Goal: Answer question/provide support

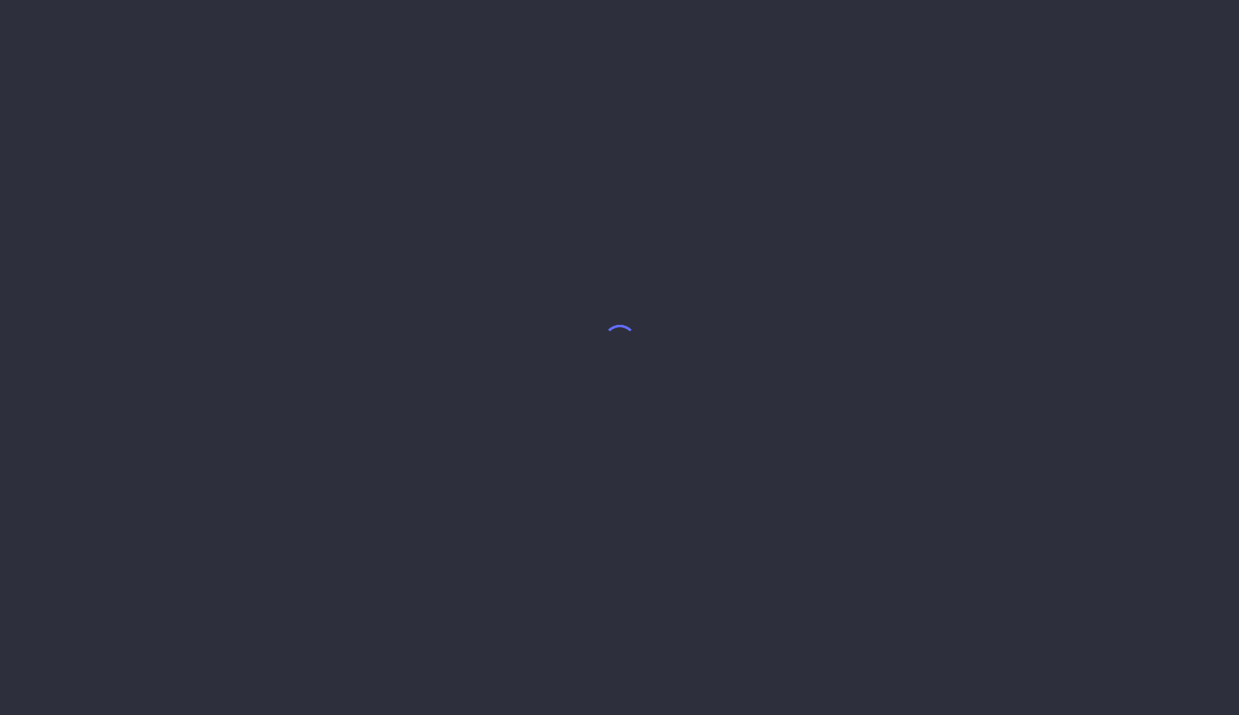
select select "9"
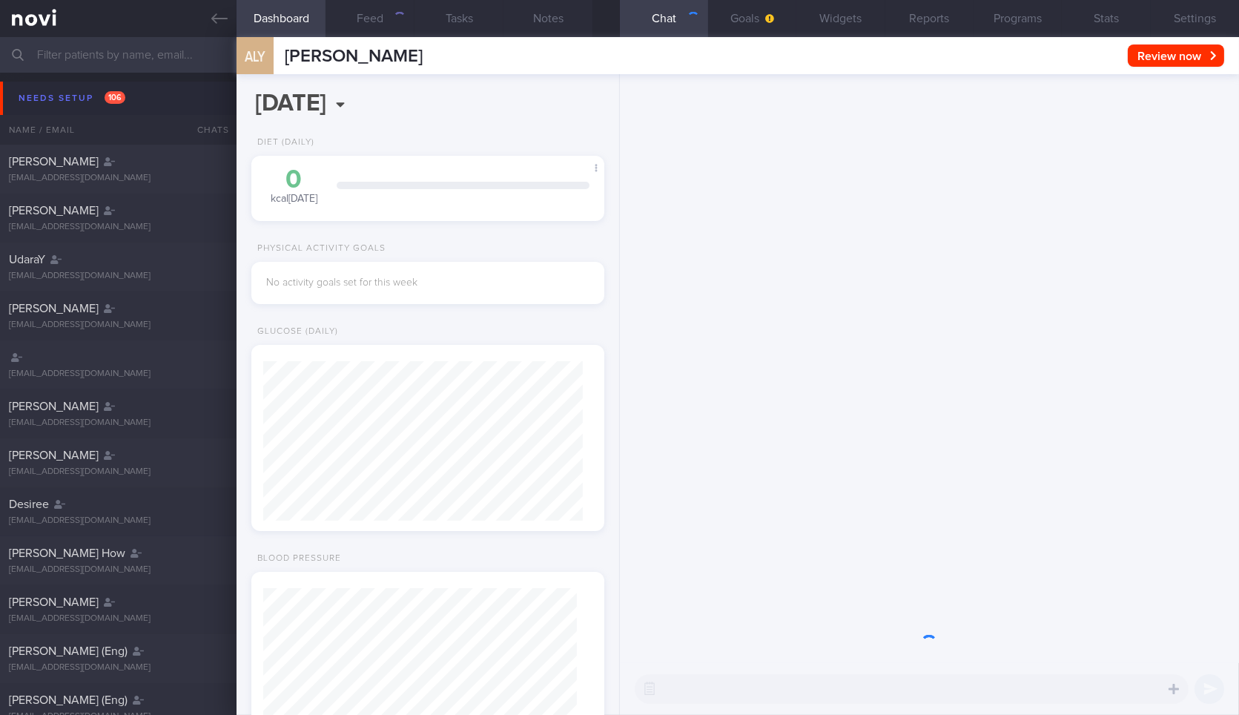
scroll to position [156, 313]
drag, startPoint x: 231, startPoint y: 11, endPoint x: 218, endPoint y: 54, distance: 44.8
click at [231, 11] on link at bounding box center [118, 18] width 236 height 37
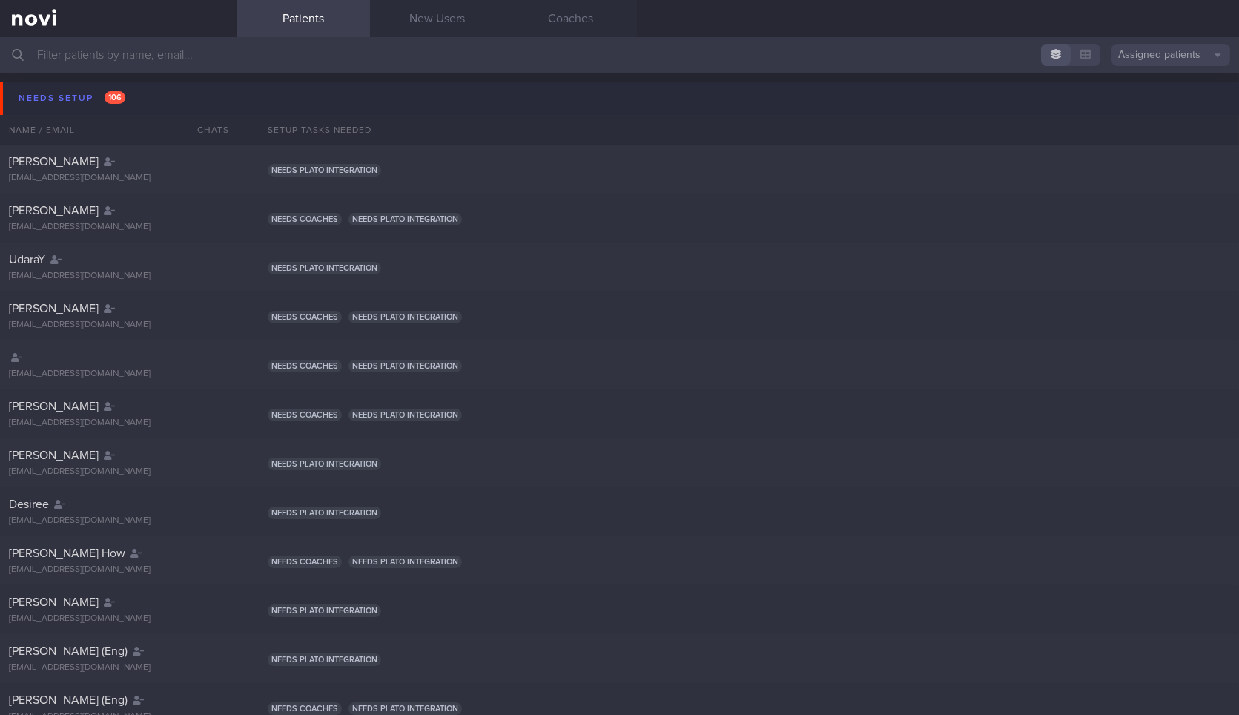
click at [189, 93] on button "Needs setup 106" at bounding box center [621, 98] width 1243 height 33
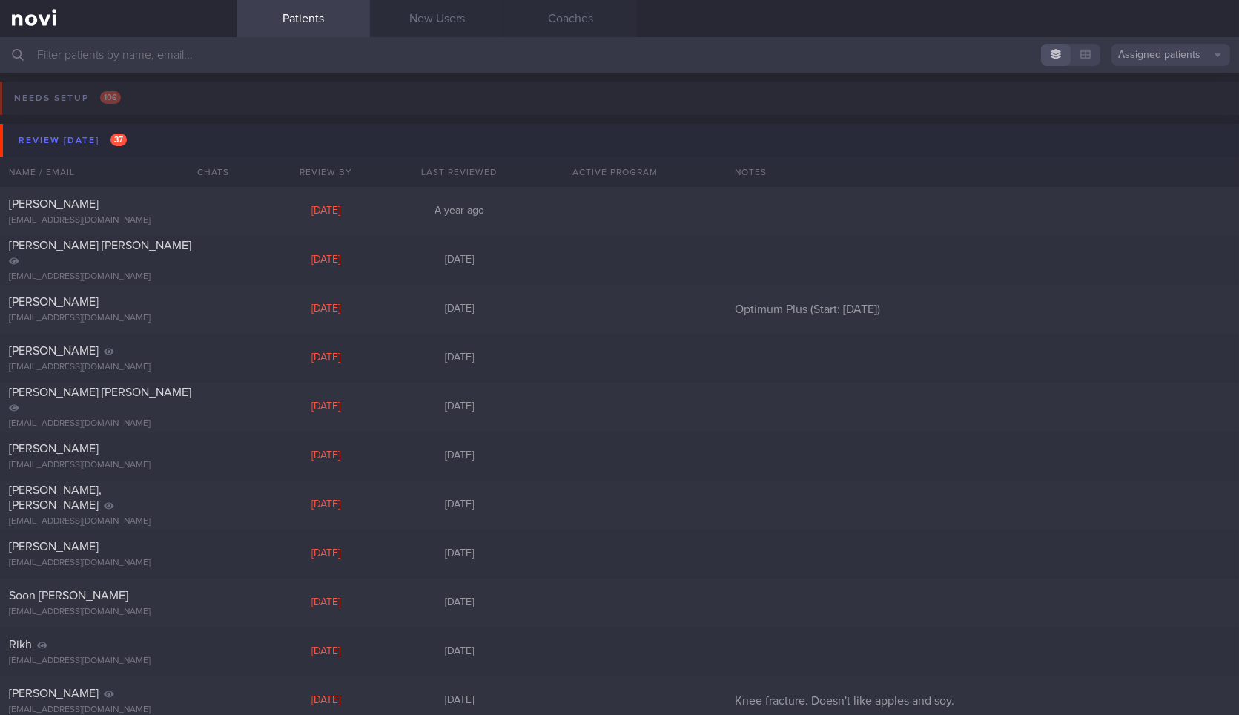
click at [176, 134] on button "Review [DATE] 37" at bounding box center [621, 140] width 1243 height 33
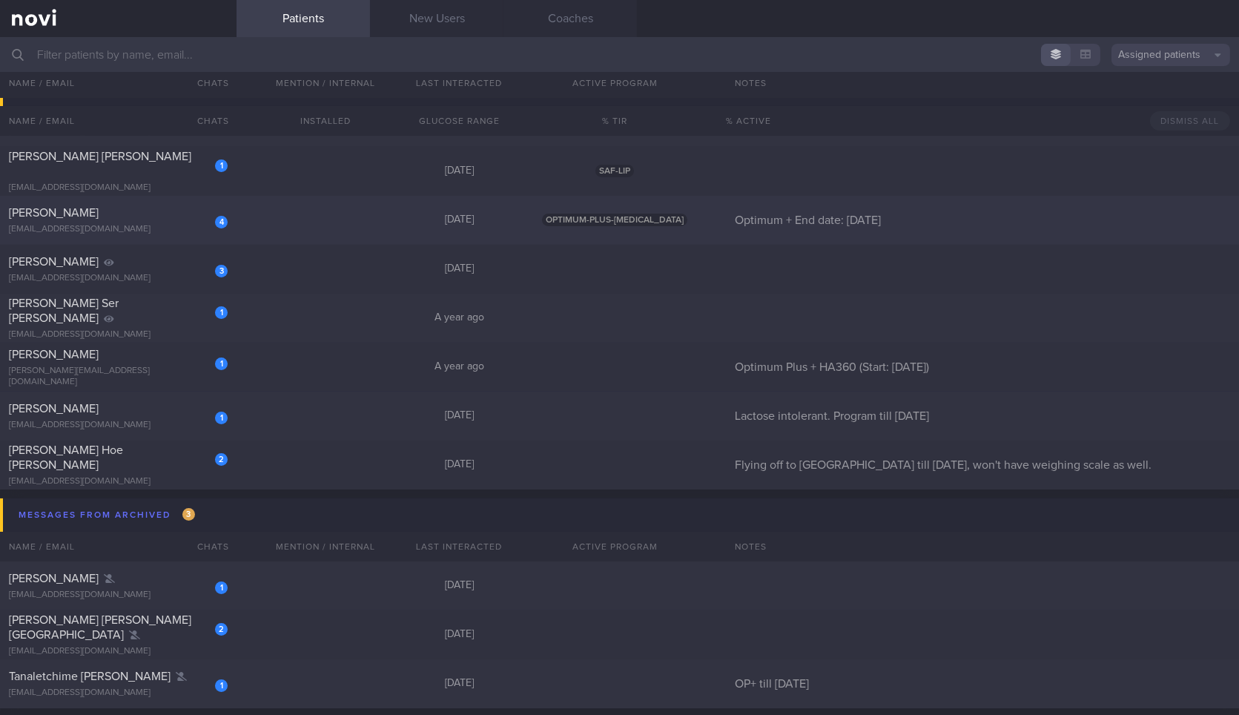
scroll to position [165, 0]
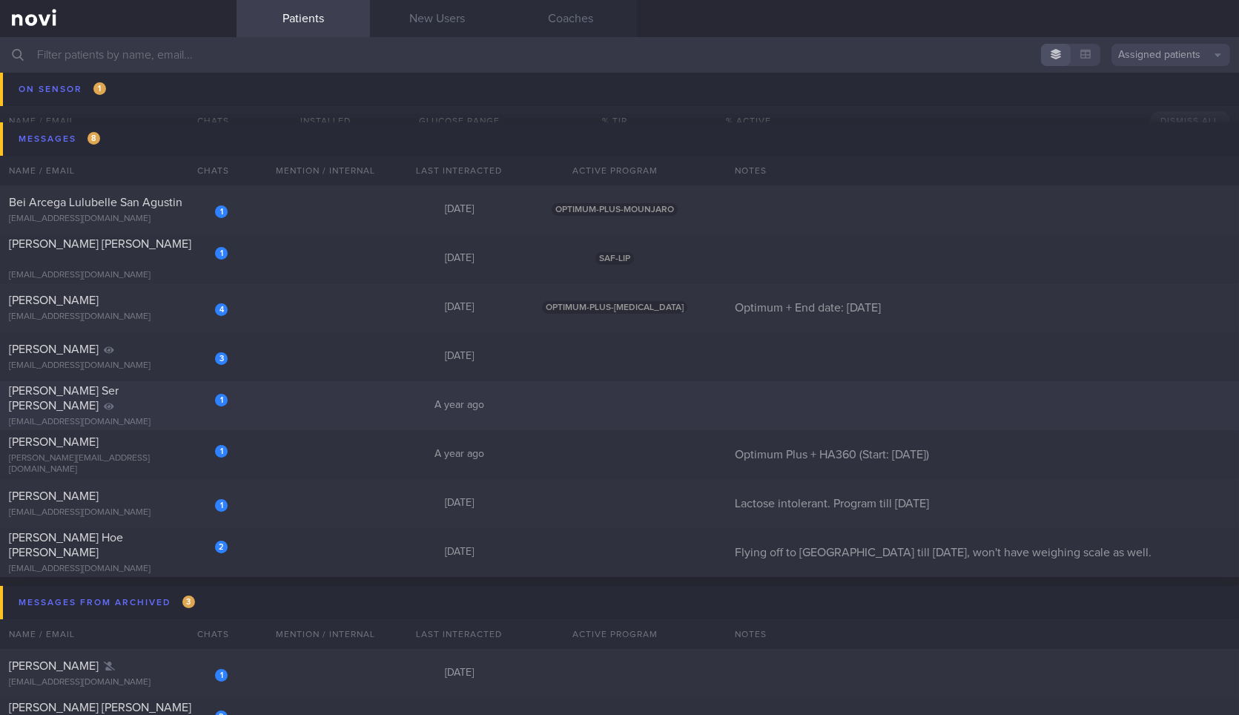
click at [267, 411] on div "1 [PERSON_NAME] Ser [PERSON_NAME] [EMAIL_ADDRESS][DOMAIN_NAME] A year ago" at bounding box center [619, 405] width 1239 height 49
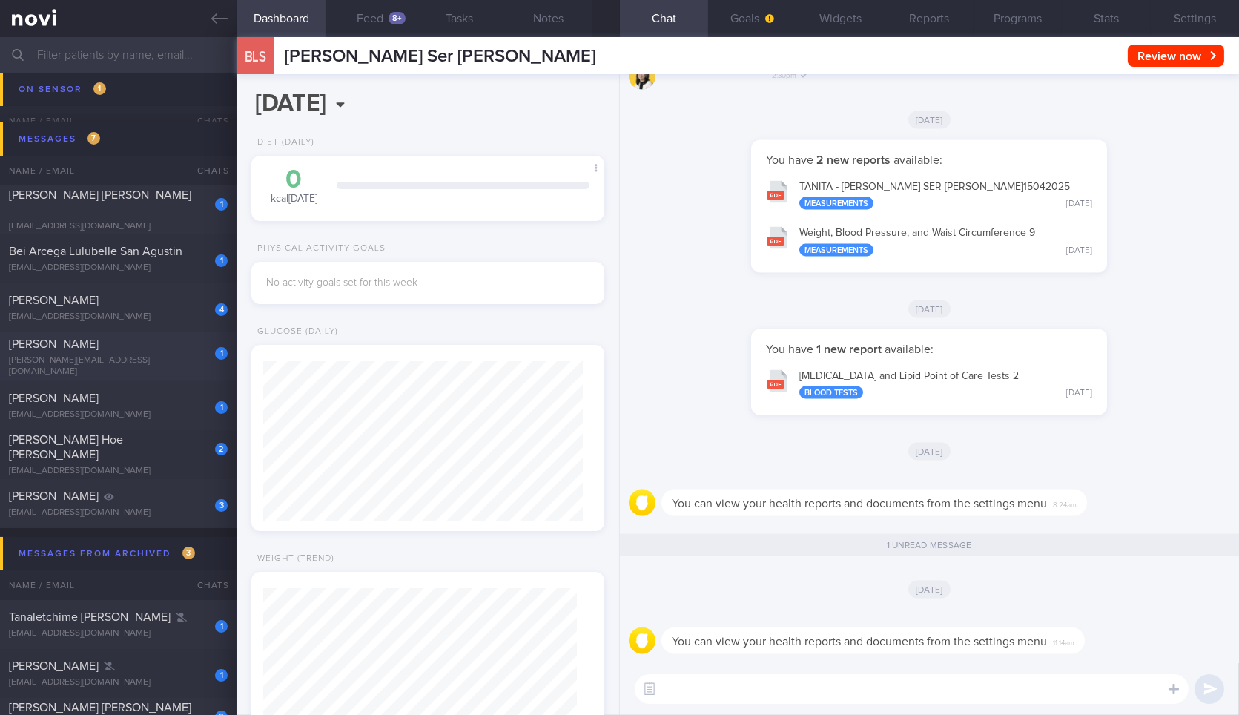
scroll to position [159, 319]
click at [171, 351] on div "[PERSON_NAME]" at bounding box center [116, 344] width 215 height 15
type input "Optimum Plus + HA360 (Start: [DATE])"
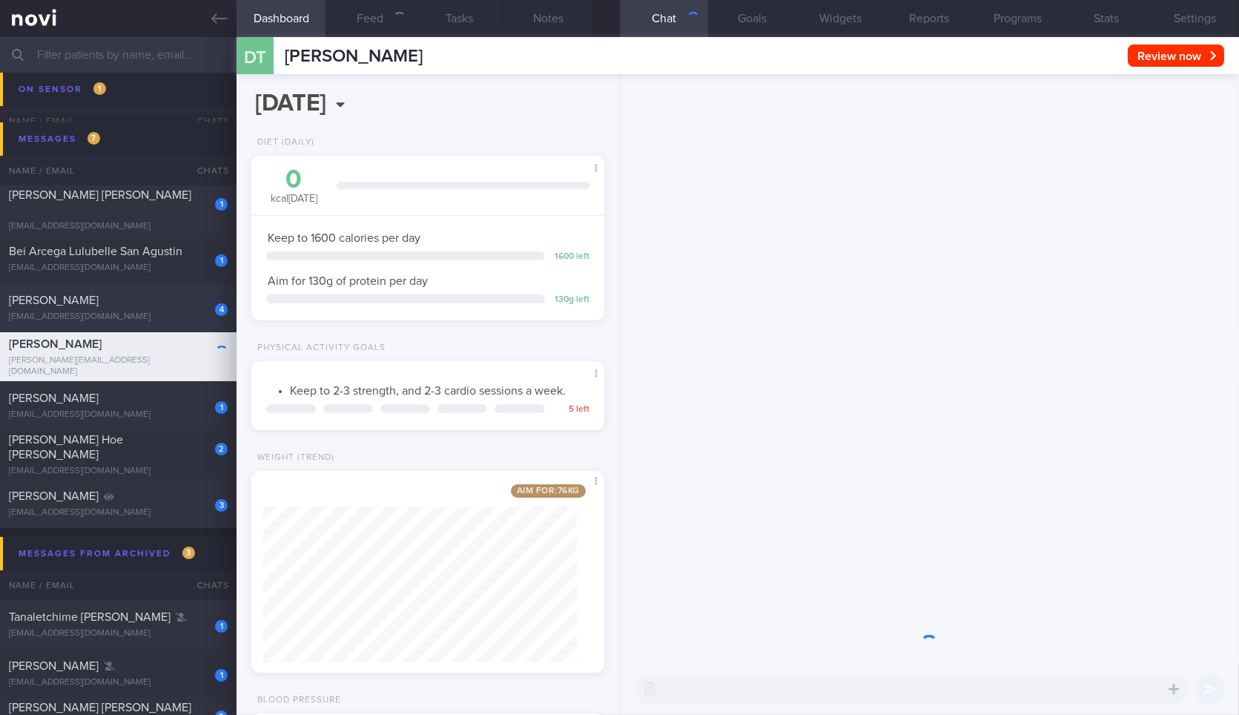
scroll to position [156, 313]
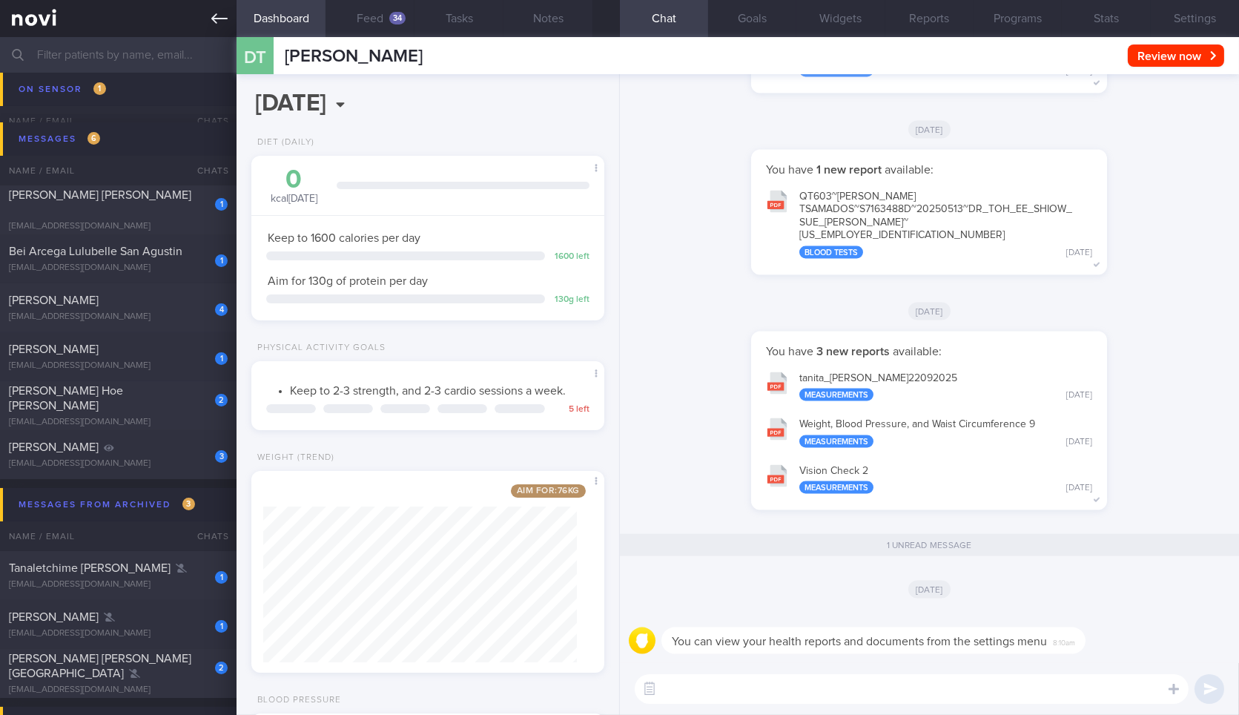
click at [234, 28] on link at bounding box center [118, 18] width 236 height 37
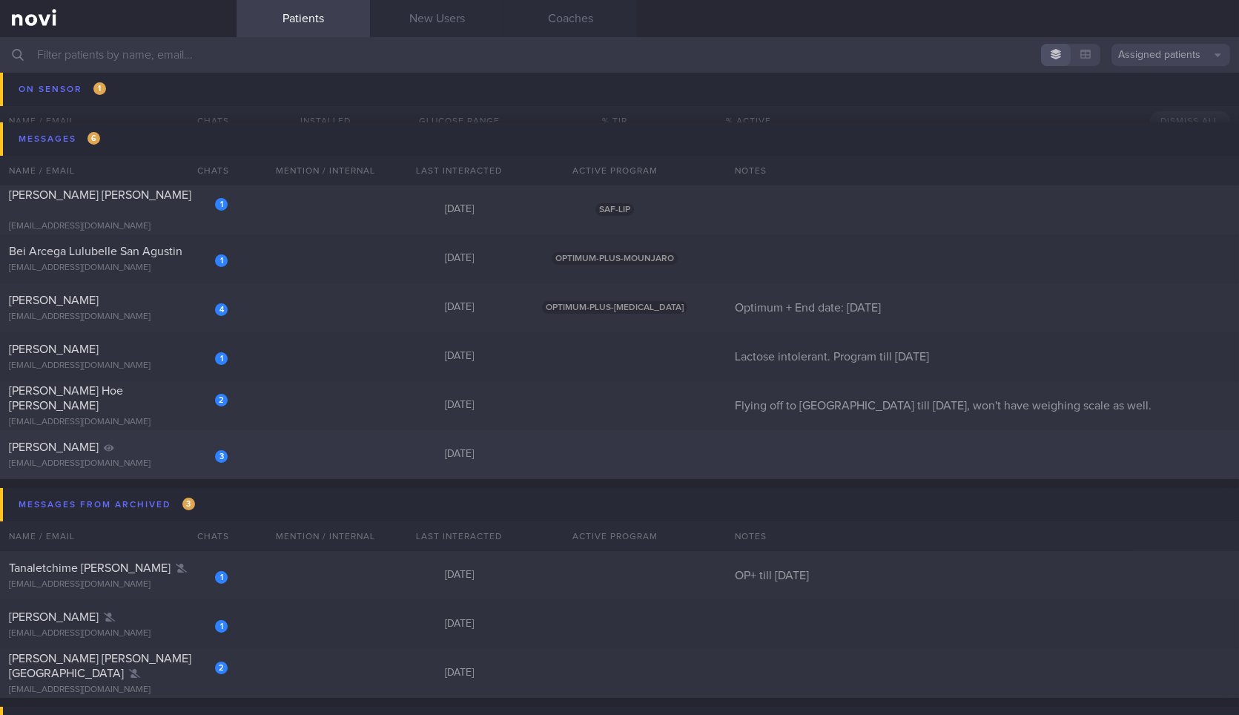
click at [142, 441] on div "[PERSON_NAME]" at bounding box center [116, 447] width 215 height 15
select select "9"
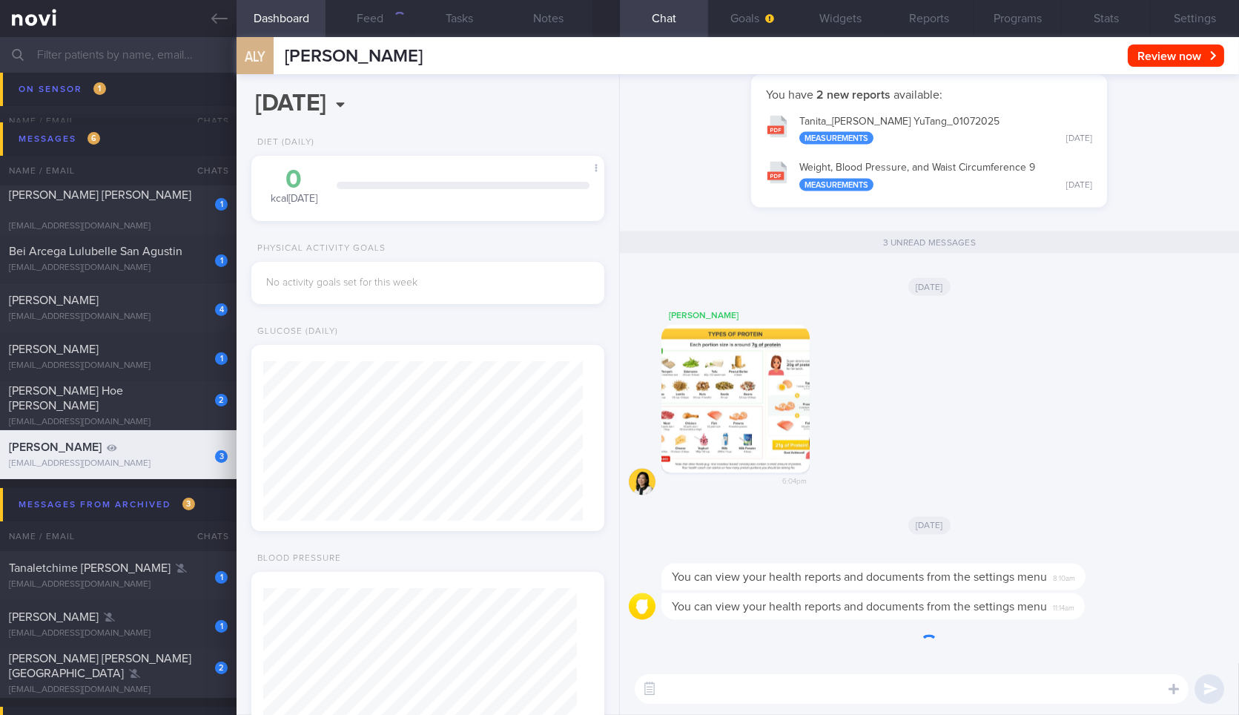
scroll to position [159, 319]
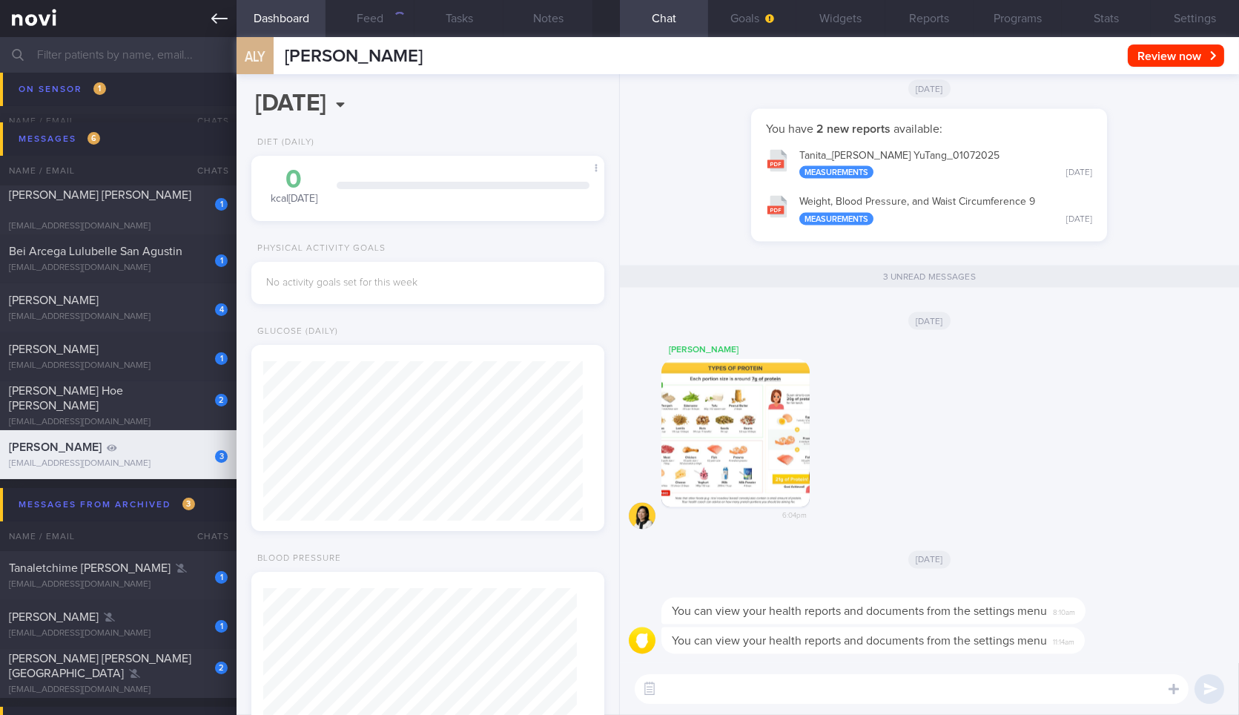
click at [224, 33] on link at bounding box center [118, 18] width 236 height 37
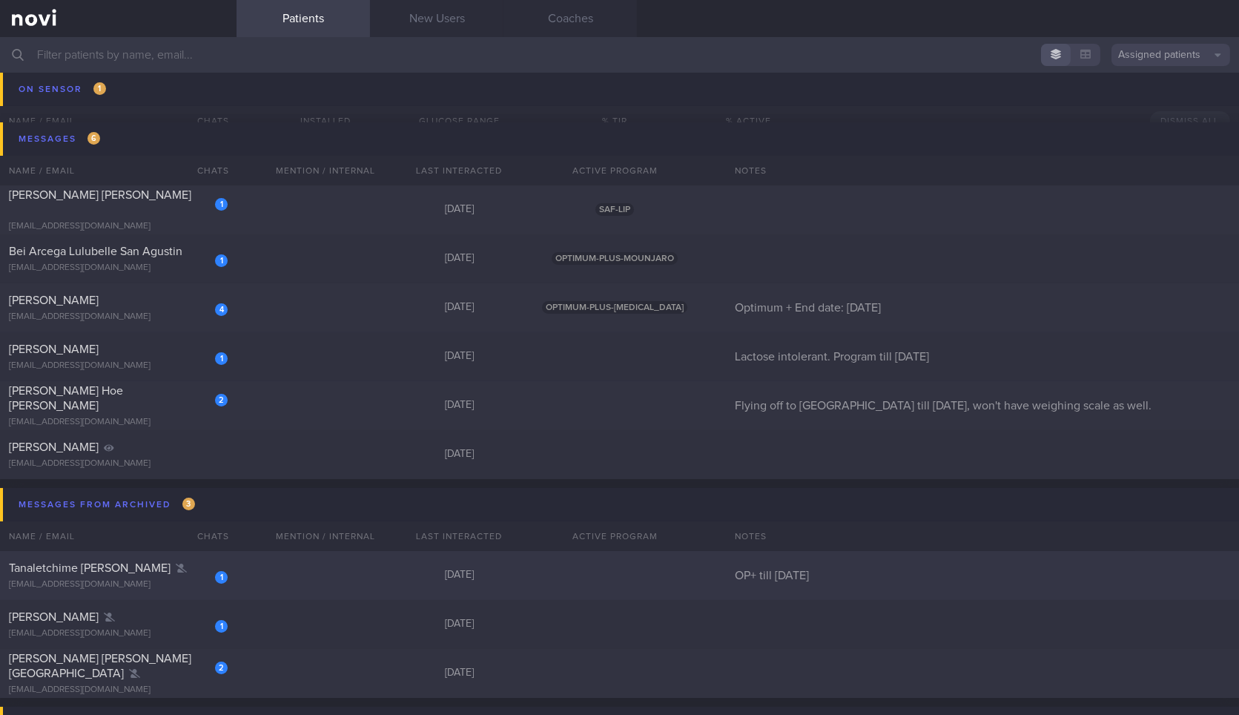
click at [167, 579] on div "[EMAIL_ADDRESS][DOMAIN_NAME]" at bounding box center [118, 584] width 219 height 11
select select "9"
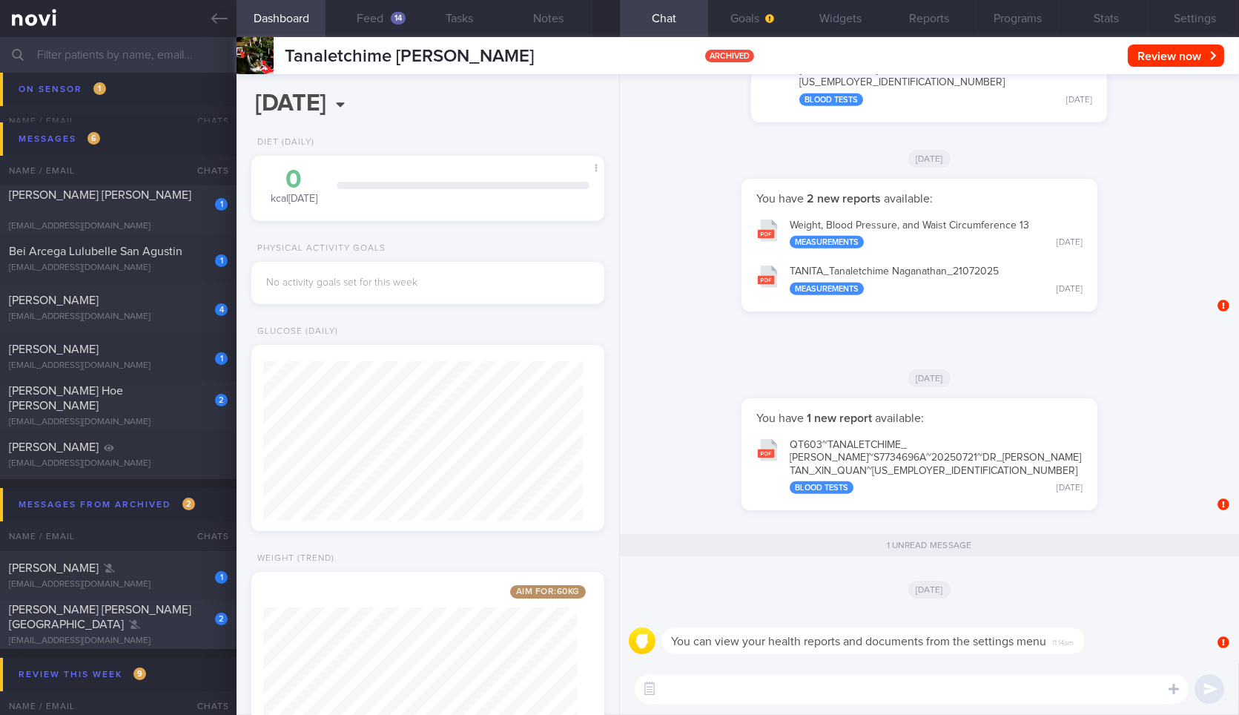
scroll to position [178, 313]
click at [145, 617] on div "[PERSON_NAME] [PERSON_NAME][GEOGRAPHIC_DATA]" at bounding box center [116, 617] width 215 height 30
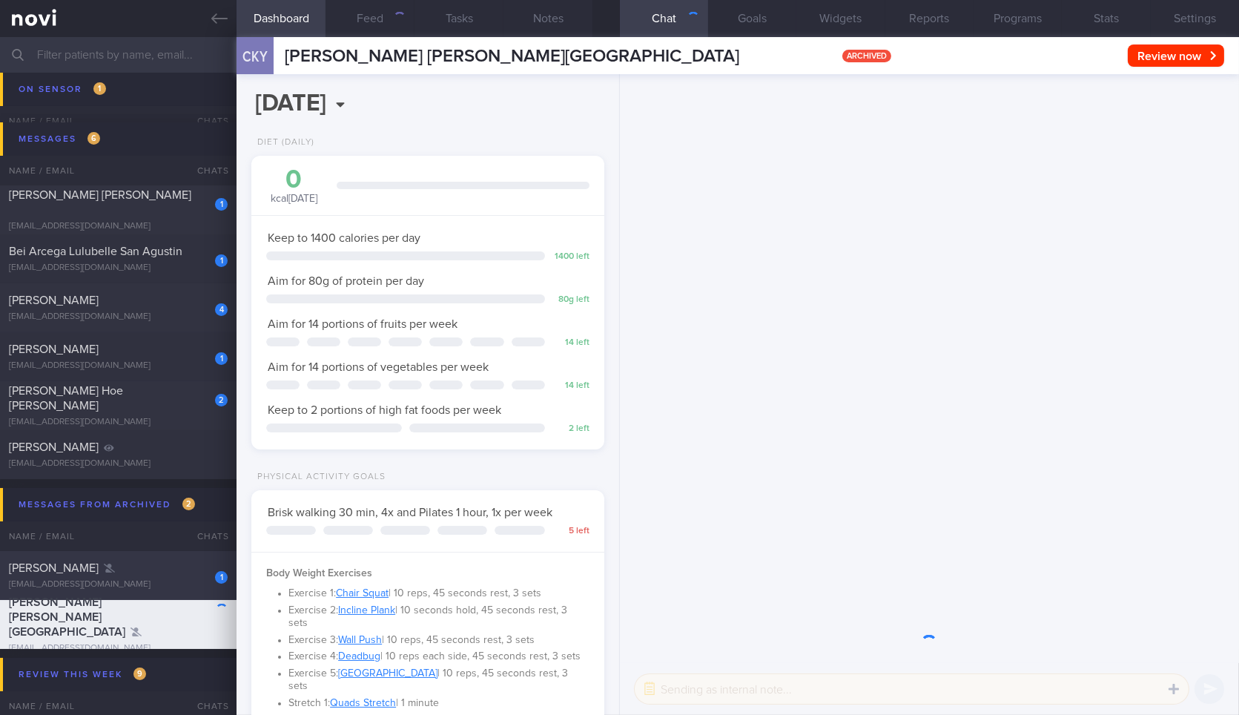
scroll to position [156, 313]
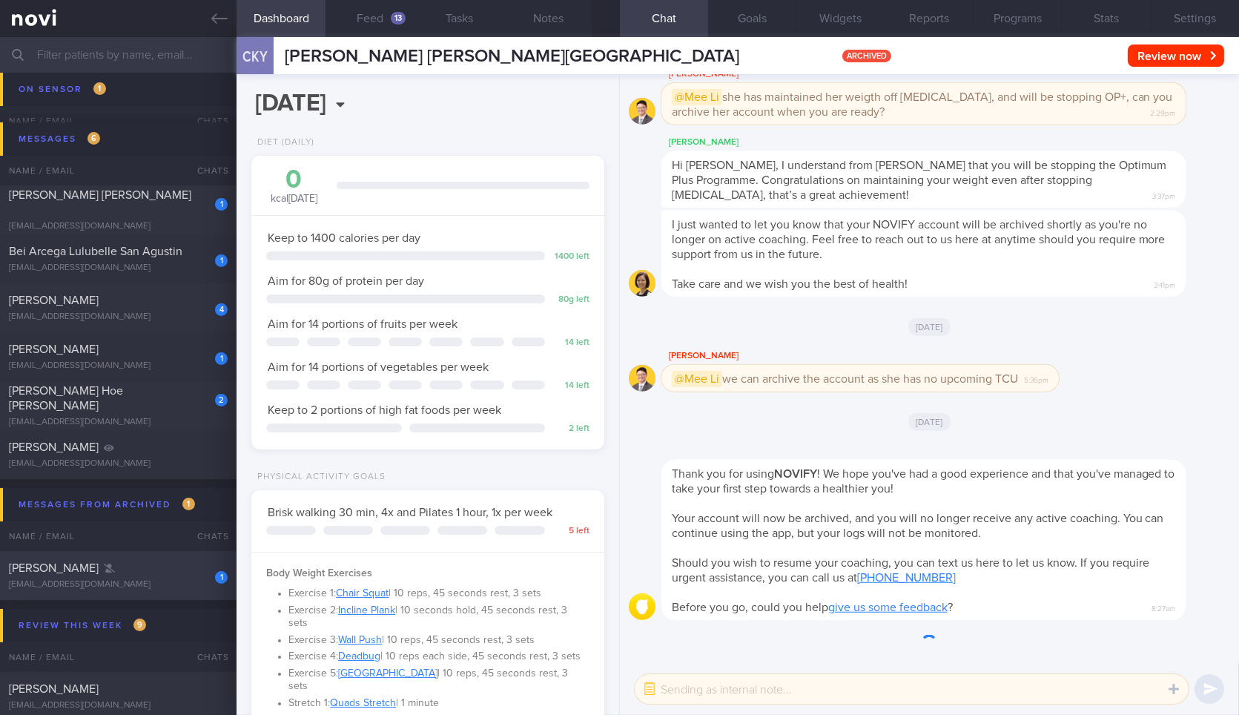
click at [168, 575] on div "1 [PERSON_NAME] [EMAIL_ADDRESS][DOMAIN_NAME]" at bounding box center [118, 575] width 236 height 30
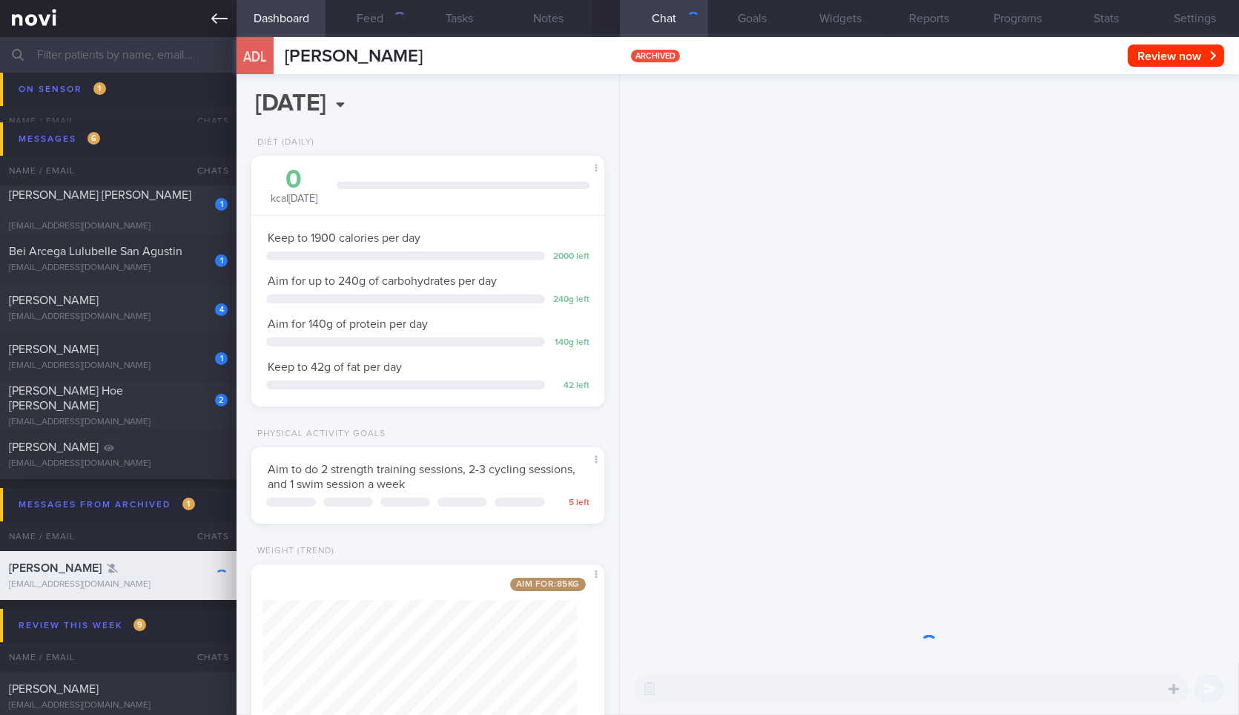
scroll to position [178, 313]
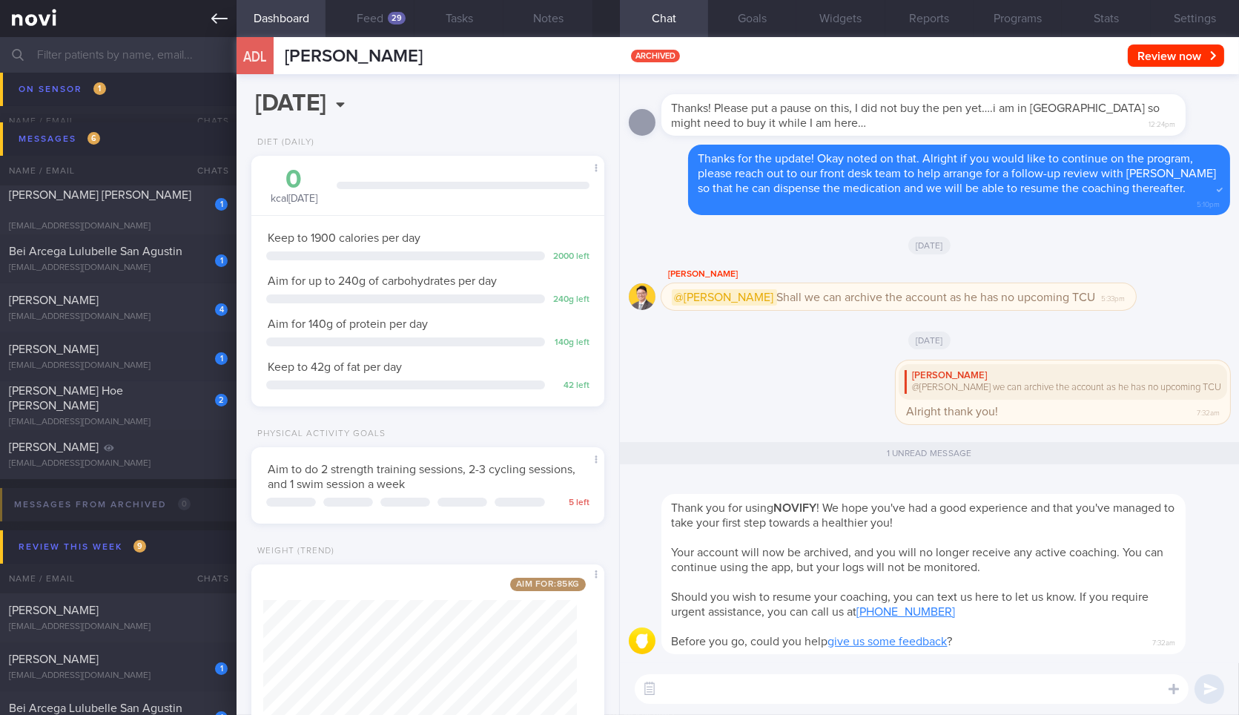
click at [209, 18] on link at bounding box center [118, 18] width 236 height 37
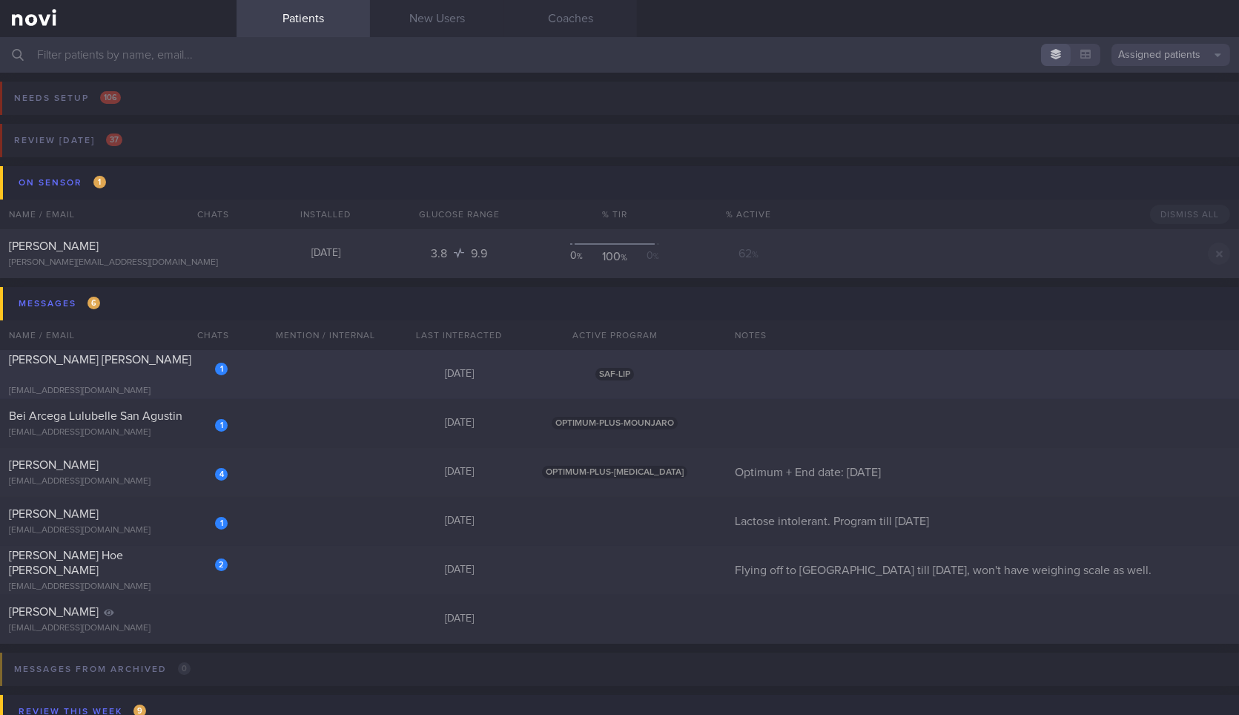
click at [142, 385] on div "[EMAIL_ADDRESS][DOMAIN_NAME]" at bounding box center [118, 390] width 219 height 11
select select "9"
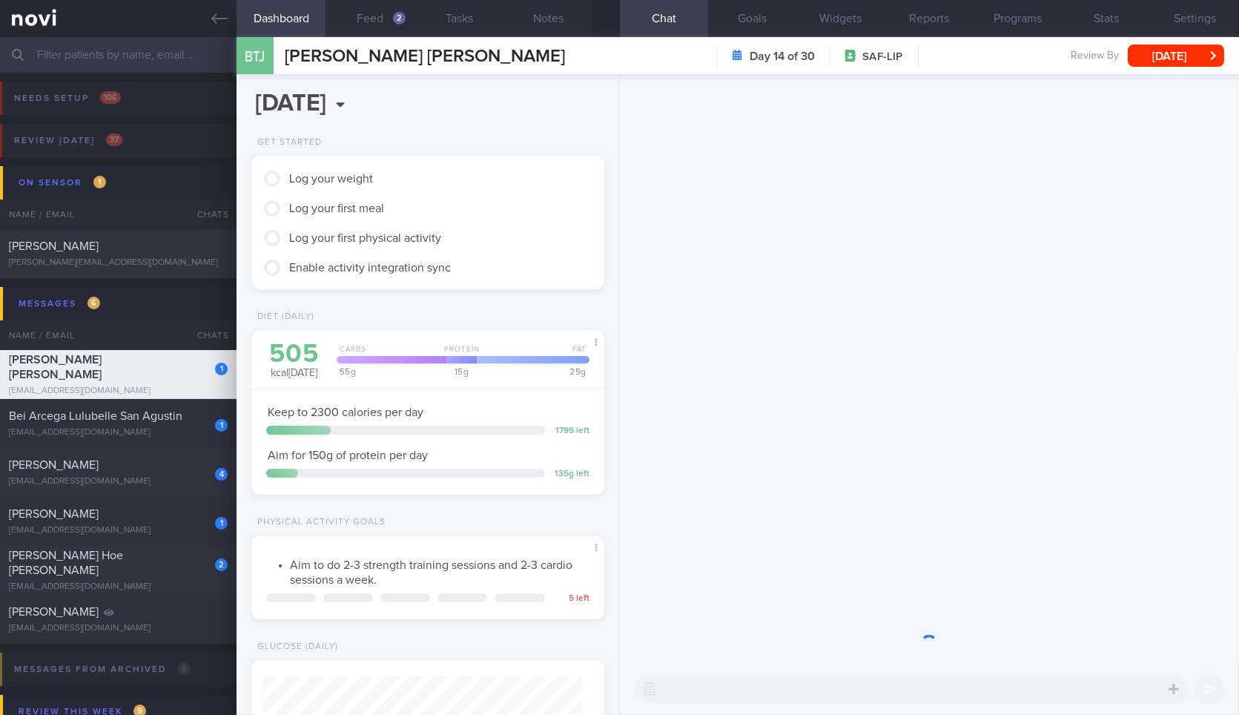
scroll to position [410, 0]
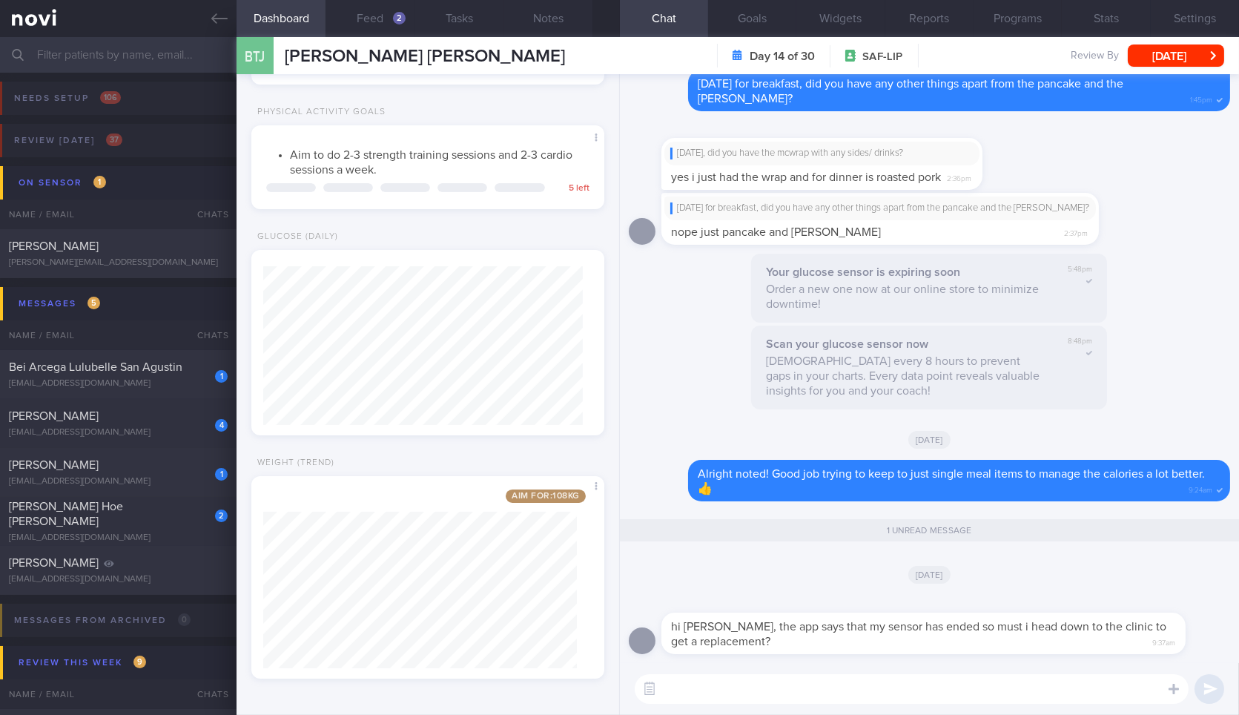
drag, startPoint x: 351, startPoint y: 28, endPoint x: 352, endPoint y: 40, distance: 12.0
click at [351, 27] on button "Feed 2" at bounding box center [369, 18] width 89 height 37
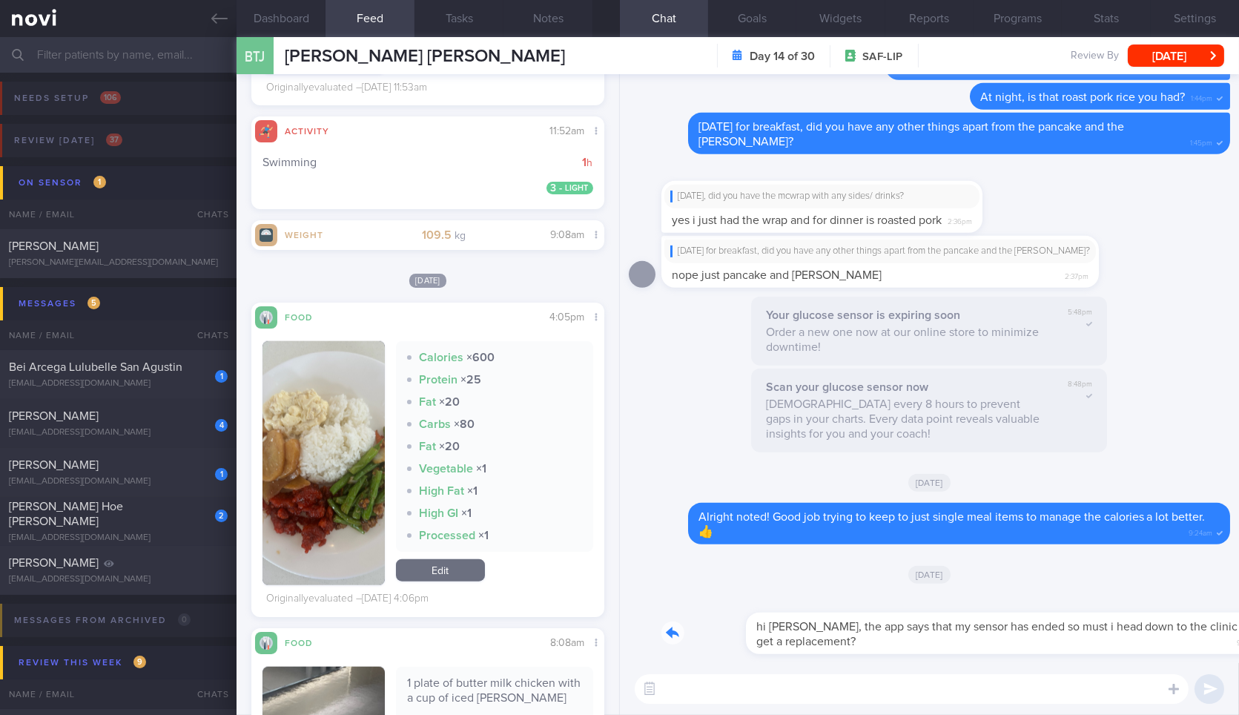
drag, startPoint x: 831, startPoint y: 651, endPoint x: 1084, endPoint y: 685, distance: 255.1
click at [1083, 687] on div "hi sylvester, the app says that my sensor has ended so must i head down to the …" at bounding box center [929, 394] width 619 height 640
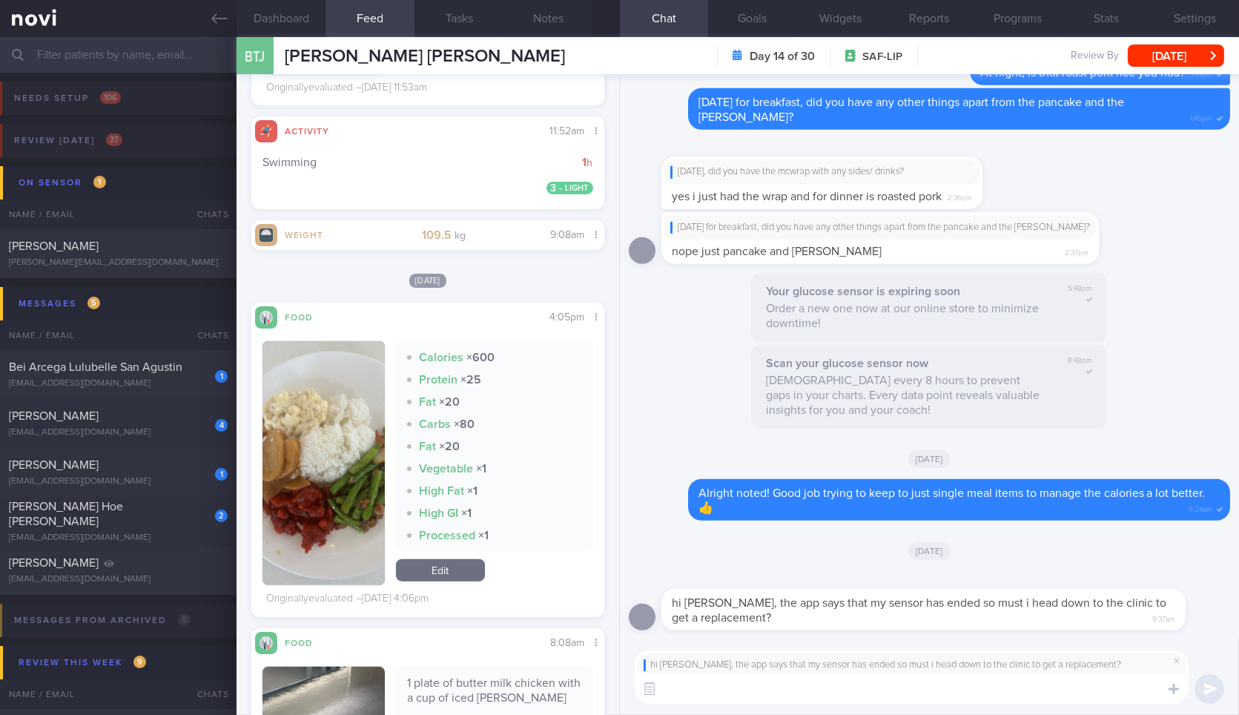
click at [754, 669] on div "hi [PERSON_NAME], the app says that my sensor has ended so must i head down to …" at bounding box center [911, 665] width 536 height 12
click at [756, 675] on textarea at bounding box center [912, 689] width 554 height 30
click at [897, 688] on textarea "Hi Brady! You don't need ro" at bounding box center [912, 689] width 554 height 30
click at [902, 692] on textarea "Hi Brady! You don't need to" at bounding box center [912, 689] width 554 height 30
type textarea "Hi Brady! You don't need to get a replacement because your sensor ended"
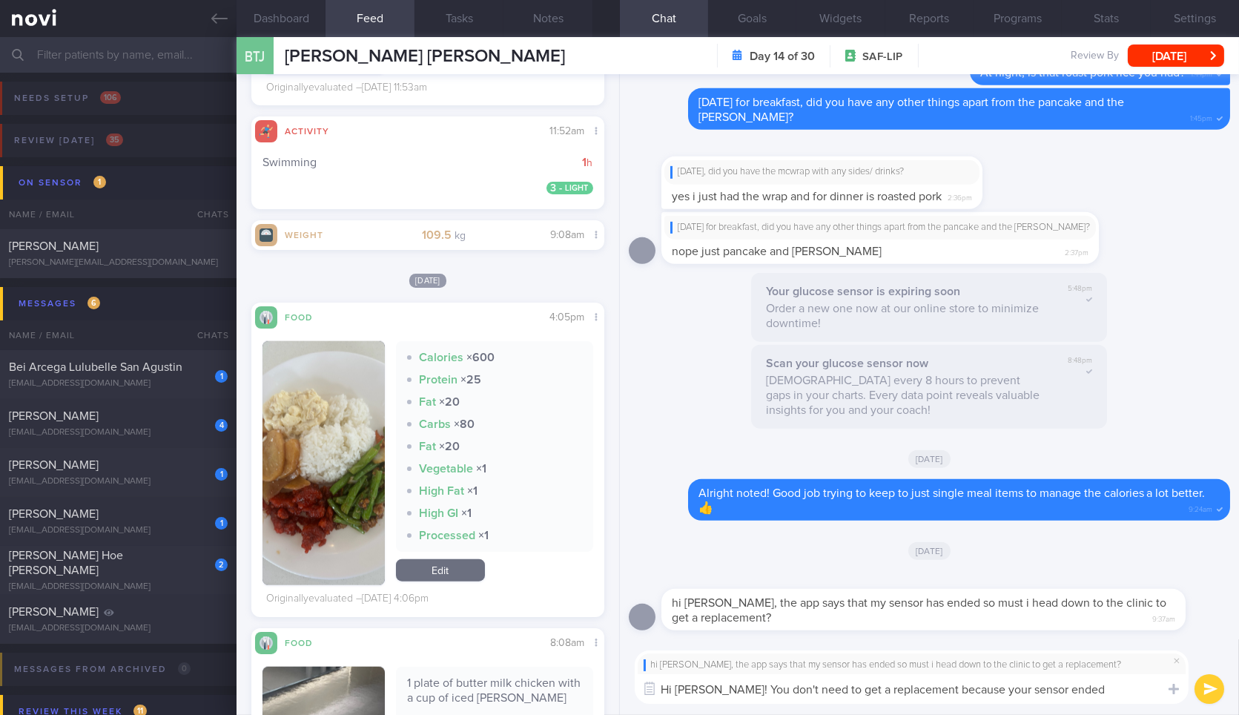
click at [1067, 683] on textarea "Hi Brady! You don't need to get a replacement because your sensor ended" at bounding box center [912, 689] width 554 height 30
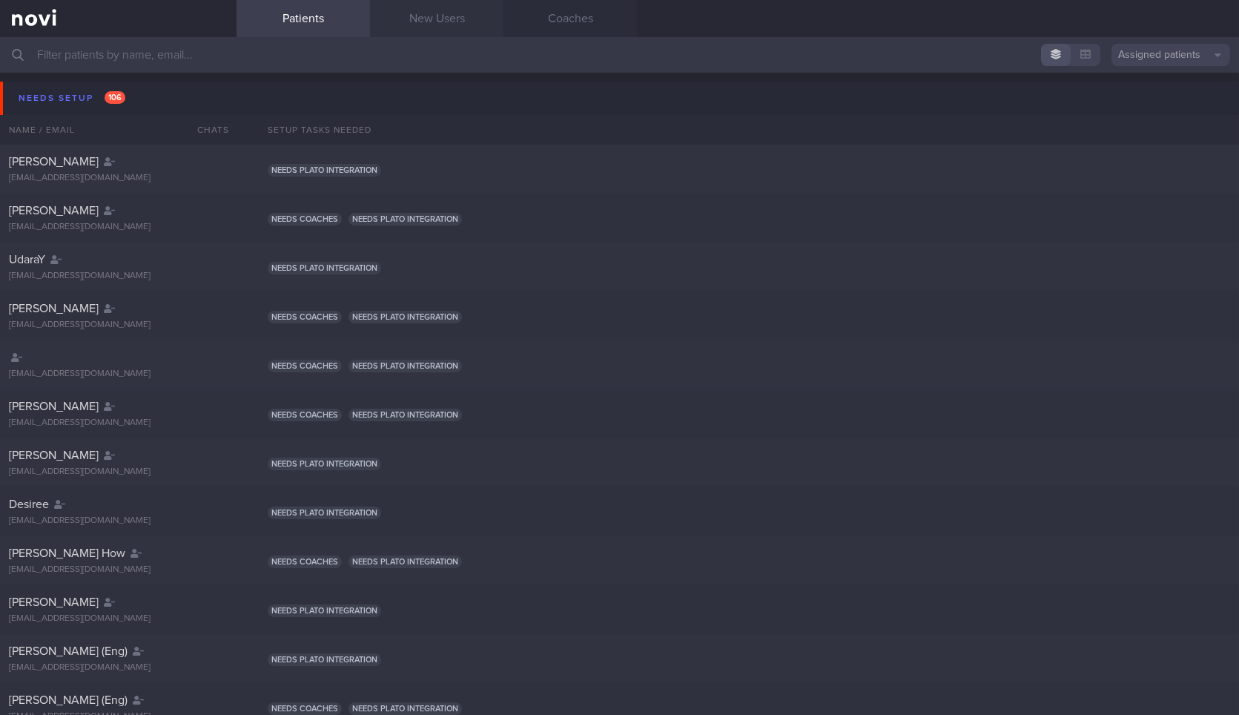
click at [480, 19] on link "New Users" at bounding box center [436, 18] width 133 height 37
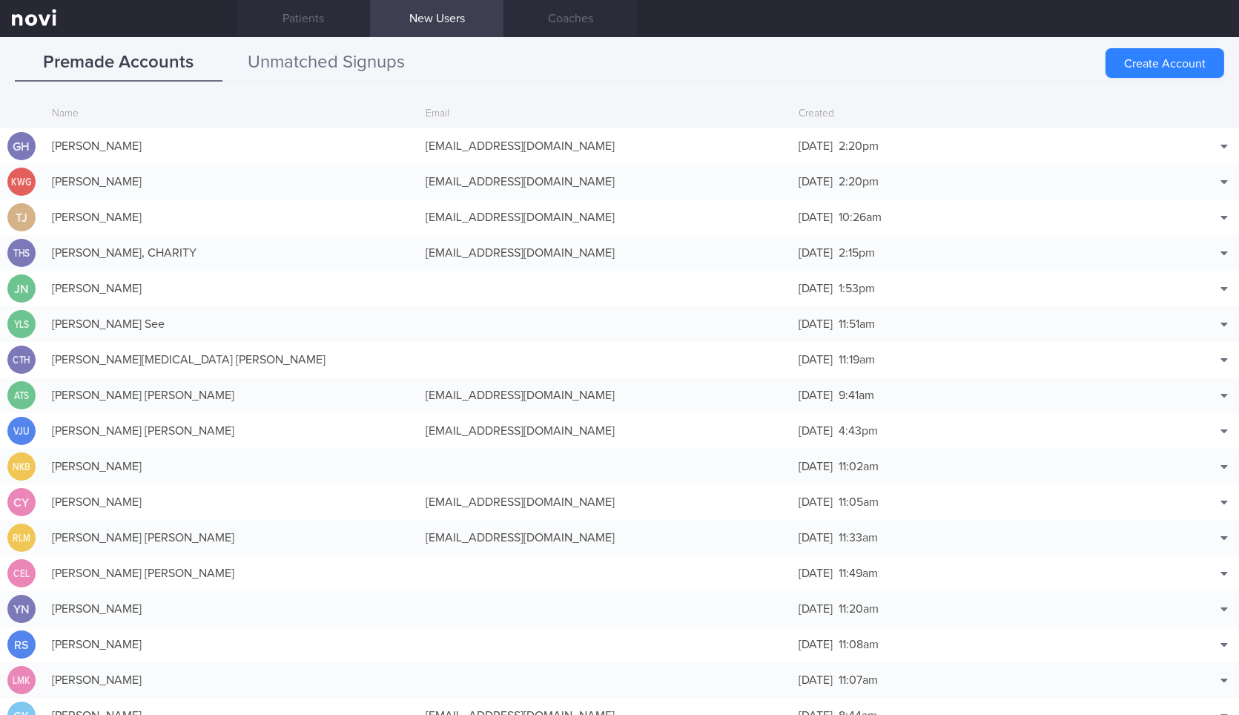
click at [288, 67] on button "Unmatched Signups" at bounding box center [326, 62] width 208 height 37
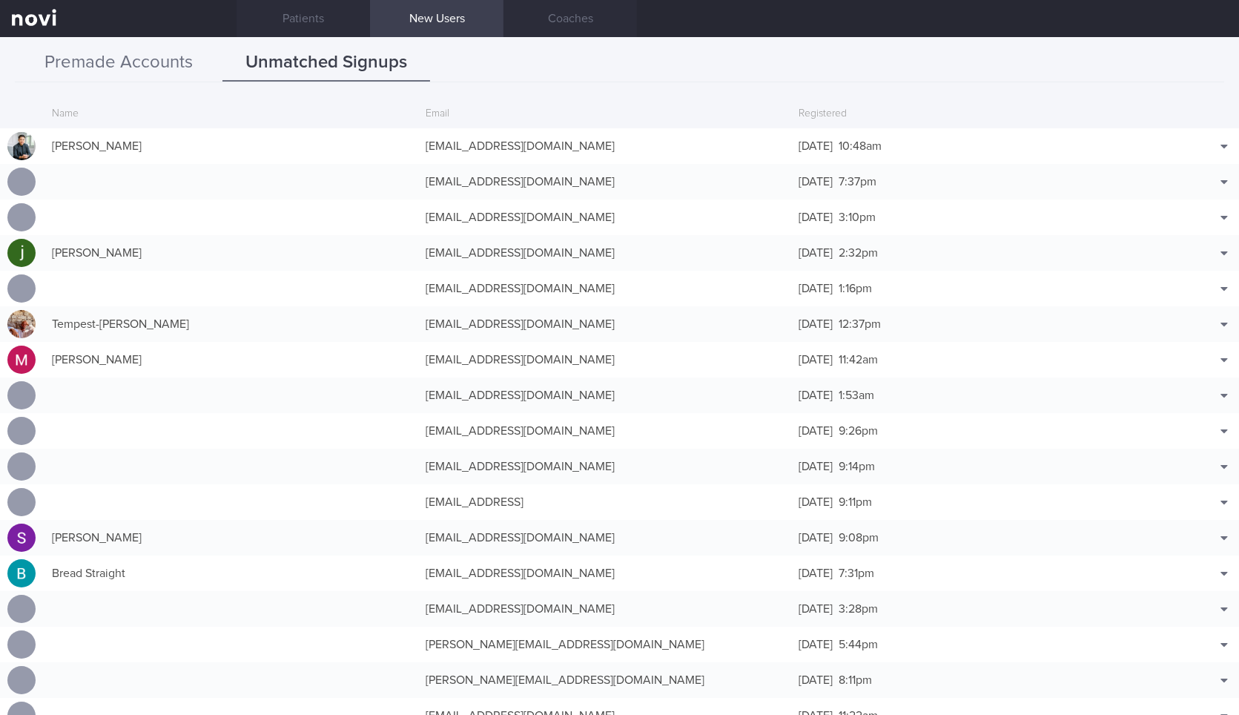
click at [109, 62] on button "Premade Accounts" at bounding box center [119, 62] width 208 height 37
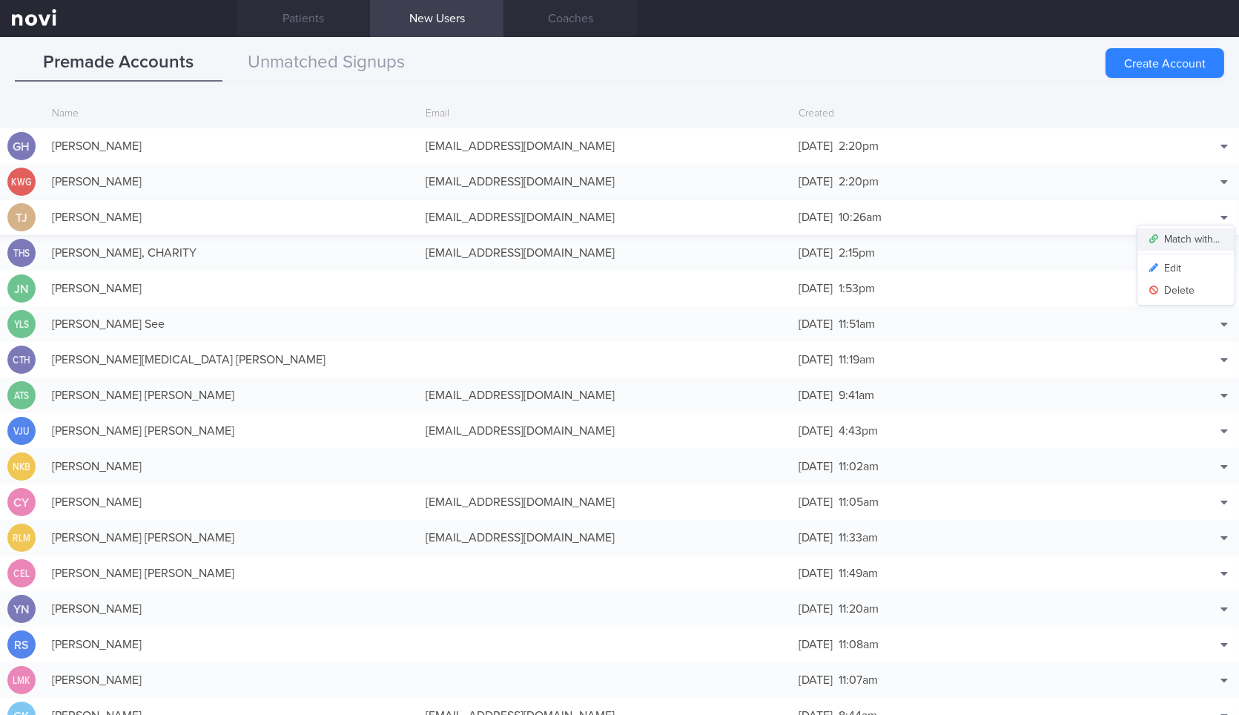
click at [1199, 235] on button "Match with..." at bounding box center [1185, 239] width 97 height 22
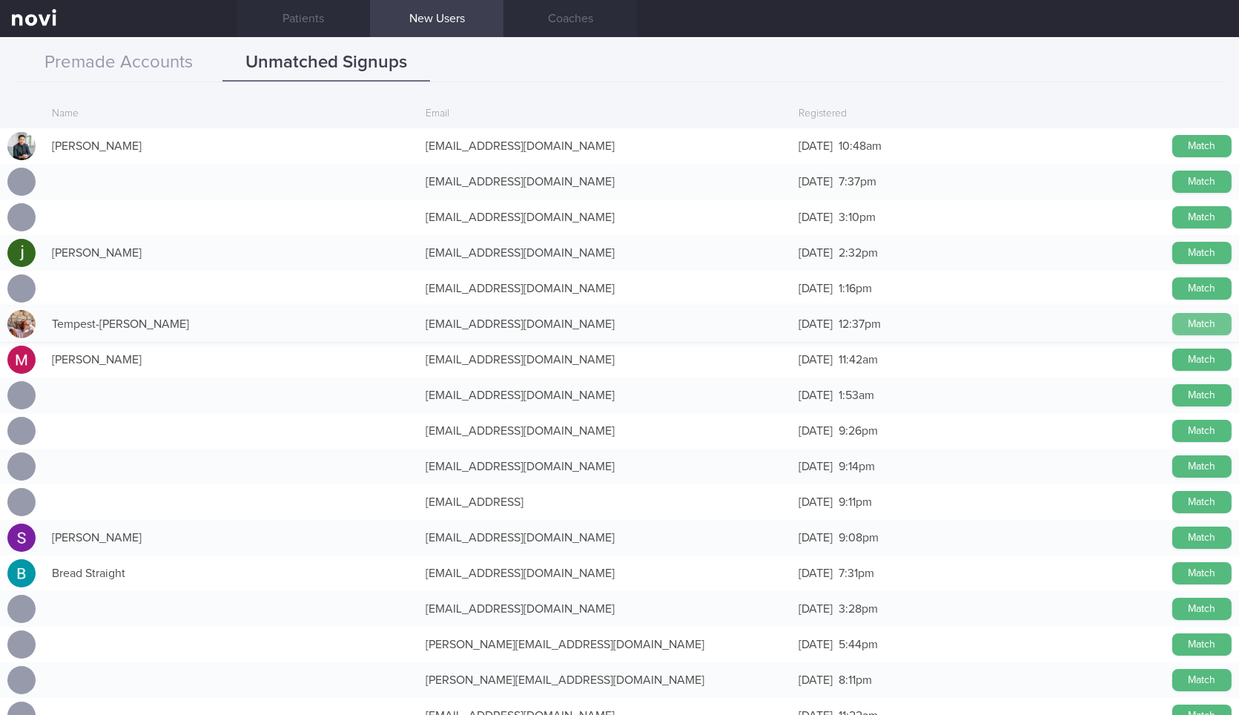
click at [1196, 325] on button "Match" at bounding box center [1201, 324] width 59 height 22
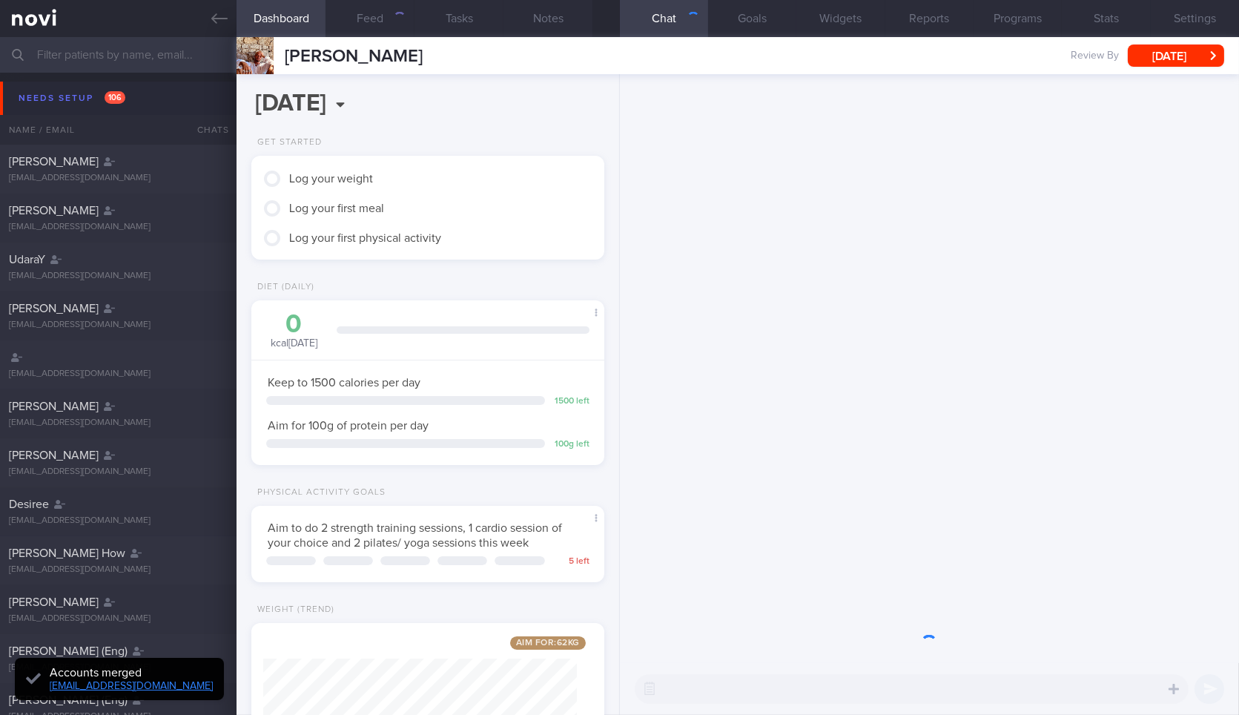
scroll to position [178, 313]
click at [367, 22] on button "Feed" at bounding box center [369, 18] width 89 height 37
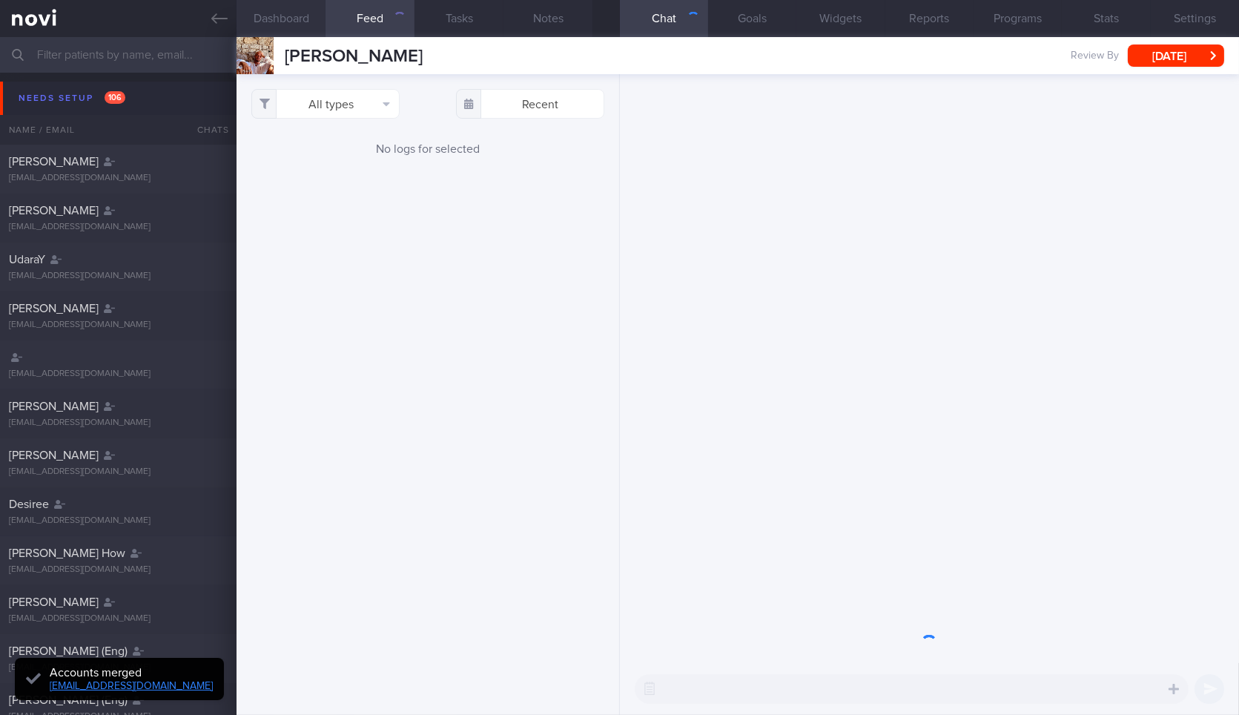
click at [291, 24] on button "Dashboard" at bounding box center [280, 18] width 89 height 37
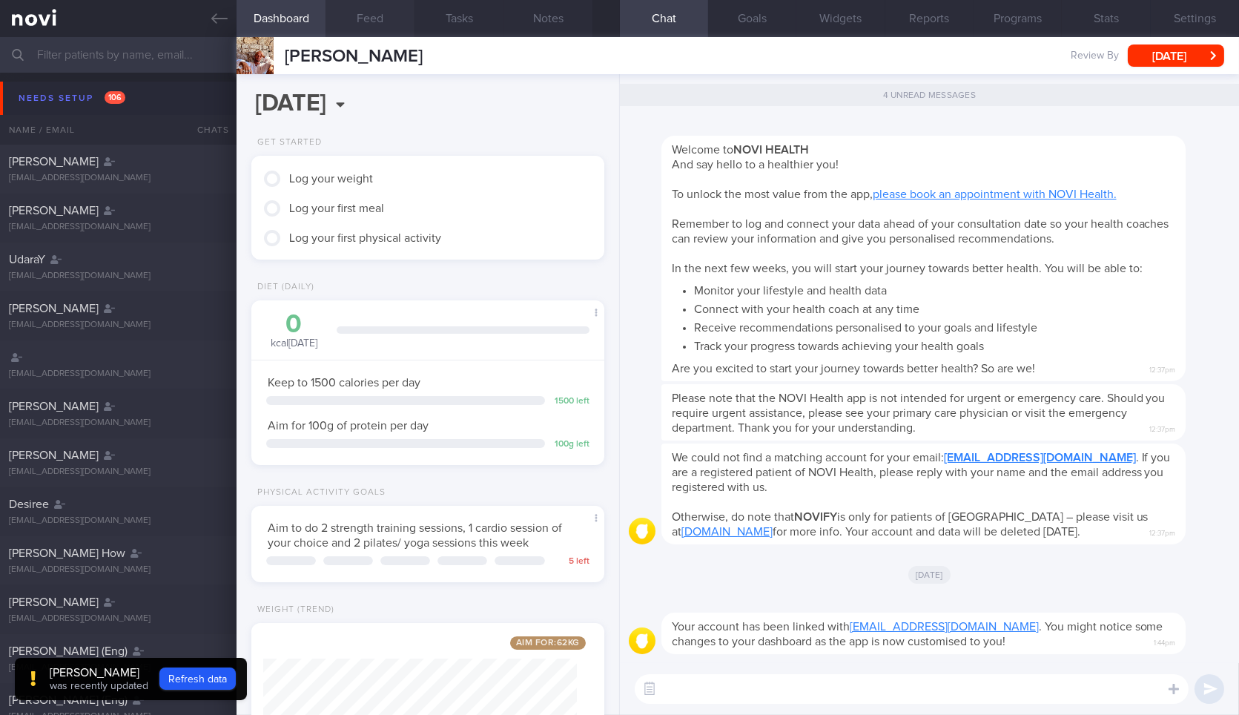
click at [371, 22] on button "Feed" at bounding box center [369, 18] width 89 height 37
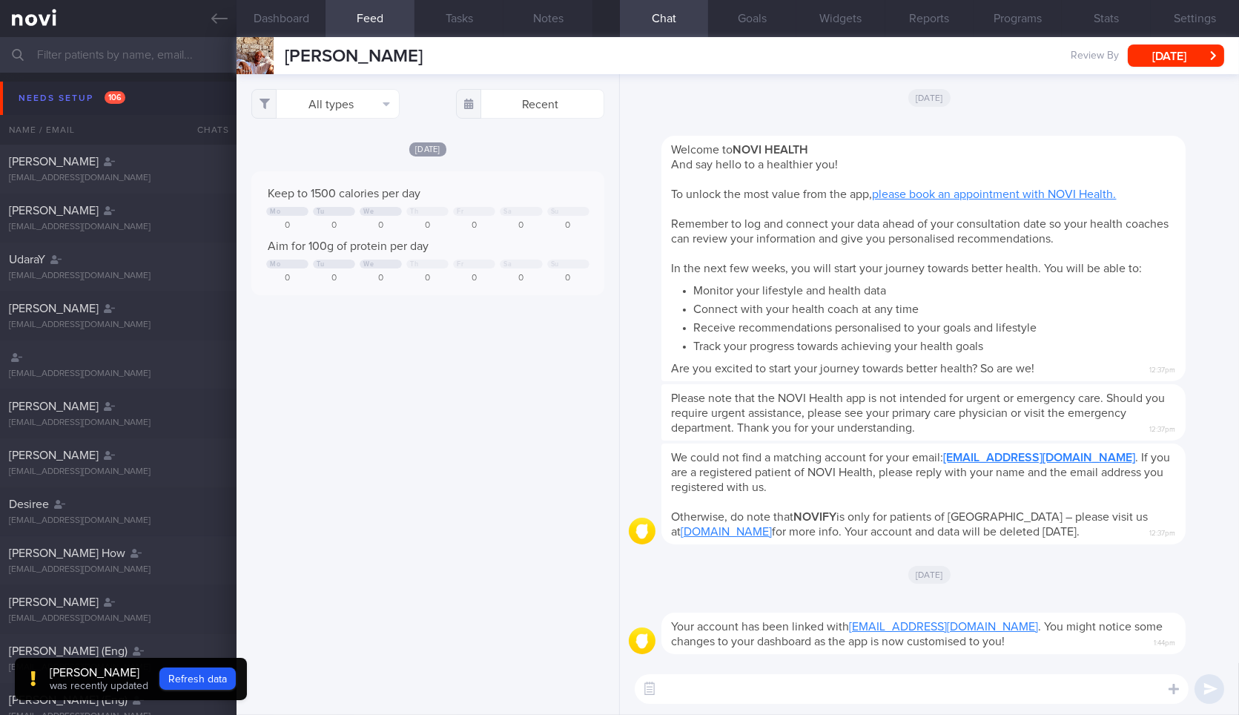
click at [771, 686] on textarea at bounding box center [912, 689] width 554 height 30
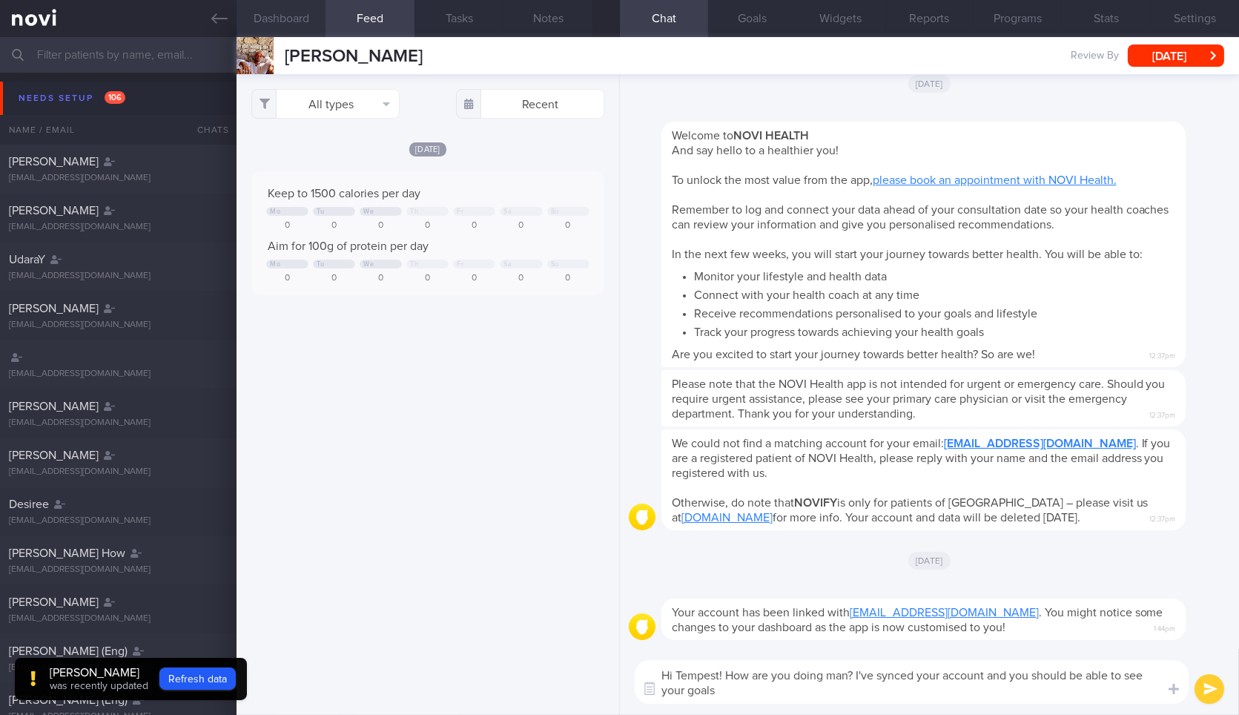
click at [275, 28] on button "Dashboard" at bounding box center [280, 18] width 89 height 37
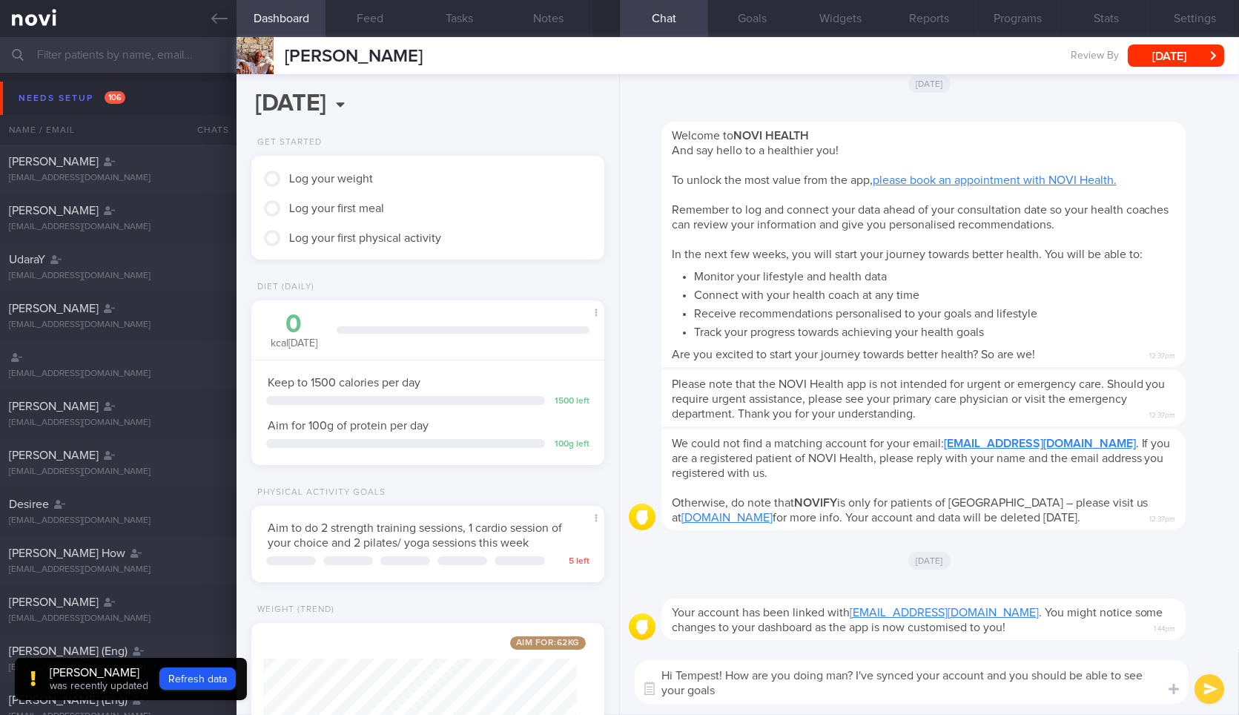
click at [829, 695] on textarea "Hi Tempest! How are you doing man? I've synced your account and you should be a…" at bounding box center [912, 682] width 554 height 44
type textarea "Hi Tempest! How are you doing man? I've synced your account and you should be a…"
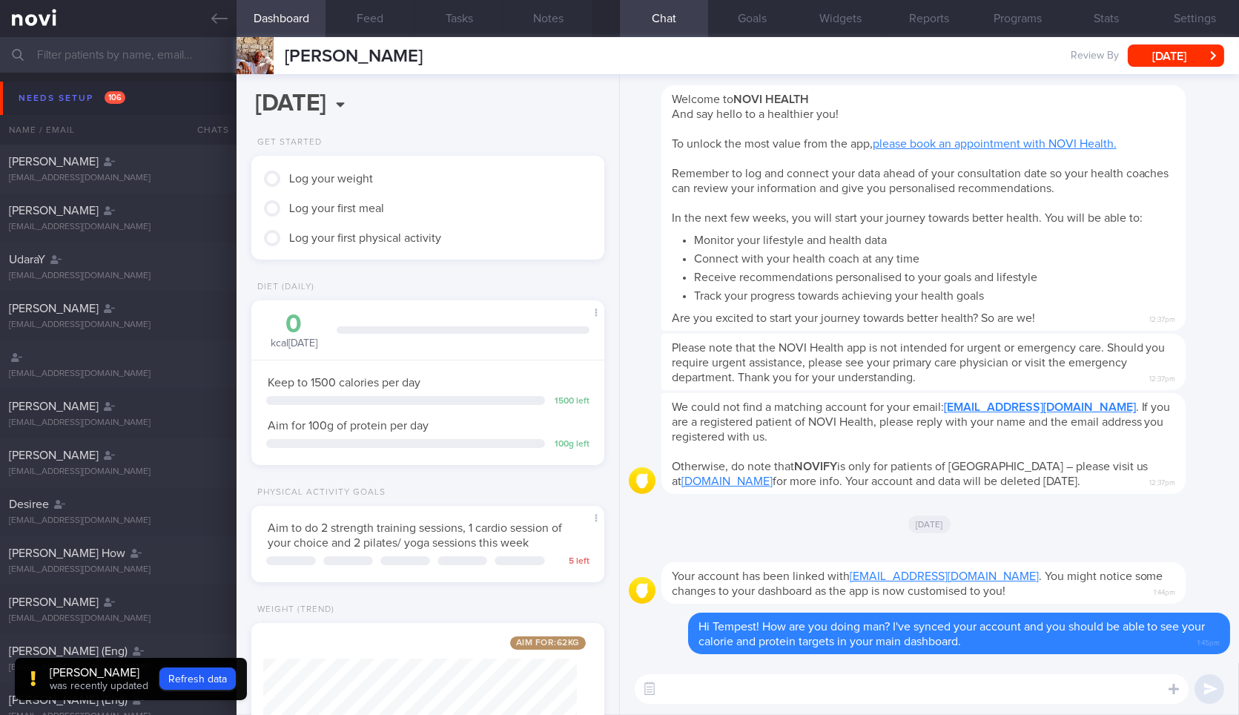
click at [758, 692] on textarea at bounding box center [912, 689] width 554 height 30
type textarea "Let's start logging your meals, weight and activity shall we?"
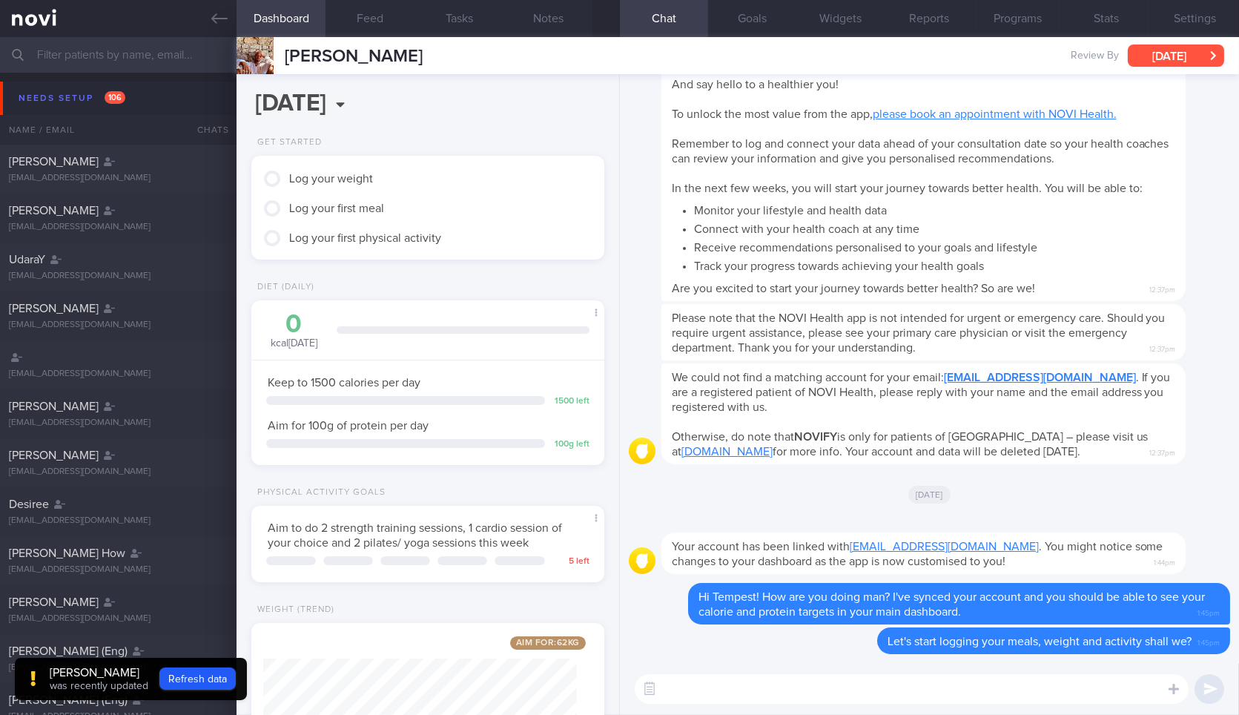
click at [1165, 58] on button "[DATE]" at bounding box center [1175, 55] width 96 height 22
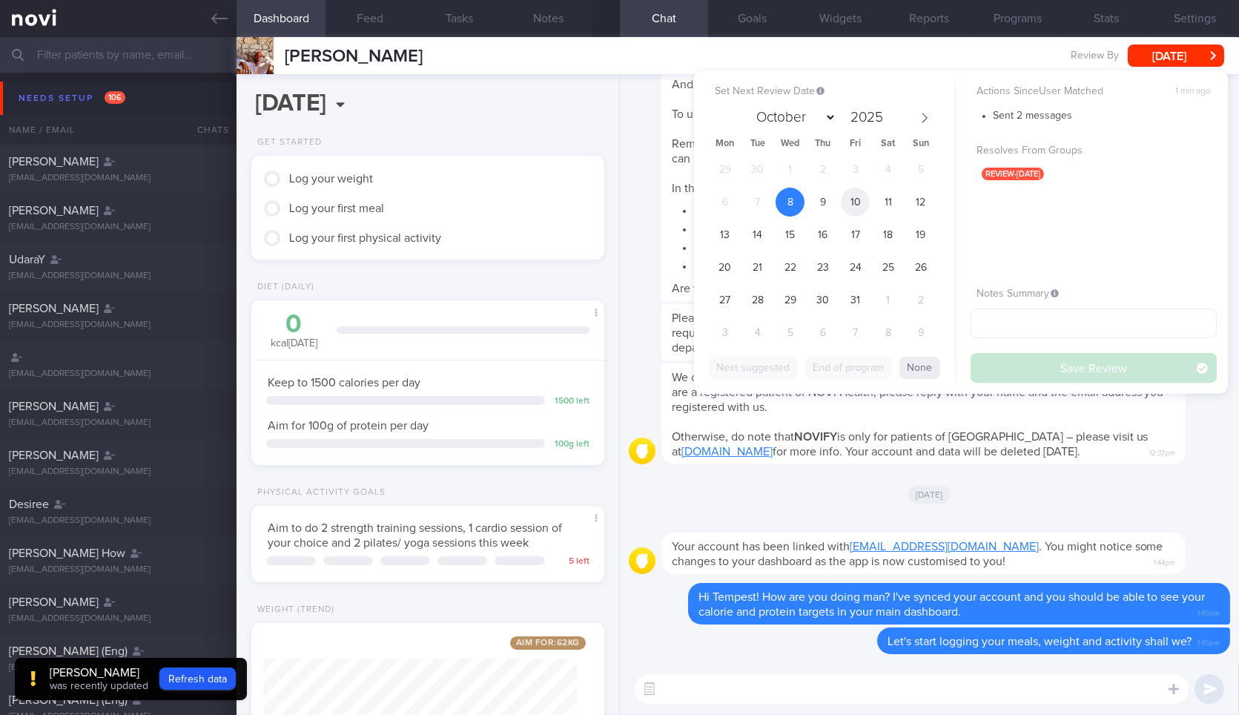
click at [851, 199] on span "10" at bounding box center [855, 202] width 29 height 29
drag, startPoint x: 1015, startPoint y: 368, endPoint x: 401, endPoint y: 4, distance: 713.6
click at [1015, 369] on button "Save Review" at bounding box center [1093, 368] width 246 height 30
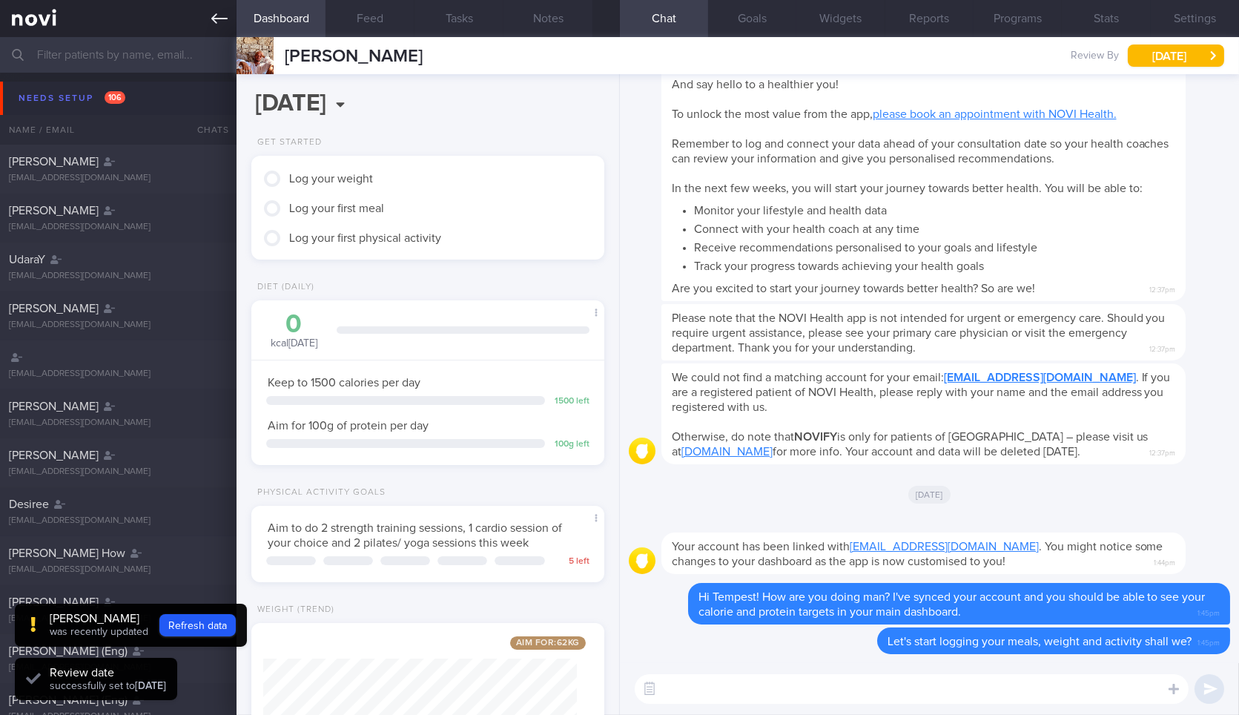
click at [213, 25] on icon at bounding box center [219, 18] width 16 height 16
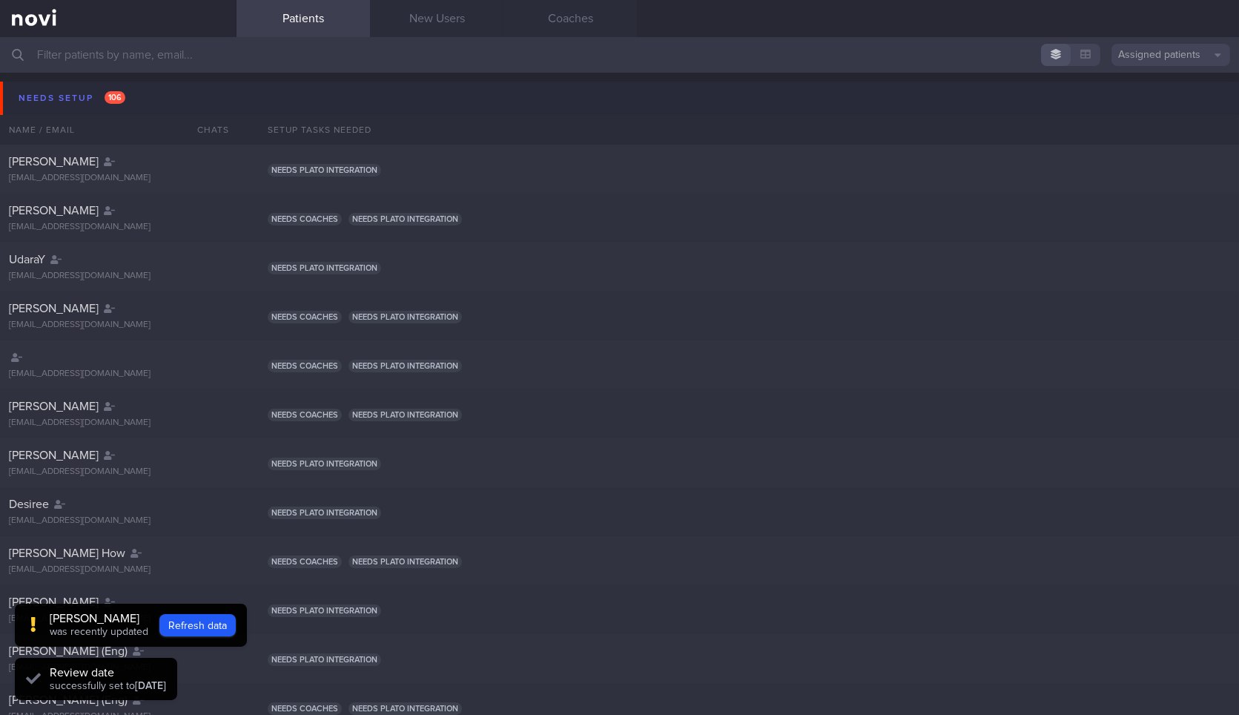
drag, startPoint x: 161, startPoint y: 94, endPoint x: 159, endPoint y: 134, distance: 40.1
click at [161, 95] on button "Needs setup 106" at bounding box center [621, 98] width 1243 height 33
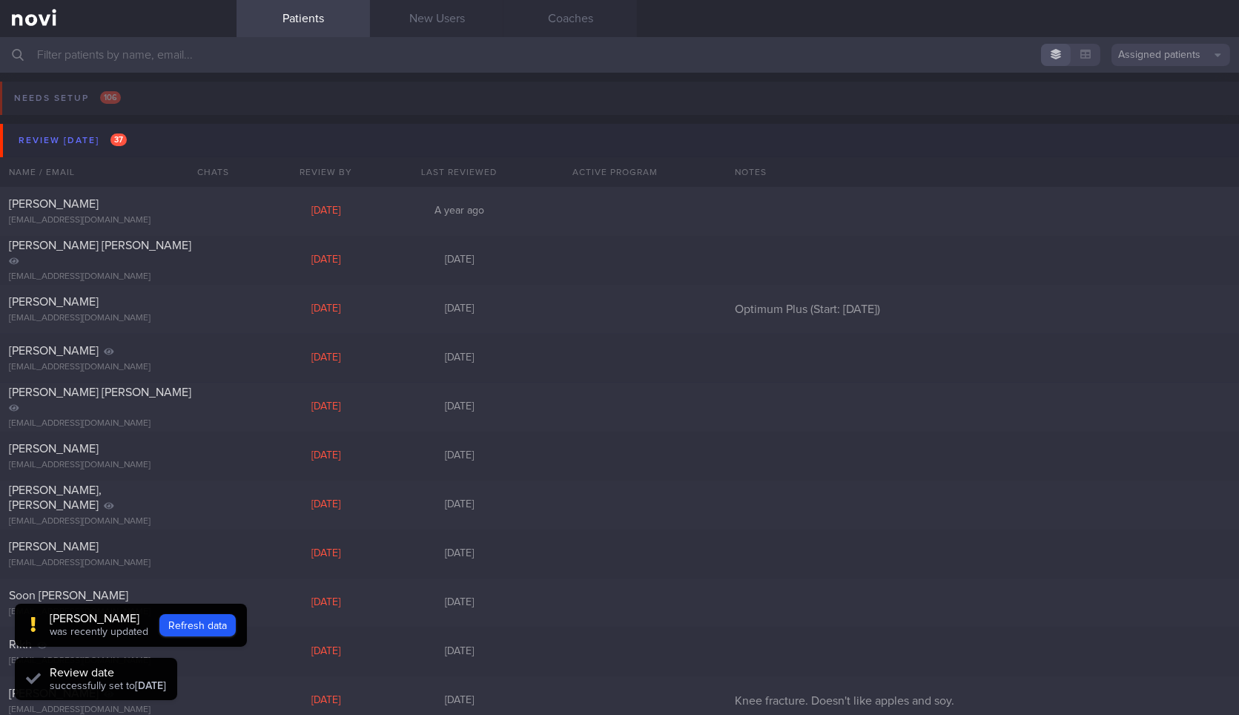
click at [167, 141] on button "Review [DATE] 37" at bounding box center [621, 140] width 1243 height 33
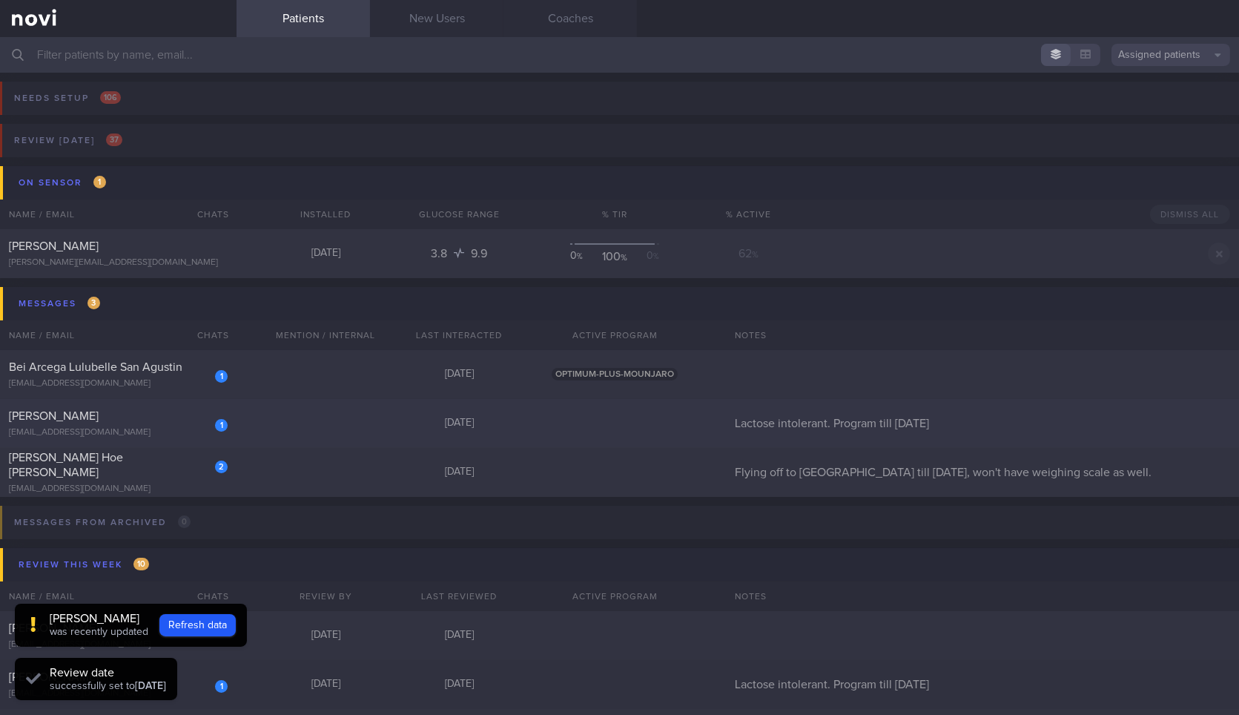
click at [156, 420] on div "[PERSON_NAME]" at bounding box center [116, 415] width 215 height 15
select select "9"
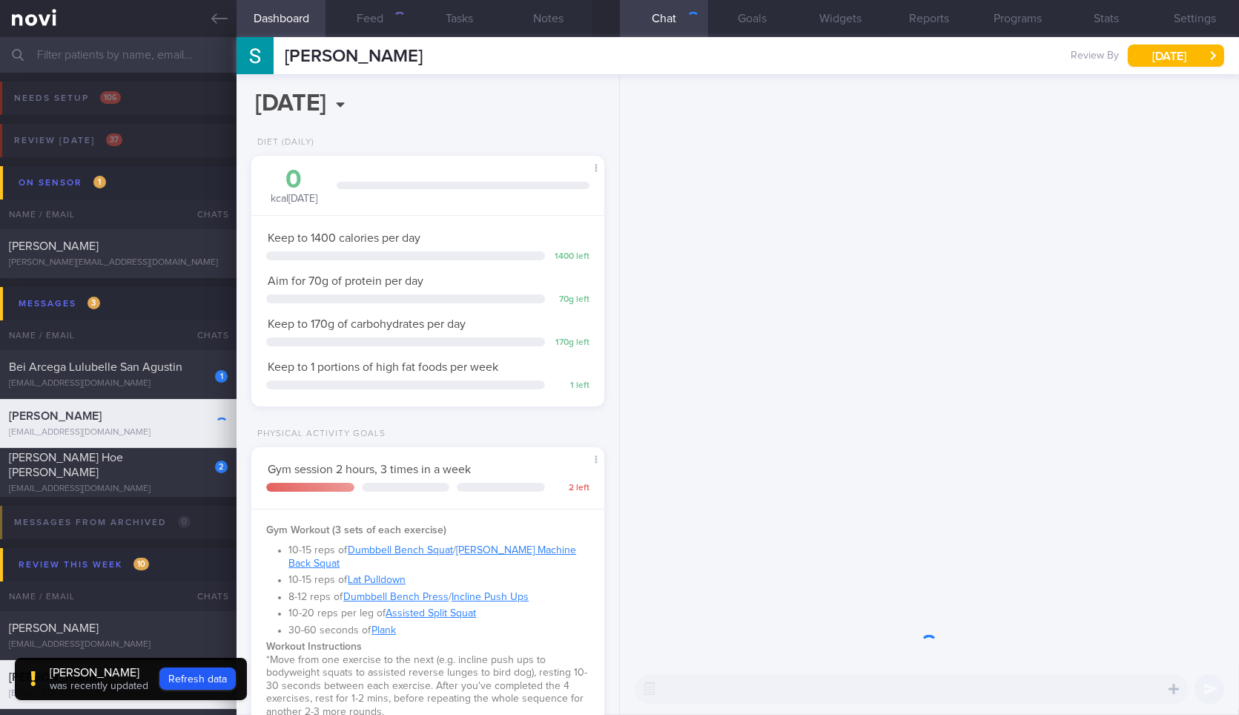
scroll to position [156, 313]
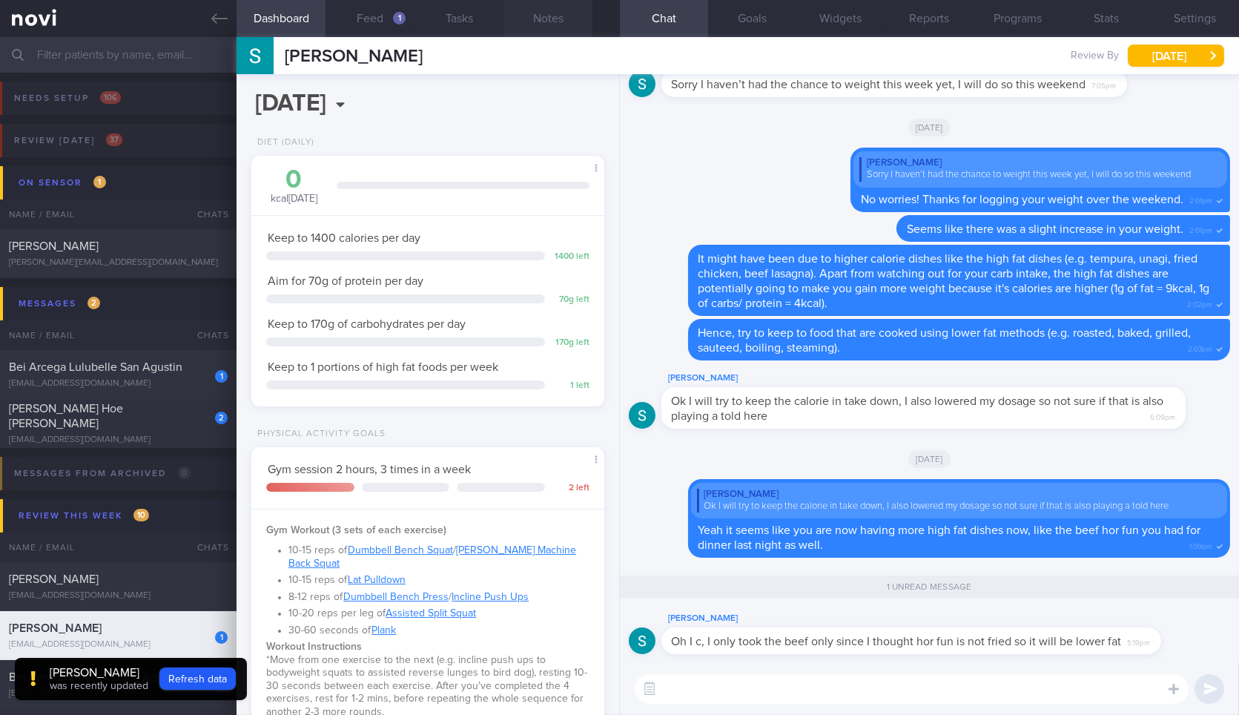
click at [562, 11] on button "Notes" at bounding box center [547, 18] width 89 height 37
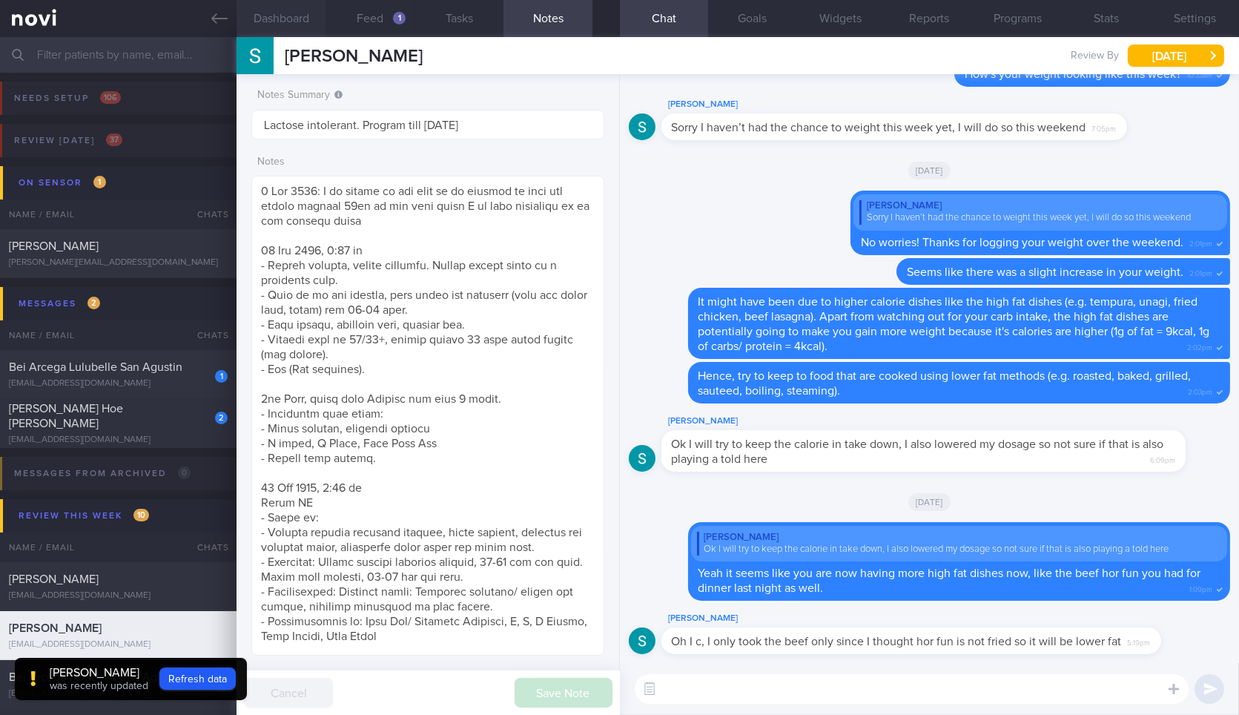
click at [279, 16] on button "Dashboard" at bounding box center [280, 18] width 89 height 37
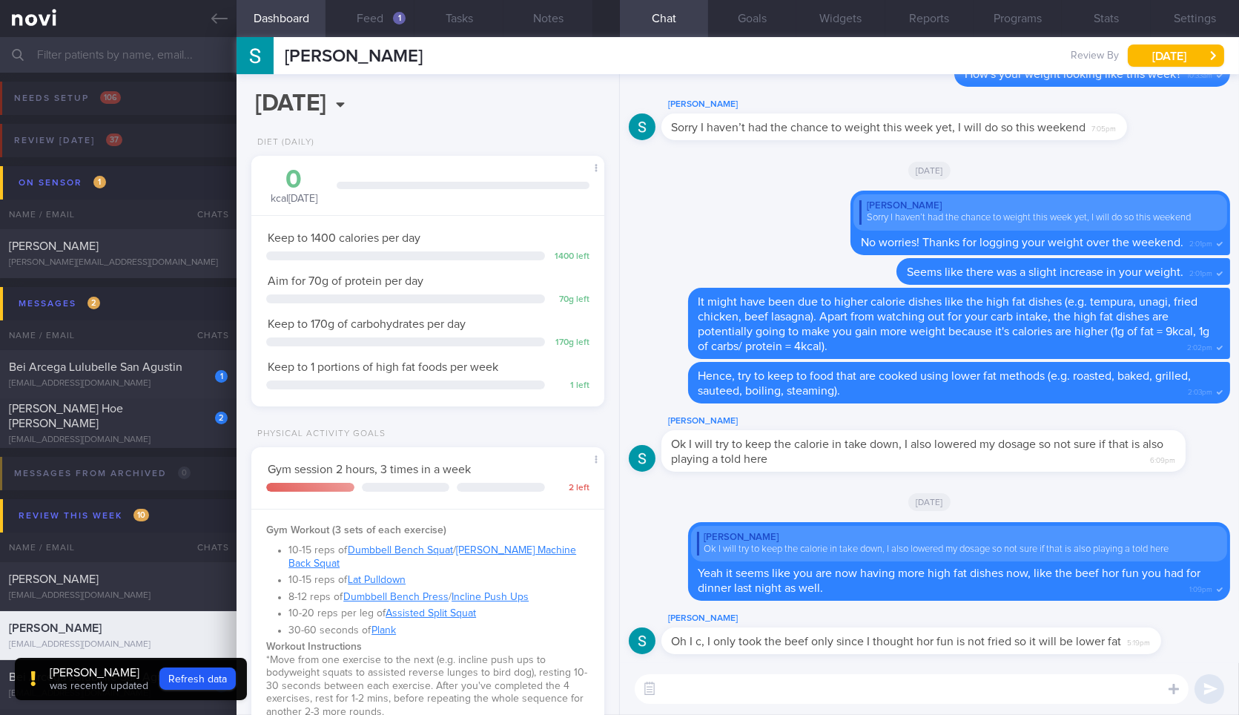
click at [810, 691] on textarea at bounding box center [912, 689] width 554 height 30
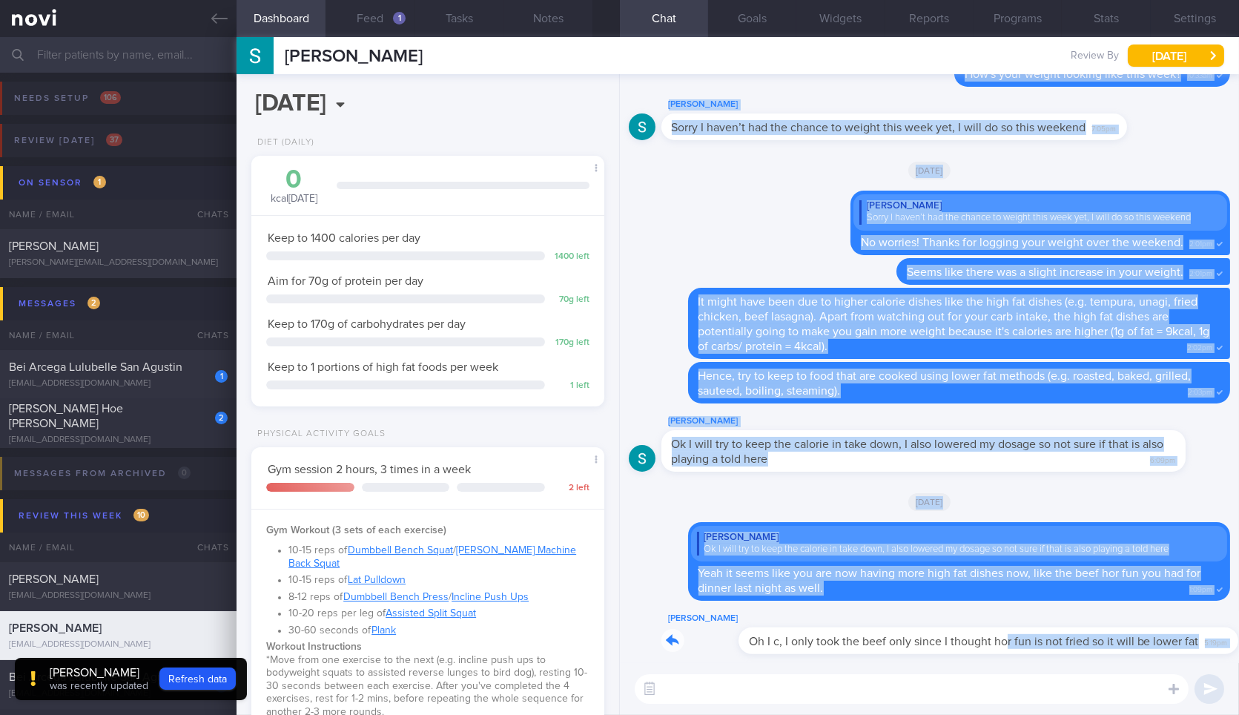
drag, startPoint x: 927, startPoint y: 651, endPoint x: 1135, endPoint y: 680, distance: 210.3
click at [1135, 680] on div "Stephen Kartili Oh I c, I only took the beef only since I thought hor fun is no…" at bounding box center [929, 394] width 619 height 640
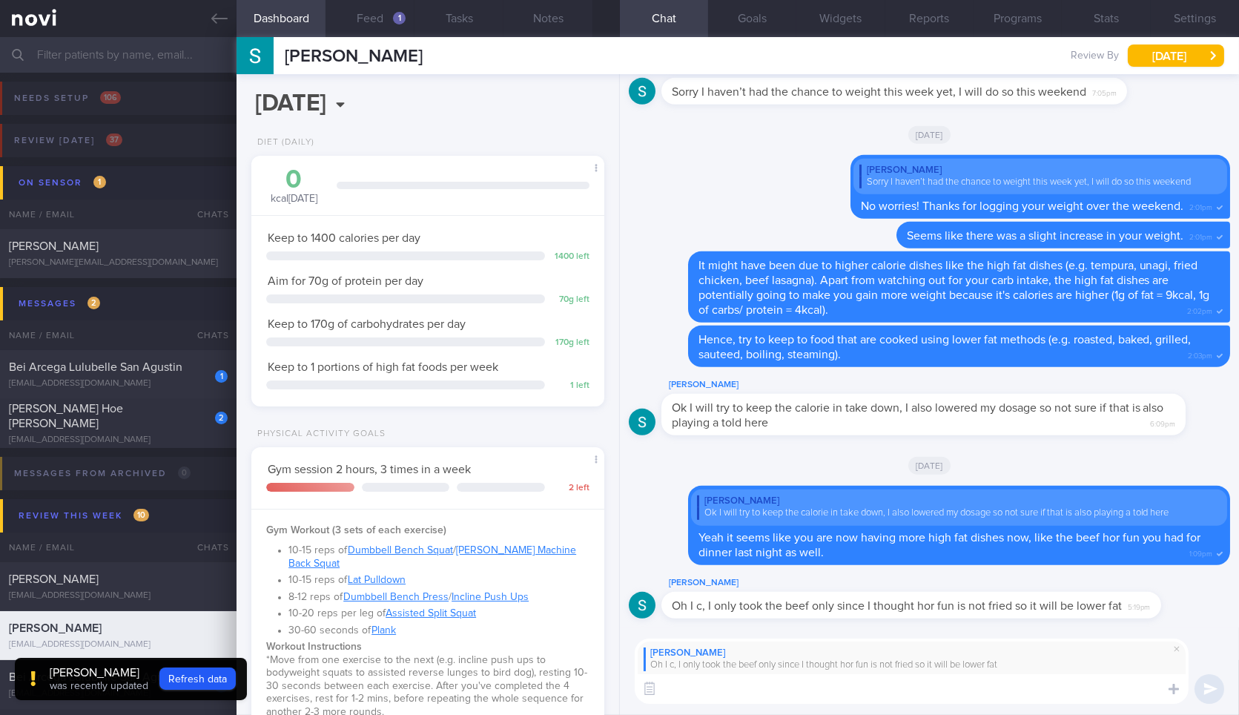
click at [1041, 687] on textarea at bounding box center [912, 689] width 554 height 30
click at [977, 681] on textarea at bounding box center [912, 689] width 554 height 30
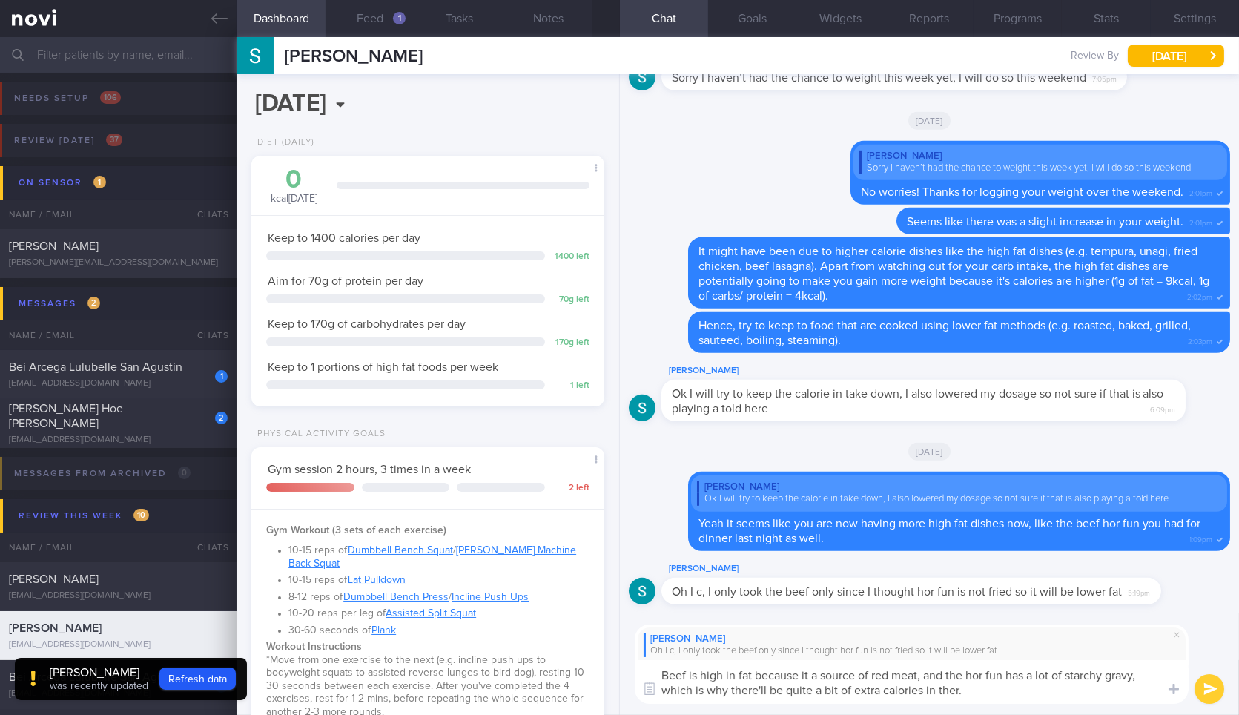
type textarea "Beef is high in fat because it a source of red meat, and the hor fun has a lot …"
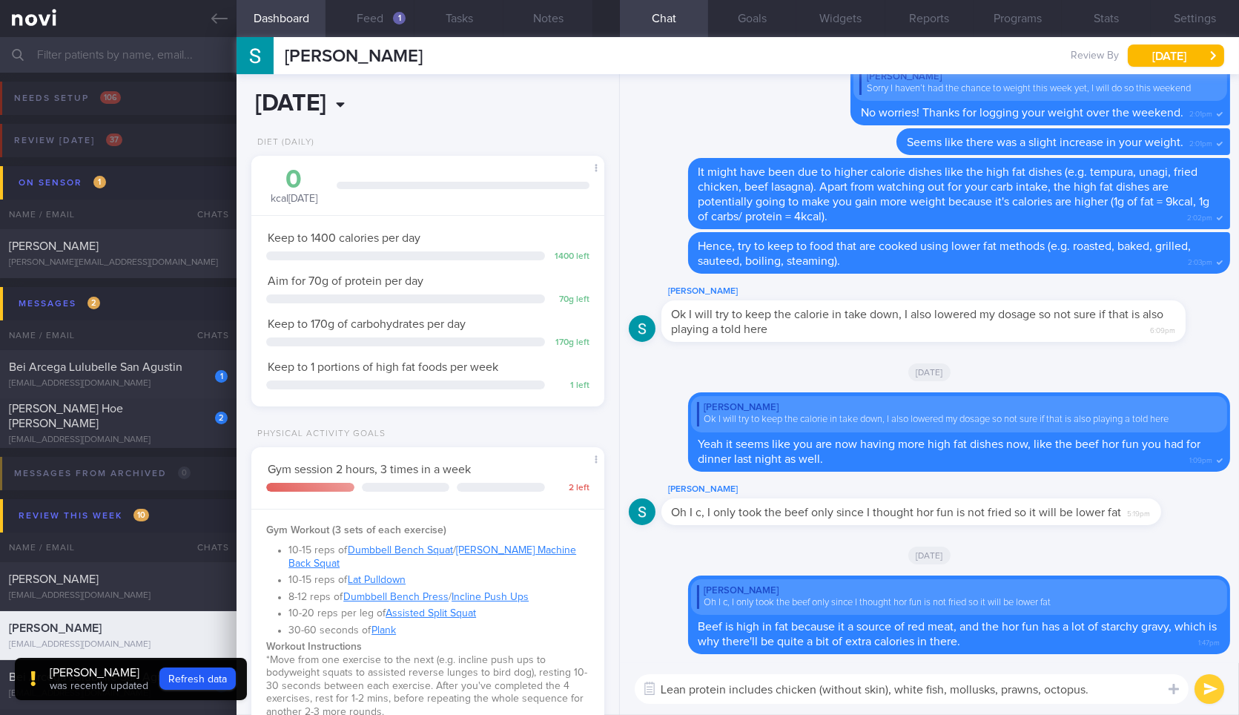
type textarea "Lean protein includes chicken (without skin), white fish, mollusks, prawns, oct…"
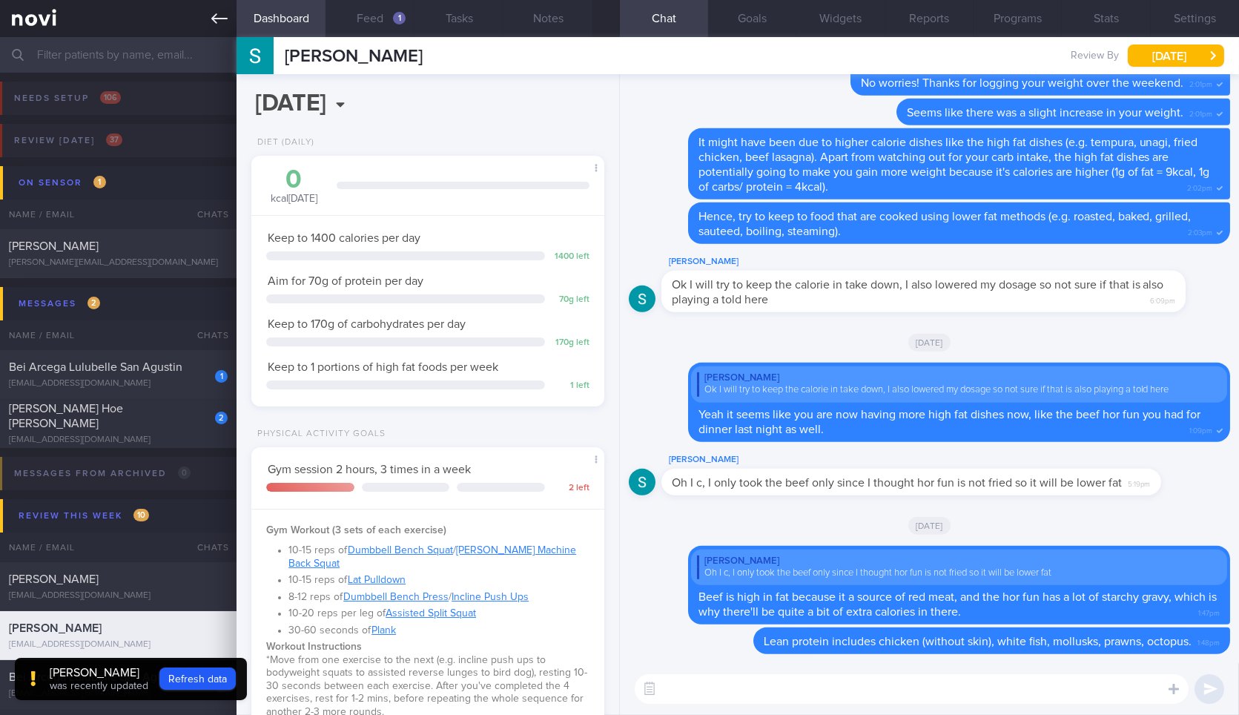
click at [214, 7] on link at bounding box center [118, 18] width 236 height 37
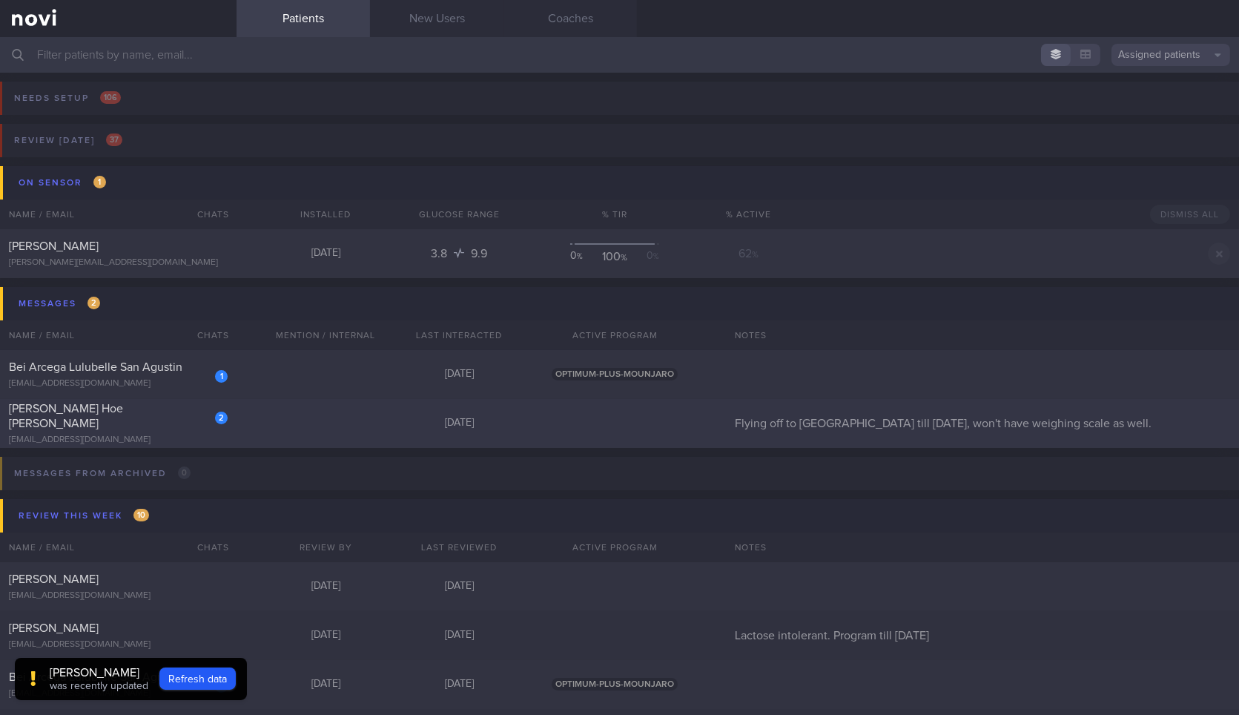
click at [179, 425] on div "2 Yong Hoe Yeo yeoyh82@gmail.com" at bounding box center [118, 423] width 236 height 44
select select "9"
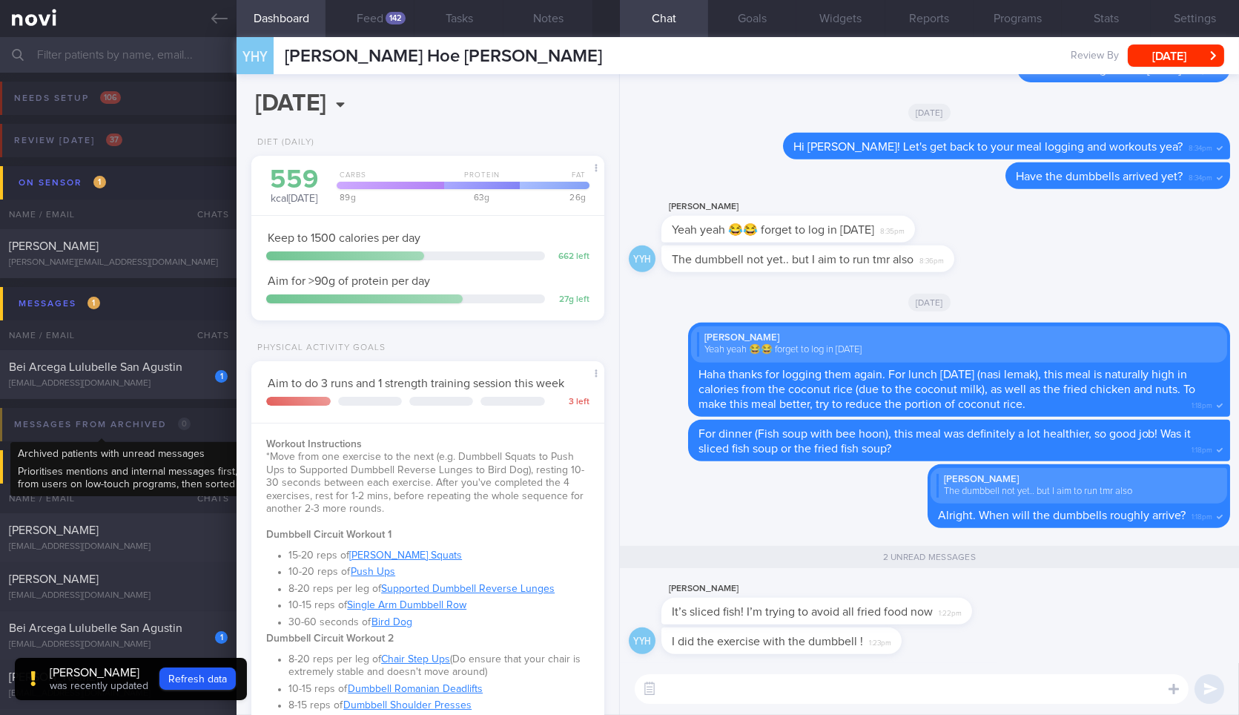
scroll to position [159, 319]
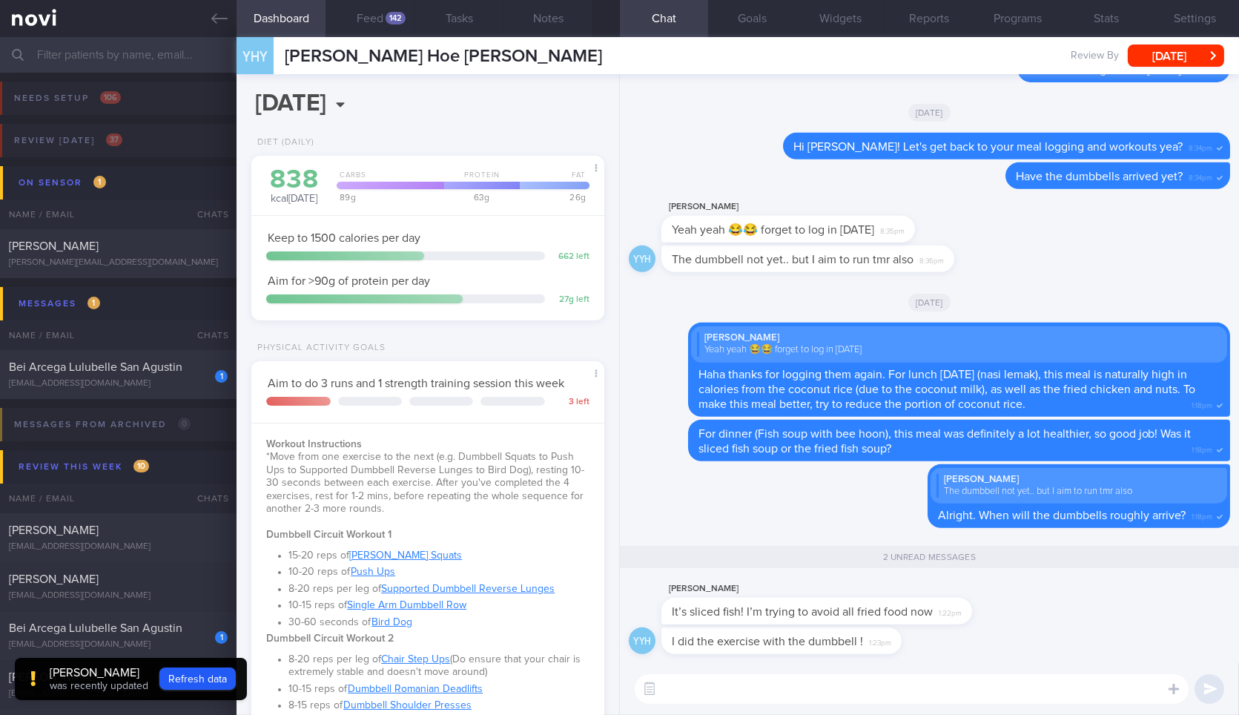
click at [1012, 673] on div "​ ​" at bounding box center [929, 689] width 619 height 52
click at [1012, 678] on textarea at bounding box center [912, 689] width 554 height 30
click at [1012, 680] on textarea at bounding box center [912, 689] width 554 height 30
click at [381, 13] on button "Feed 142" at bounding box center [369, 18] width 89 height 37
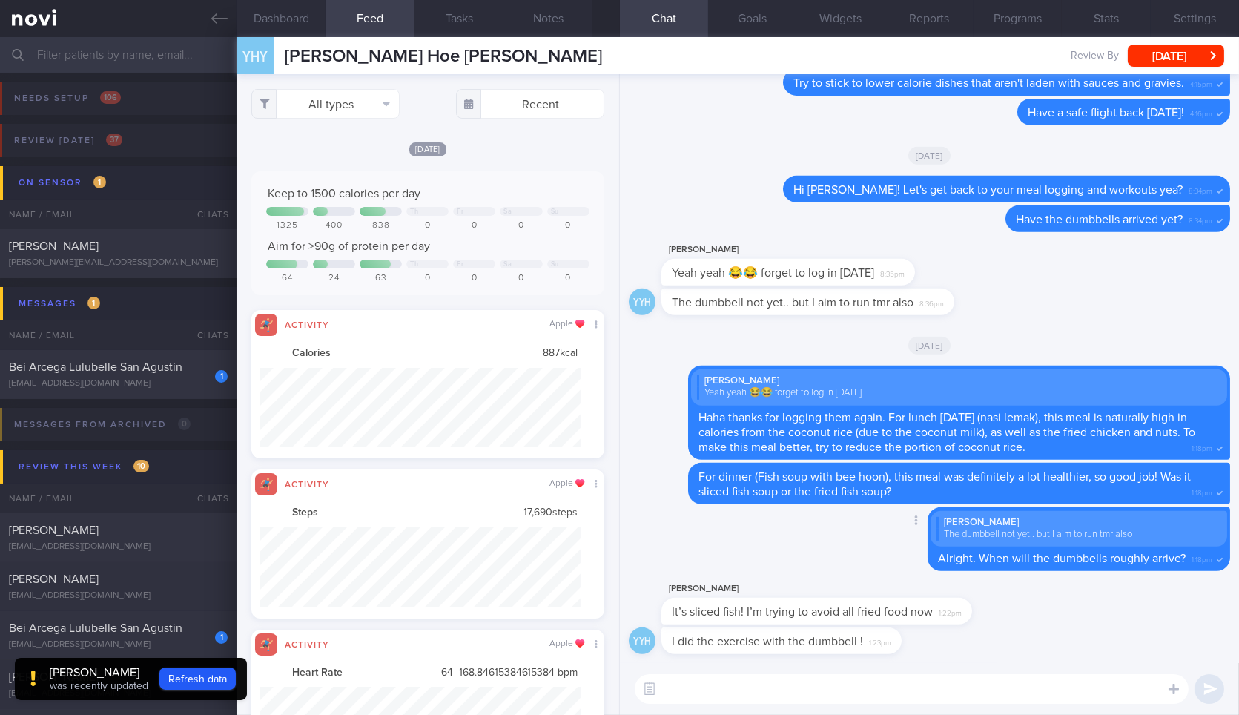
drag, startPoint x: 933, startPoint y: 620, endPoint x: 1022, endPoint y: 537, distance: 121.7
click at [1238, 675] on div "YYH I did the exercise with the dumbbell ! 1:23pm Yeo Yong Hoe It’s sliced fish…" at bounding box center [929, 394] width 619 height 640
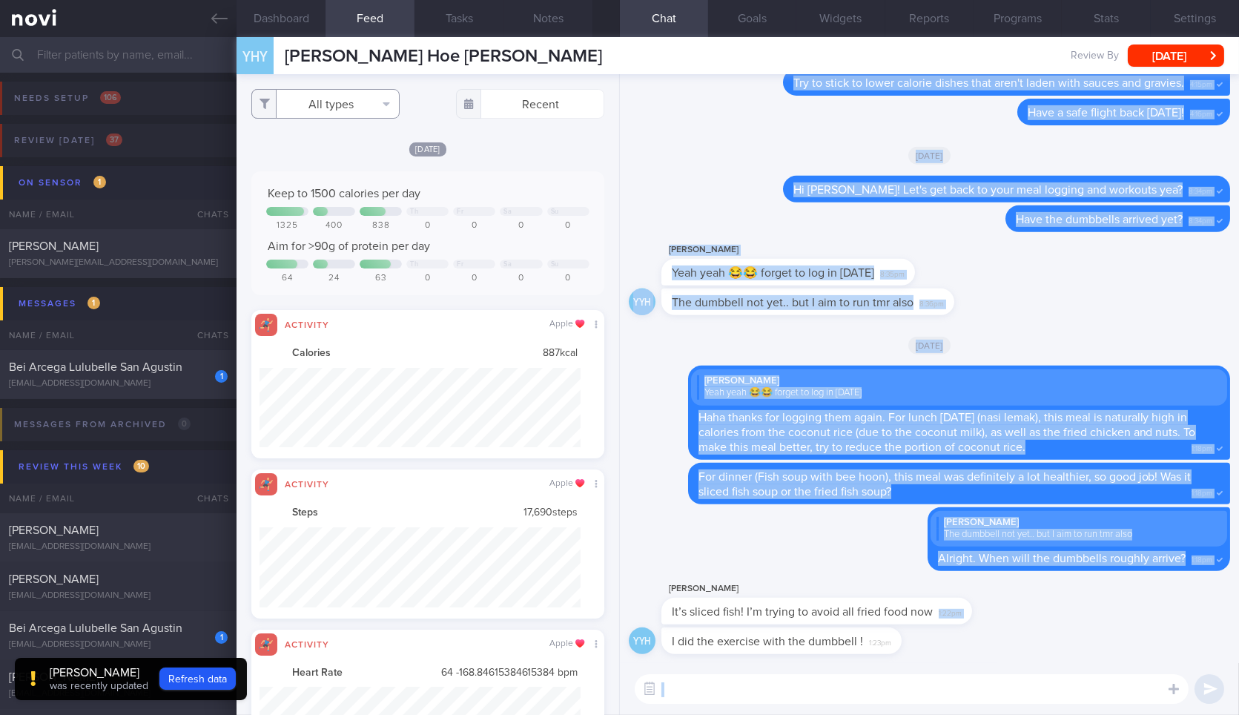
click at [371, 101] on button "All types" at bounding box center [325, 104] width 148 height 30
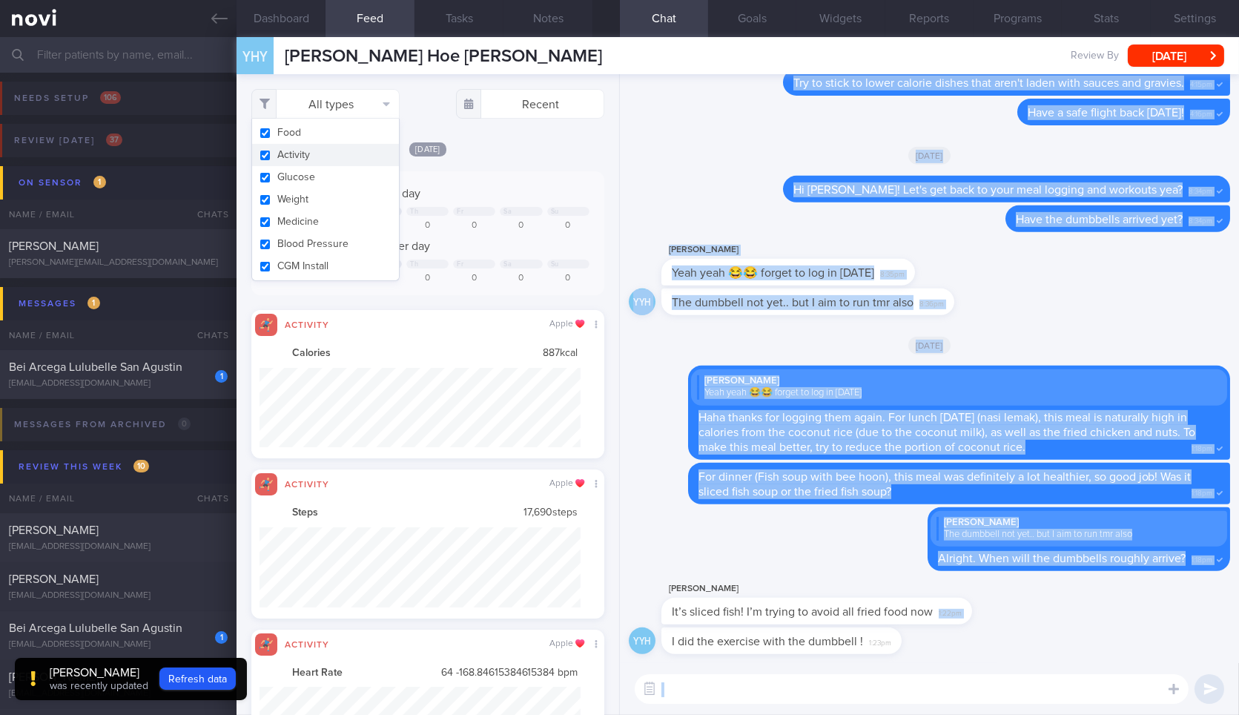
click at [343, 153] on button "Activity" at bounding box center [325, 155] width 147 height 22
checkbox input "false"
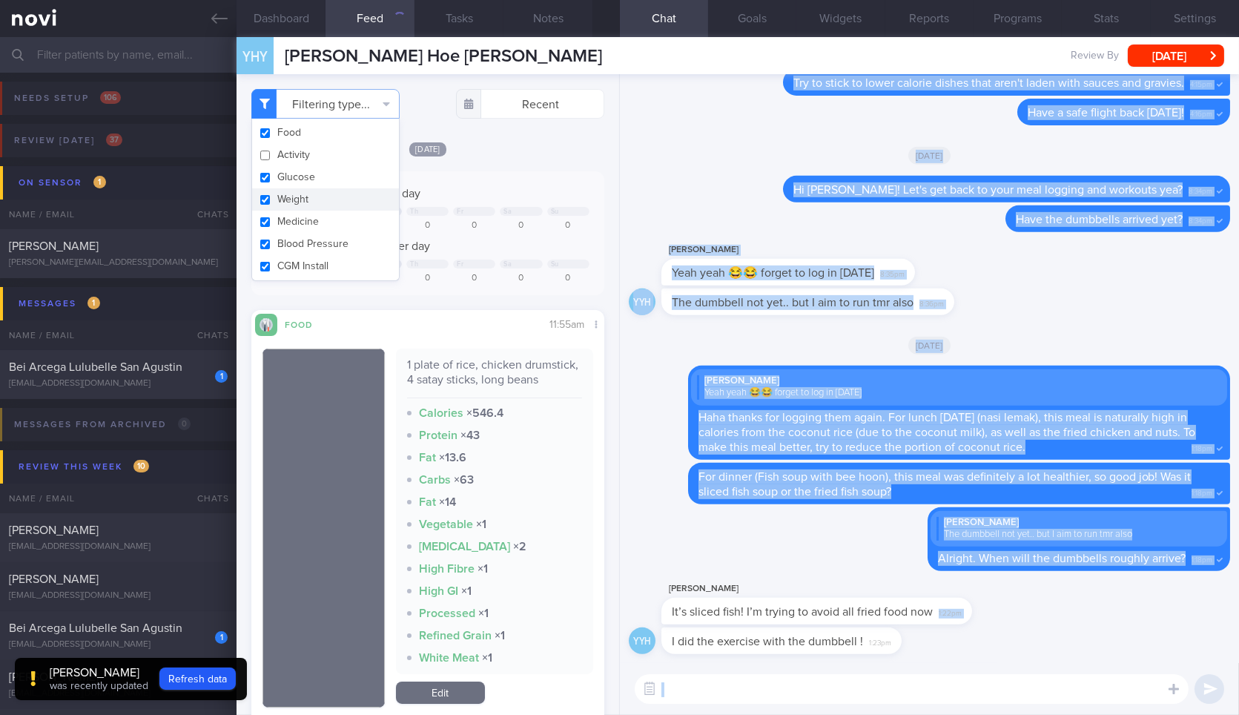
drag, startPoint x: 330, startPoint y: 203, endPoint x: 351, endPoint y: 204, distance: 20.8
click at [332, 204] on button "Weight" at bounding box center [325, 199] width 147 height 22
checkbox input "false"
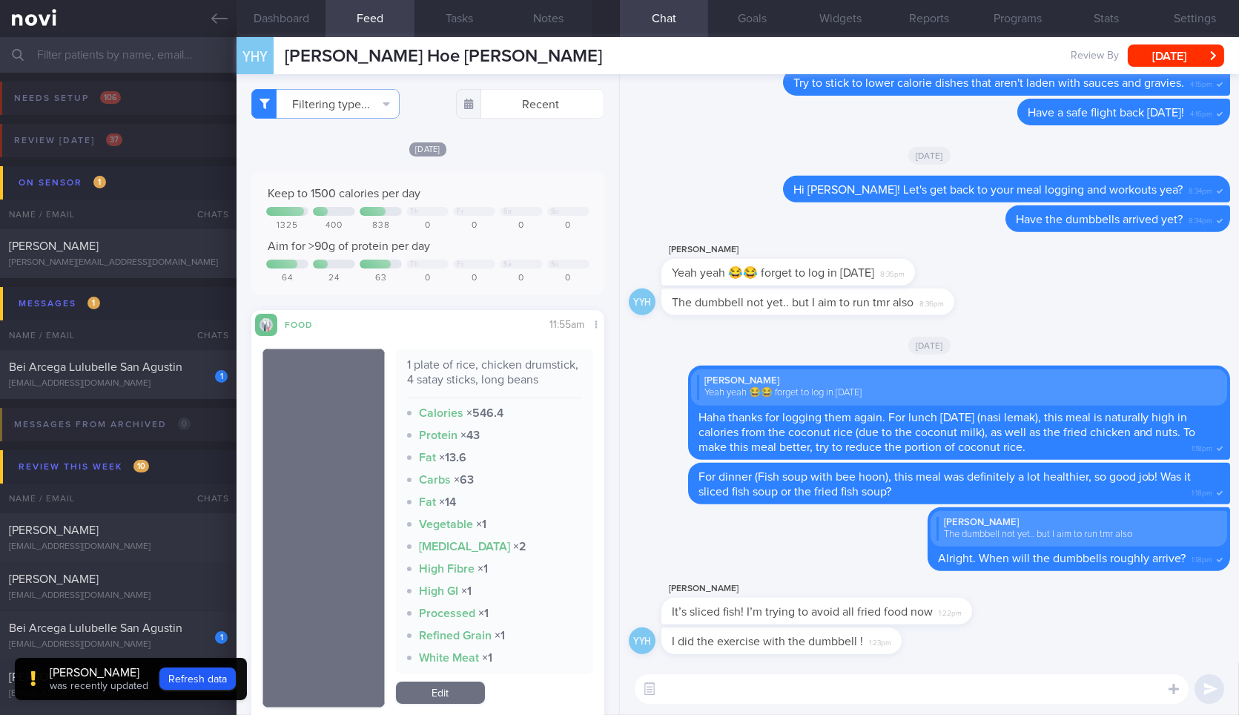
click at [500, 153] on div "[DATE]" at bounding box center [427, 149] width 352 height 16
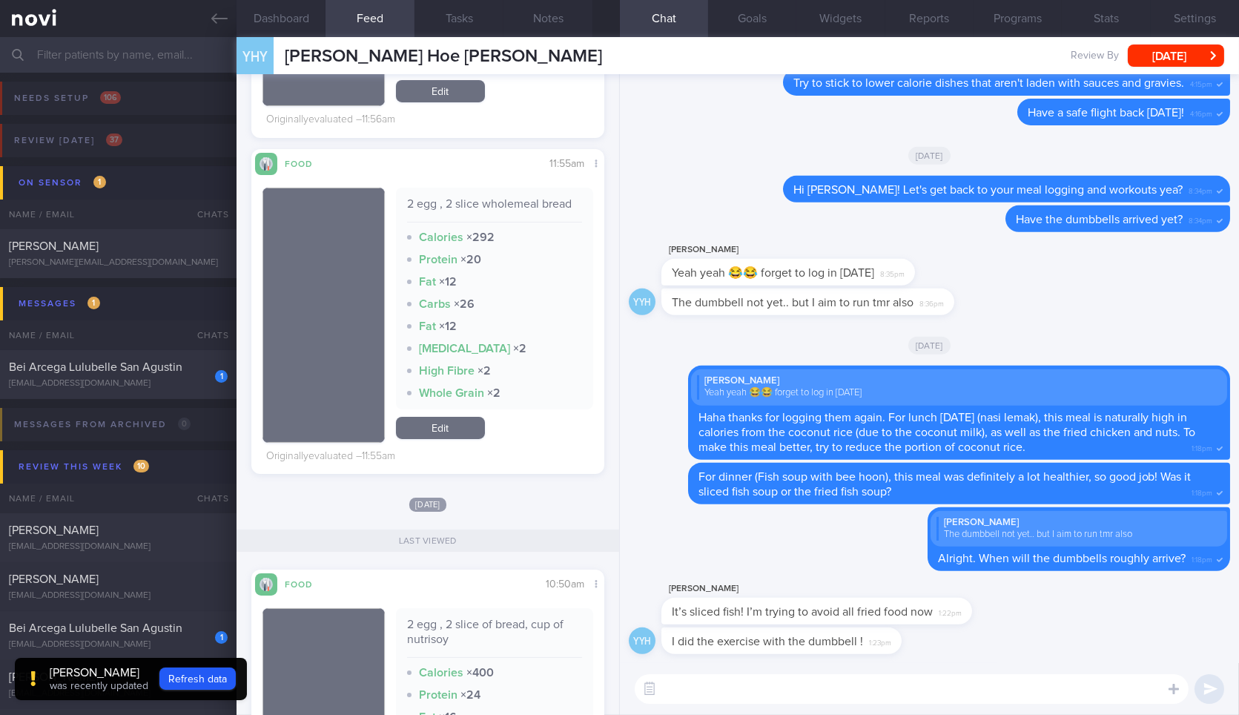
scroll to position [658, 0]
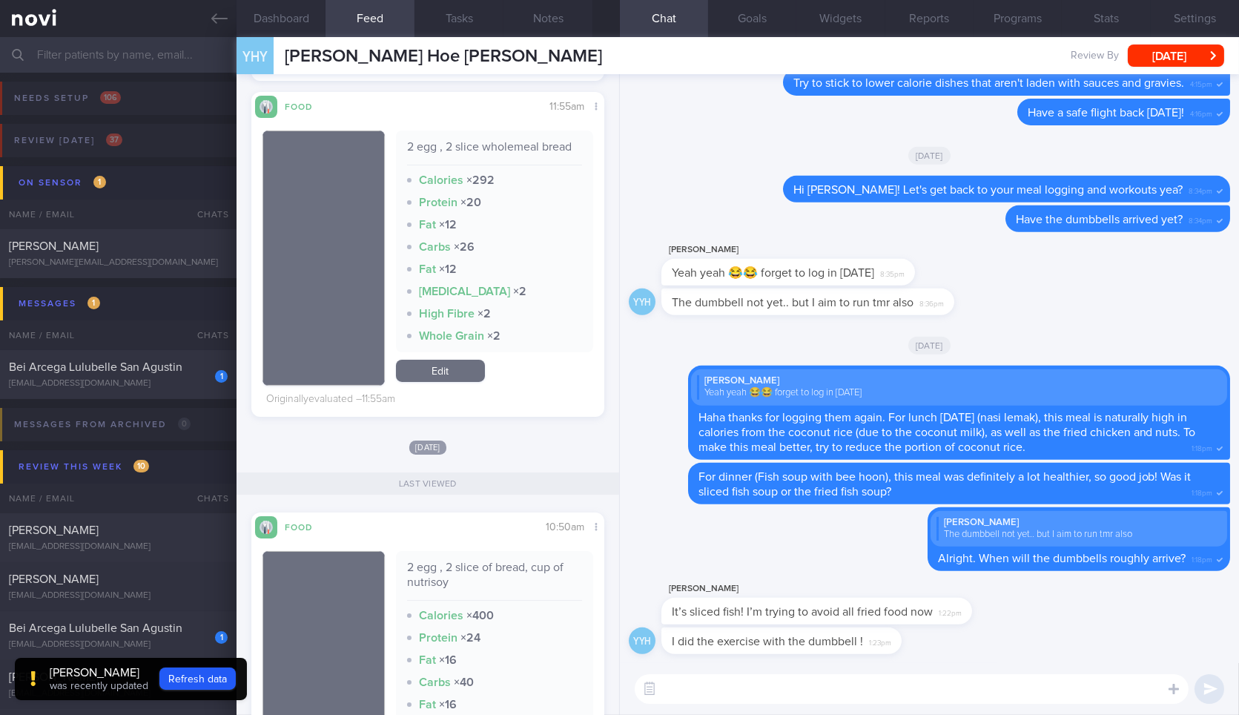
click at [786, 670] on div "​ ​" at bounding box center [929, 689] width 619 height 52
click at [784, 687] on textarea at bounding box center [912, 689] width 554 height 30
click at [784, 696] on textarea at bounding box center [912, 689] width 554 height 30
type textarea "Okay that's excellent!"
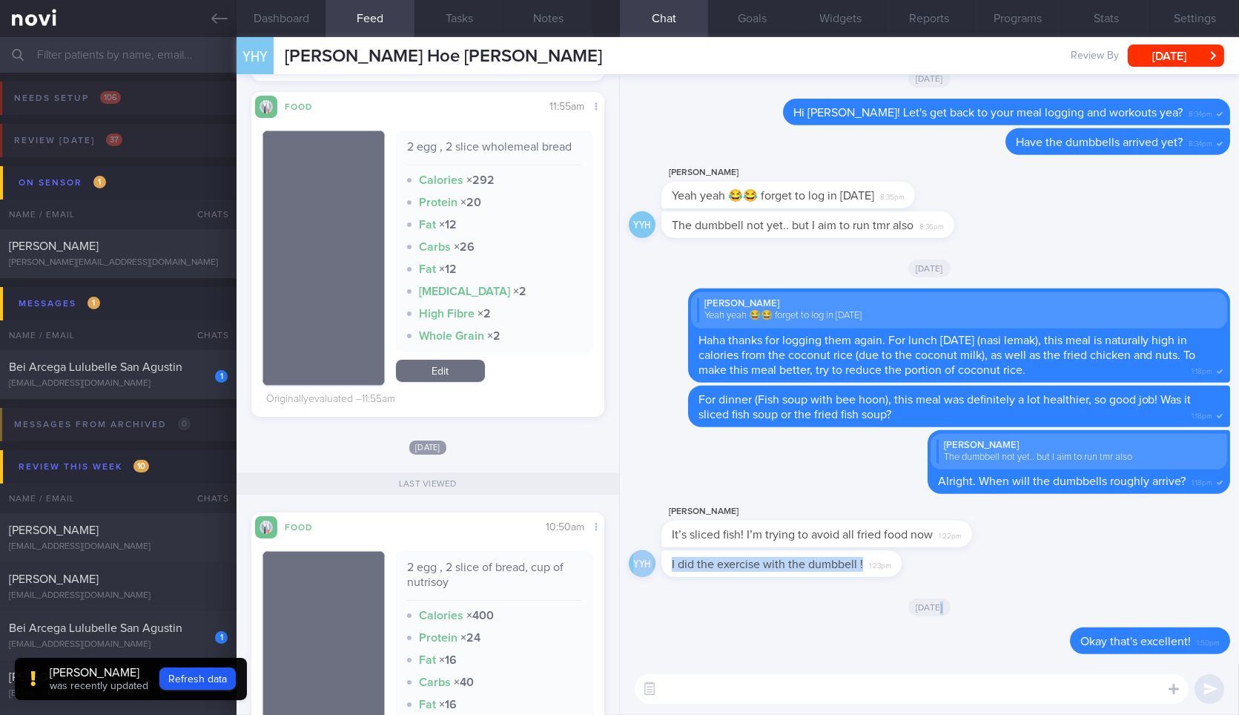
drag, startPoint x: 896, startPoint y: 571, endPoint x: 1238, endPoint y: 589, distance: 342.2
click at [1238, 589] on div "Delete Okay that's excellent! 1:50pm Today YYH I did the exercise with the dumb…" at bounding box center [929, 368] width 619 height 589
click at [935, 568] on div "I did the exercise with the dumbbell ! 1:23pm" at bounding box center [803, 563] width 285 height 27
drag, startPoint x: 892, startPoint y: 560, endPoint x: 1064, endPoint y: 563, distance: 172.7
click at [1064, 563] on div "YYH I did the exercise with the dumbbell ! 1:23pm" at bounding box center [929, 568] width 601 height 36
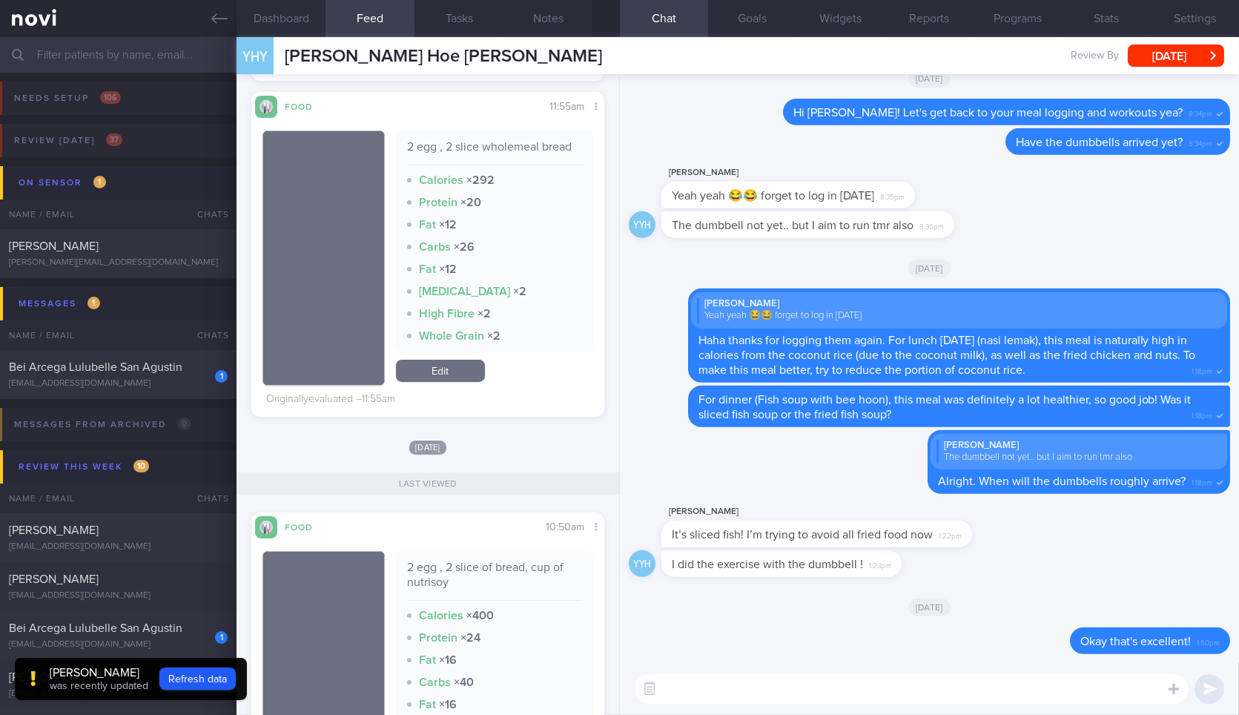
drag, startPoint x: 897, startPoint y: 569, endPoint x: 1063, endPoint y: 577, distance: 166.3
click at [881, 564] on span "1:23pm" at bounding box center [880, 564] width 22 height 14
drag, startPoint x: 891, startPoint y: 563, endPoint x: 1054, endPoint y: 556, distance: 163.2
click at [1054, 556] on div "YYH I did the exercise with the dumbbell ! 1:23pm" at bounding box center [929, 568] width 601 height 36
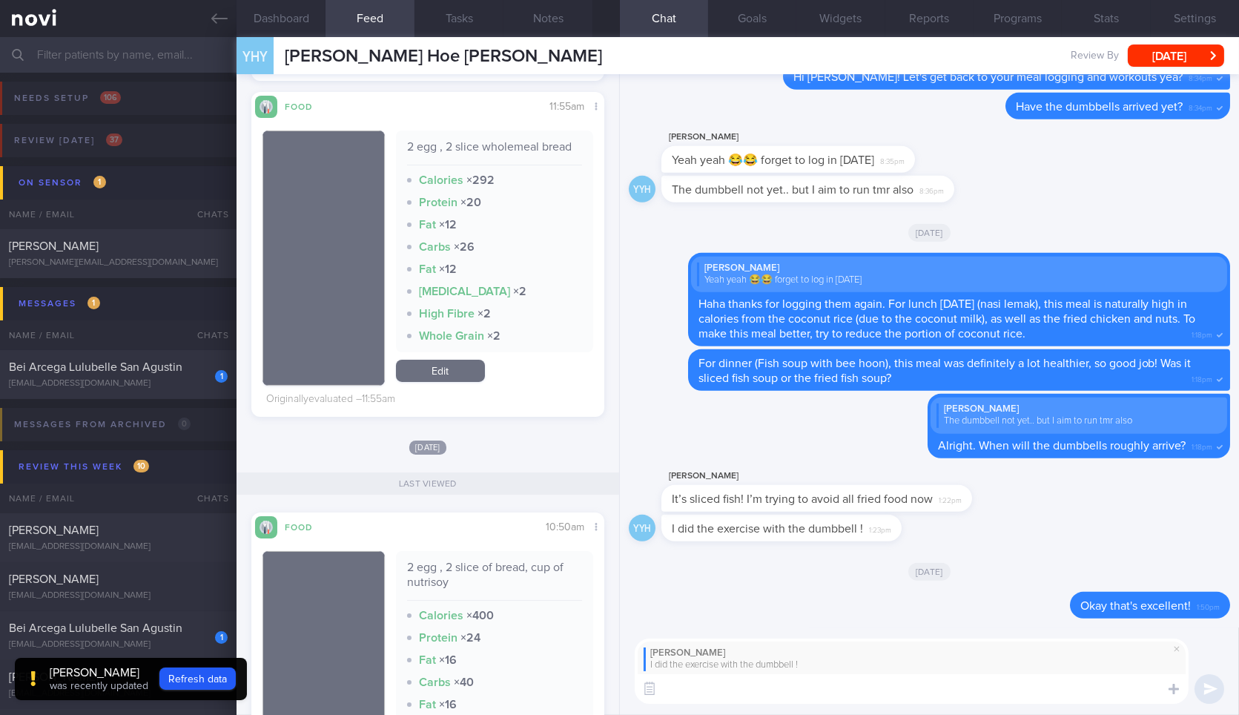
click at [898, 693] on textarea at bounding box center [912, 689] width 554 height 30
type textarea "Nice! How did you find the workout?"
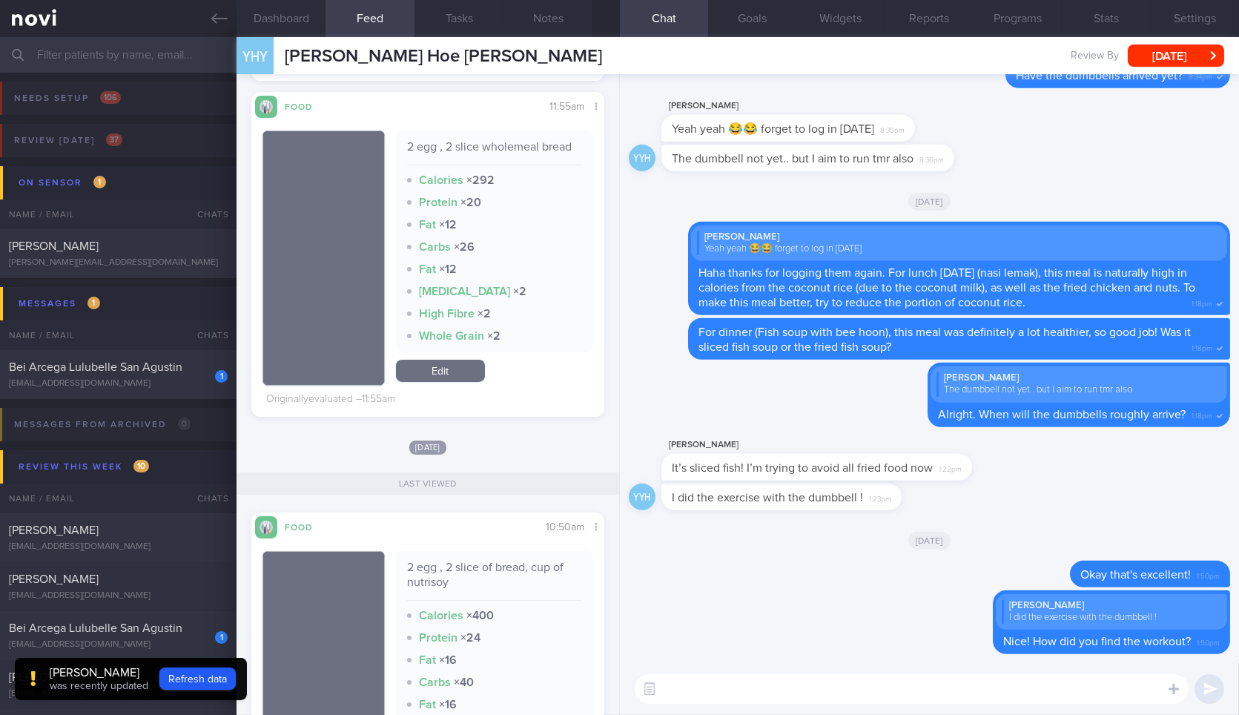
scroll to position [0, 0]
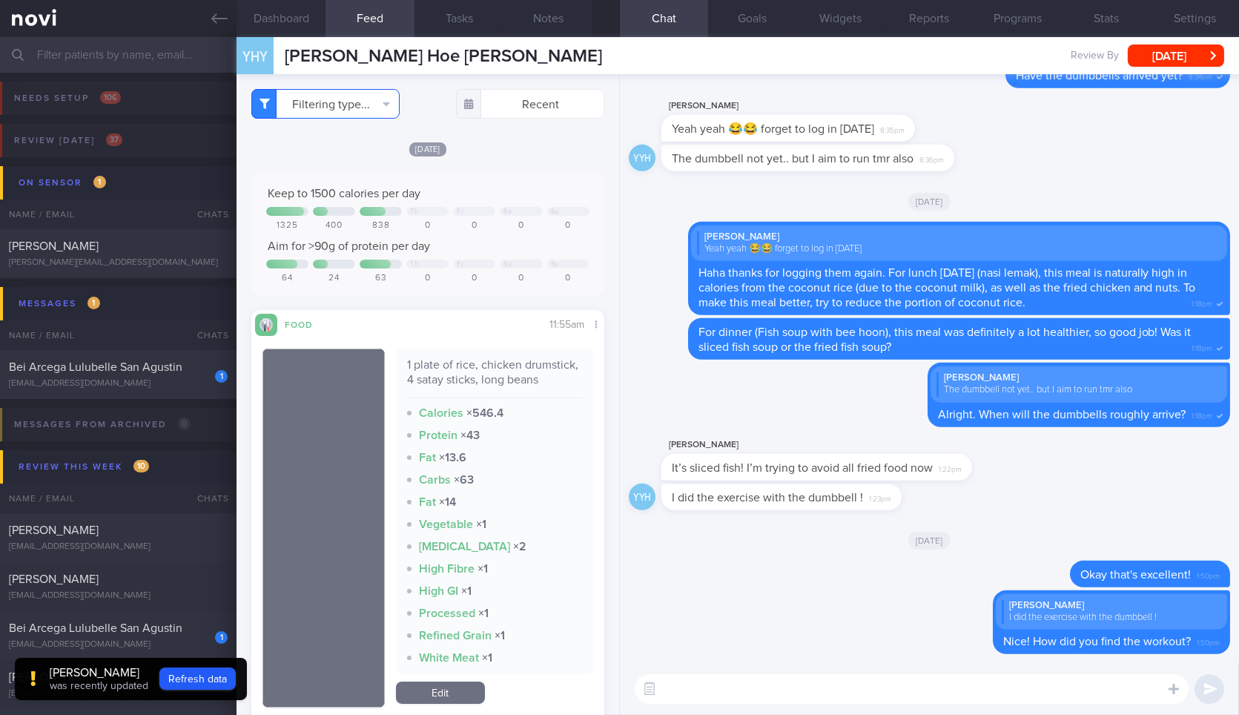
click at [345, 107] on button "Filtering type..." at bounding box center [325, 104] width 148 height 30
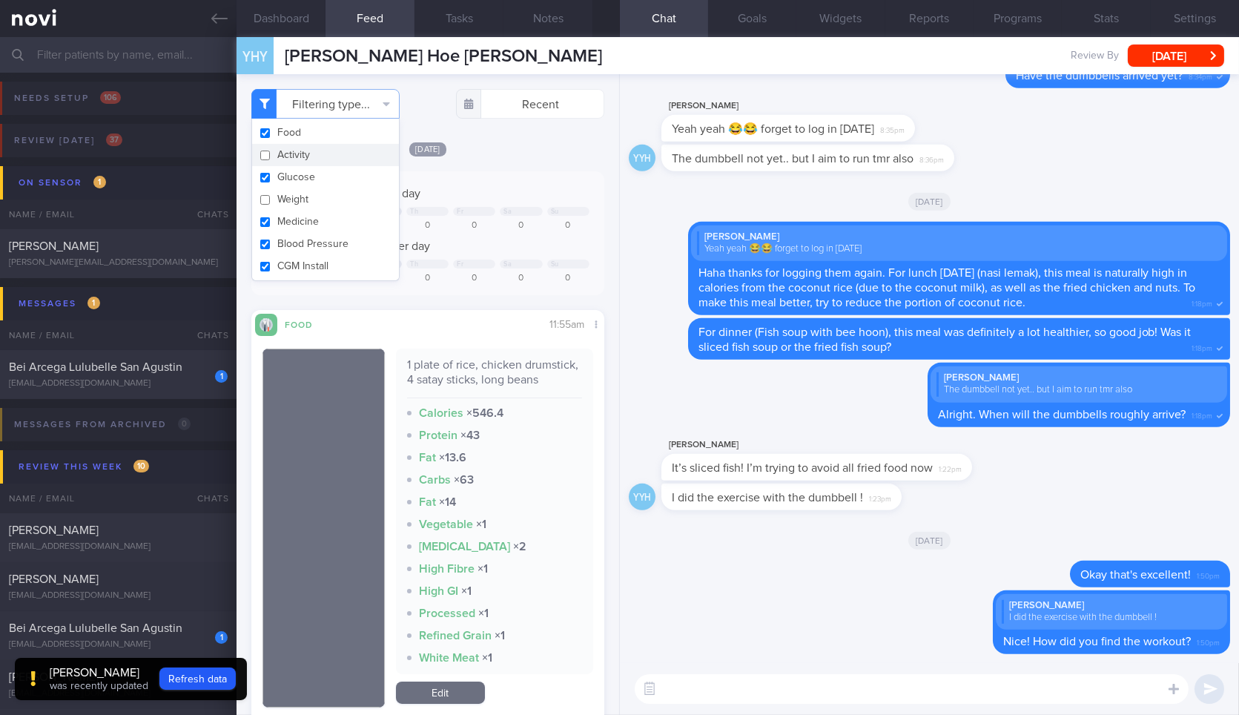
click at [345, 161] on button "Activity" at bounding box center [325, 155] width 147 height 22
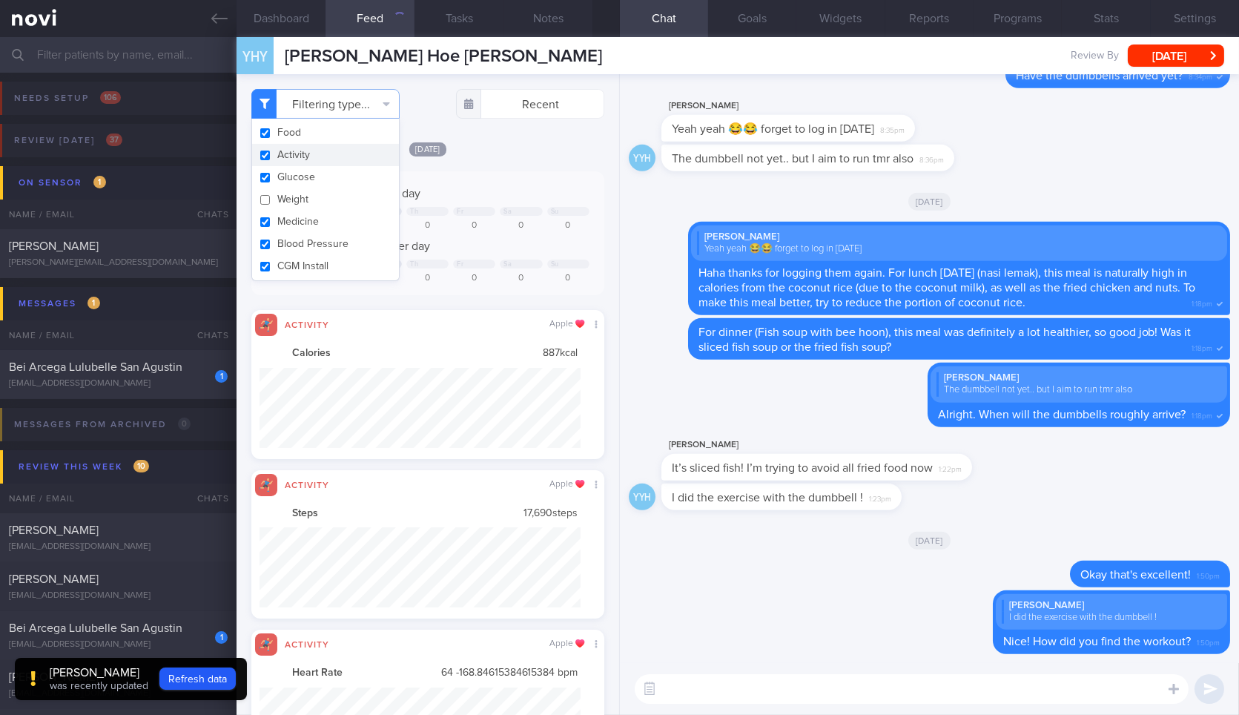
checkbox input "true"
click at [495, 174] on div "Keep to 1500 calories per day Th Fr Sa Su 1325 400 838 0 0 0 0 Aim for >90g of …" at bounding box center [427, 233] width 352 height 124
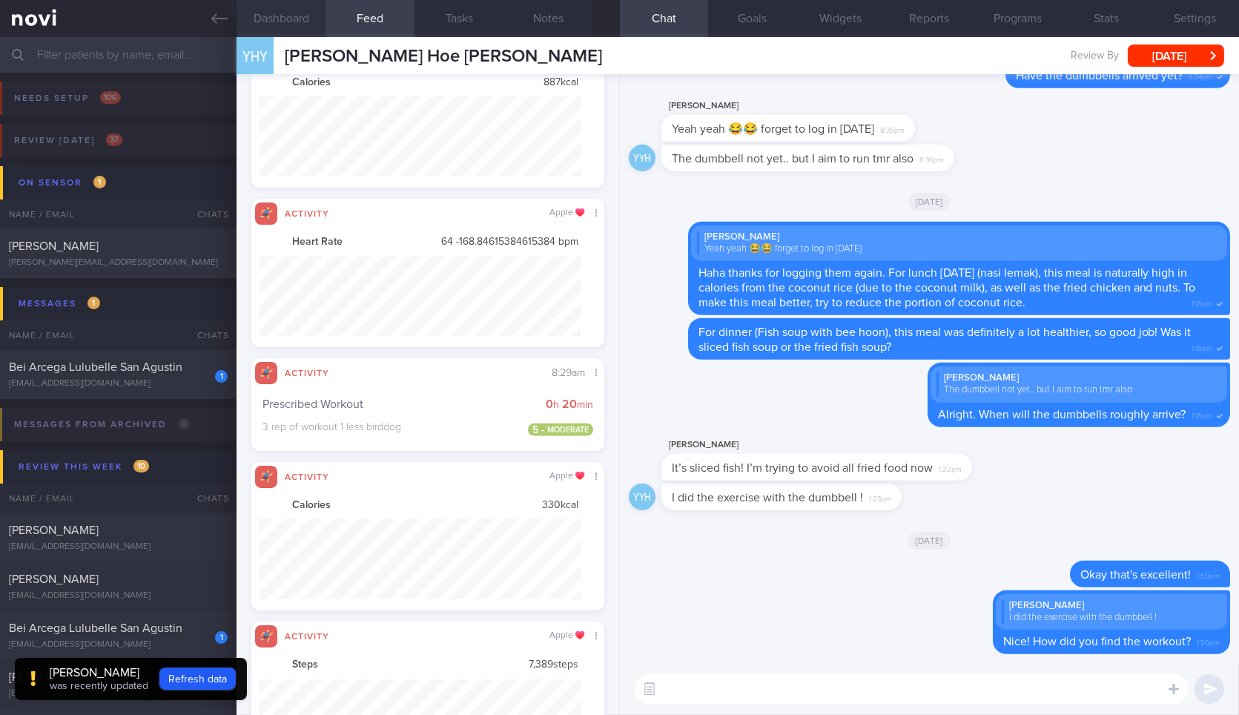
click at [297, 20] on button "Dashboard" at bounding box center [280, 18] width 89 height 37
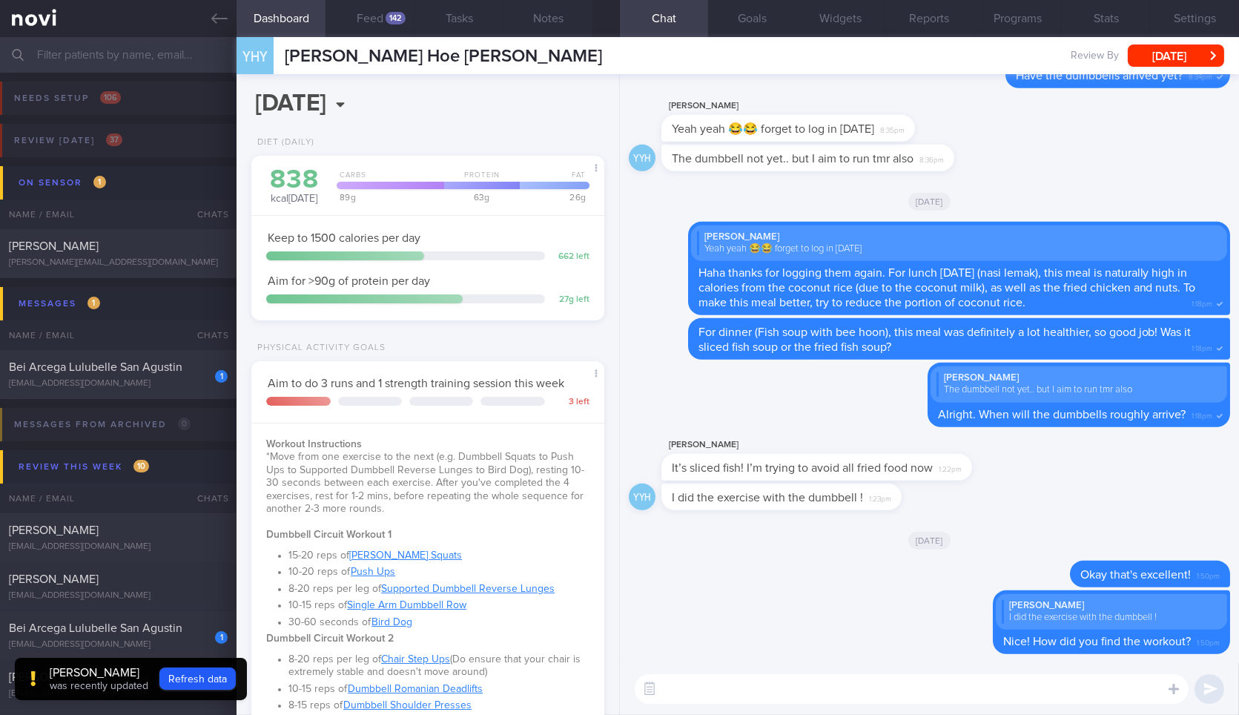
click at [743, 674] on textarea at bounding box center [912, 689] width 554 height 30
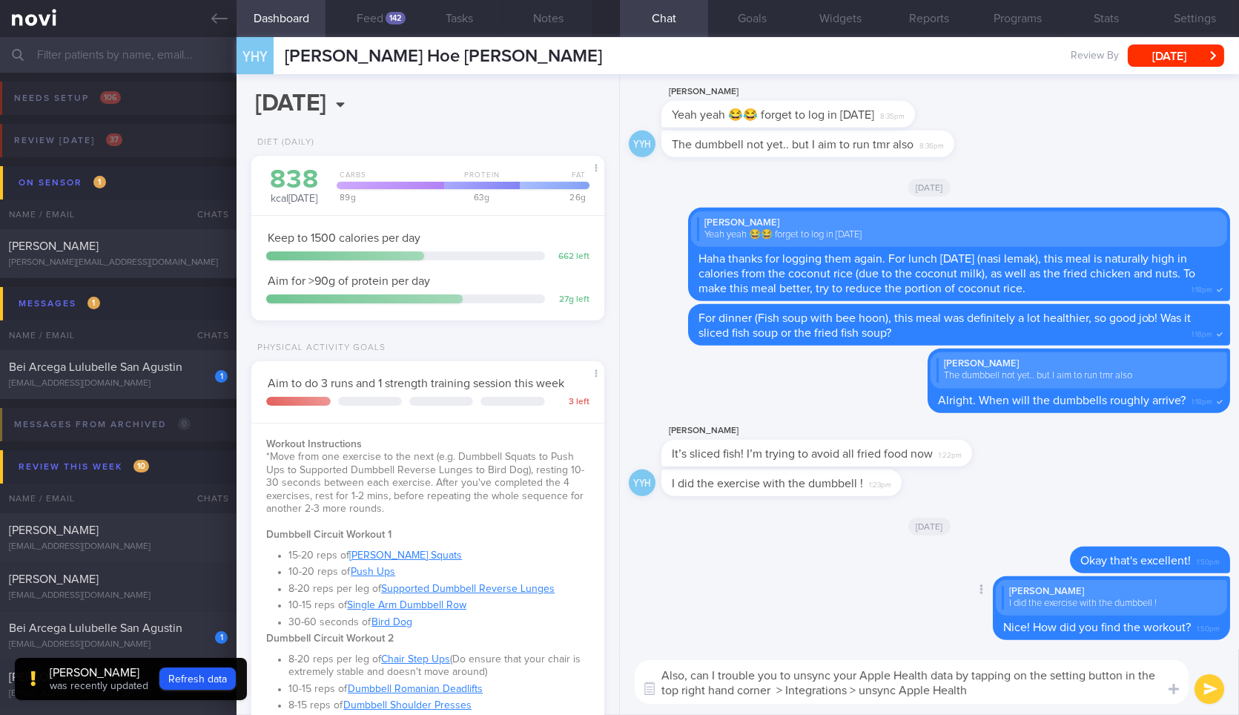
type textarea "Also, can I trouble you to unsync your Apple Health data by tapping on the sett…"
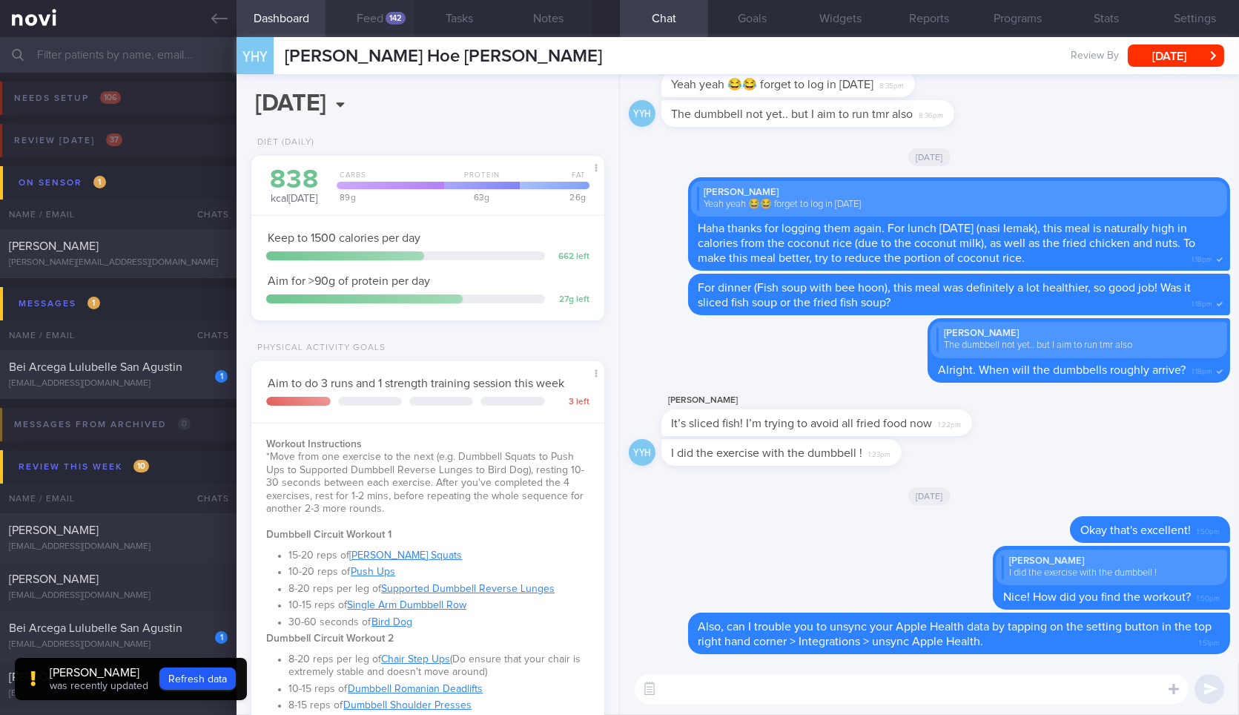
click at [392, 16] on div "142" at bounding box center [395, 18] width 20 height 13
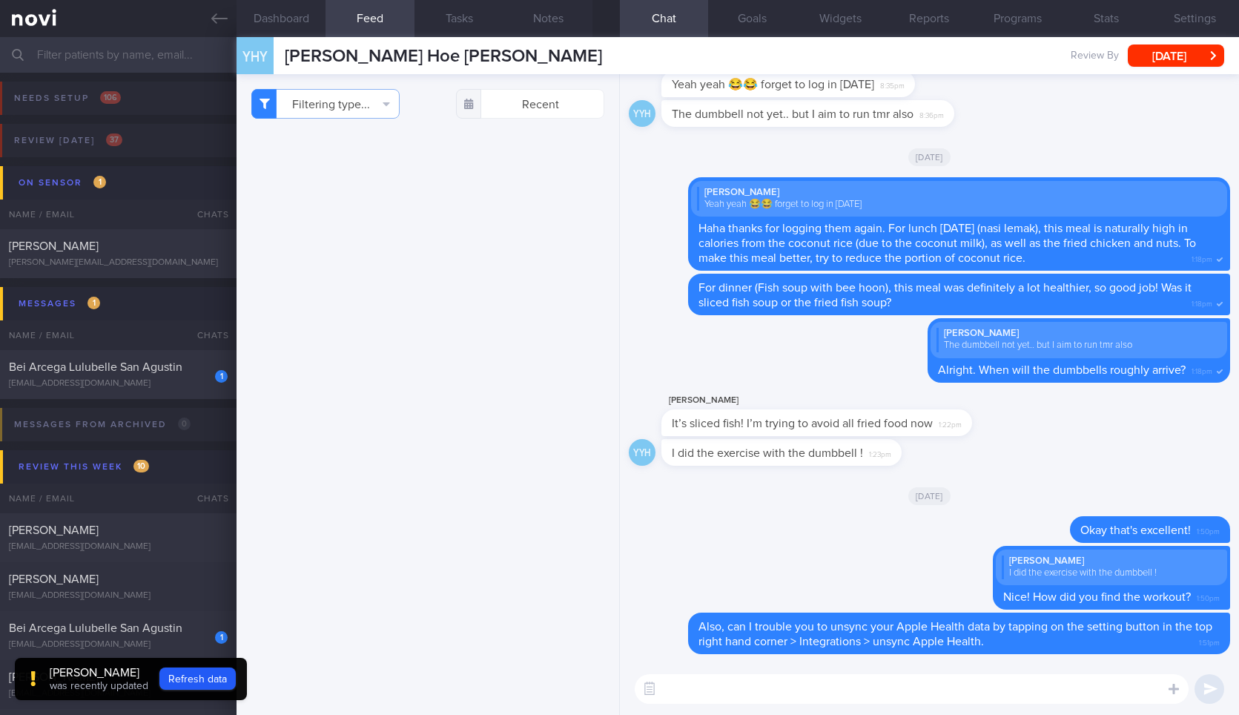
select select "9"
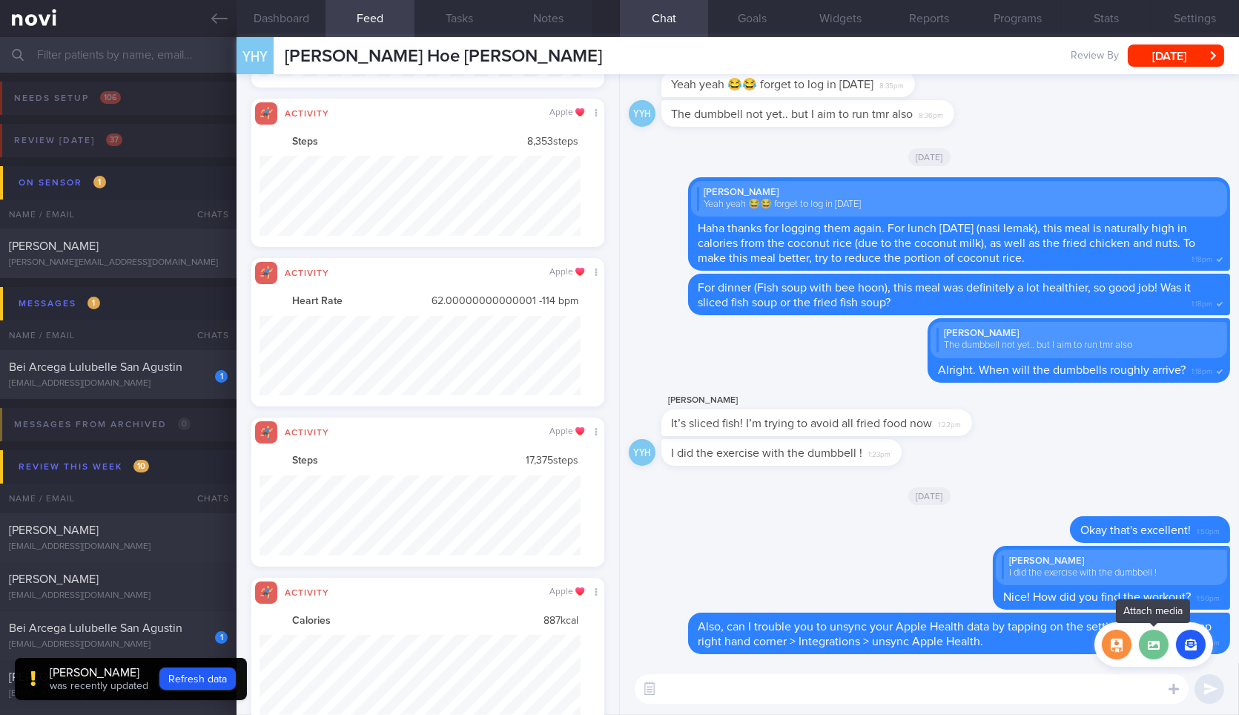
click at [1158, 633] on label at bounding box center [1154, 644] width 30 height 30
click at [0, 0] on input "file" at bounding box center [0, 0] width 0 height 0
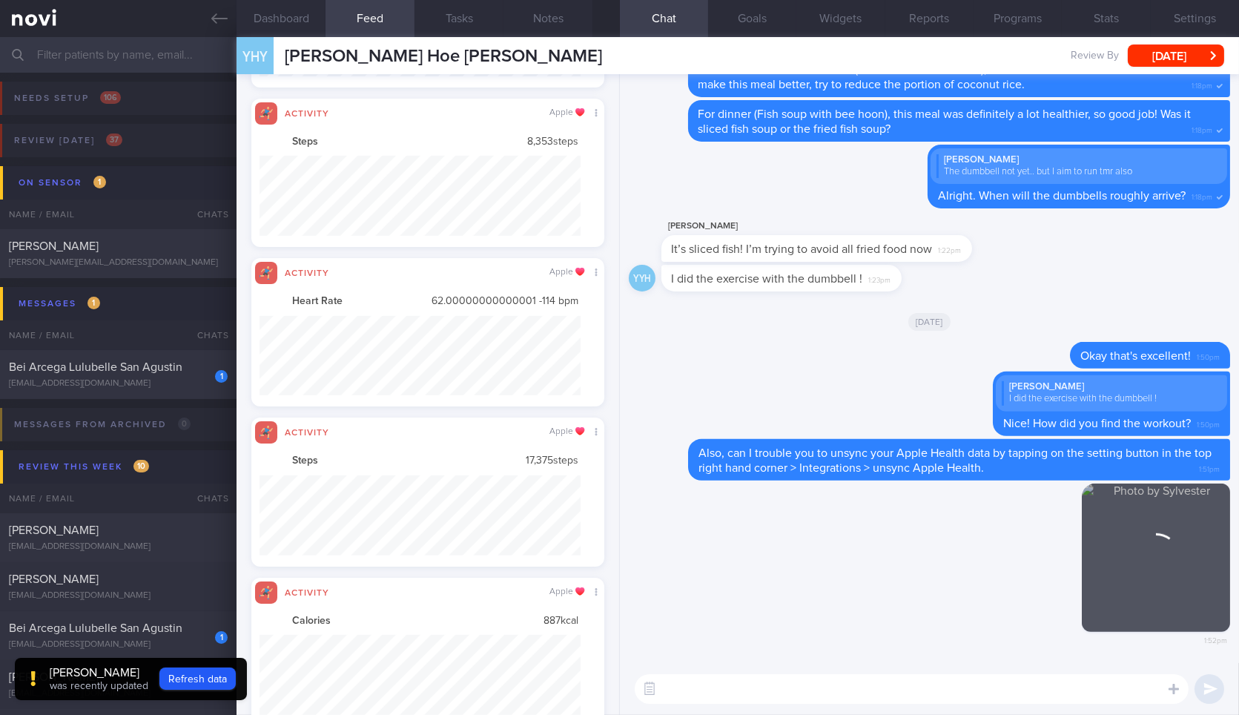
click at [757, 689] on textarea at bounding box center [912, 689] width 554 height 30
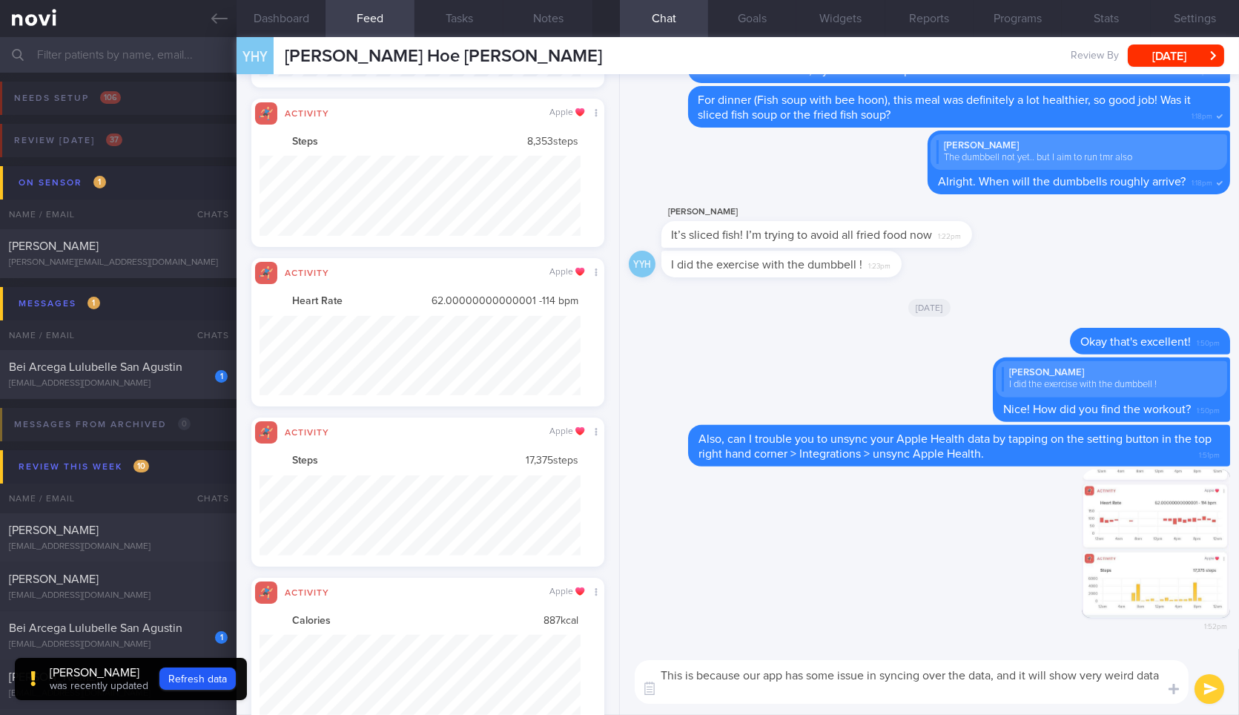
type textarea "This is because our app has some issue in syncing over the data, and it will sh…"
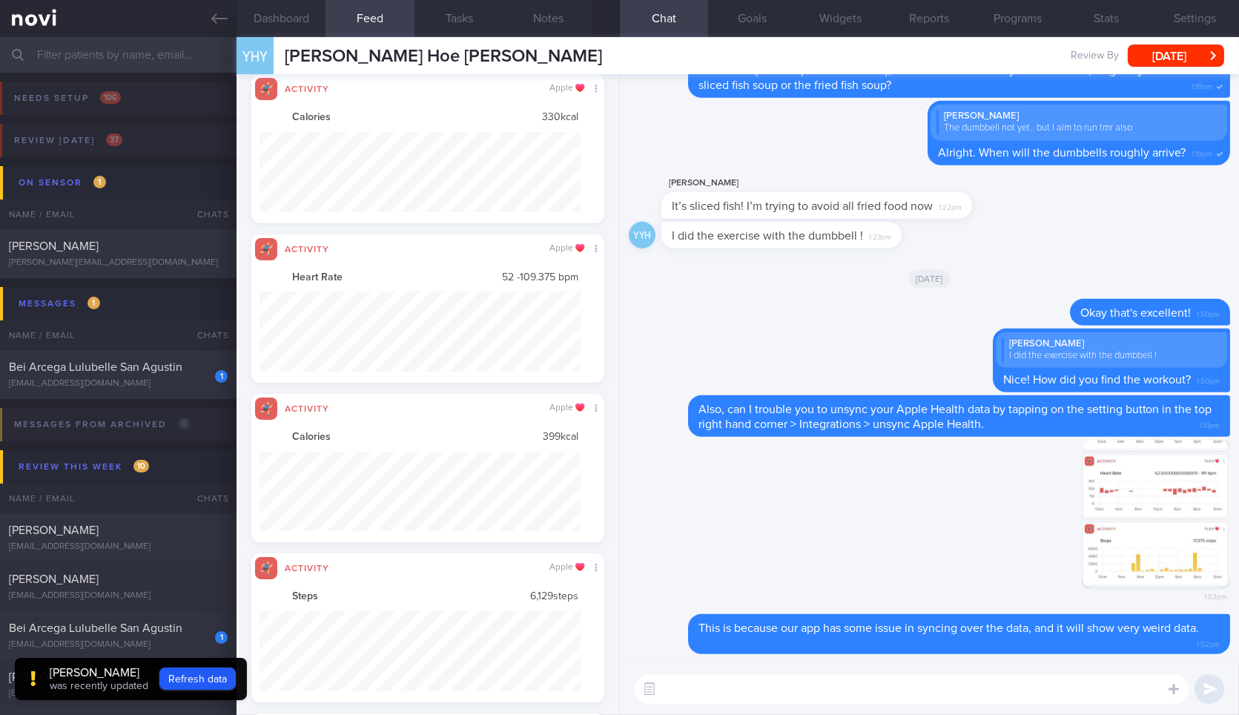
scroll to position [741178, 740938]
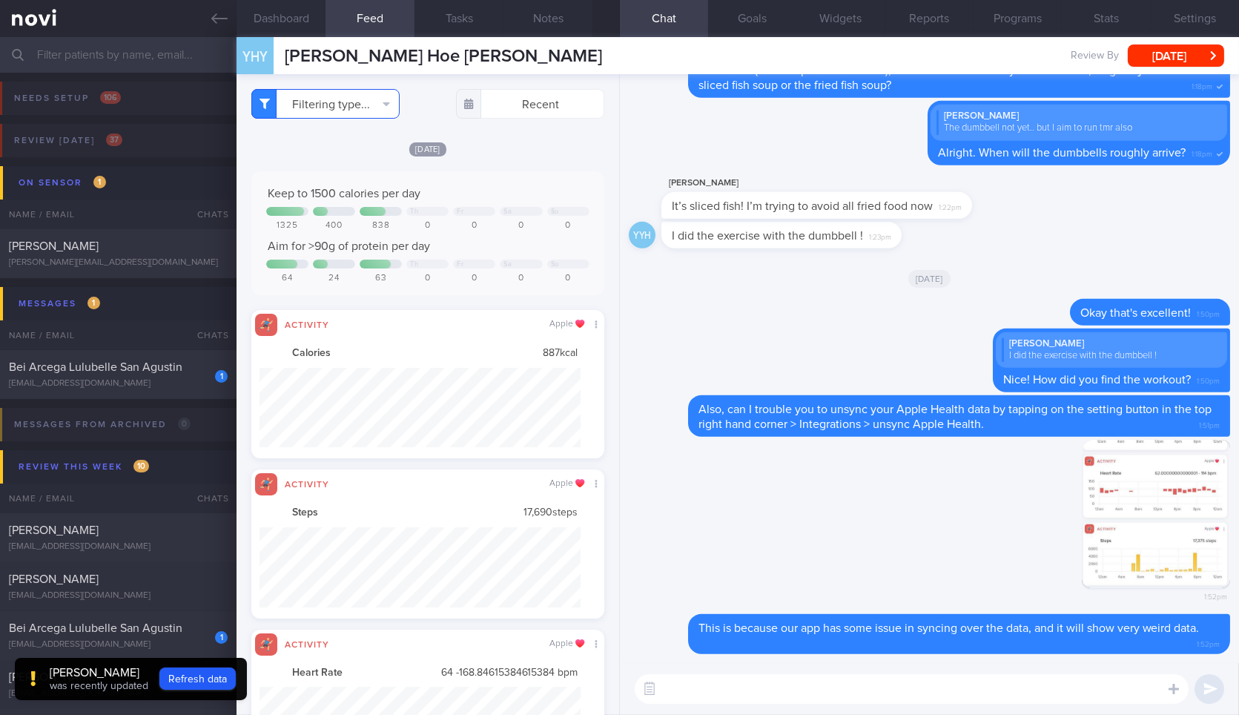
click at [371, 111] on button "Filtering type..." at bounding box center [325, 104] width 148 height 30
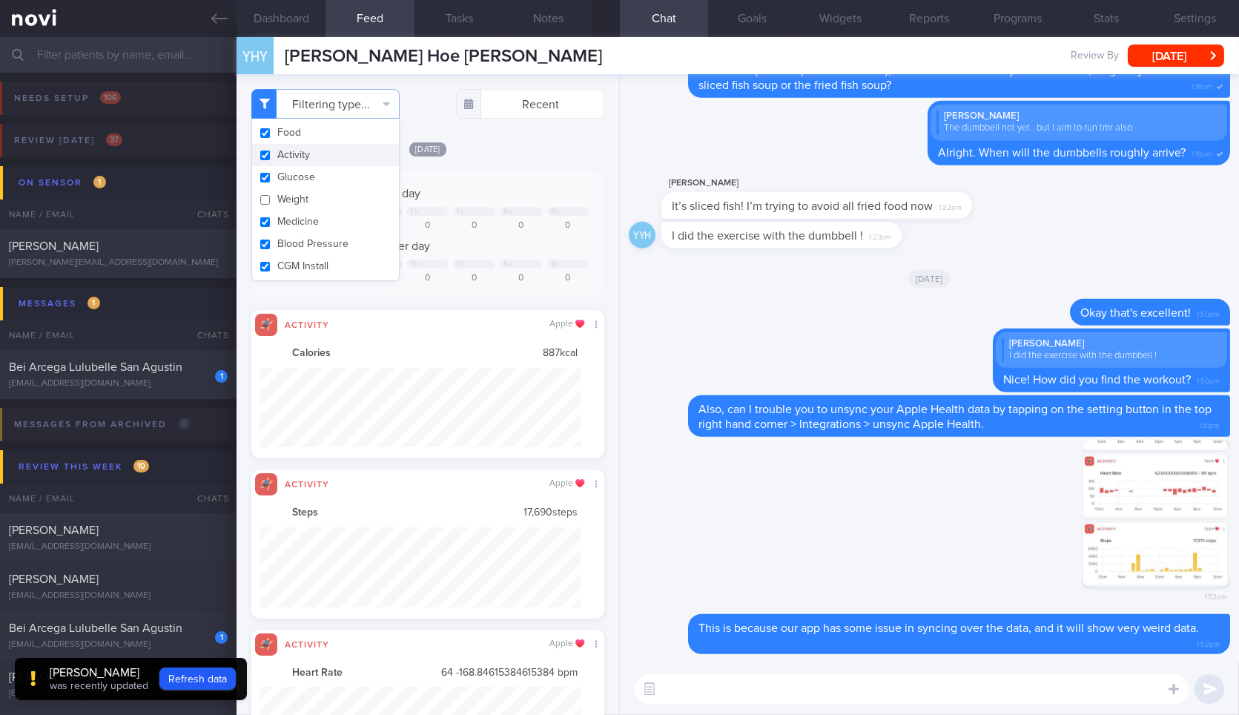
click at [335, 152] on button "Activity" at bounding box center [325, 155] width 147 height 22
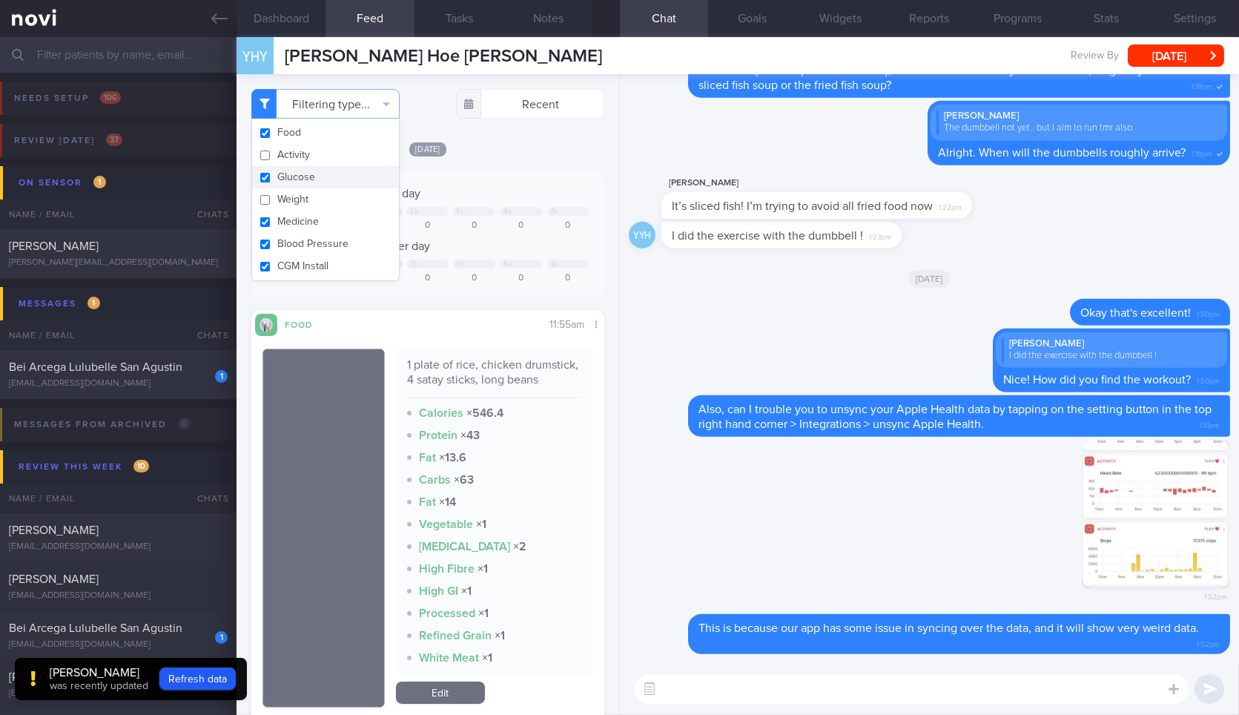
checkbox input "false"
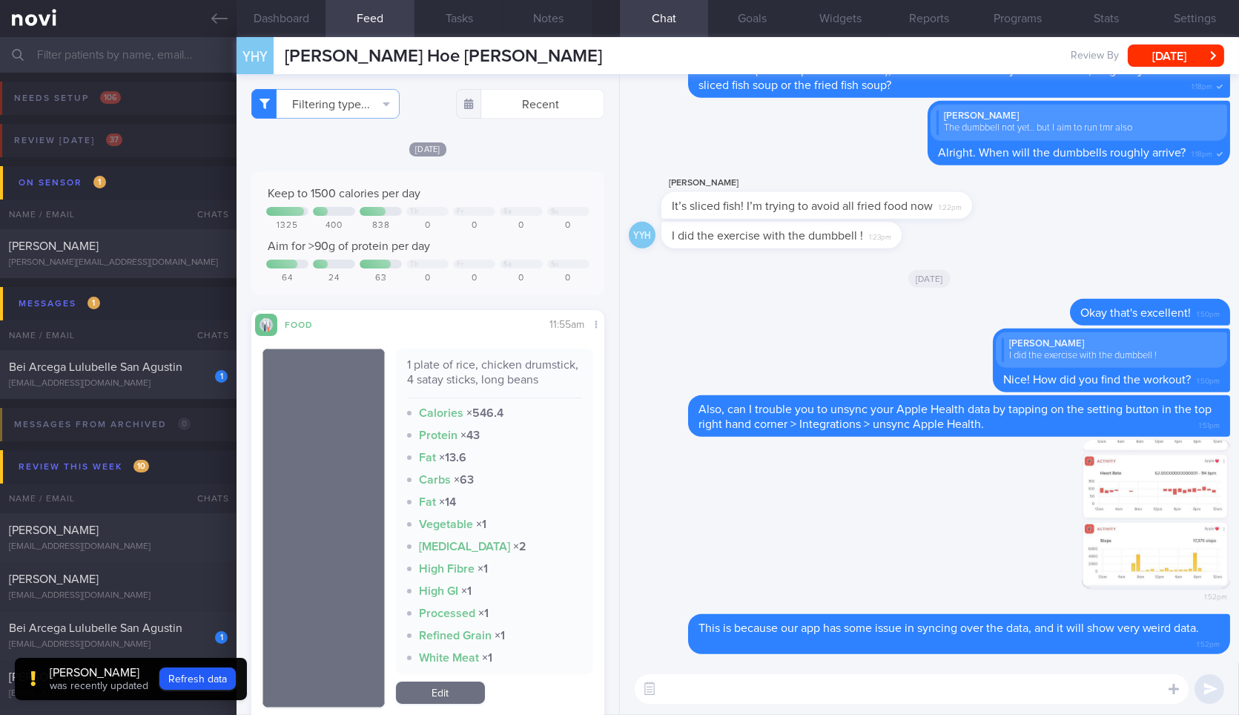
click at [511, 146] on div "[DATE]" at bounding box center [427, 149] width 352 height 16
click at [277, 24] on button "Dashboard" at bounding box center [280, 18] width 89 height 37
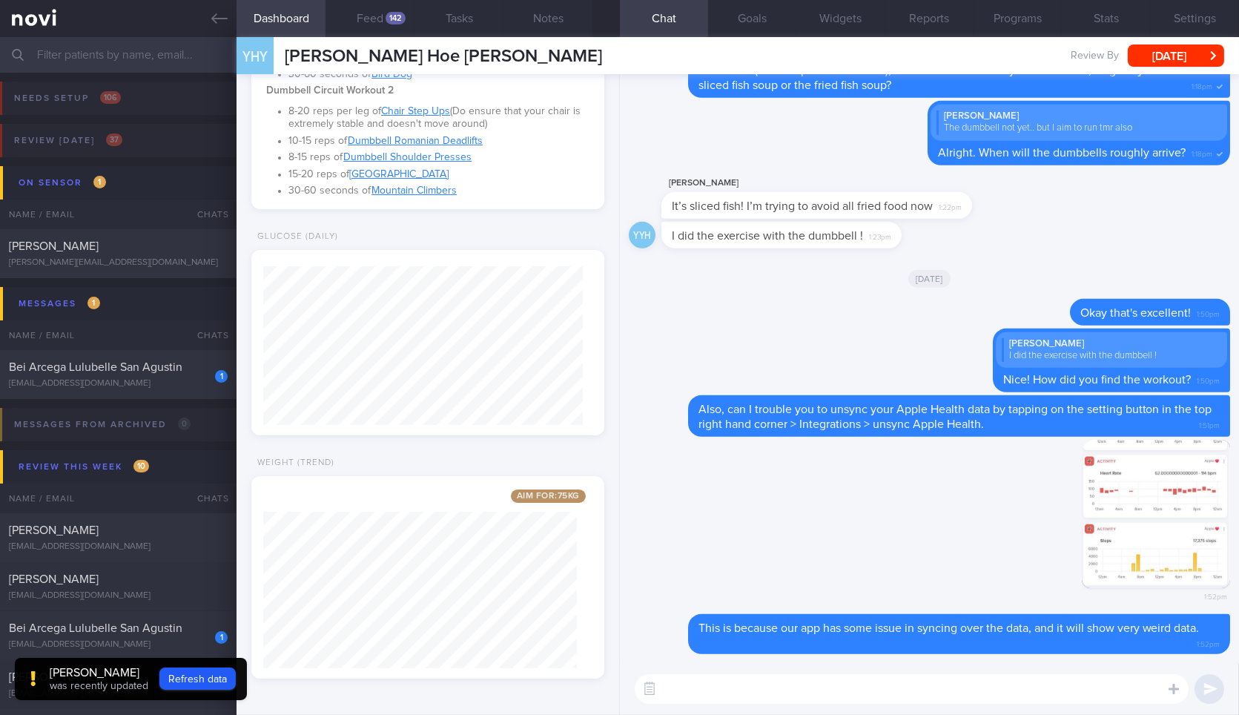
click at [737, 683] on textarea at bounding box center [912, 689] width 554 height 30
click at [374, 13] on button "Feed 142" at bounding box center [369, 18] width 89 height 37
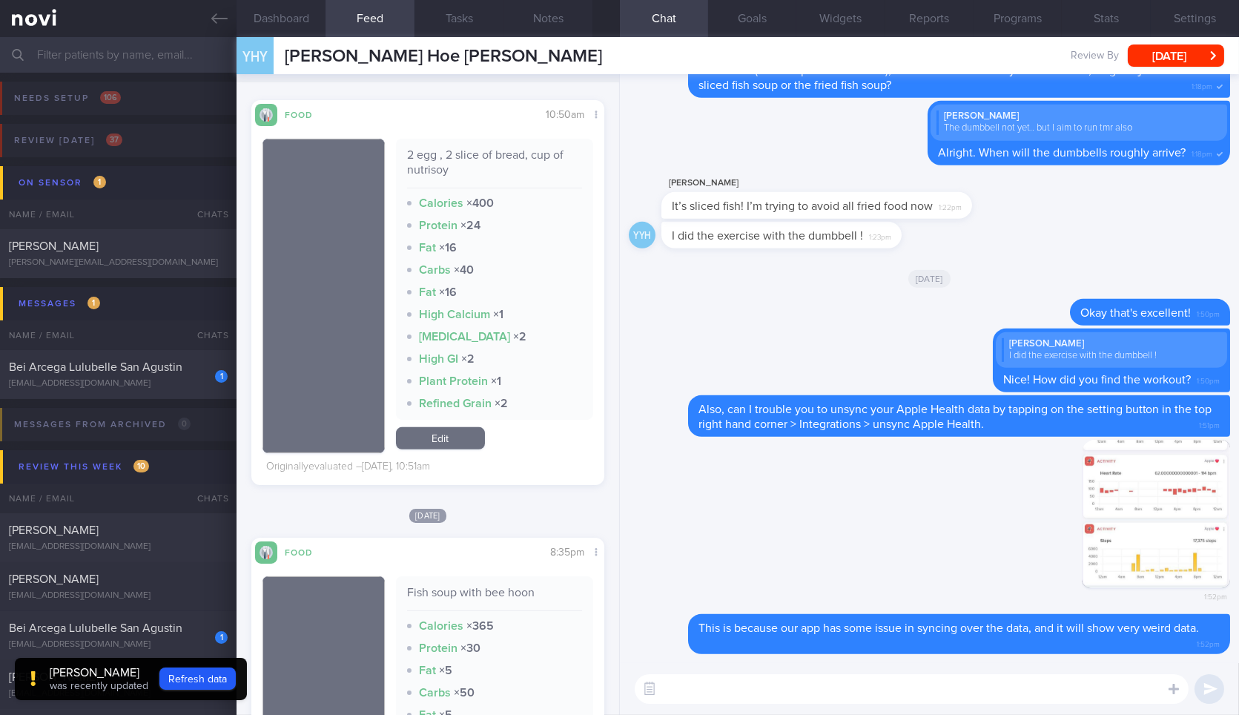
click at [766, 686] on textarea at bounding box center [912, 689] width 554 height 30
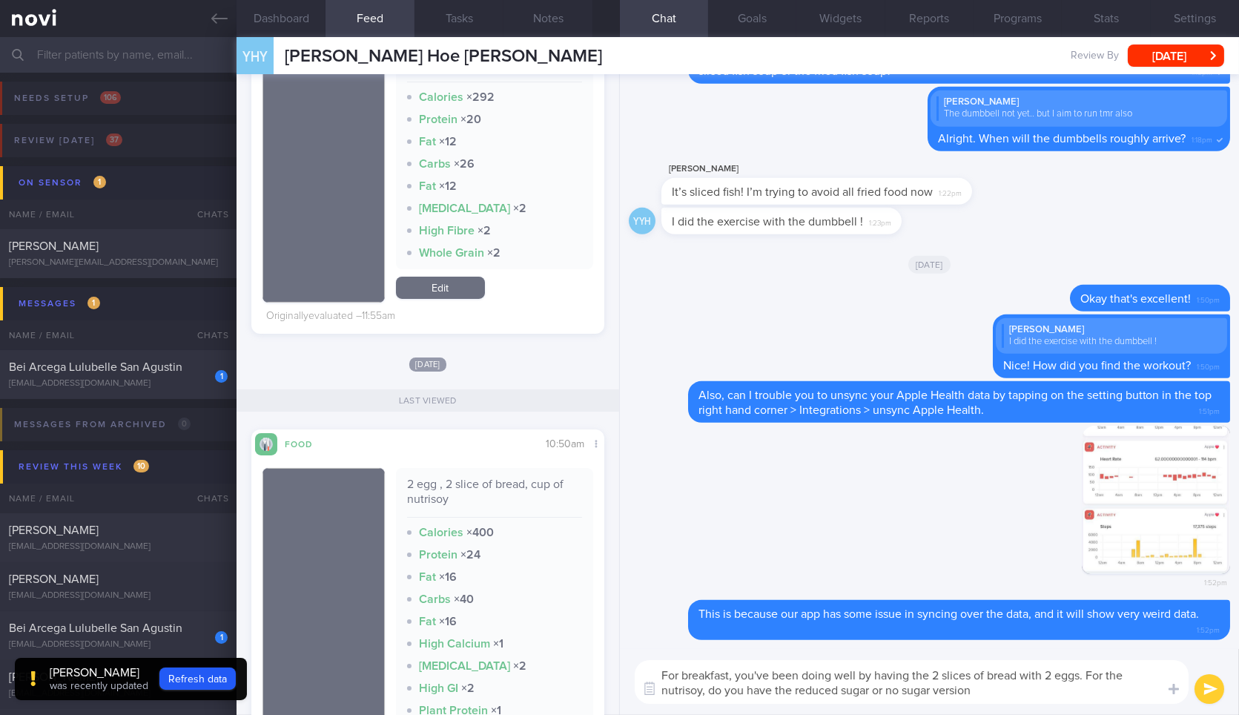
type textarea "For breakfast, you've been doing well by having the 2 slices of bread with 2 eg…"
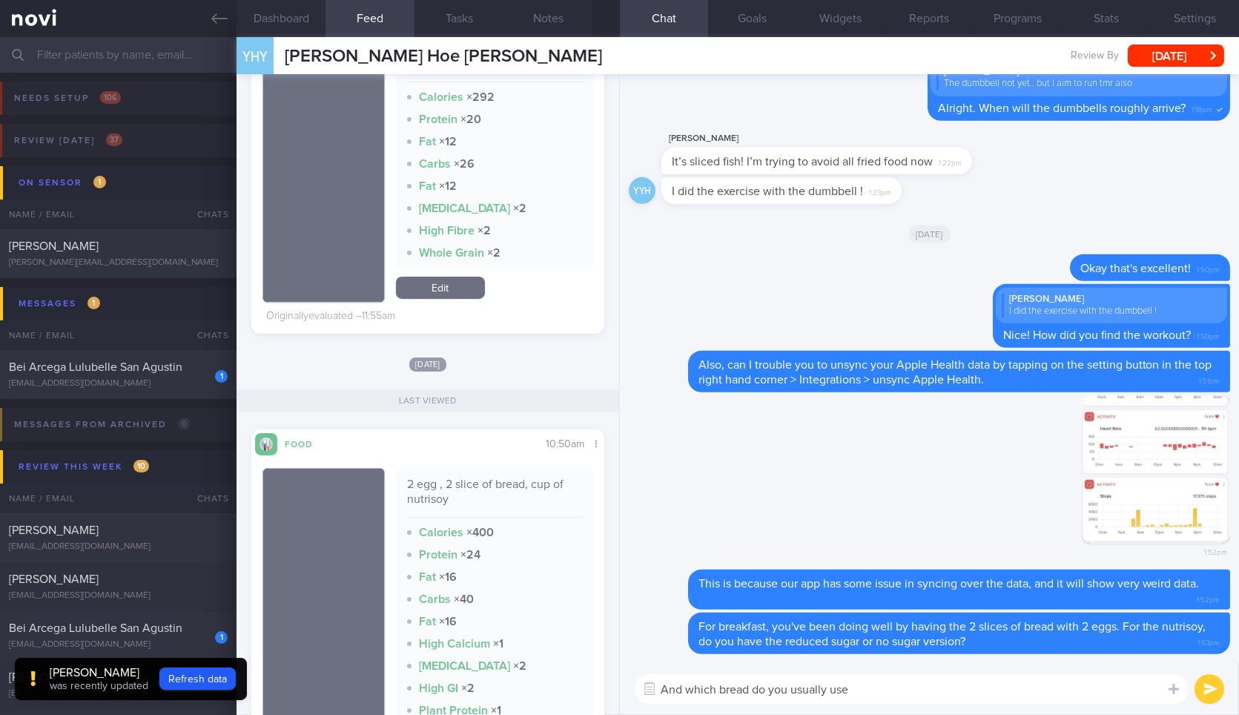
type textarea "And which bread do you usually use?"
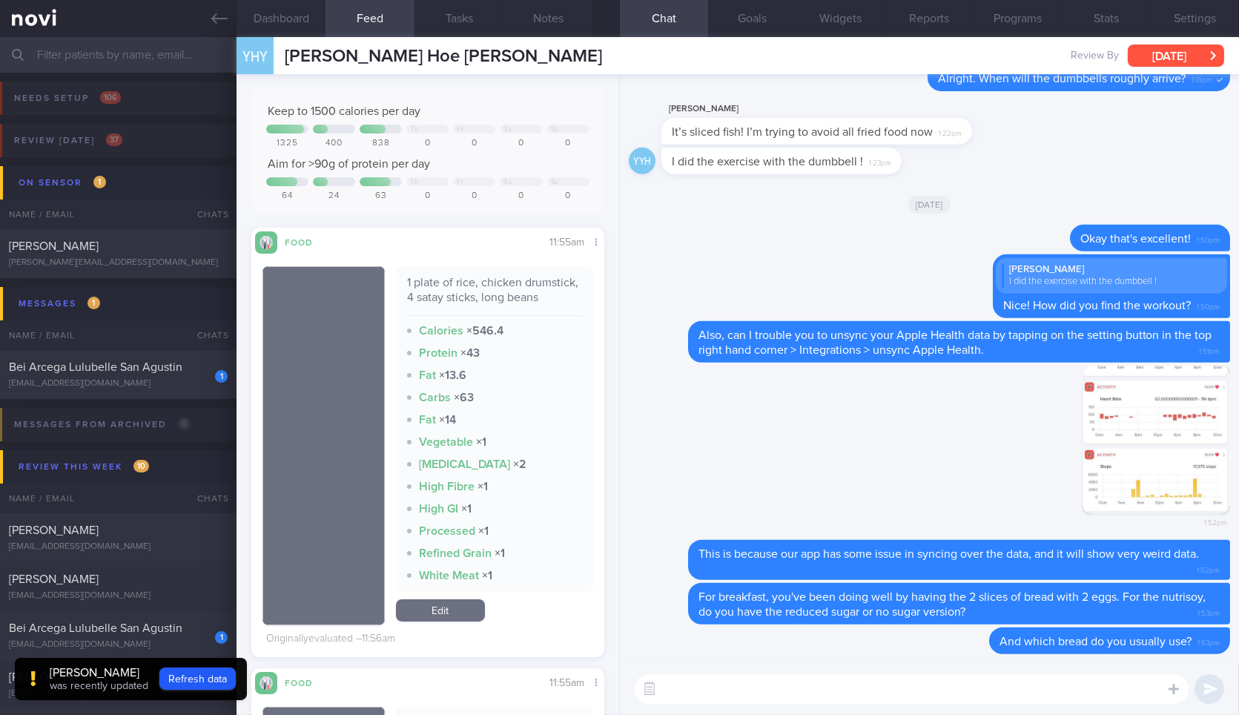
click at [1173, 61] on button "[DATE]" at bounding box center [1175, 55] width 96 height 22
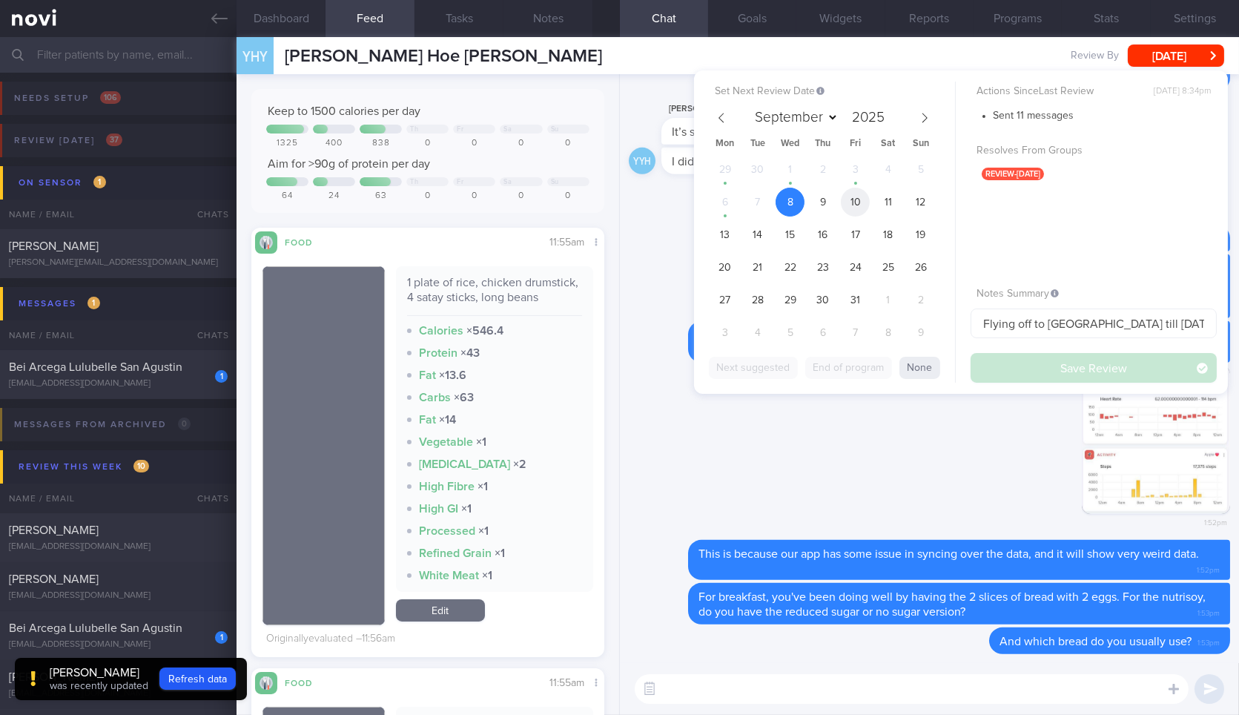
click at [858, 208] on span "10" at bounding box center [855, 202] width 29 height 29
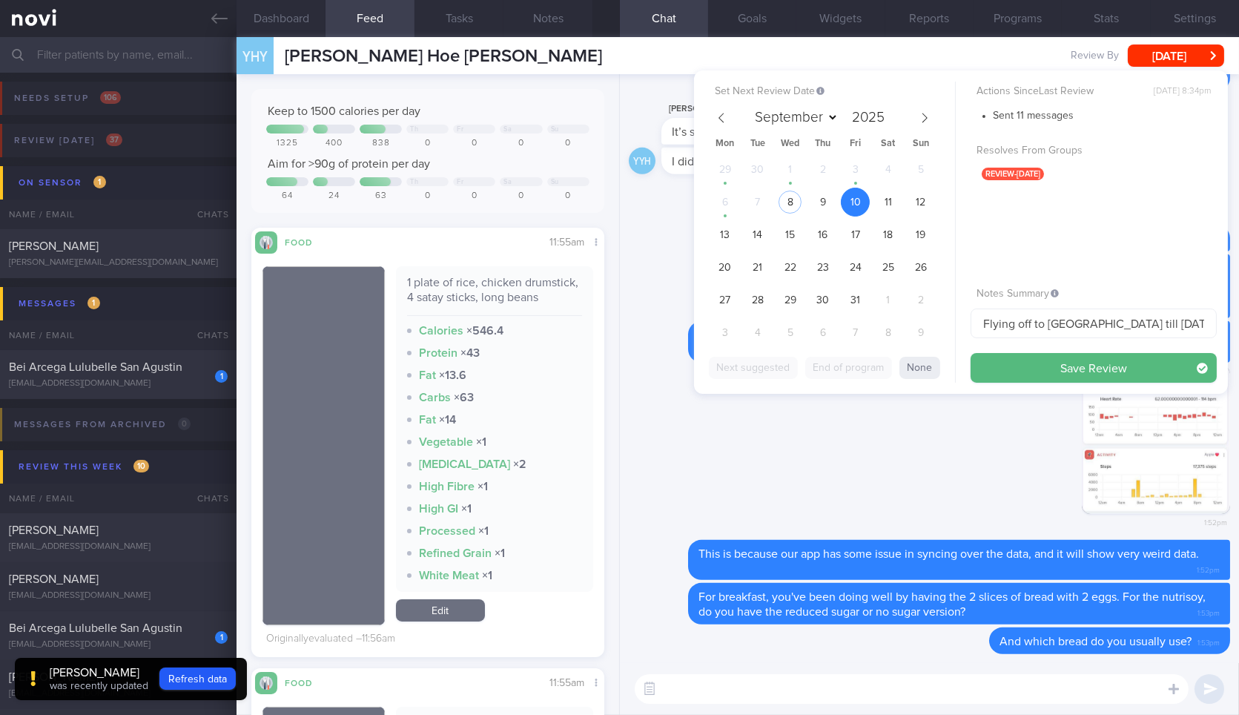
click at [495, 61] on div "YHY Yong Hoe Yeo Yong Hoe Yeo yeoyh82@gmail.com Review By Wed, 8 Oct Set Next R…" at bounding box center [737, 55] width 1002 height 37
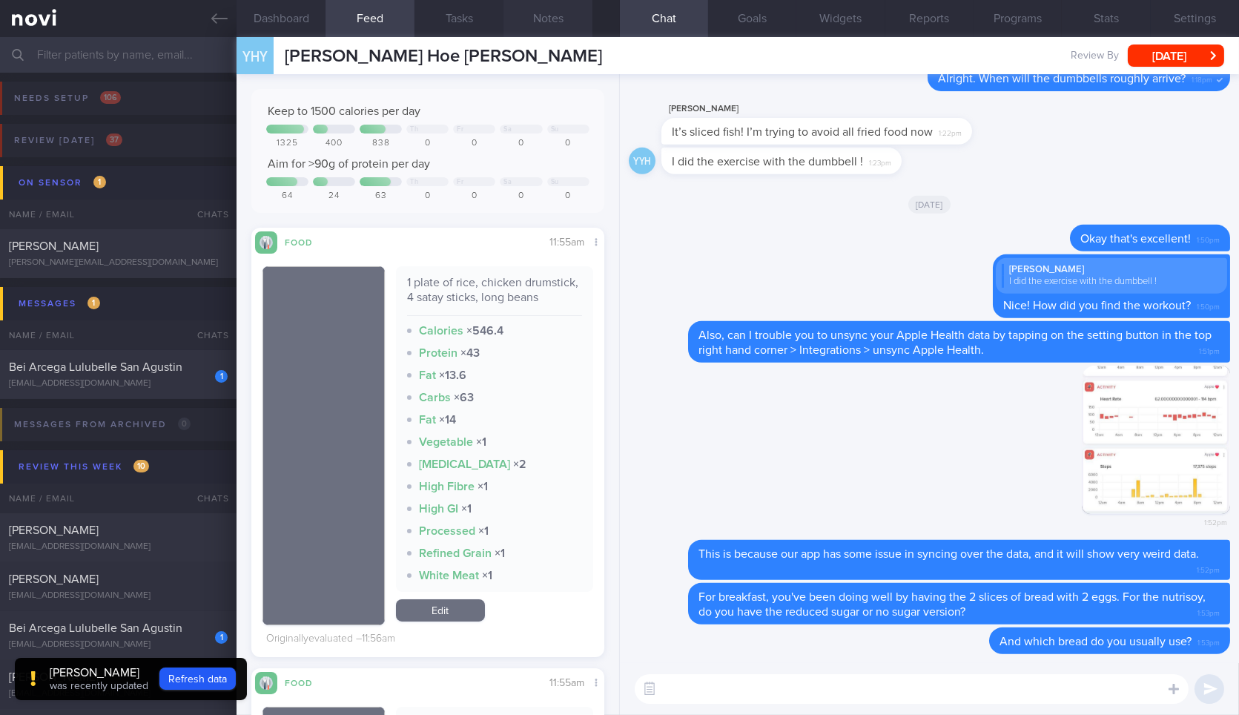
click at [555, 17] on button "Notes" at bounding box center [547, 18] width 89 height 37
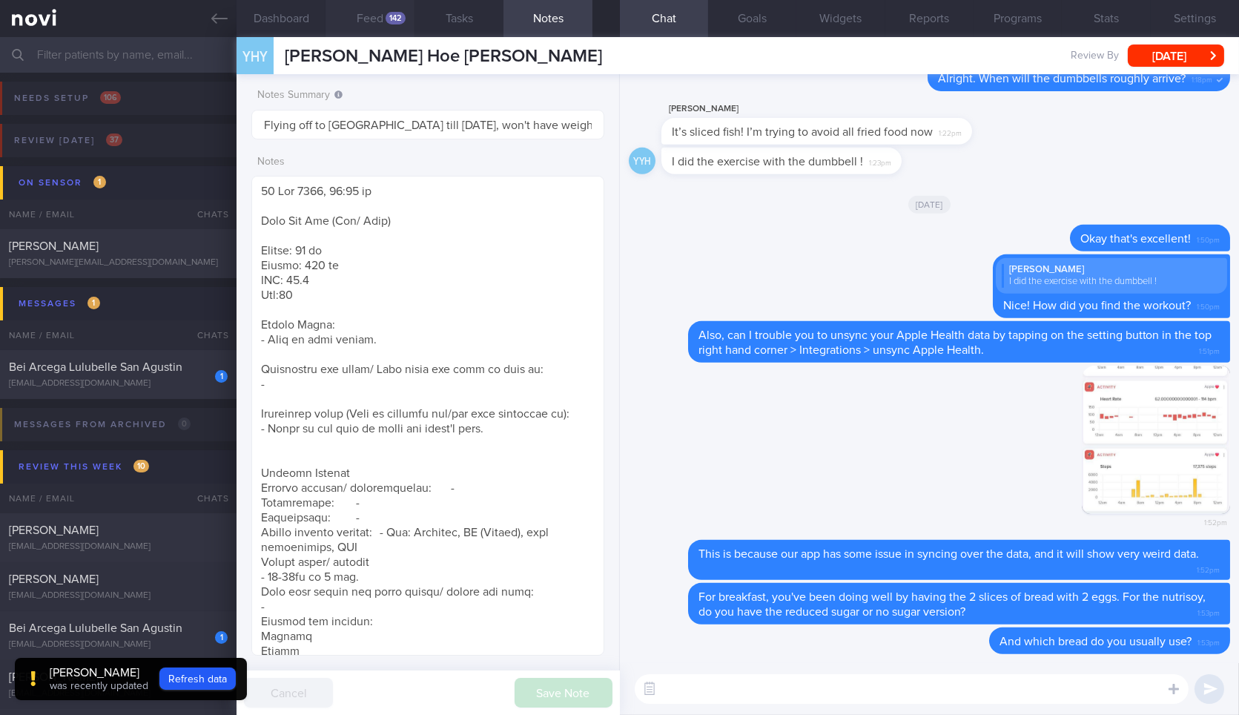
click at [385, 25] on button "Feed 142" at bounding box center [369, 18] width 89 height 37
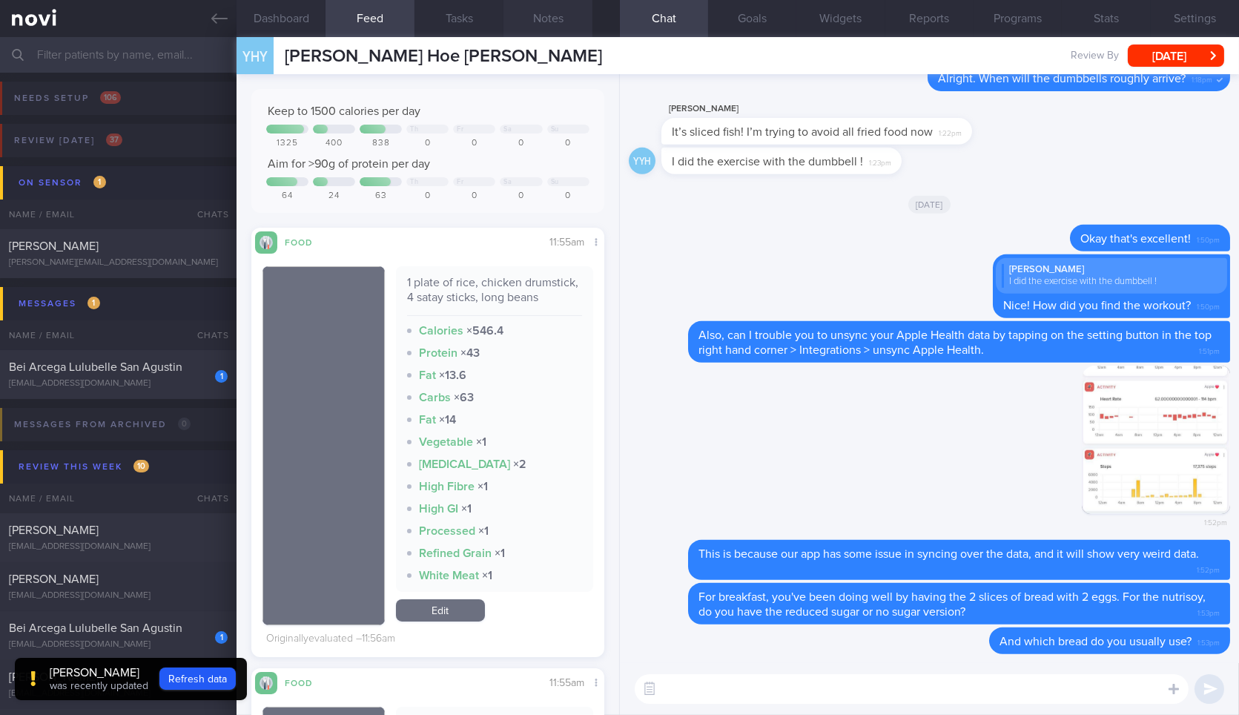
click at [583, 47] on div "YHY Yong Hoe Yeo Yong Hoe Yeo yeoyh82@gmail.com Review By Wed, 8 Oct Set Next R…" at bounding box center [737, 55] width 1002 height 37
click at [540, 20] on button "Notes" at bounding box center [547, 18] width 89 height 37
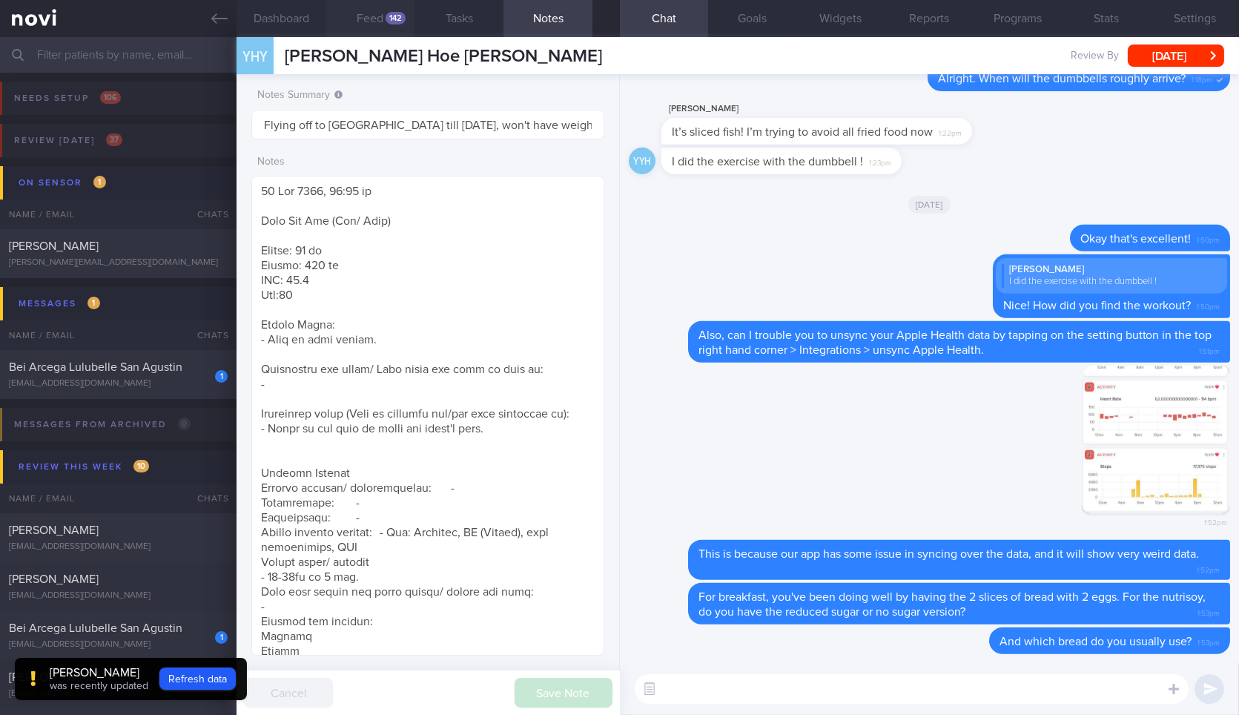
click at [391, 28] on button "Feed 142" at bounding box center [369, 18] width 89 height 37
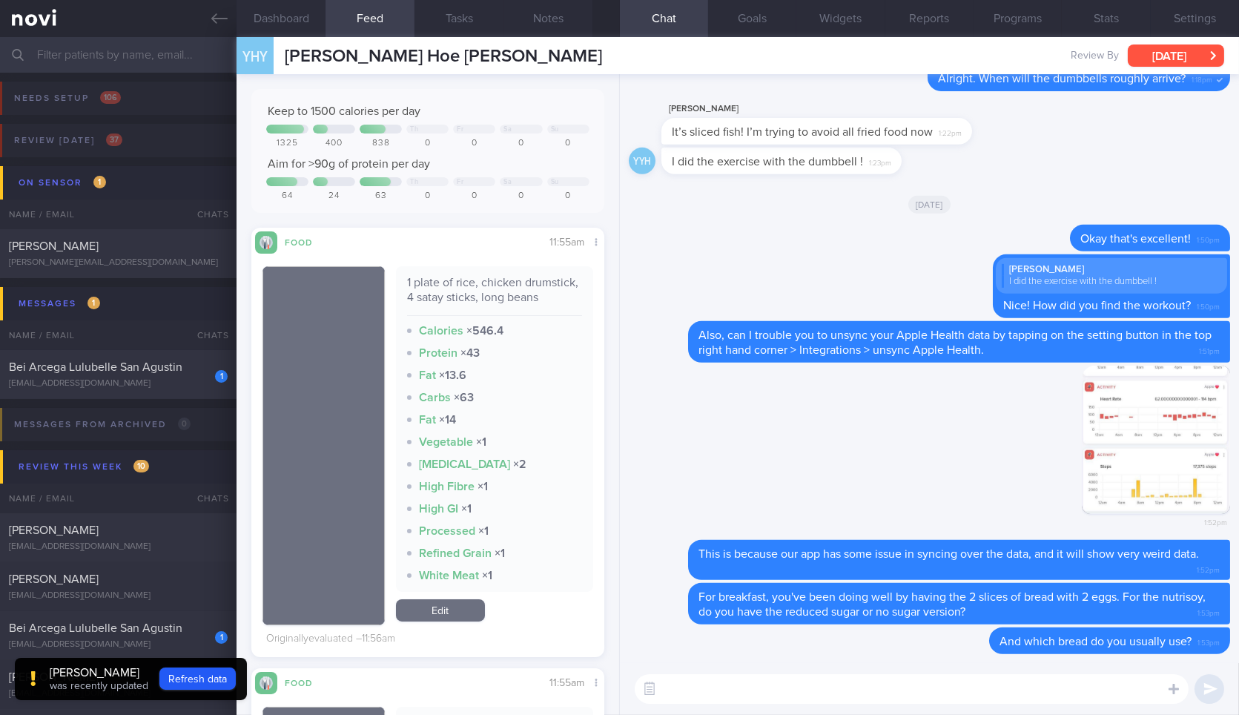
click at [1150, 60] on button "[DATE]" at bounding box center [1175, 55] width 96 height 22
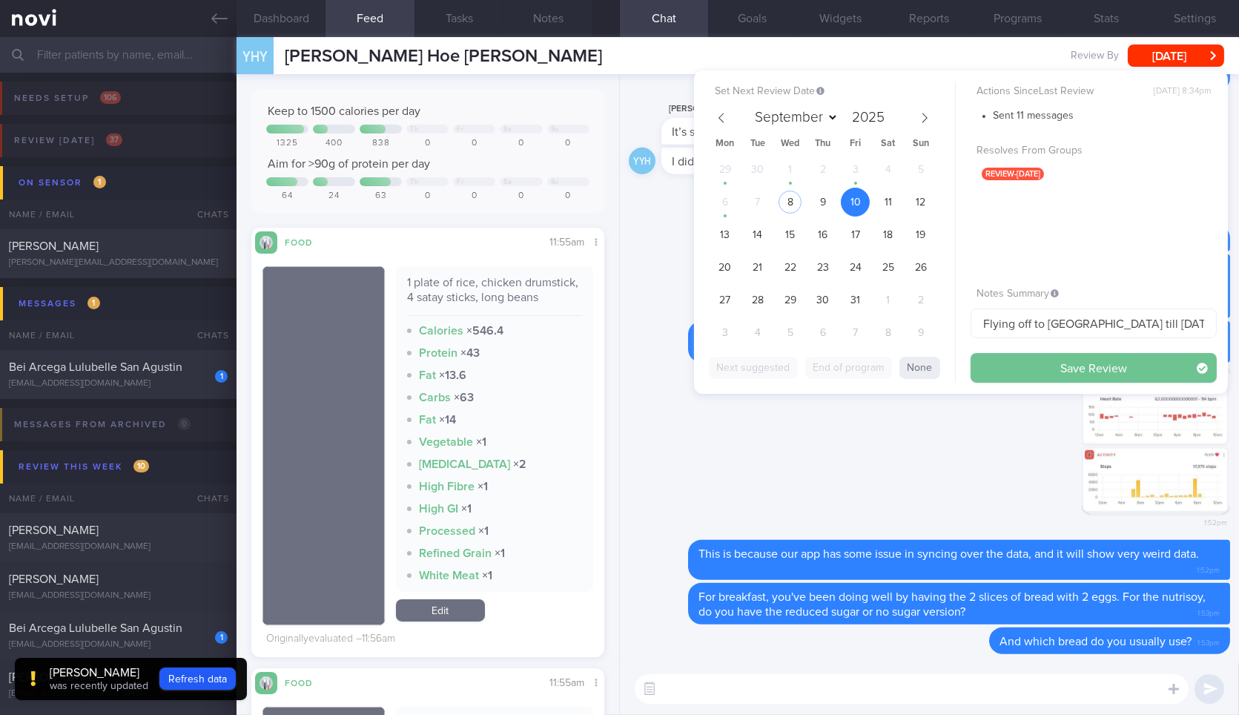
click at [1043, 368] on button "Save Review" at bounding box center [1093, 368] width 246 height 30
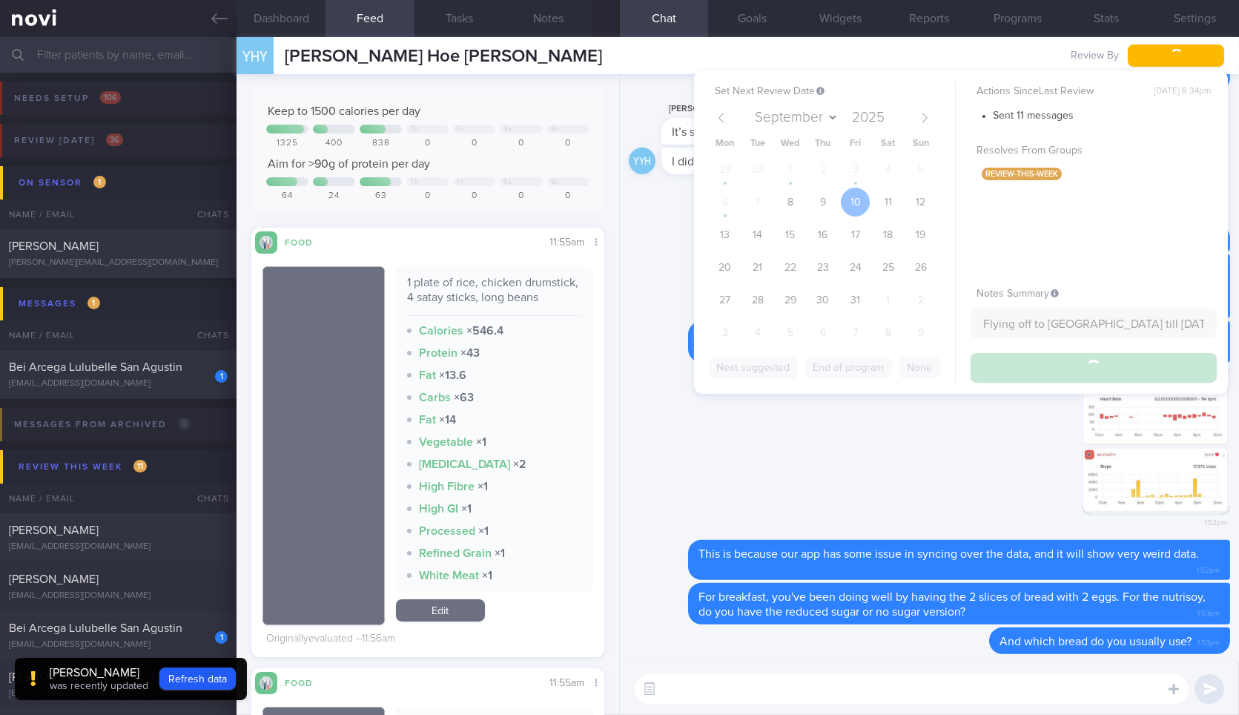
click at [203, 365] on div "1" at bounding box center [211, 371] width 33 height 23
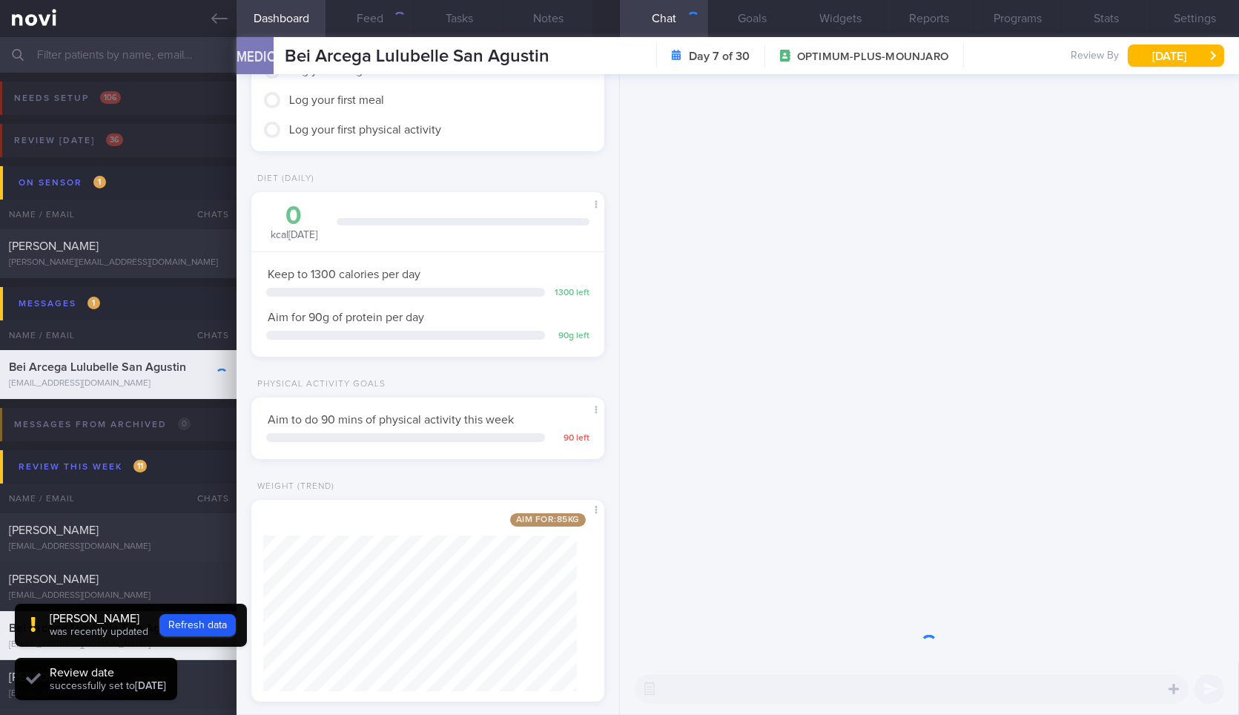
scroll to position [131, 0]
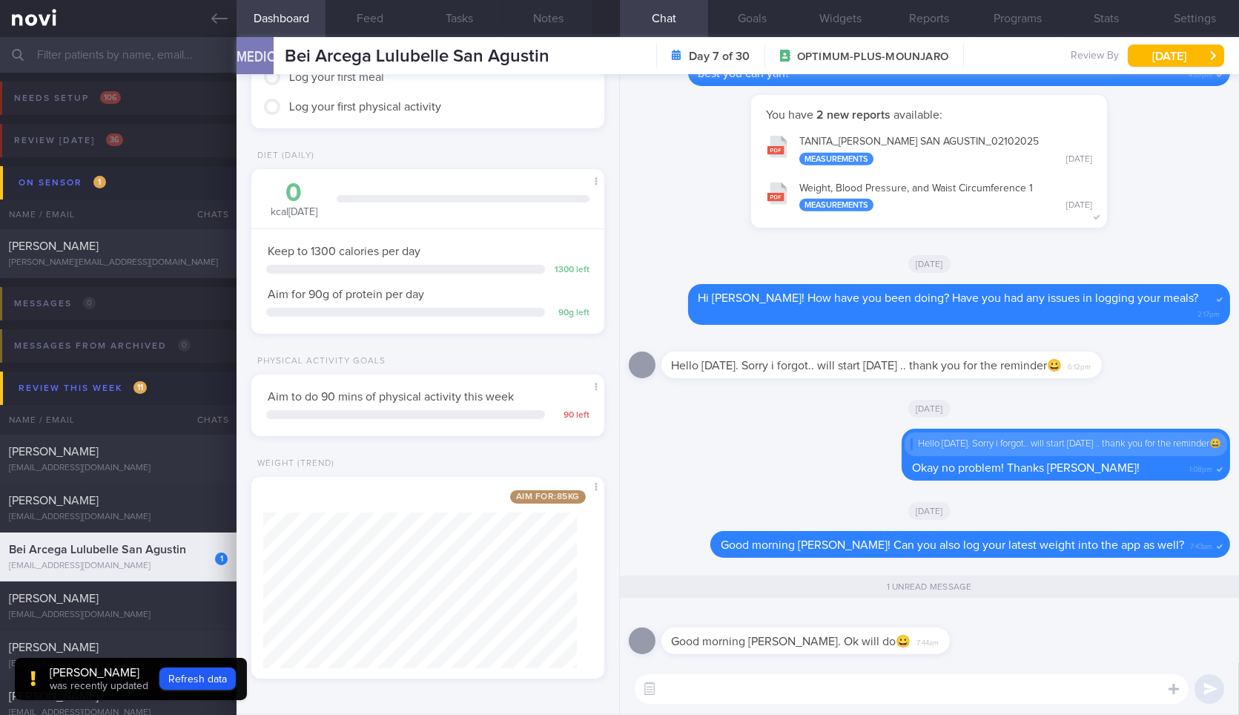
click at [782, 696] on textarea at bounding box center [912, 689] width 554 height 30
click at [354, 16] on button "Feed" at bounding box center [369, 18] width 89 height 37
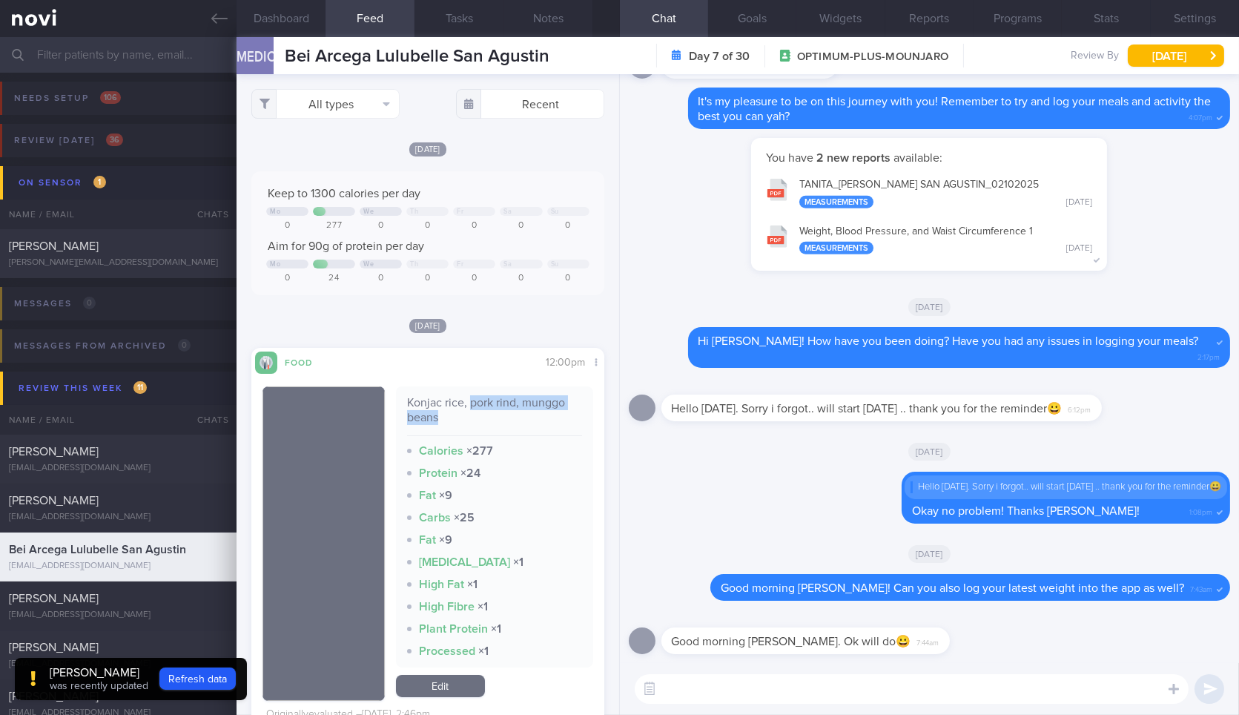
drag, startPoint x: 466, startPoint y: 403, endPoint x: 470, endPoint y: 427, distance: 24.0
click at [470, 427] on div "Konjac rice, pork rind, munggo beans" at bounding box center [494, 415] width 175 height 41
copy div "pork rind, munggo beans"
click at [775, 689] on textarea at bounding box center [912, 689] width 554 height 30
type textarea "H"
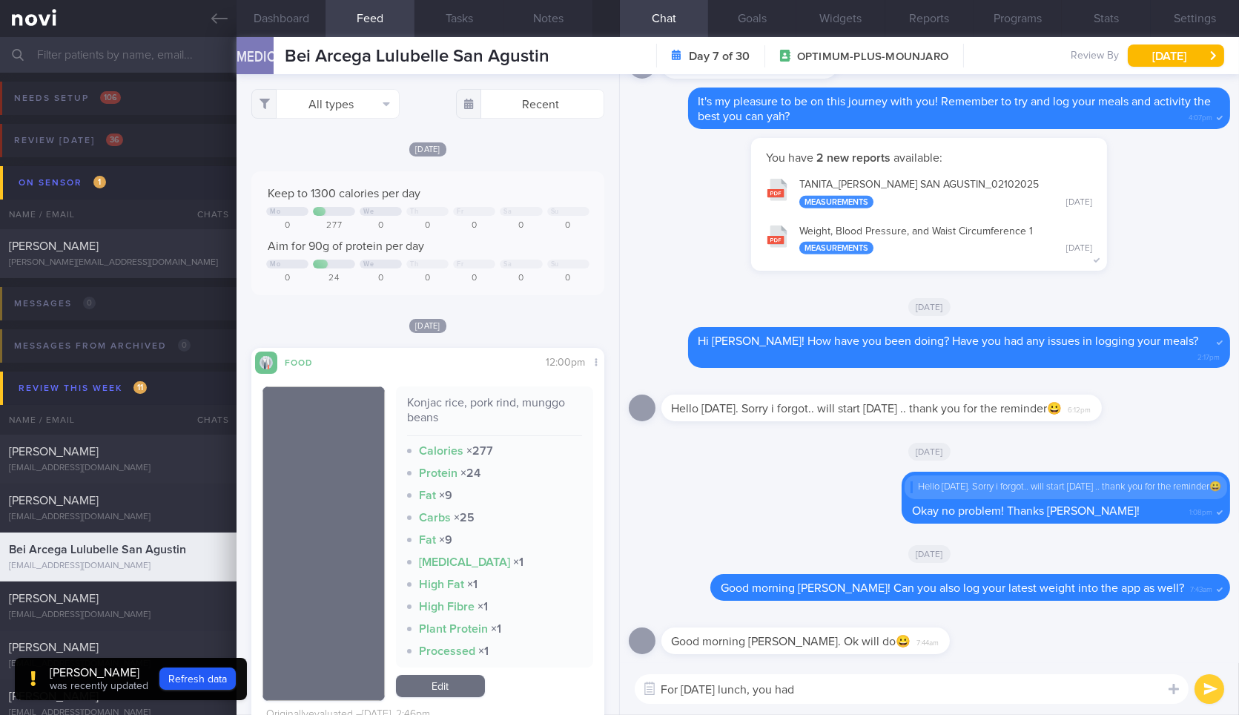
paste textarea "pork rind, munggo beans"
drag, startPoint x: 1064, startPoint y: 688, endPoint x: 1175, endPoint y: 705, distance: 111.8
click at [1175, 705] on div "For yesterday's lunch, you had konjac rice with pork rind and munggo beans. The…" at bounding box center [929, 689] width 619 height 52
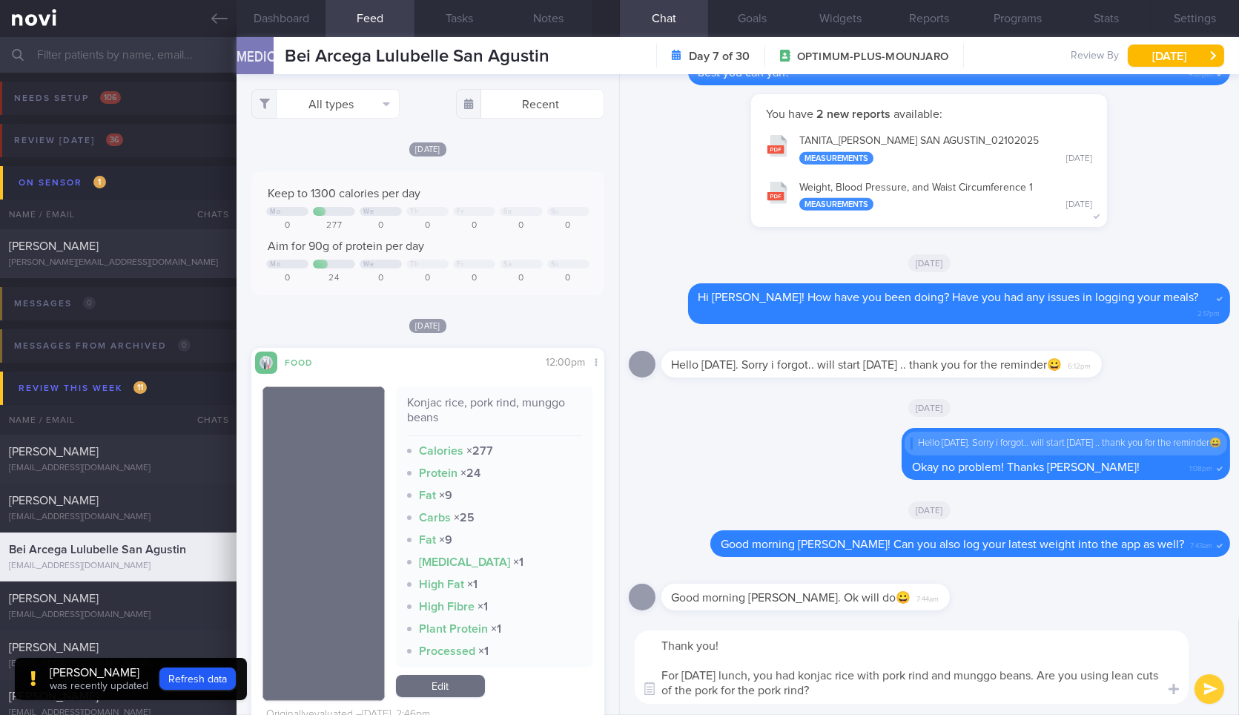
type textarea "Thank you! For yesterday's lunch, you had konjac rice with pork rind and munggo…"
drag, startPoint x: 900, startPoint y: 602, endPoint x: 1190, endPoint y: 622, distance: 290.5
click at [1190, 622] on div "Good morning Silvester. Ok will do😀 7:44am Delete Good morning Bei! Can you als…" at bounding box center [929, 394] width 619 height 640
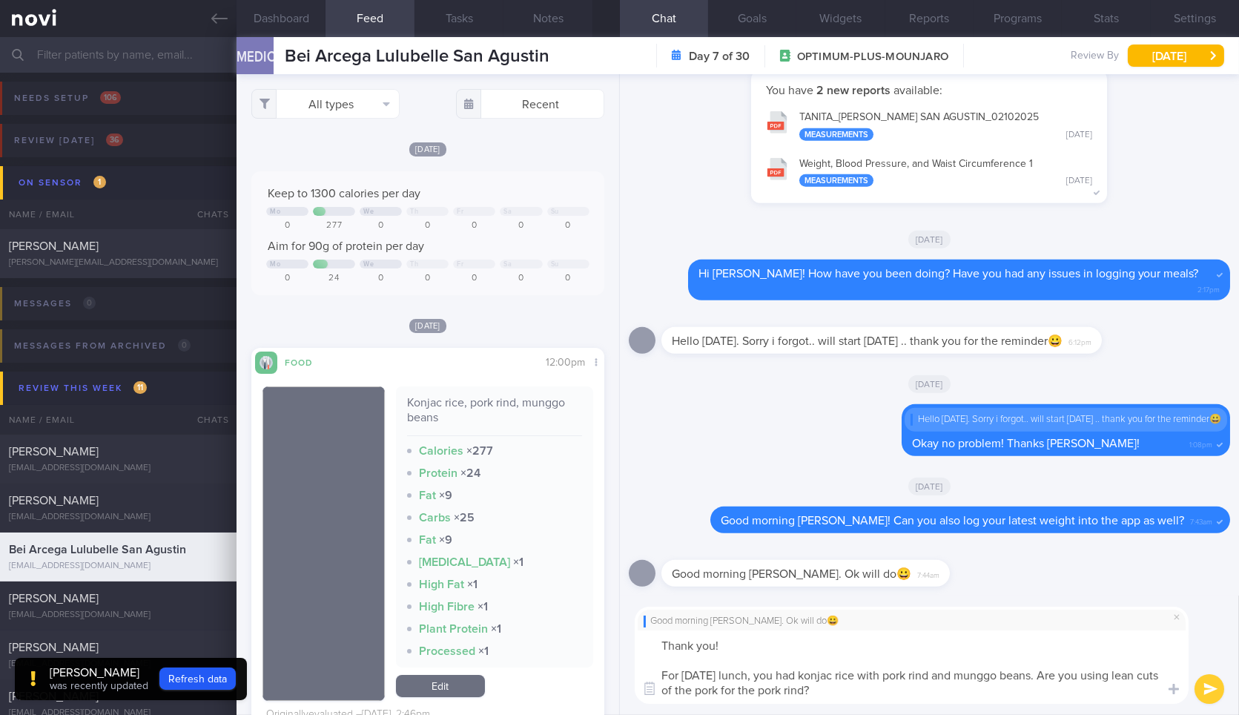
click at [952, 658] on textarea "Thank you! For yesterday's lunch, you had konjac rice with pork rind and munggo…" at bounding box center [912, 666] width 554 height 73
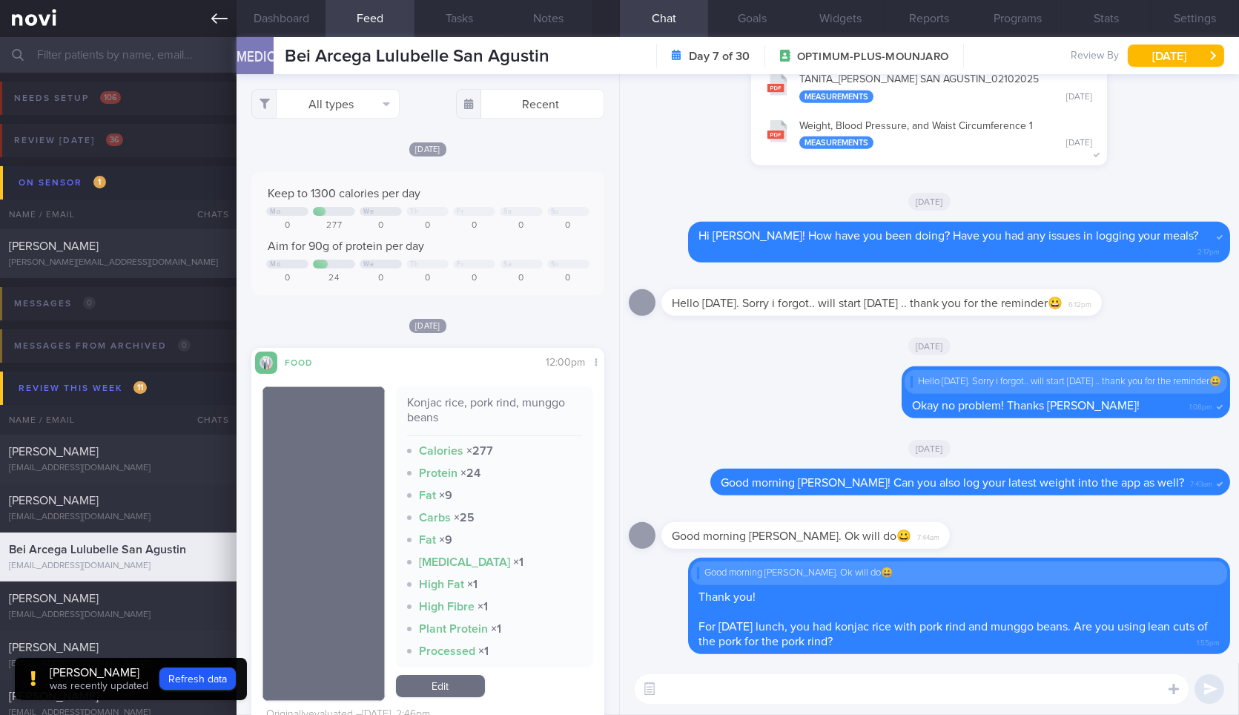
click at [231, 29] on link at bounding box center [118, 18] width 236 height 37
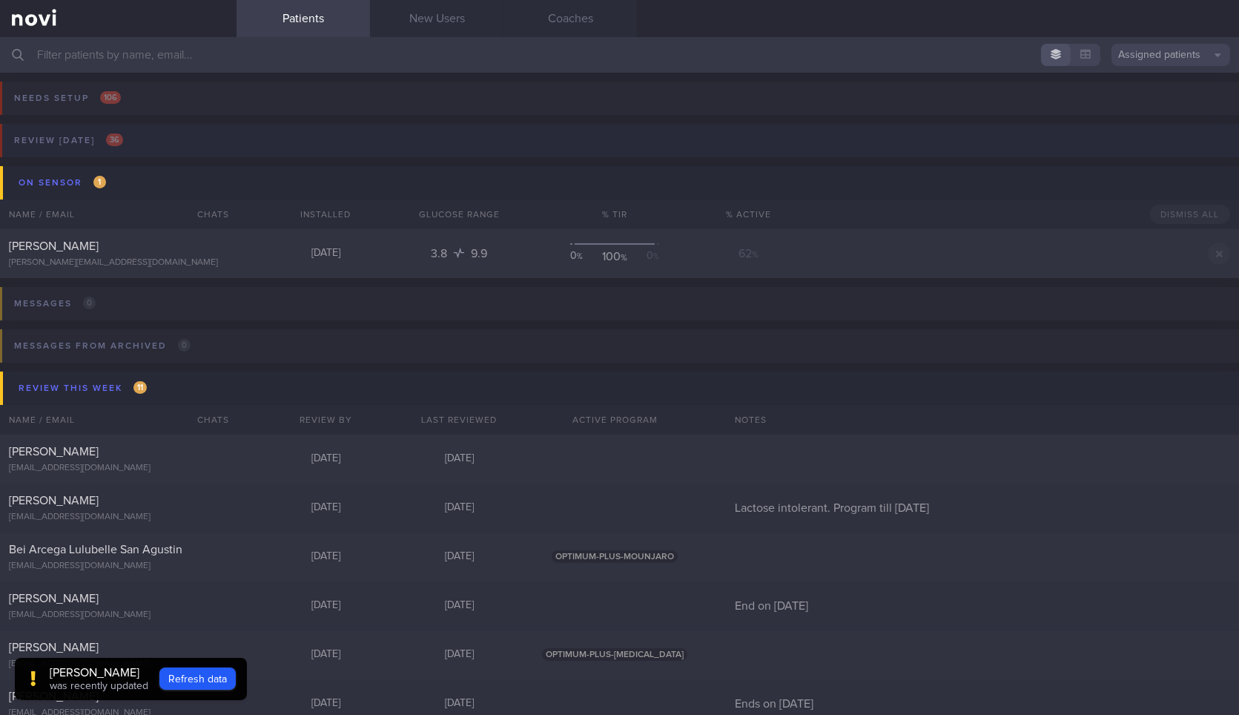
click at [213, 148] on button "Review today 36" at bounding box center [617, 145] width 1243 height 42
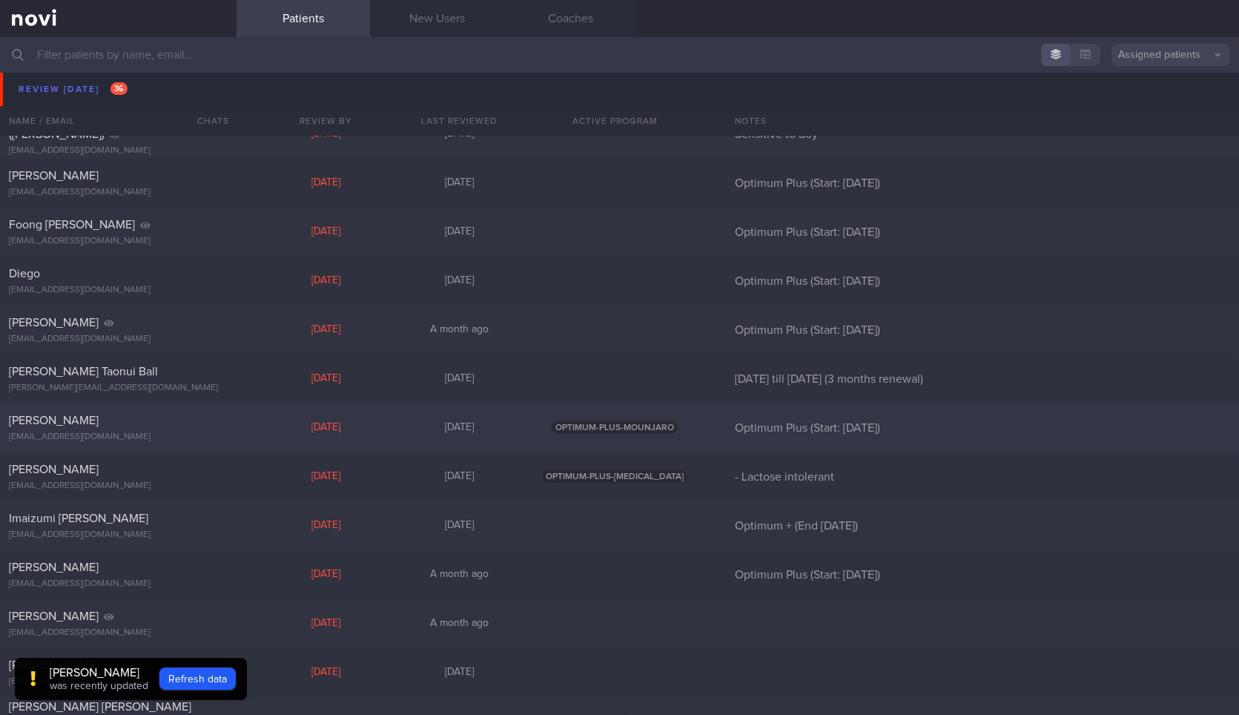
scroll to position [1236, 0]
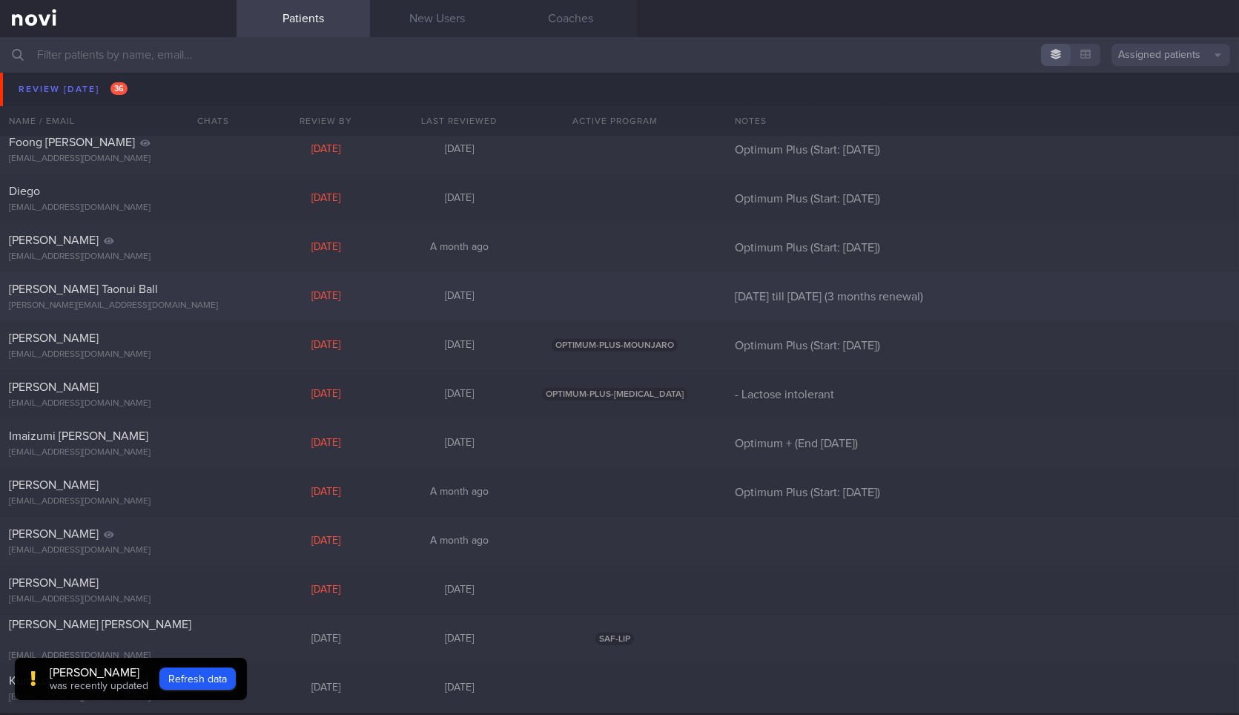
click at [218, 300] on div "[PERSON_NAME][EMAIL_ADDRESS][DOMAIN_NAME]" at bounding box center [118, 305] width 219 height 11
select select "9"
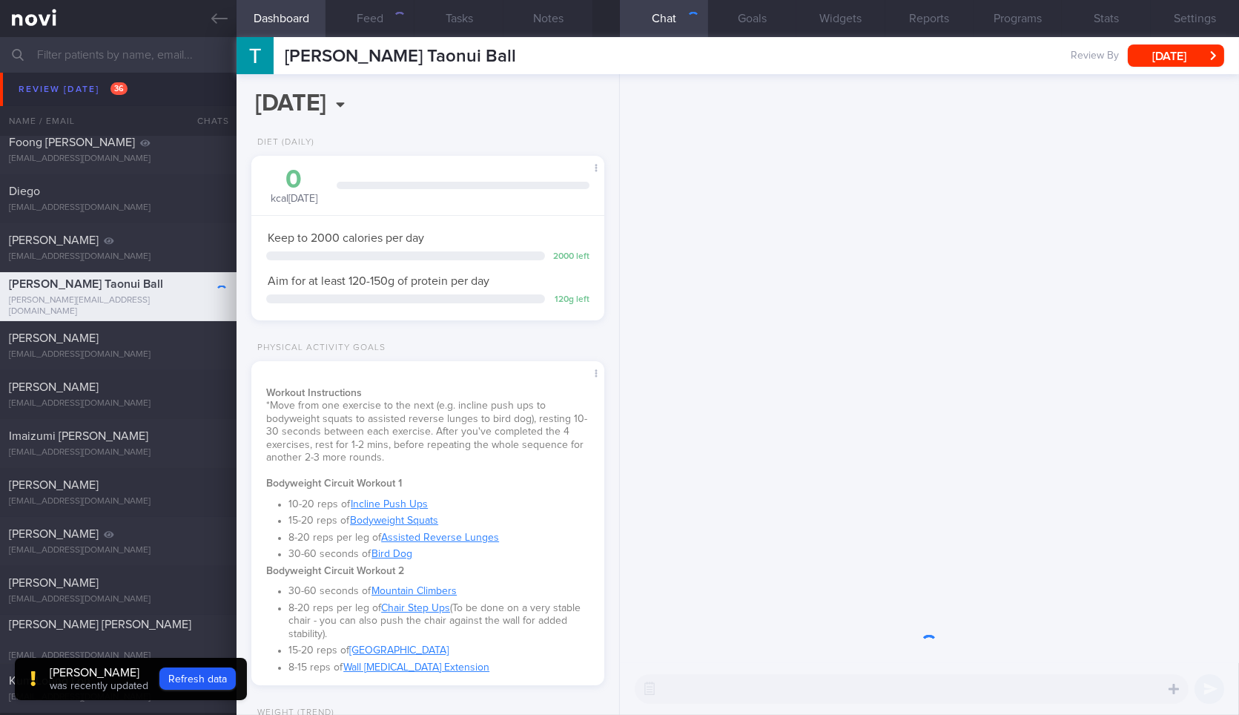
scroll to position [178, 313]
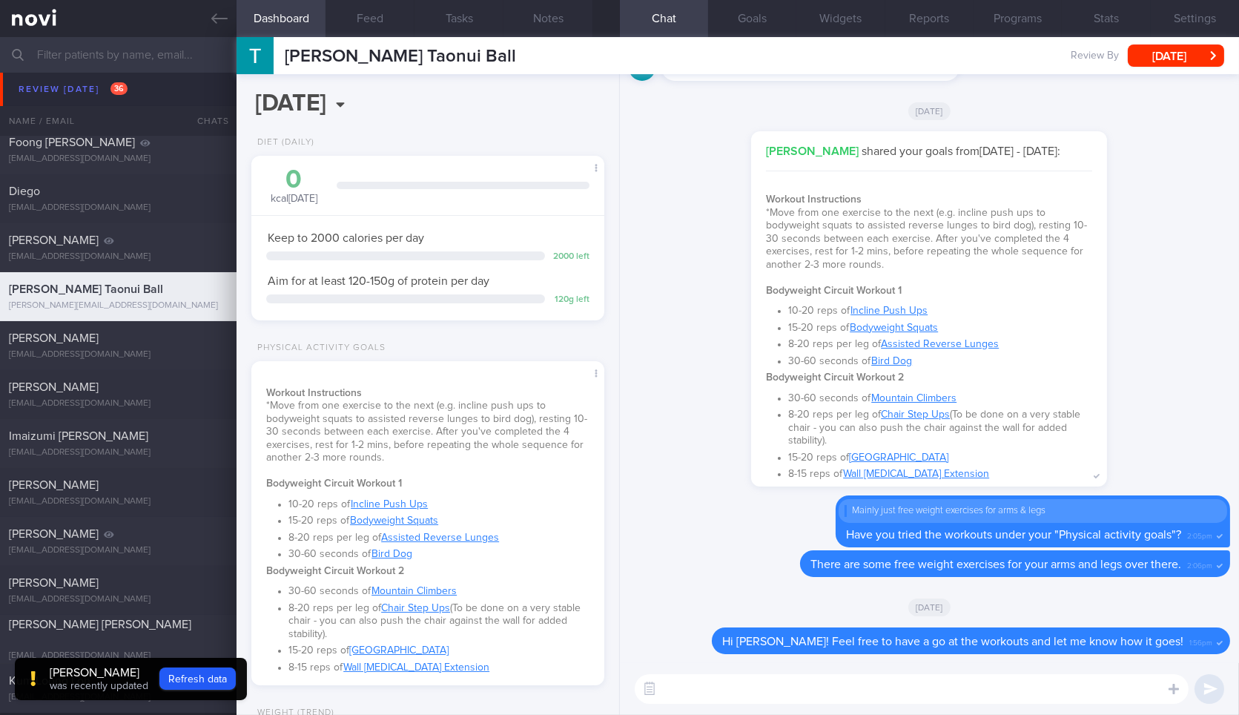
click at [834, 703] on textarea at bounding box center [912, 689] width 554 height 30
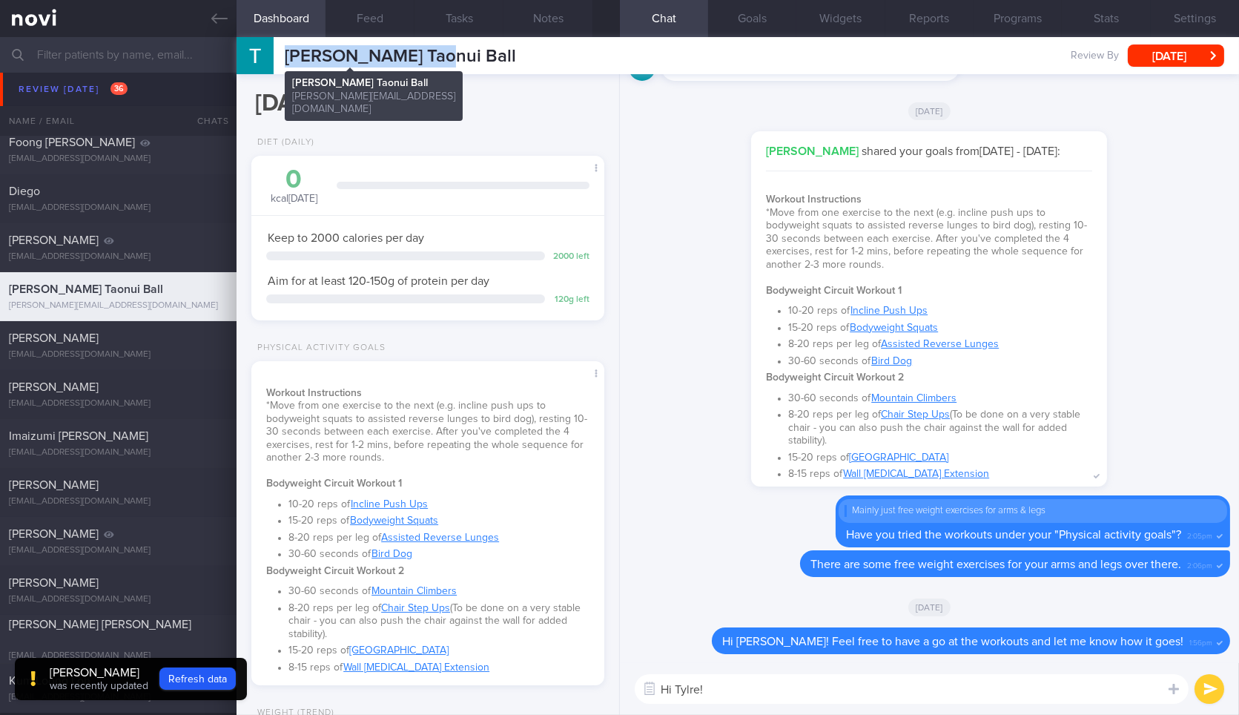
drag, startPoint x: 429, startPoint y: 59, endPoint x: 285, endPoint y: 56, distance: 143.8
click at [285, 56] on div "Tyrel Taonui Ball Tyrel Taonui Ball tyrel.ball@gmail.com Review By Mon, 6 Oct S…" at bounding box center [737, 55] width 1002 height 37
copy span "[PERSON_NAME] Taonui Ball"
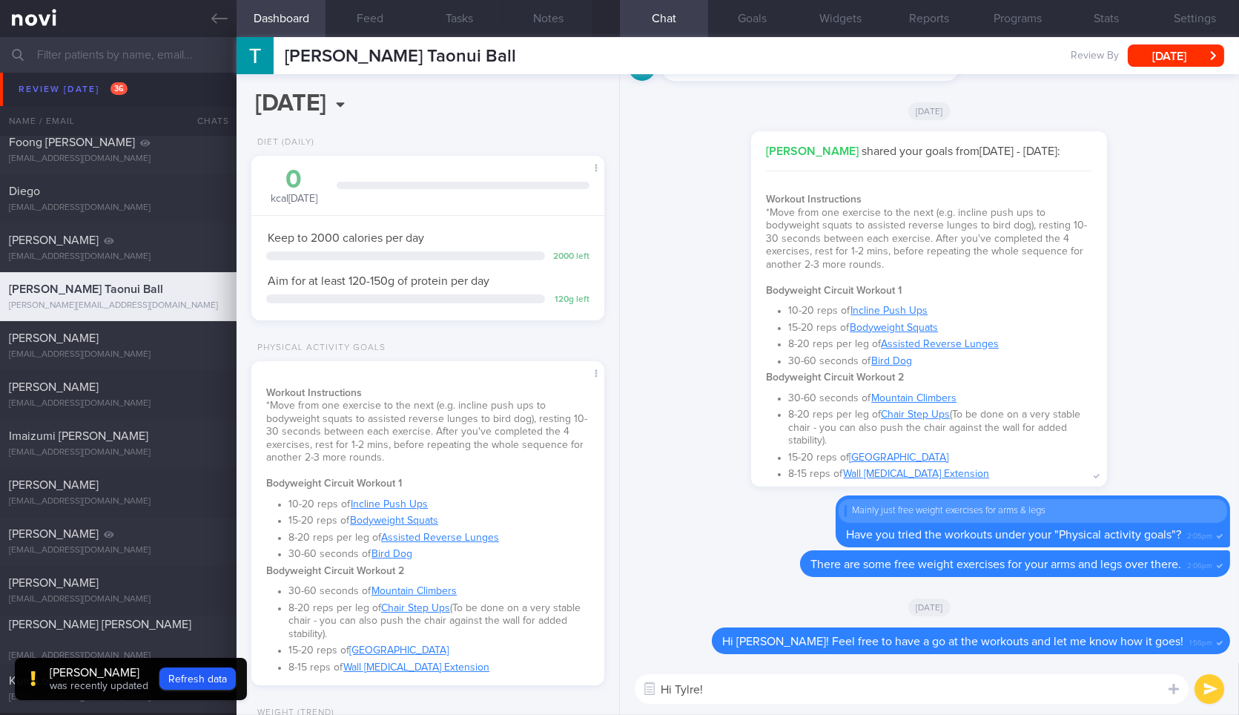
click at [754, 690] on textarea "Hi Tylre!" at bounding box center [912, 689] width 554 height 30
type textarea "Hi Tyrel! Have you managed to try the workouts yet?"
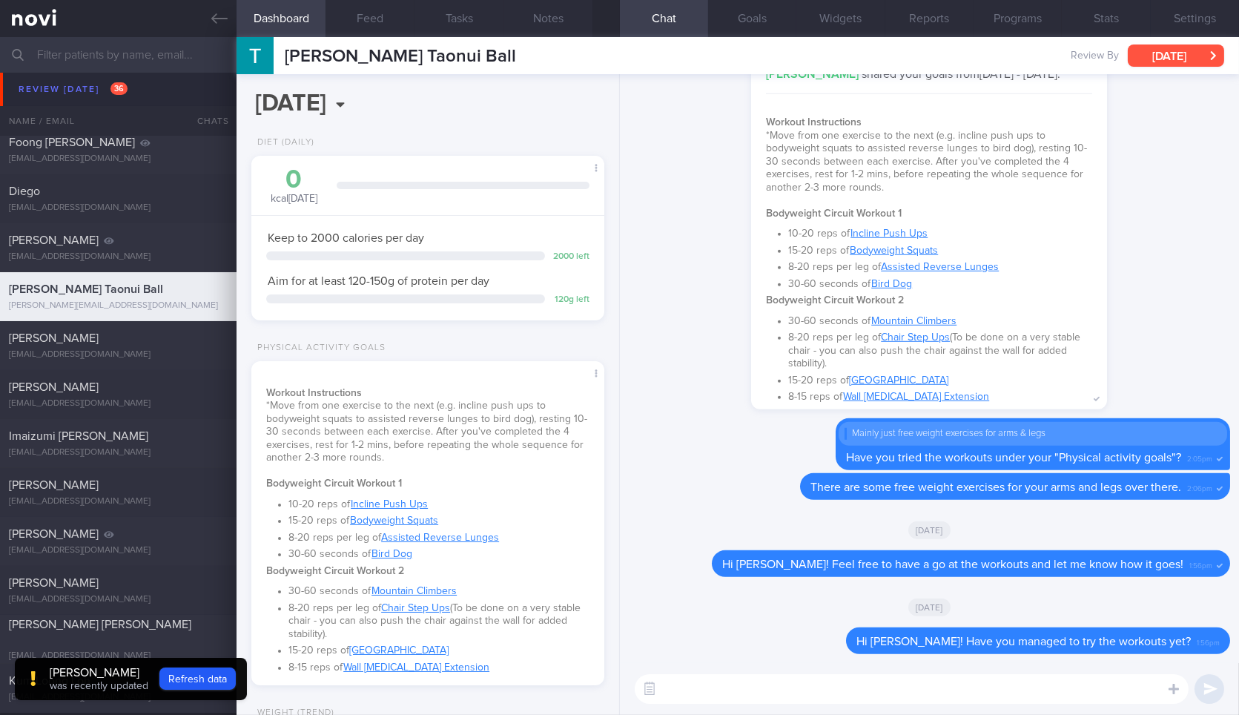
click at [1196, 58] on button "[DATE]" at bounding box center [1175, 55] width 96 height 22
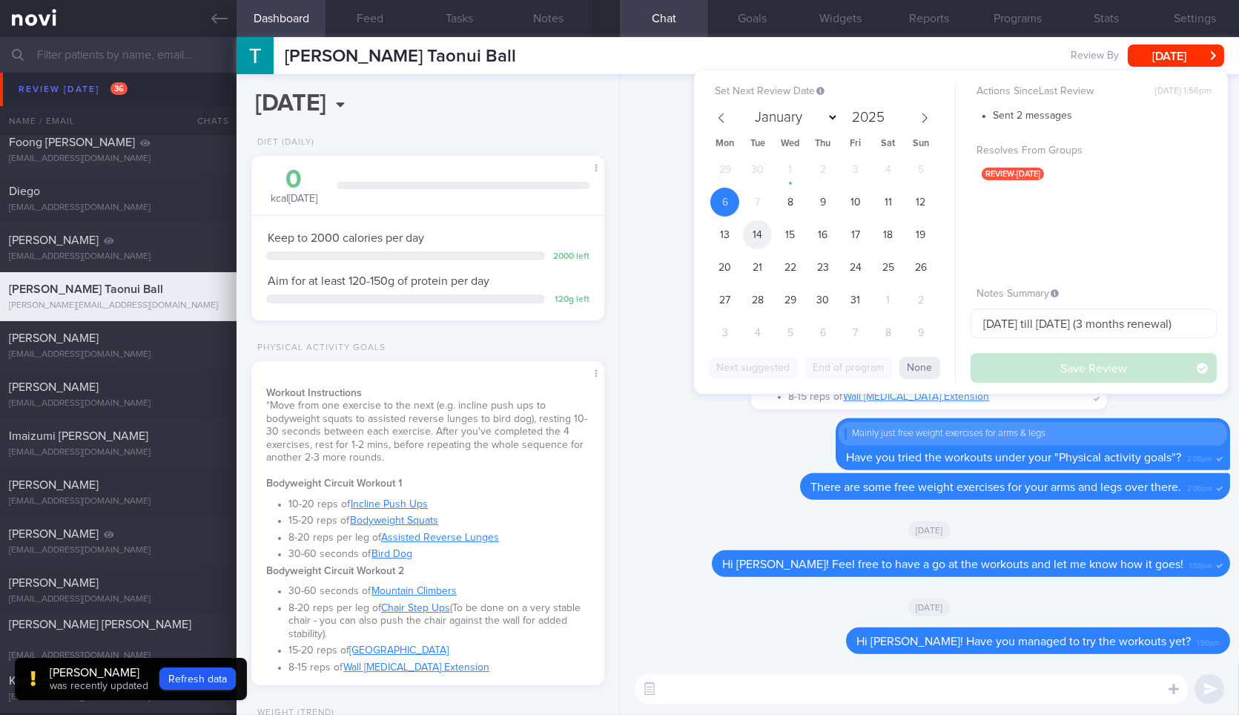
click at [749, 231] on span "14" at bounding box center [757, 234] width 29 height 29
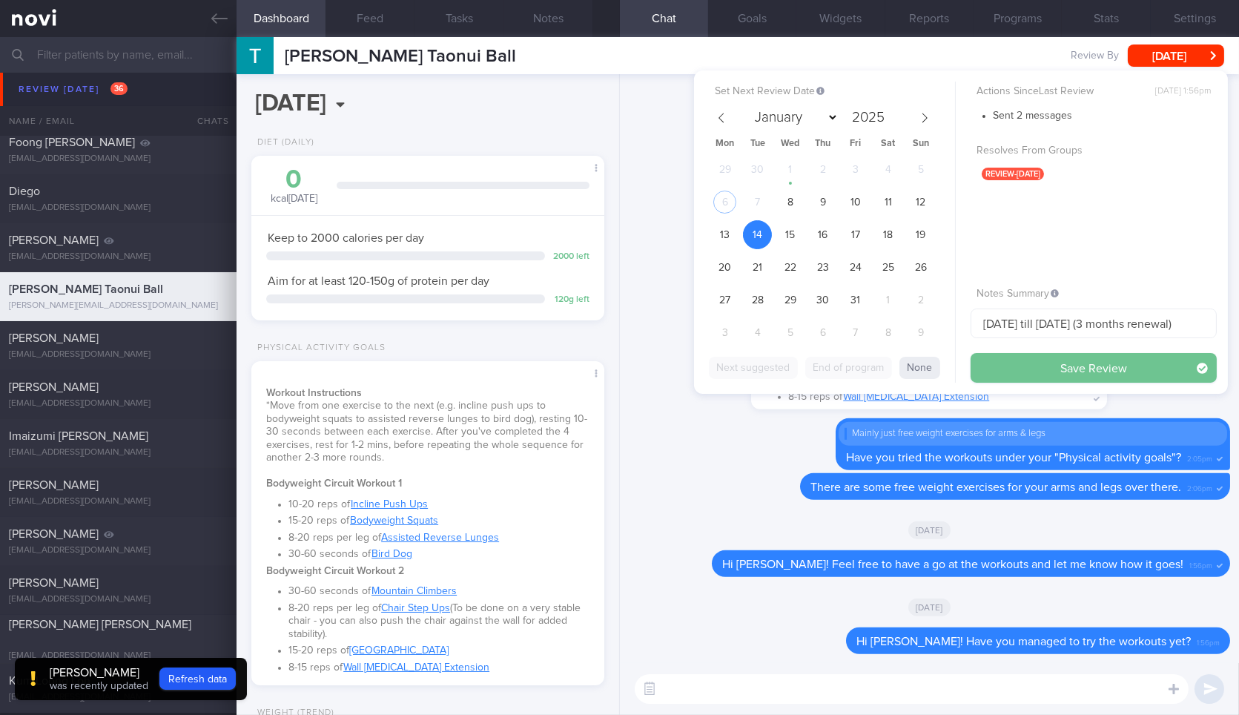
click at [1016, 364] on button "Save Review" at bounding box center [1093, 368] width 246 height 30
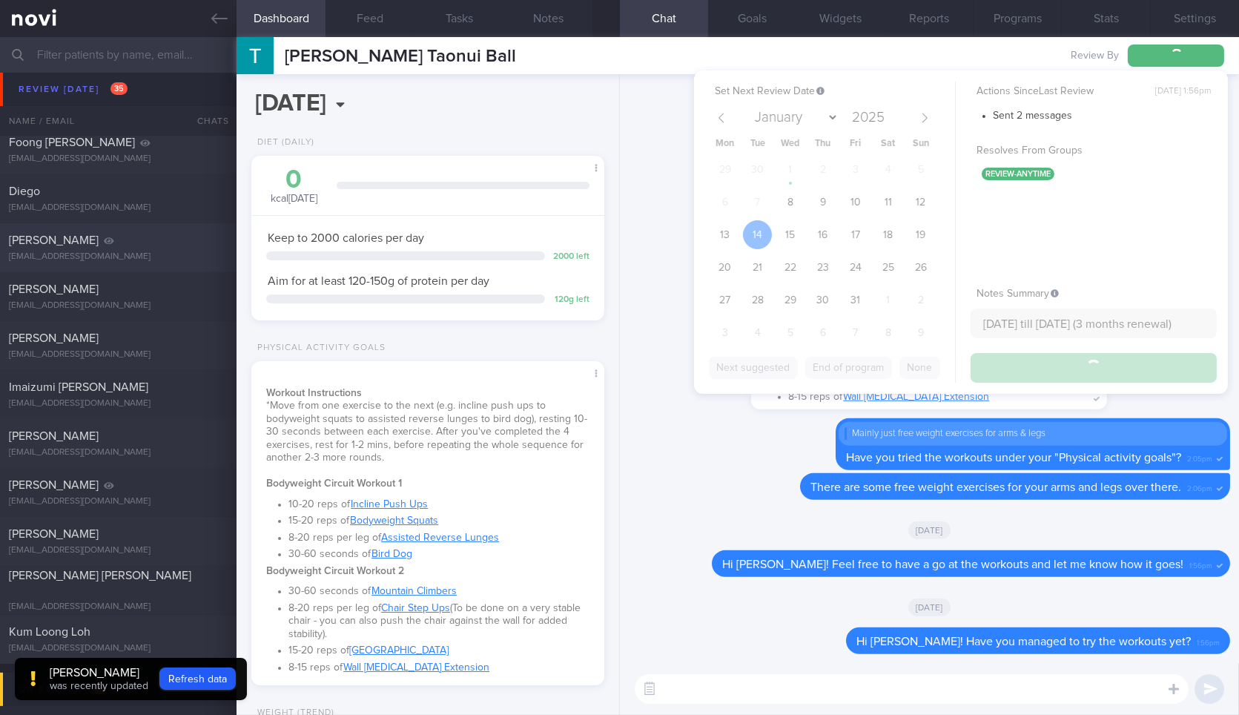
click at [222, 12] on icon at bounding box center [219, 18] width 16 height 16
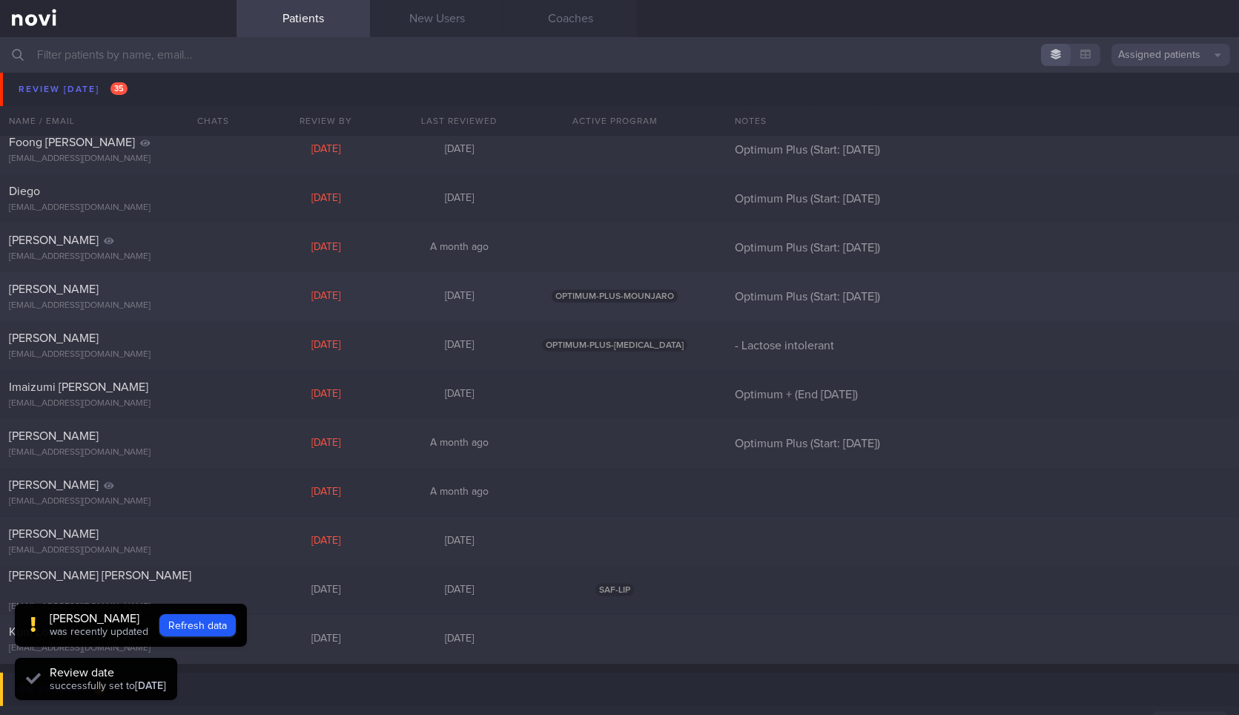
click at [129, 304] on div "[EMAIL_ADDRESS][DOMAIN_NAME]" at bounding box center [118, 305] width 219 height 11
select select "9"
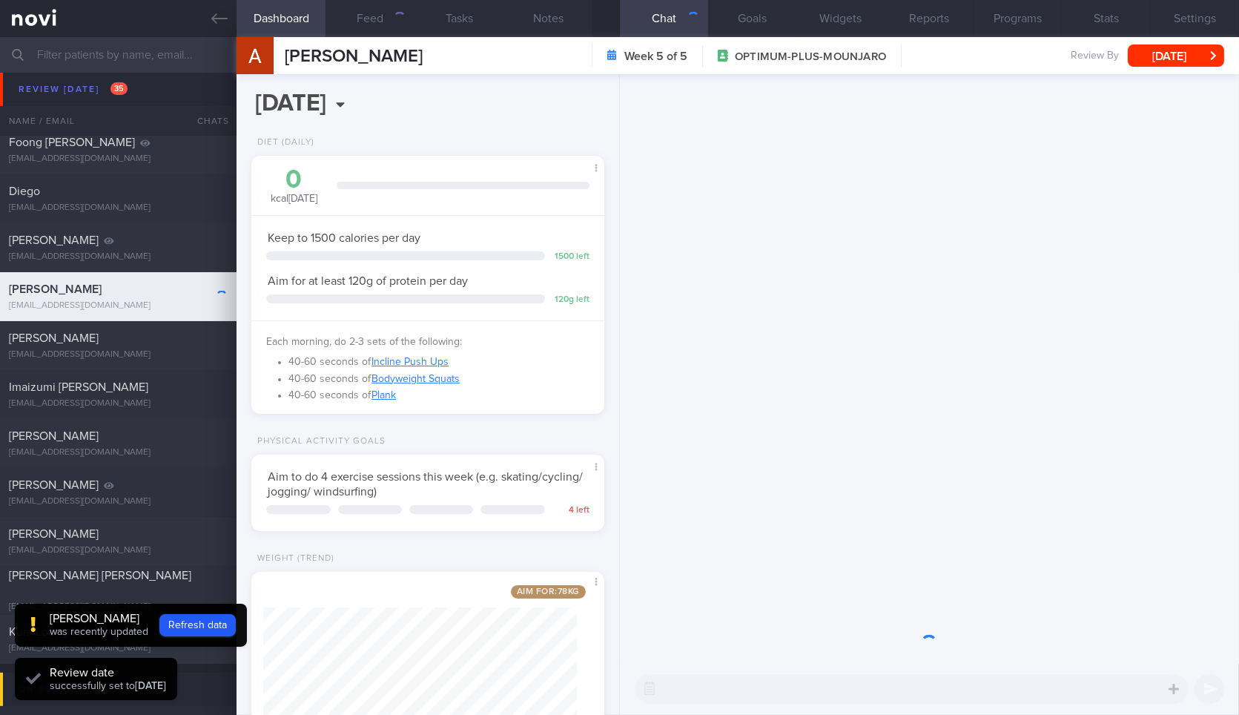
scroll to position [178, 313]
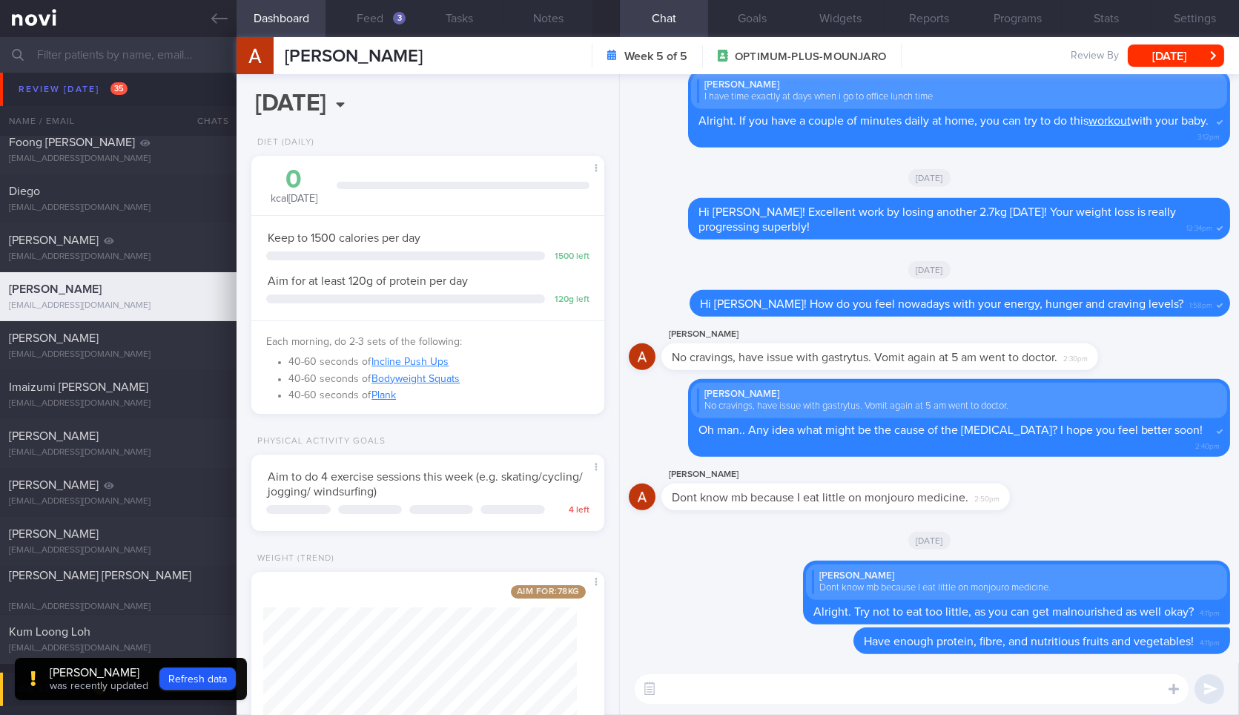
click at [910, 694] on textarea at bounding box center [912, 689] width 554 height 30
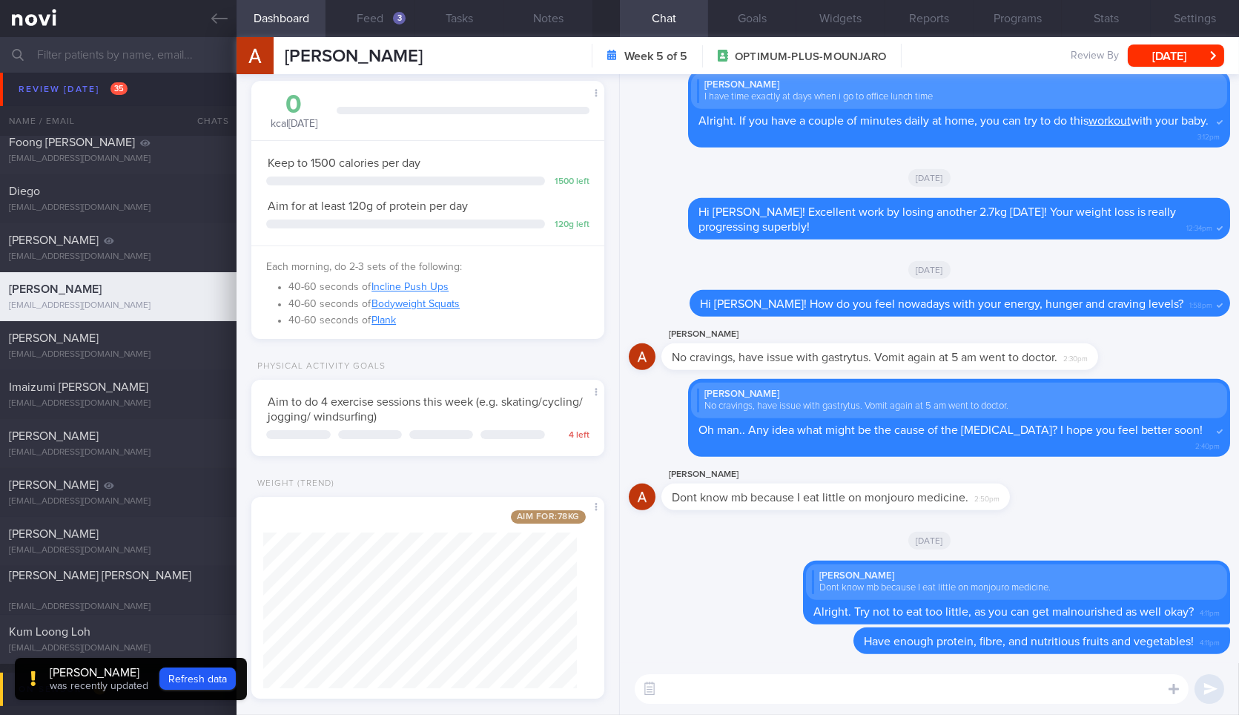
scroll to position [95, 0]
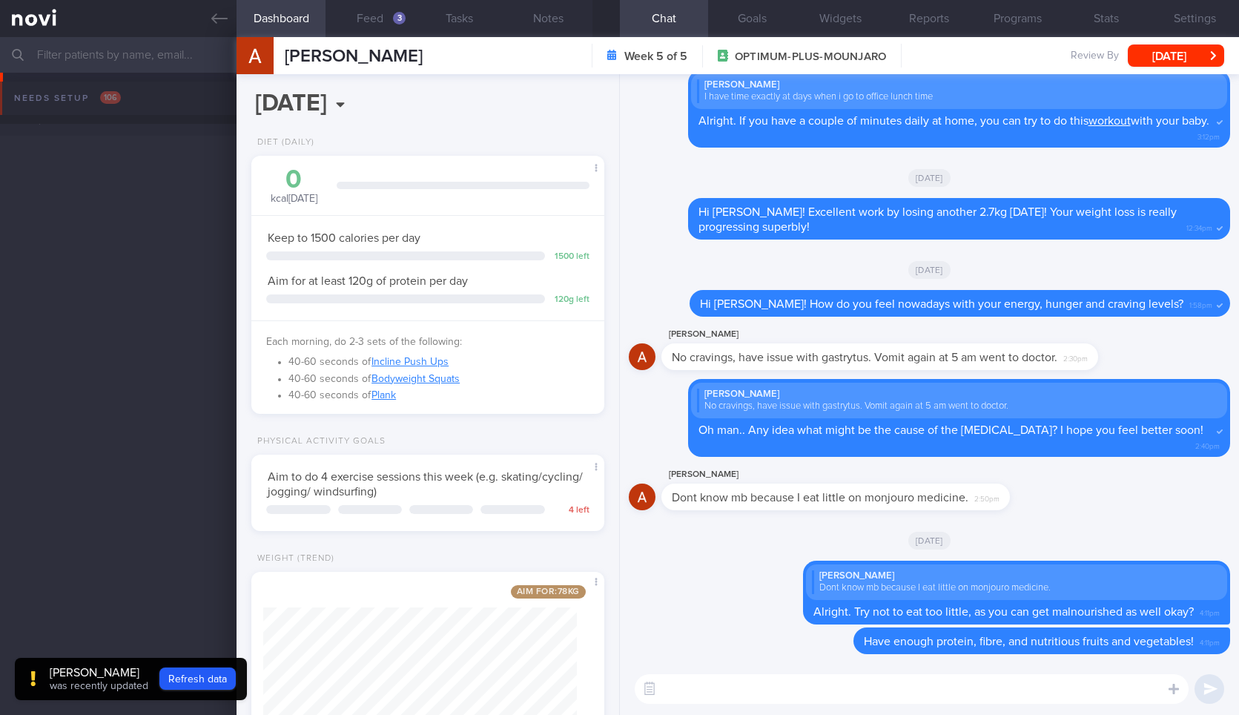
select select "9"
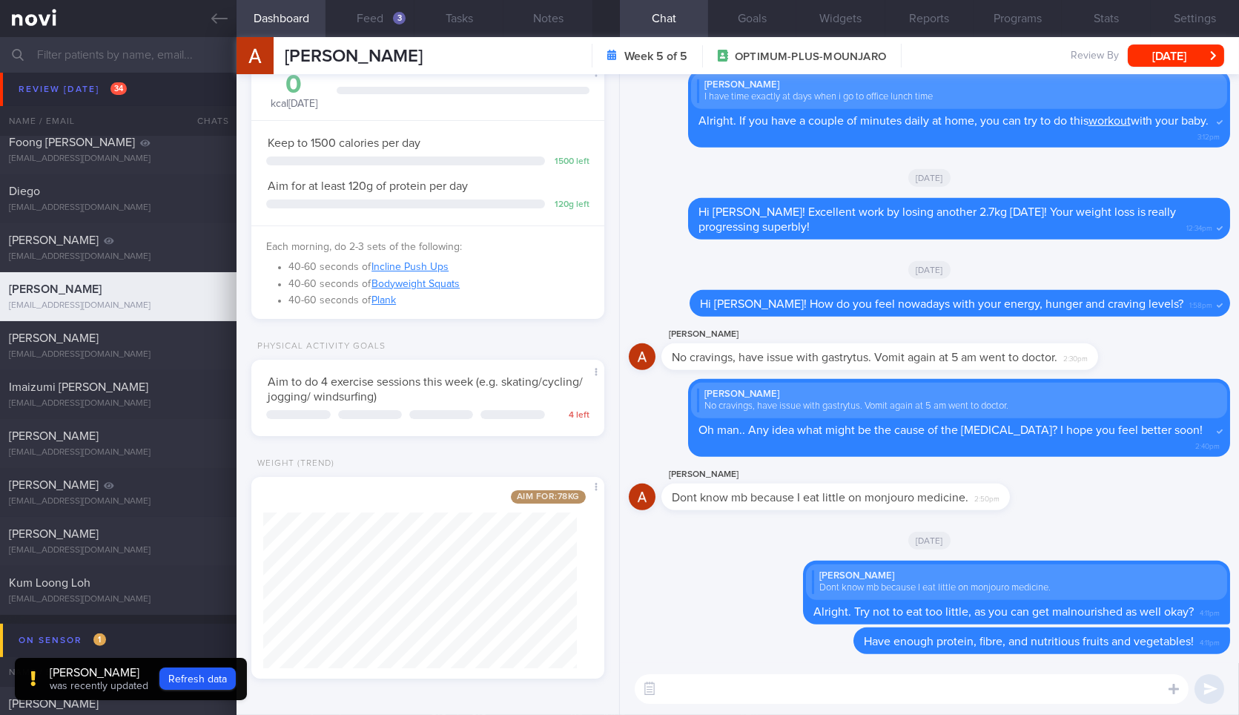
click at [895, 689] on textarea at bounding box center [912, 689] width 554 height 30
type textarea "Hi Anton! How's your gastritis? Are you feeling better this week?"
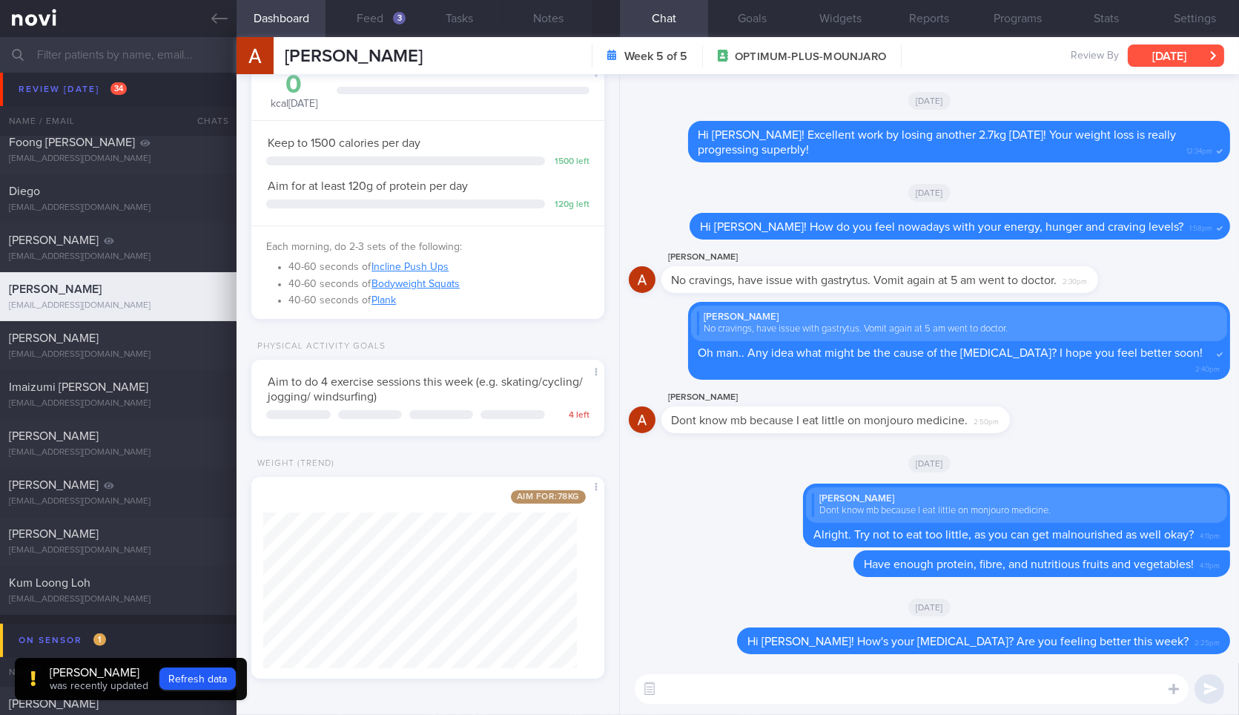
click at [1209, 52] on button "[DATE]" at bounding box center [1175, 55] width 96 height 22
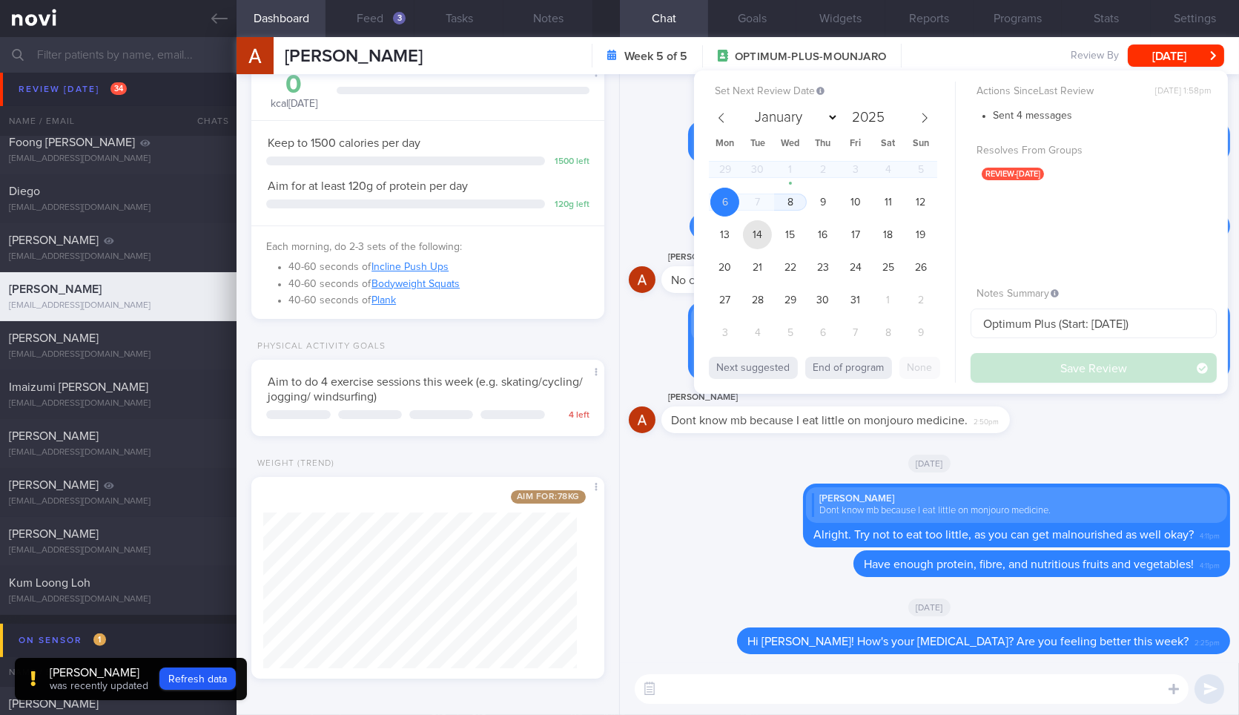
click at [756, 230] on span "14" at bounding box center [757, 234] width 29 height 29
click at [1053, 354] on button "Save Review" at bounding box center [1093, 368] width 246 height 30
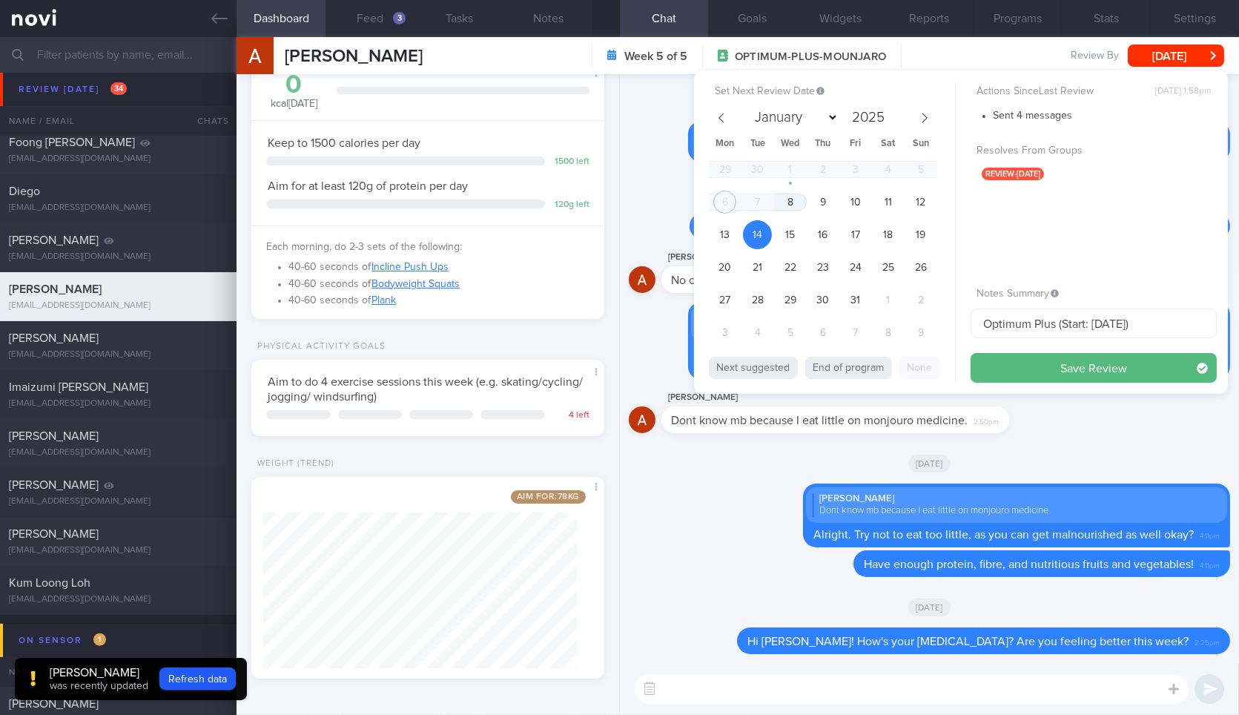
click at [1041, 378] on div "Actions Since Last Review Wed, 1 Oct, 1:58pm Sent 4 messages Resolves From Grou…" at bounding box center [1093, 232] width 246 height 301
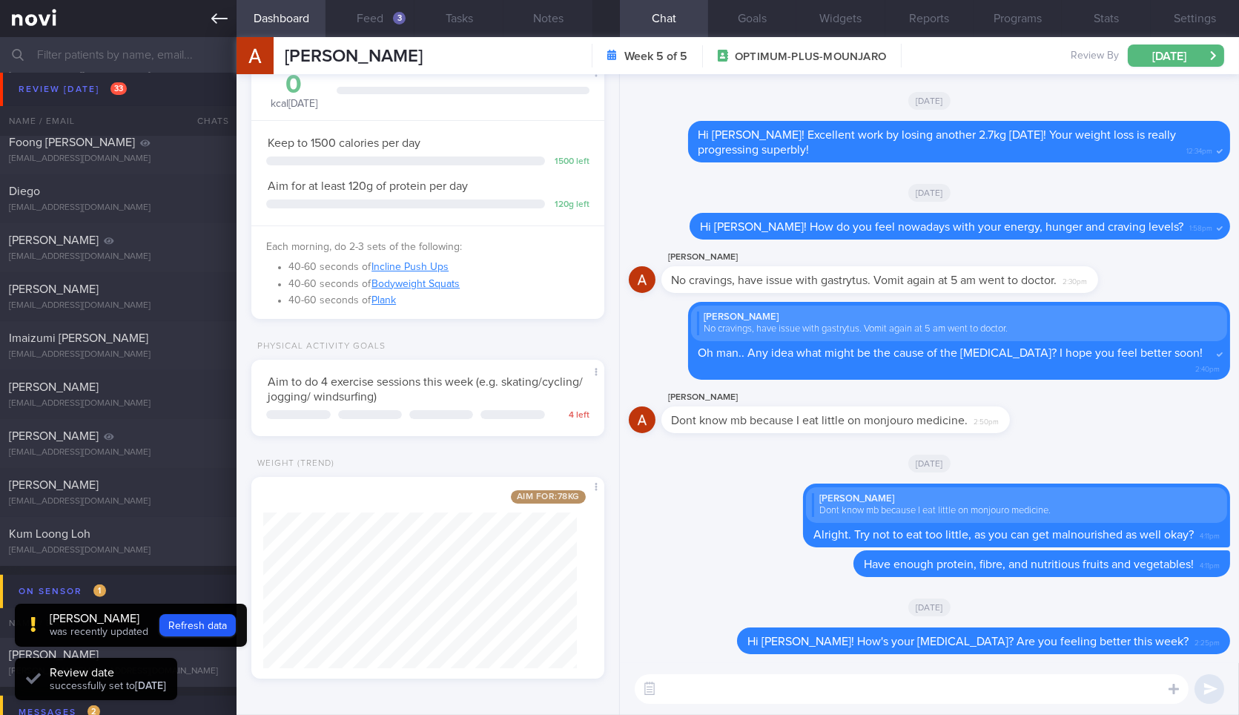
click at [222, 20] on icon at bounding box center [219, 18] width 16 height 16
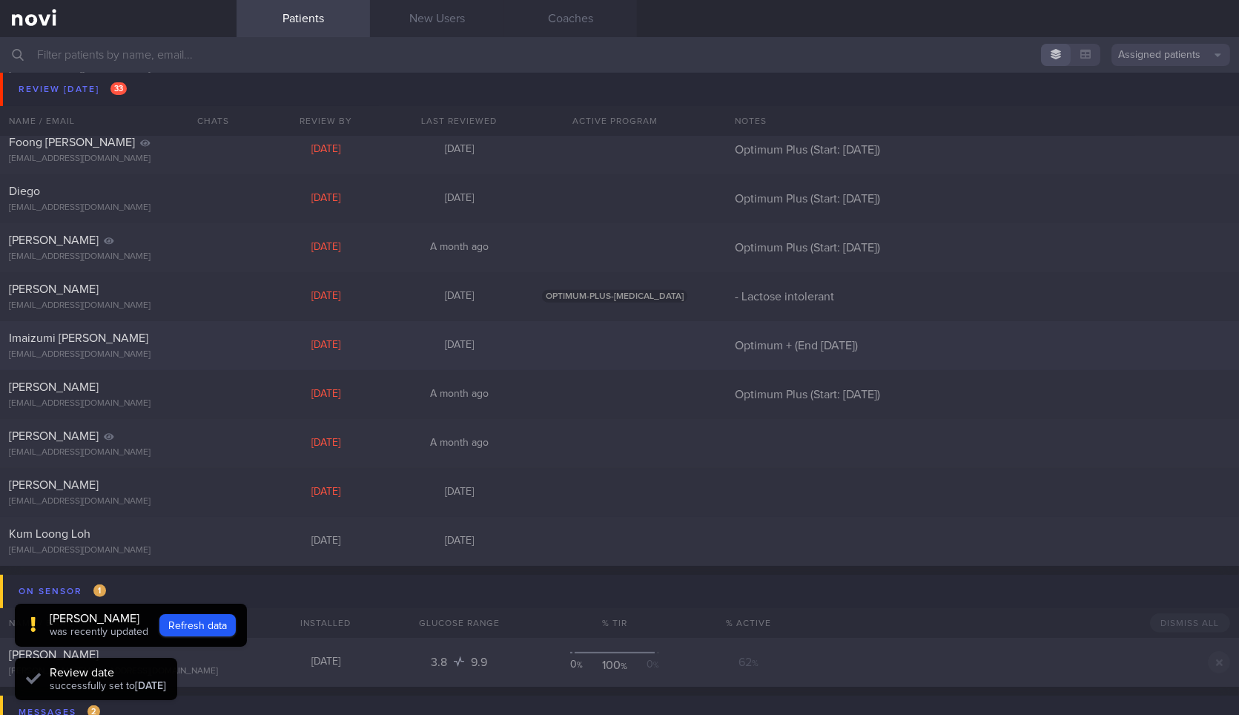
click at [164, 294] on div "CATHERINE GASSNER" at bounding box center [116, 289] width 215 height 15
select select "9"
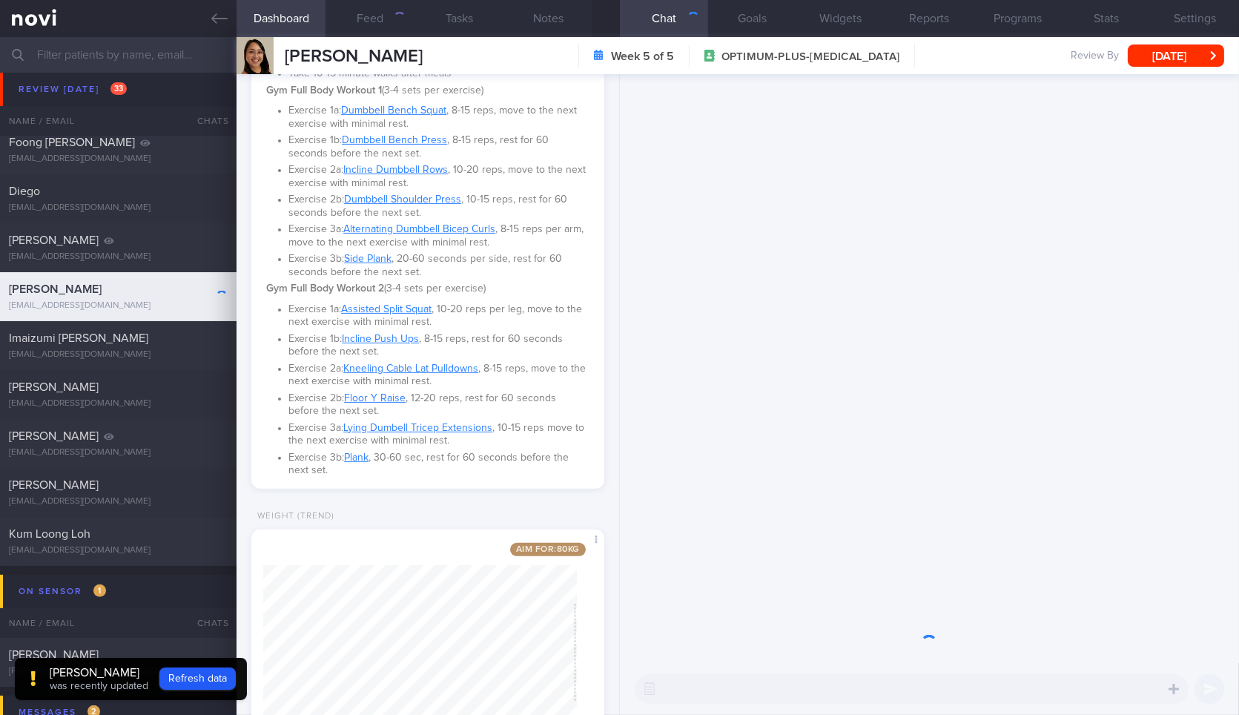
scroll to position [1076, 0]
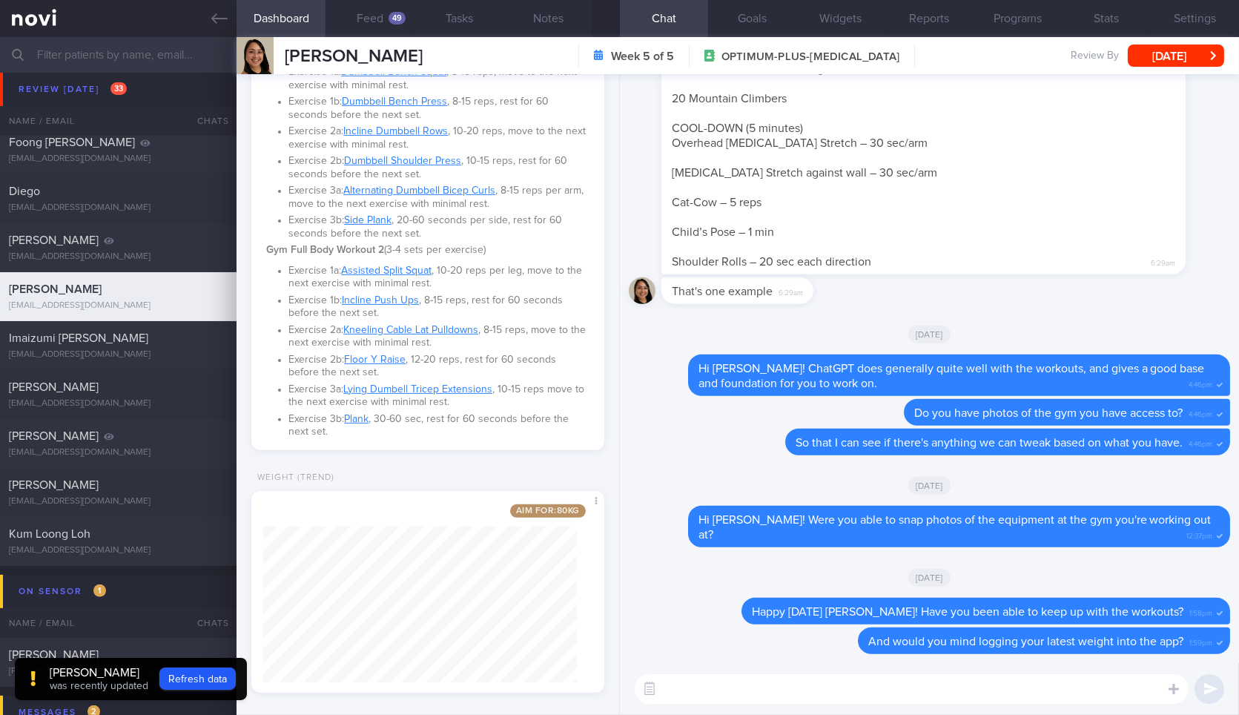
click at [733, 685] on textarea at bounding box center [912, 689] width 554 height 30
type textarea "Great job losing 2.3kg since your last weigh-in Catherine! 👏."
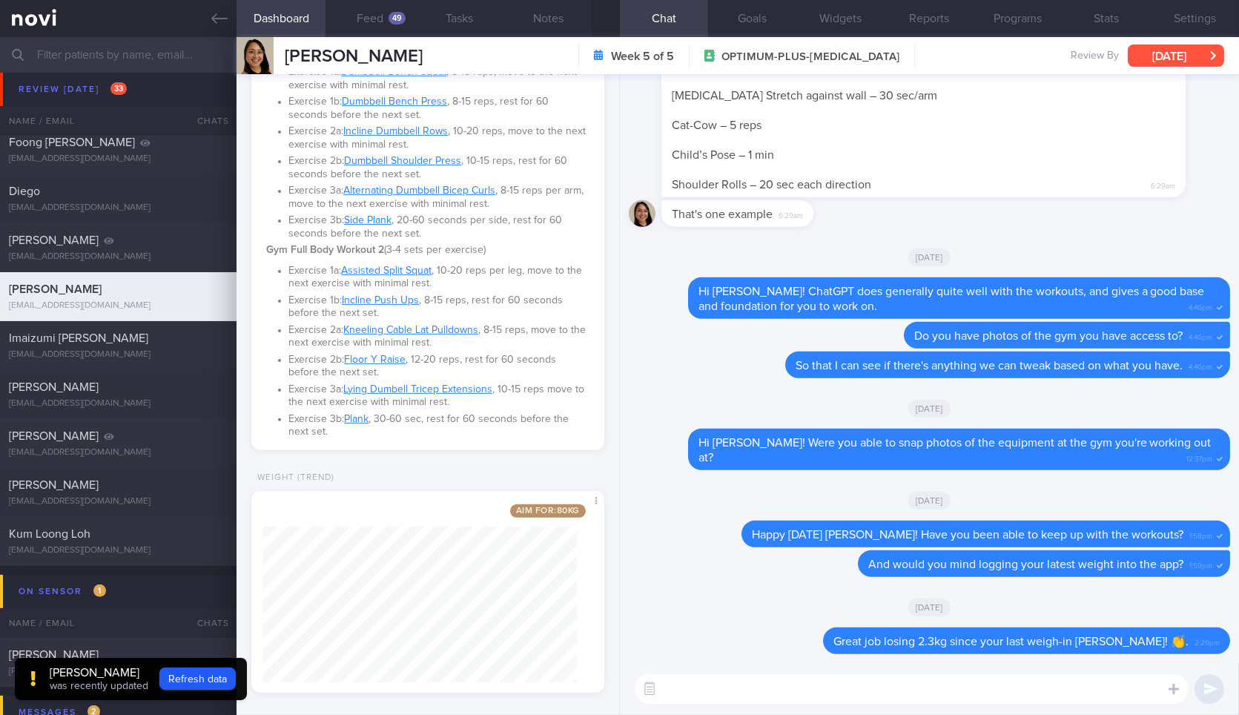
click at [1145, 61] on button "[DATE]" at bounding box center [1175, 55] width 96 height 22
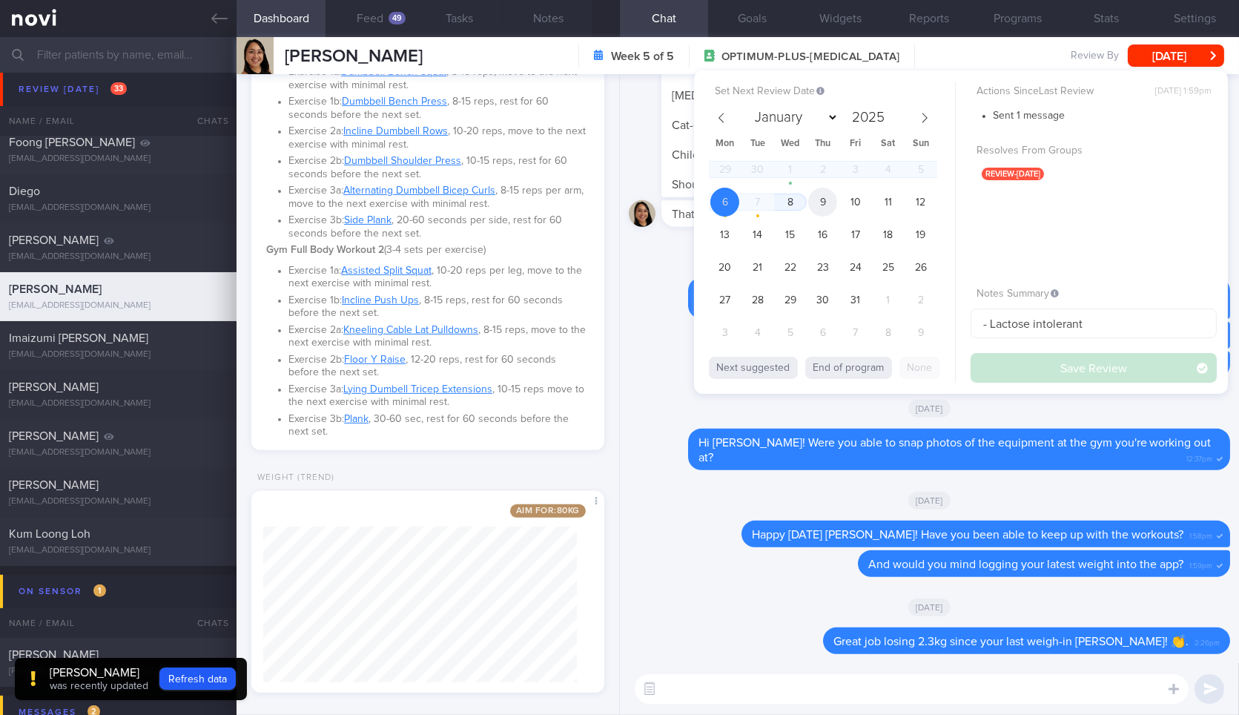
click at [818, 204] on span "9" at bounding box center [822, 202] width 29 height 29
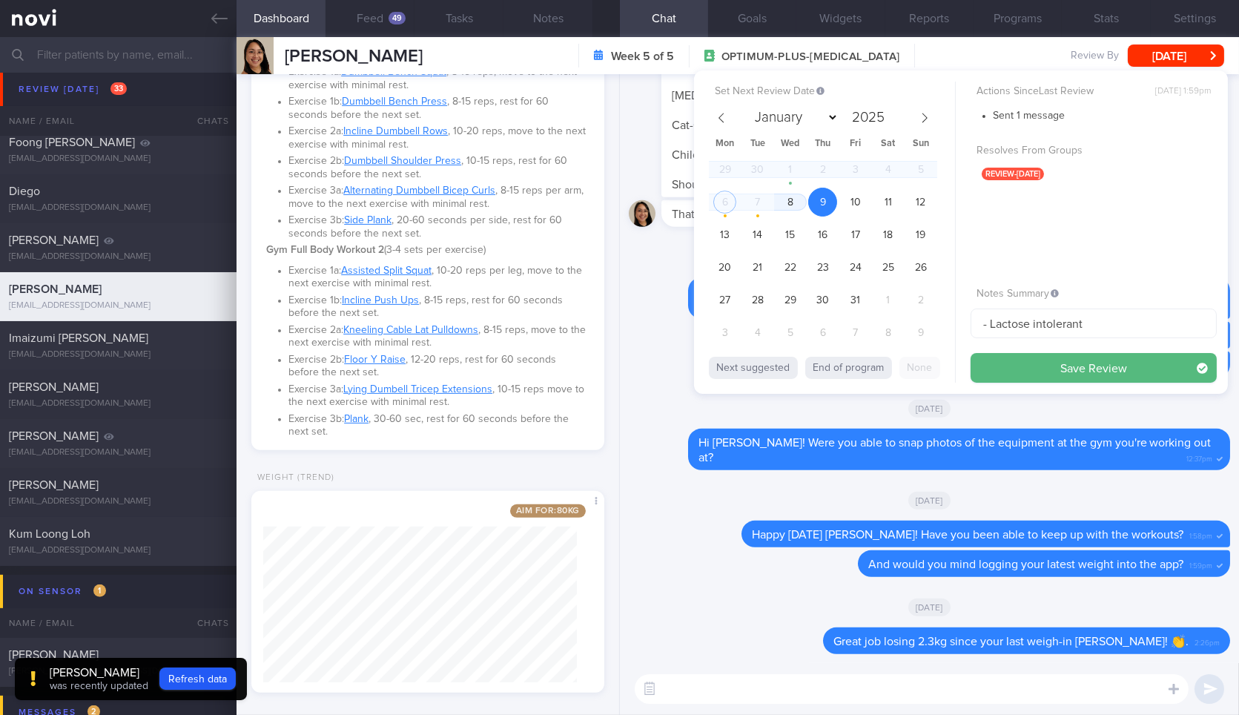
drag, startPoint x: 1010, startPoint y: 365, endPoint x: 298, endPoint y: 47, distance: 779.4
click at [1010, 366] on button "Save Review" at bounding box center [1093, 368] width 246 height 30
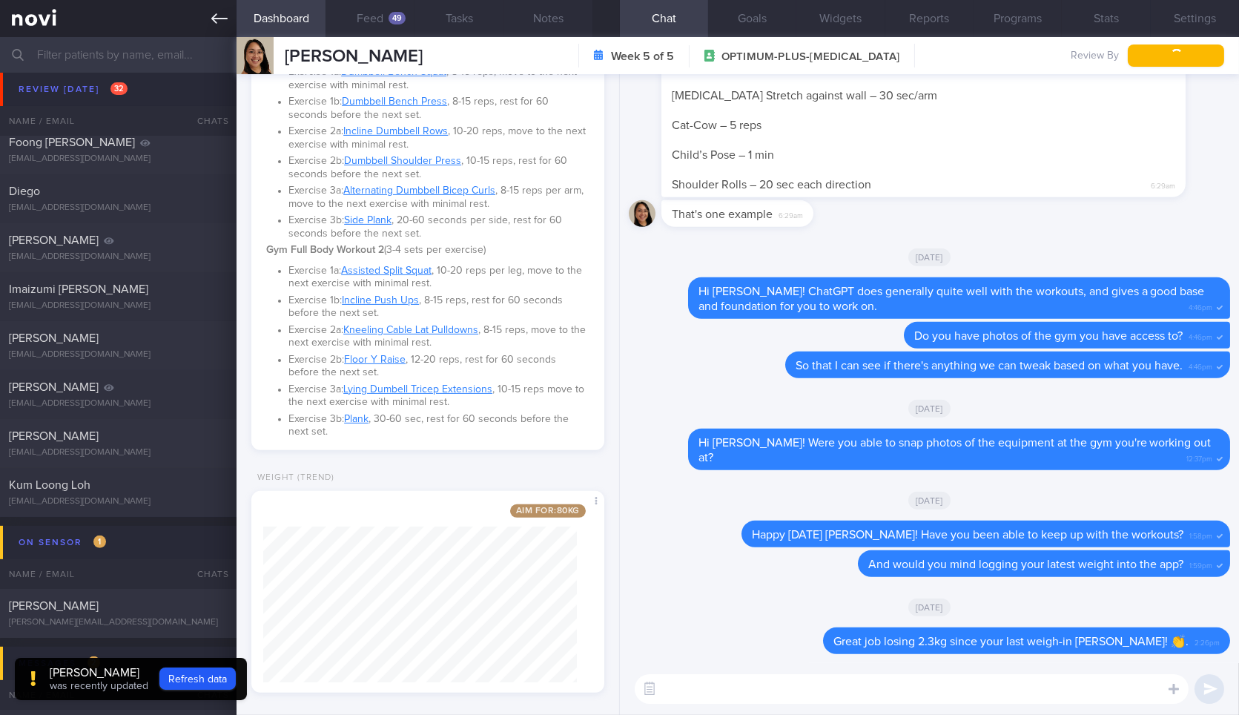
click at [205, 23] on link at bounding box center [118, 18] width 236 height 37
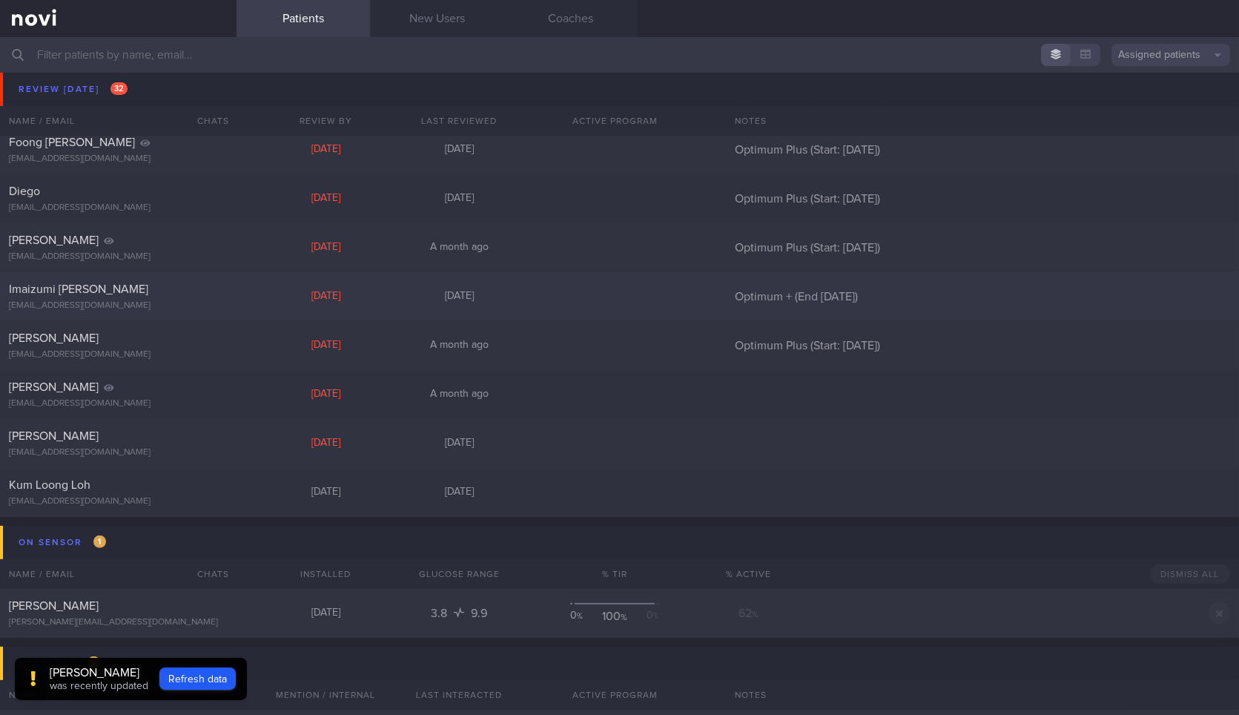
click at [154, 295] on div "Imaizumi [PERSON_NAME]" at bounding box center [116, 289] width 215 height 15
select select "9"
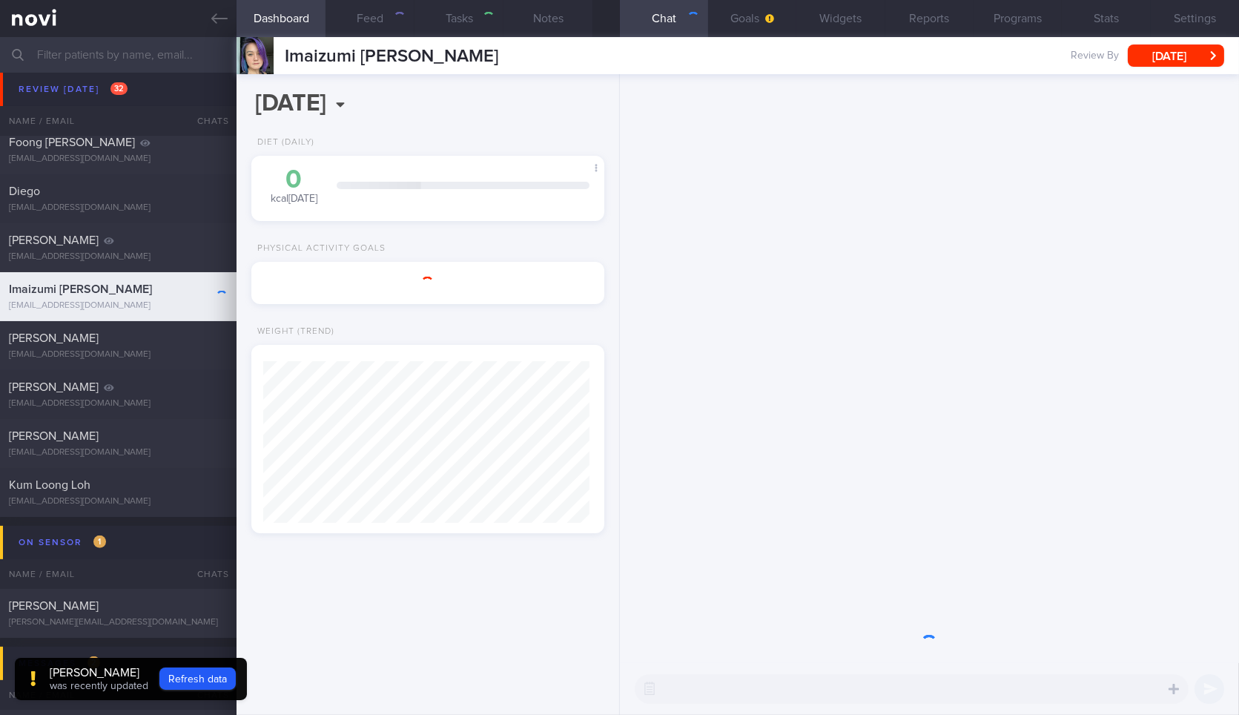
scroll to position [162, 325]
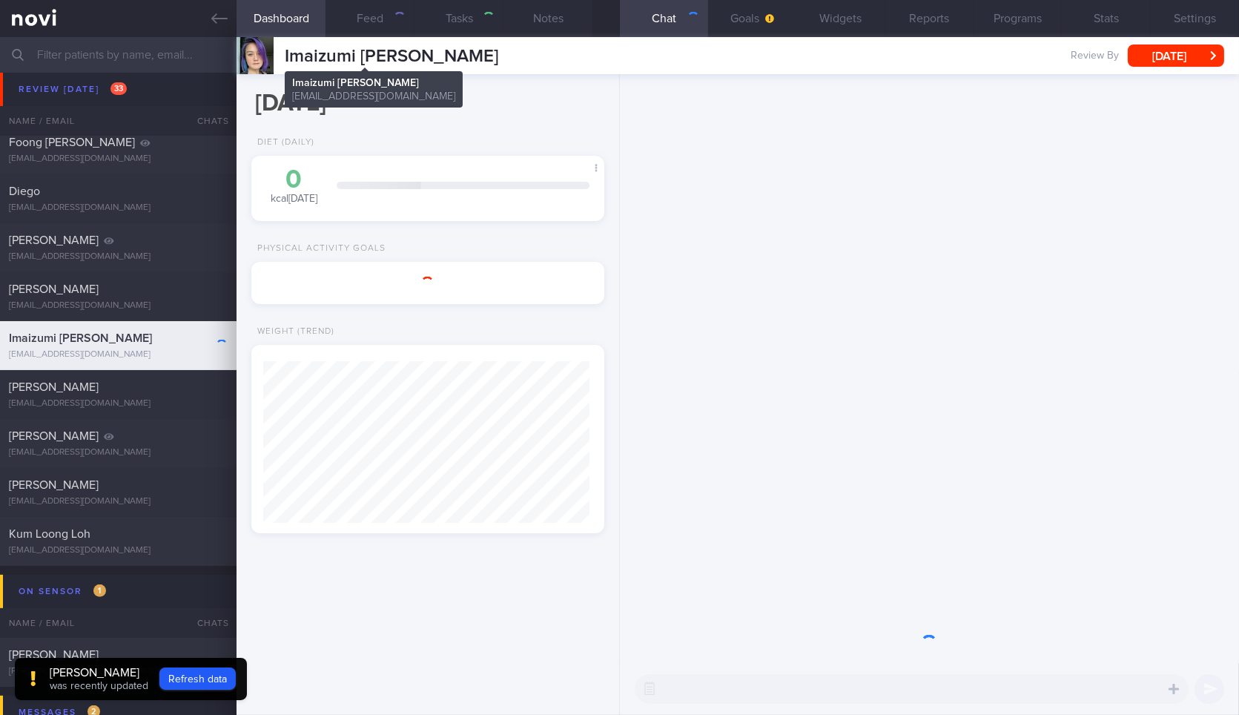
click at [373, 49] on span "Imaizumi [PERSON_NAME]" at bounding box center [391, 56] width 213 height 18
click at [372, 50] on span "Imaizumi [PERSON_NAME]" at bounding box center [391, 56] width 213 height 18
copy div "Imaizumi Miza Faina Imaizumi Miza Faina mizafaina@gmail.com"
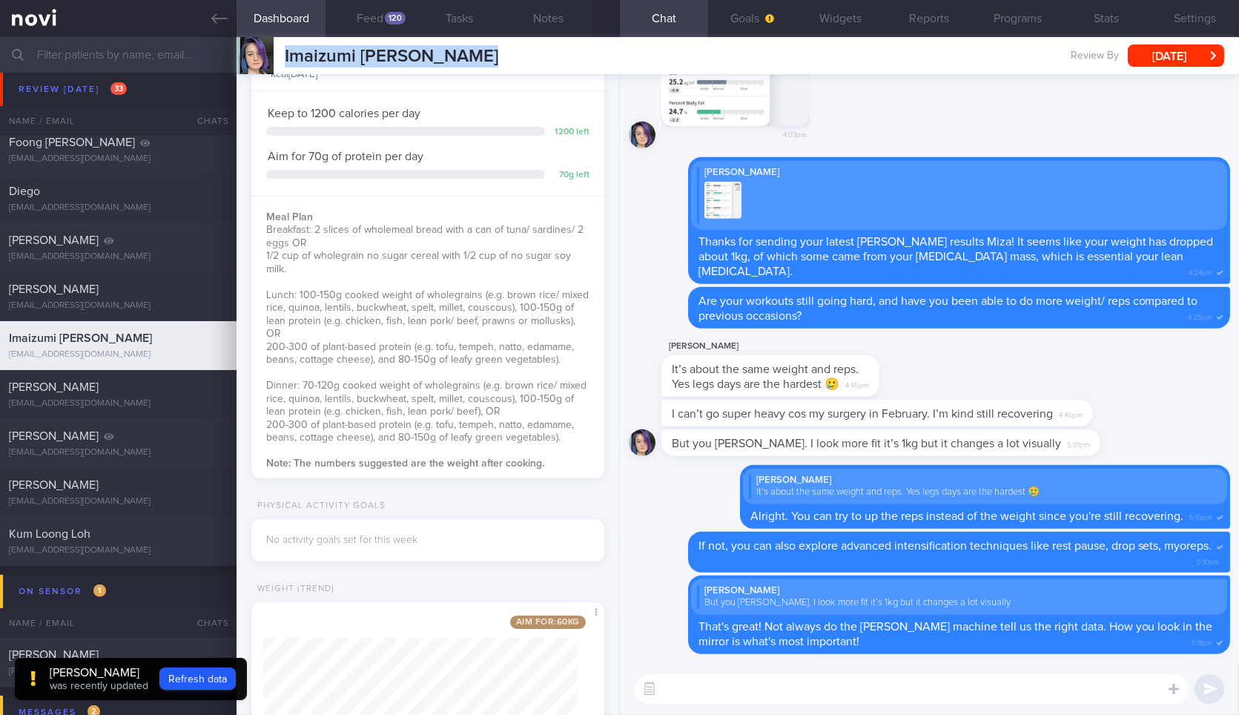
scroll to position [250, 0]
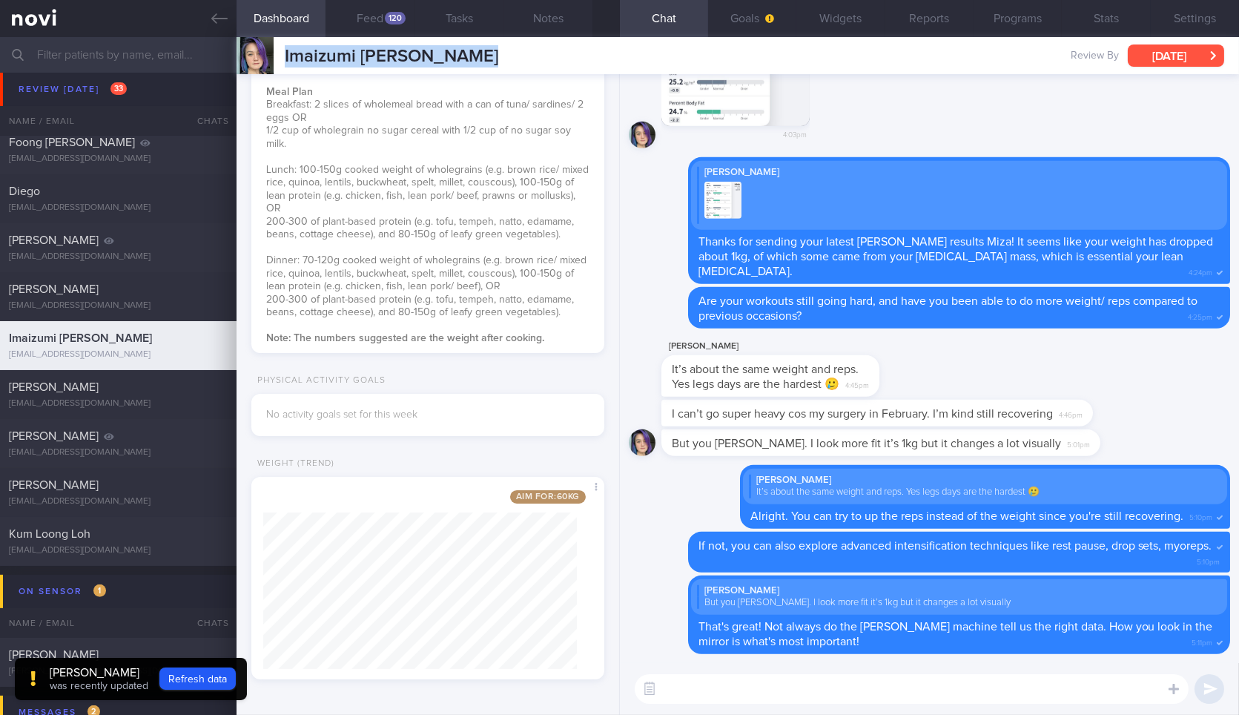
click at [1192, 54] on button "[DATE]" at bounding box center [1175, 55] width 96 height 22
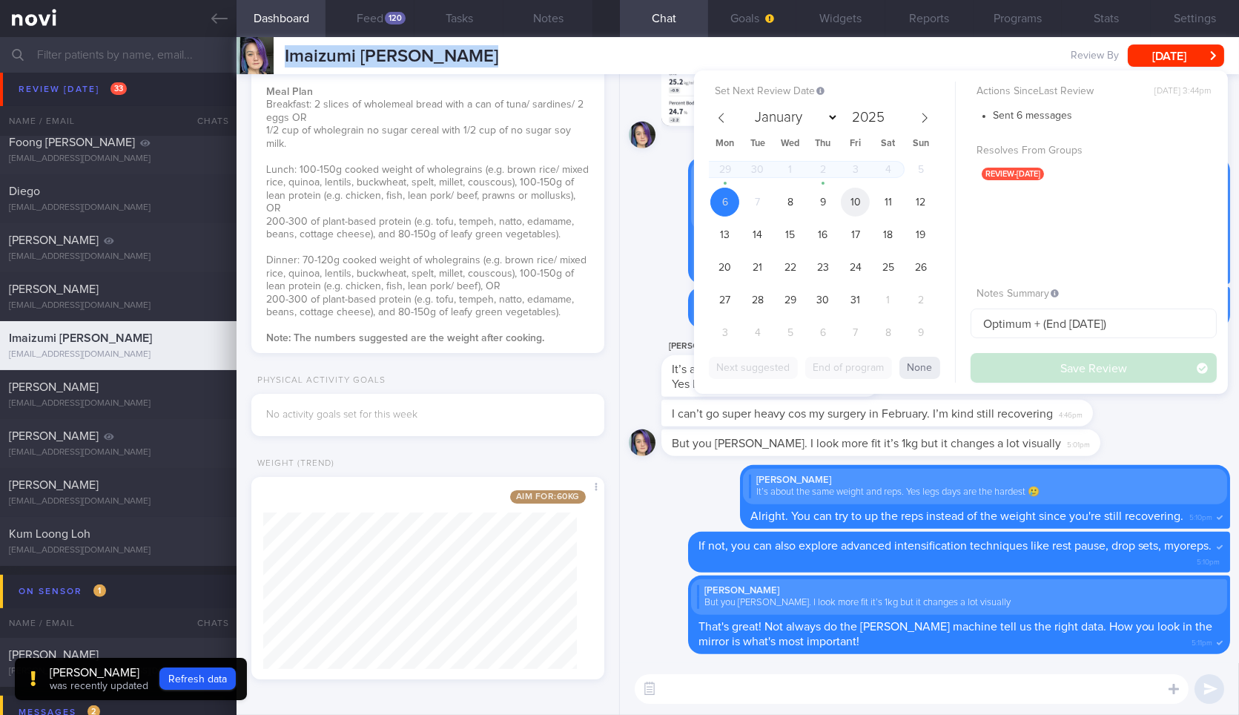
click at [861, 206] on span "10" at bounding box center [855, 202] width 29 height 29
click at [1001, 357] on button "Save Review" at bounding box center [1093, 368] width 246 height 30
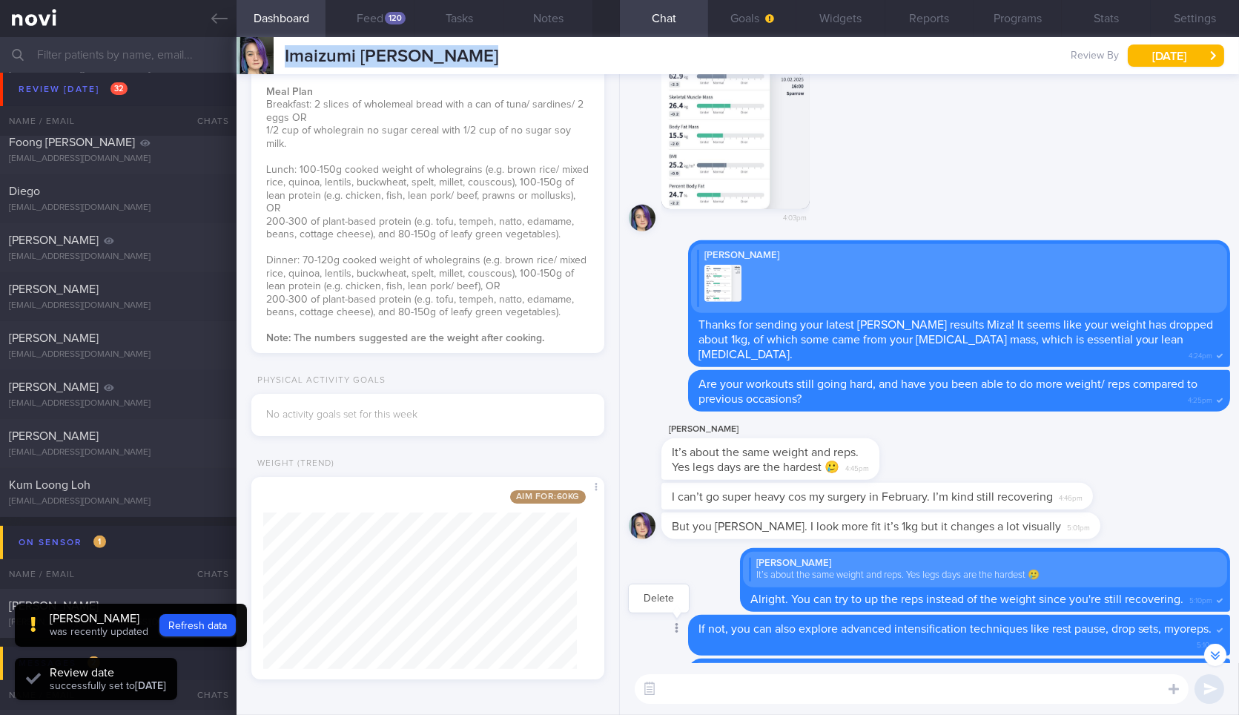
scroll to position [0, 0]
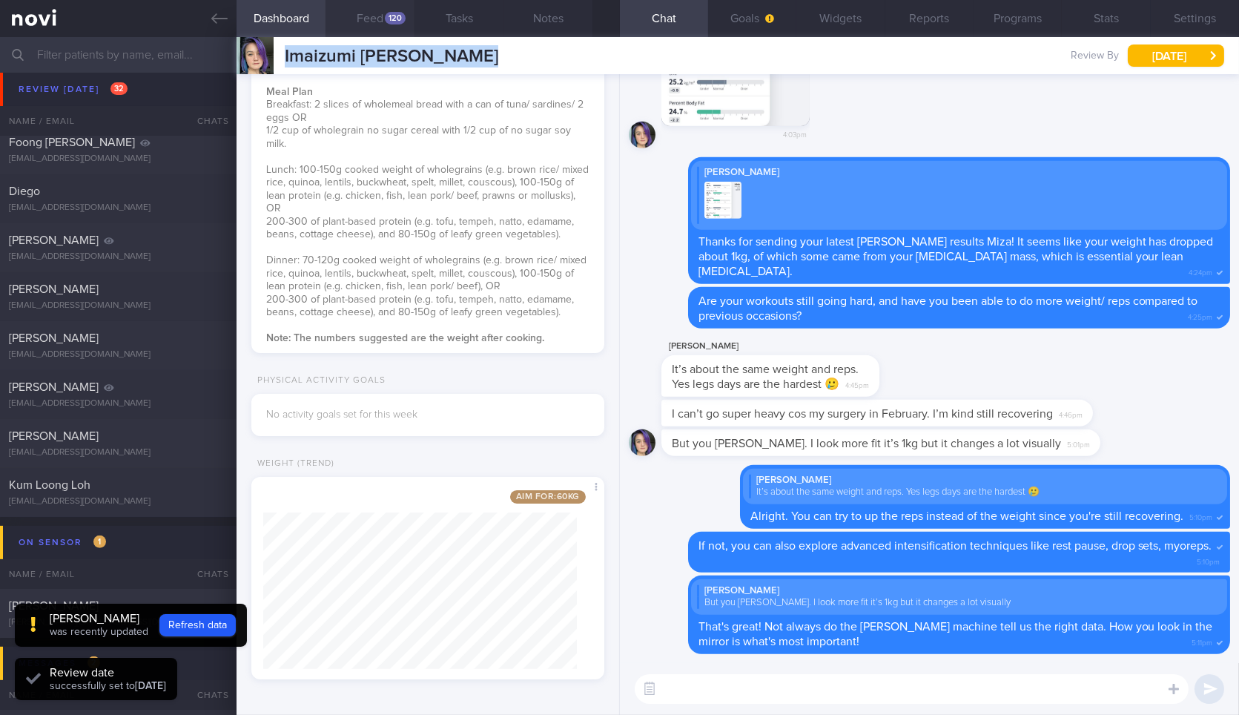
click at [383, 33] on button "Feed 120" at bounding box center [369, 18] width 89 height 37
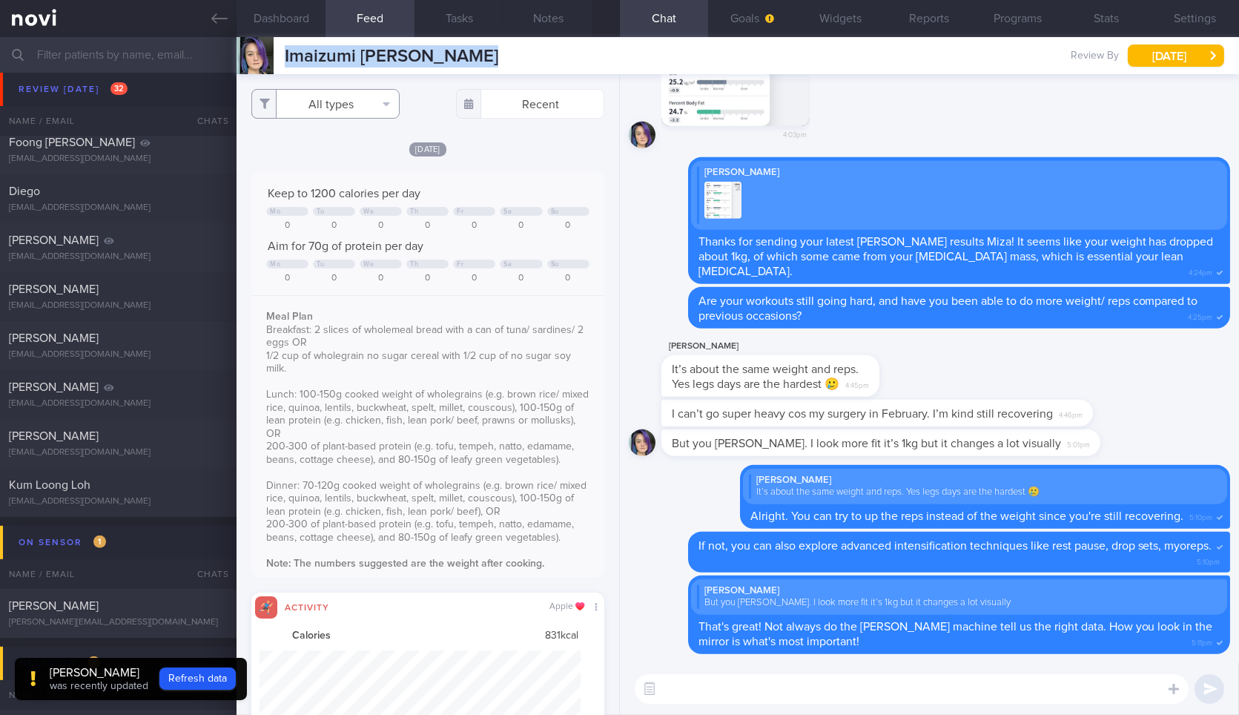
click at [377, 102] on button "All types" at bounding box center [325, 104] width 148 height 30
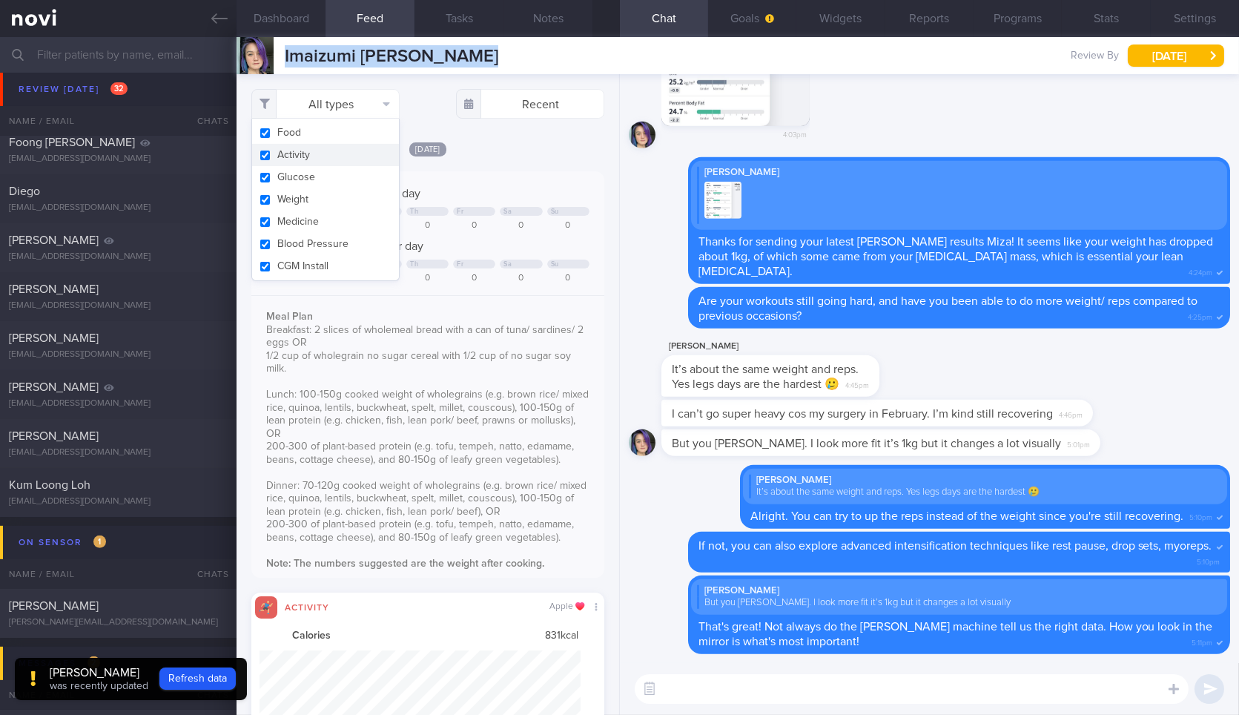
click at [351, 156] on button "Activity" at bounding box center [325, 155] width 147 height 22
click at [337, 196] on button "Weight" at bounding box center [325, 199] width 147 height 22
checkbox input "false"
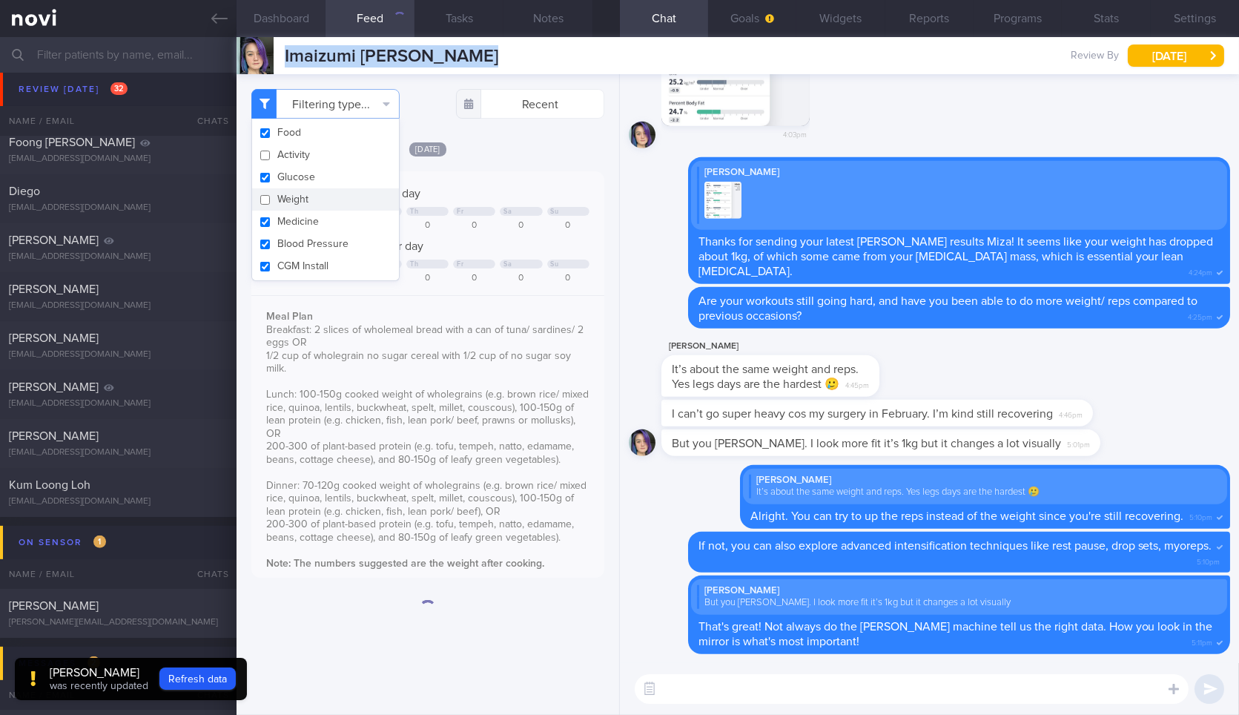
click at [303, 24] on button "Dashboard" at bounding box center [280, 18] width 89 height 37
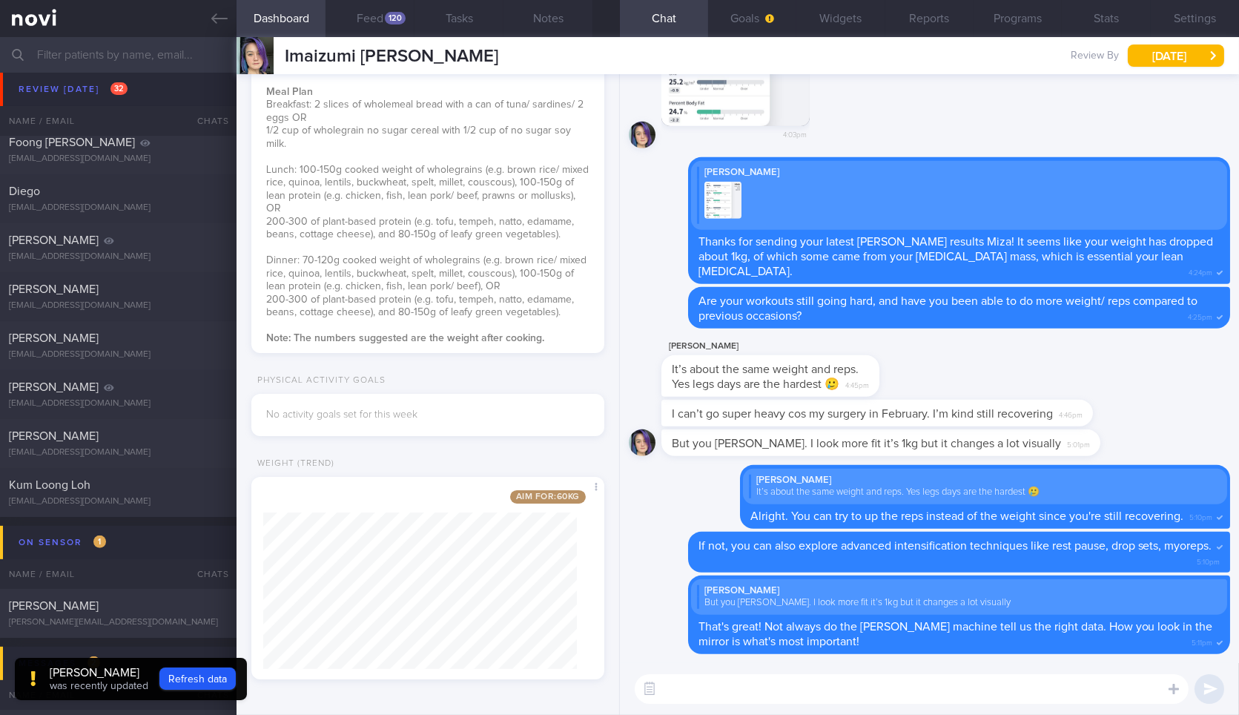
click at [820, 691] on textarea at bounding box center [912, 689] width 554 height 30
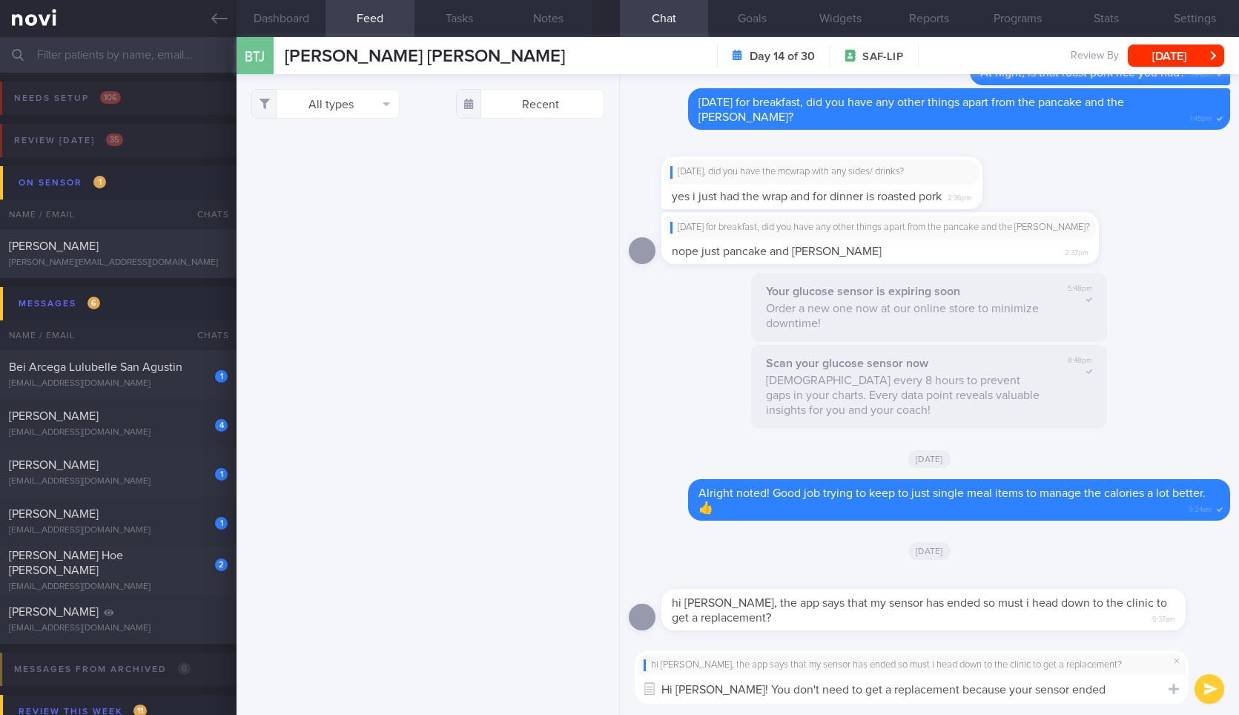
select select "9"
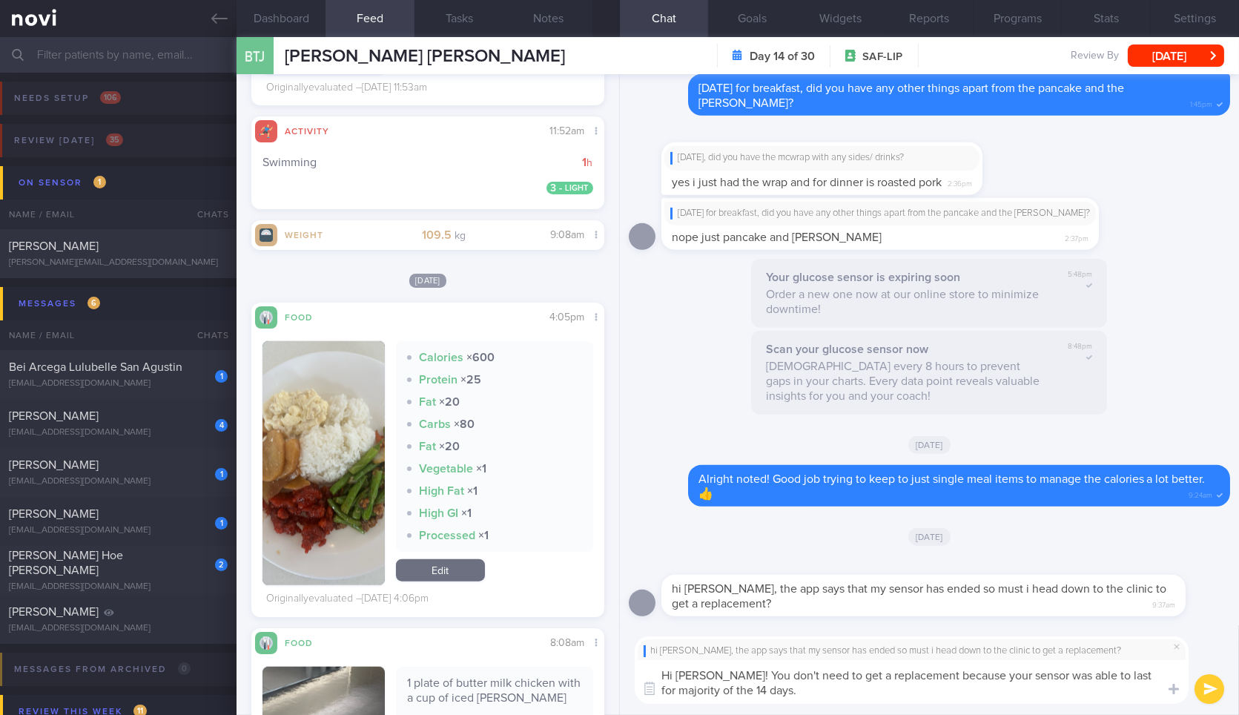
type textarea "Hi [PERSON_NAME]! You don't need to get a replacement because your sensor was a…"
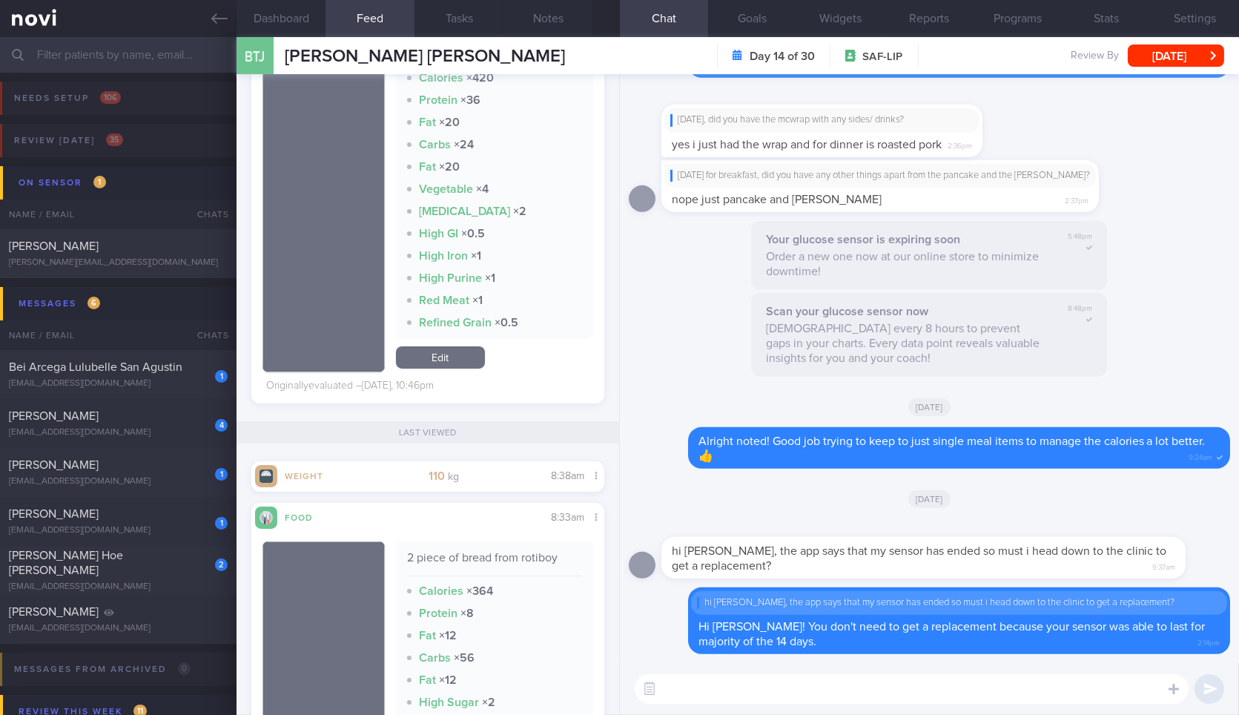
scroll to position [443, 0]
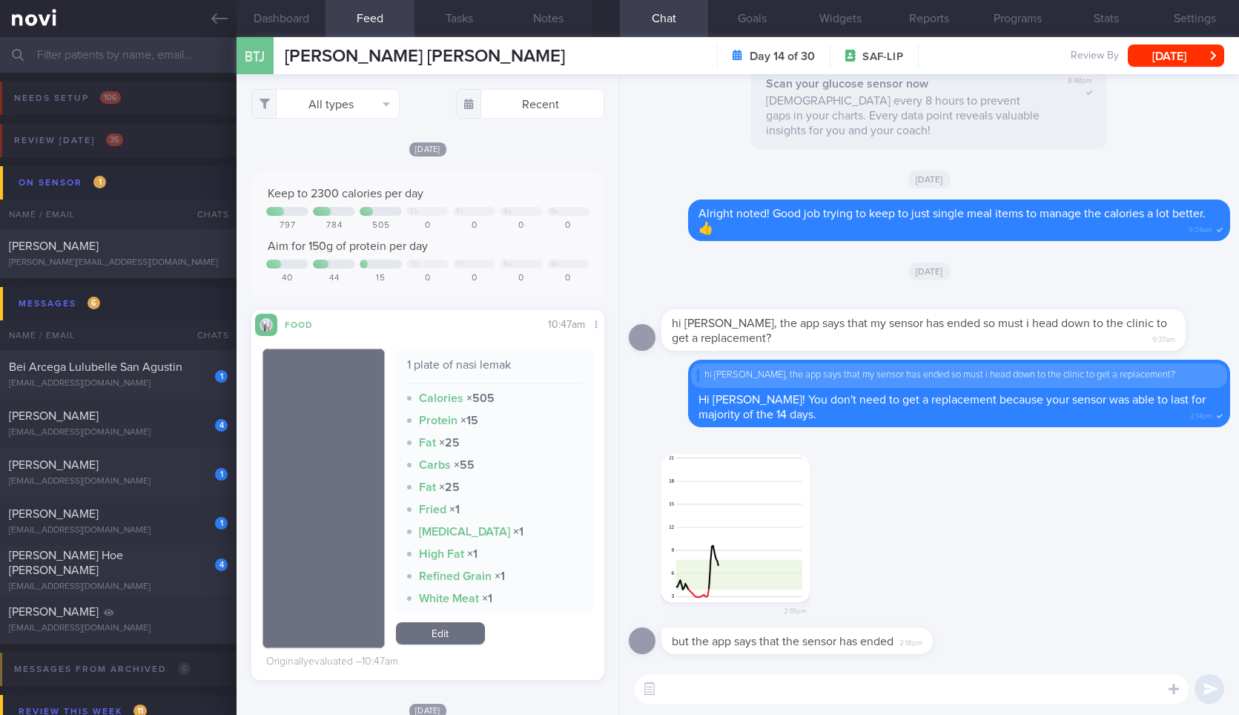
select select "9"
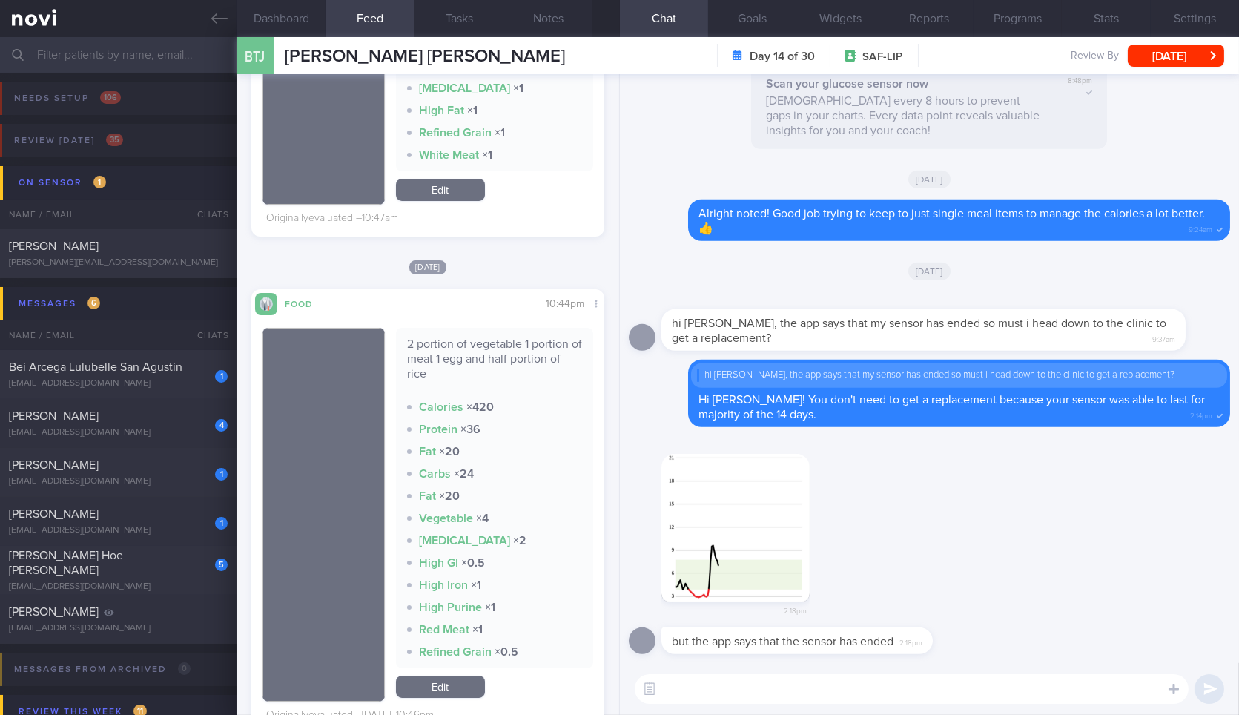
click at [890, 689] on textarea at bounding box center [912, 689] width 554 height 30
click at [769, 551] on button "button" at bounding box center [735, 528] width 148 height 148
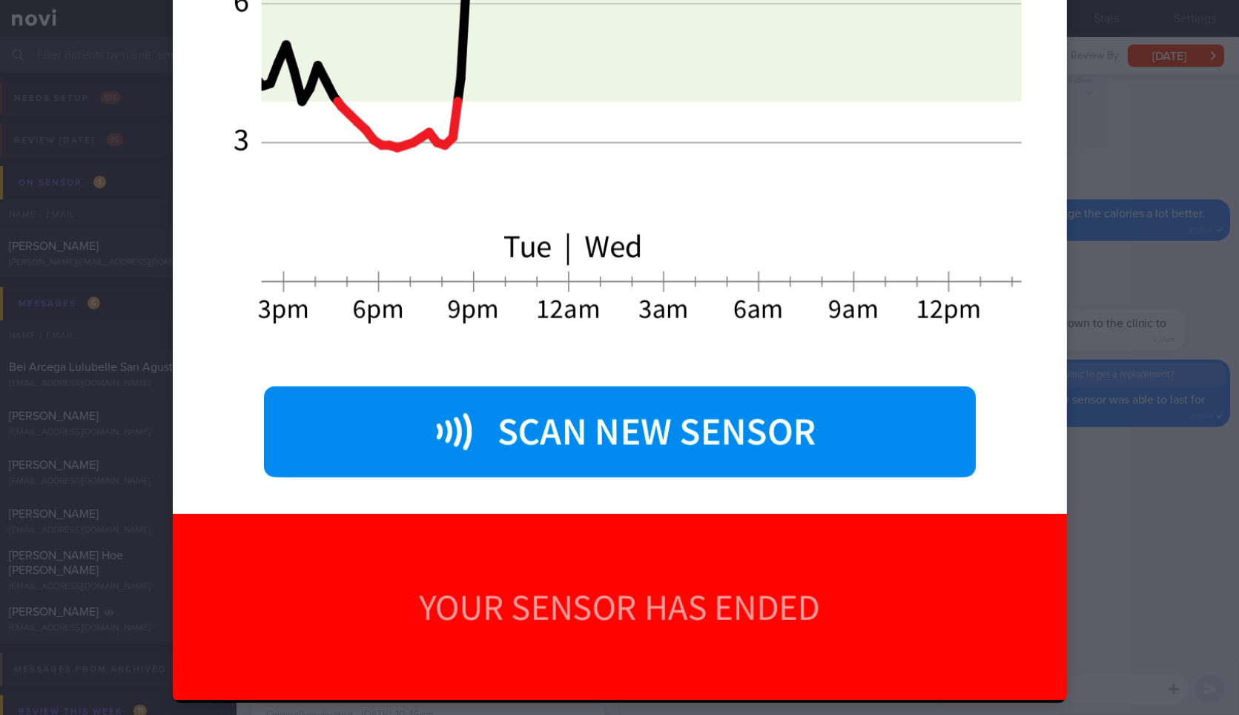
scroll to position [1347, 0]
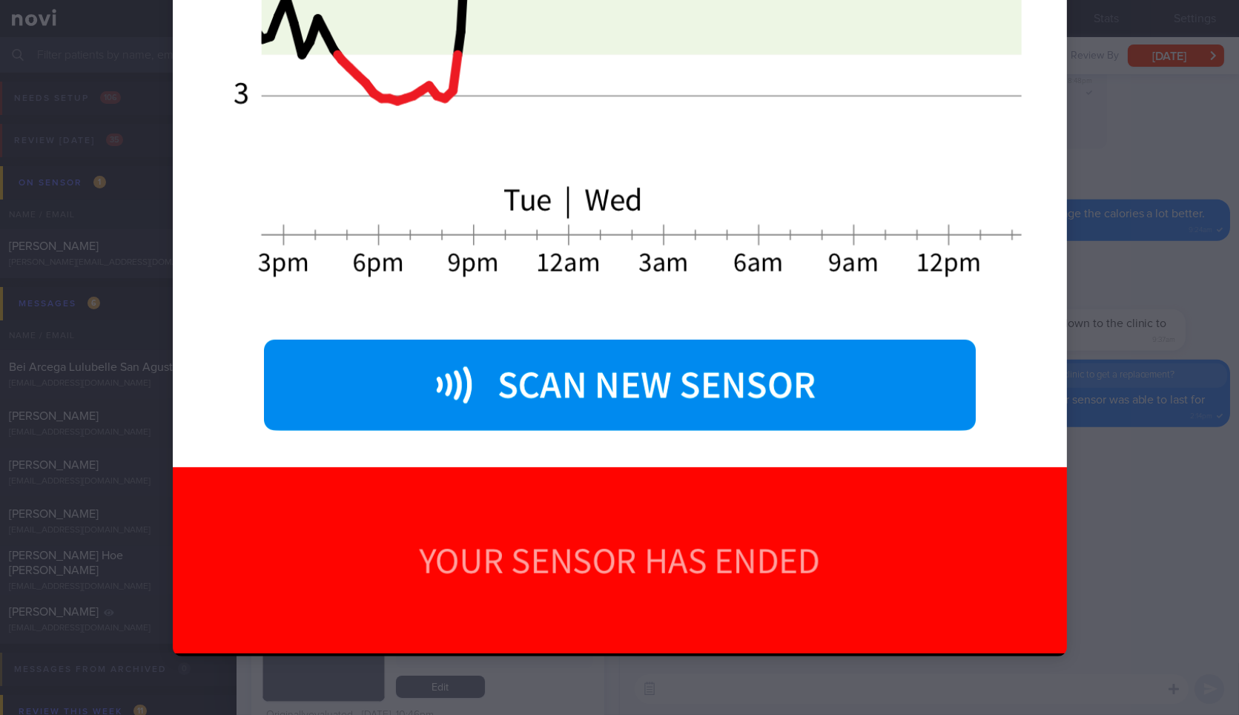
click at [1127, 480] on div at bounding box center [619, 357] width 1239 height 715
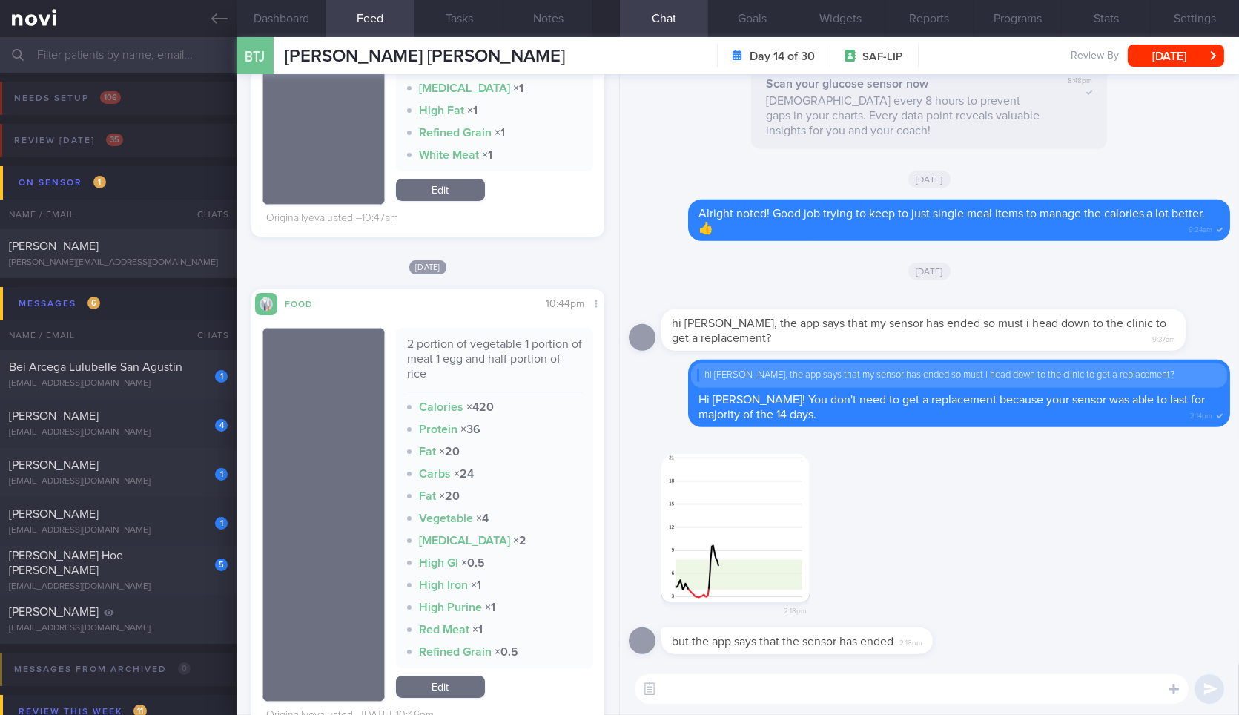
click at [867, 695] on textarea at bounding box center [912, 689] width 554 height 30
type textarea "Yes that is correct."
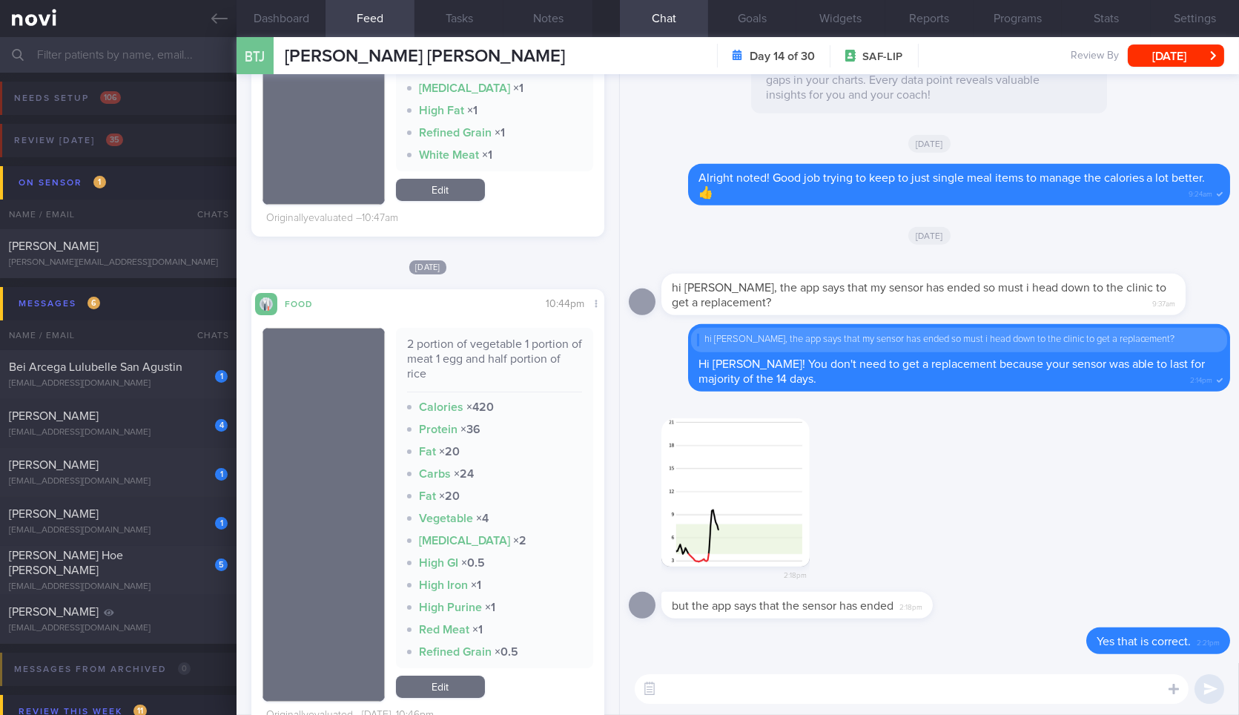
click at [861, 692] on textarea at bounding box center [912, 689] width 554 height 30
click at [749, 487] on img "button" at bounding box center [735, 492] width 148 height 148
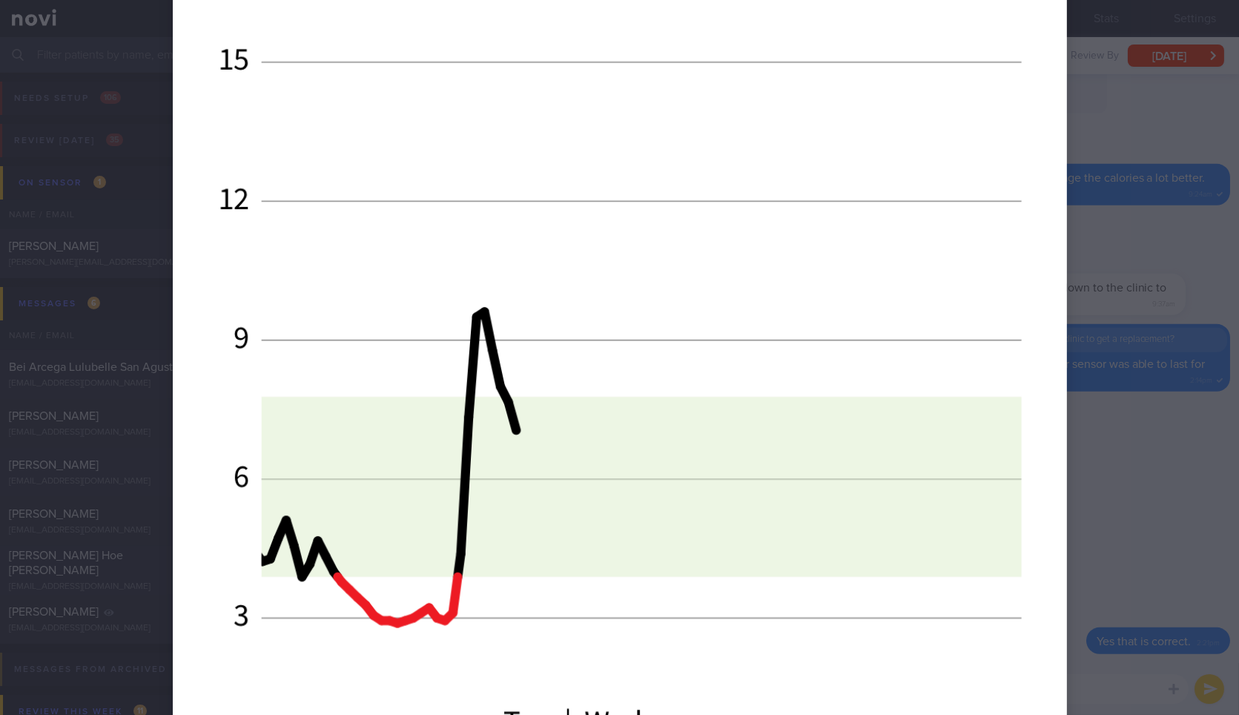
scroll to position [824, 0]
click at [1113, 454] on div at bounding box center [619, 207] width 1013 height 2062
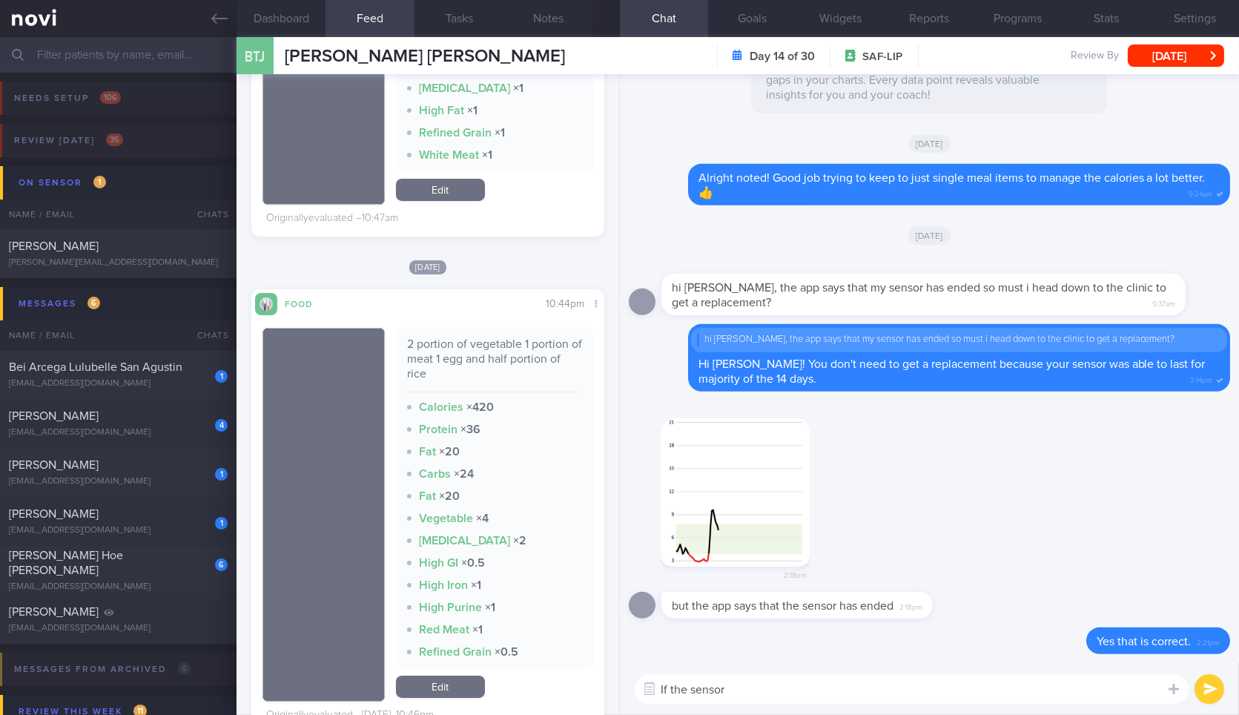
click at [1033, 500] on div "2:18pm" at bounding box center [929, 496] width 601 height 192
click at [849, 680] on textarea "If the sensor" at bounding box center [912, 689] width 554 height 30
type textarea "If the sensor"
type textarea "Your blood sugar"
type textarea "I"
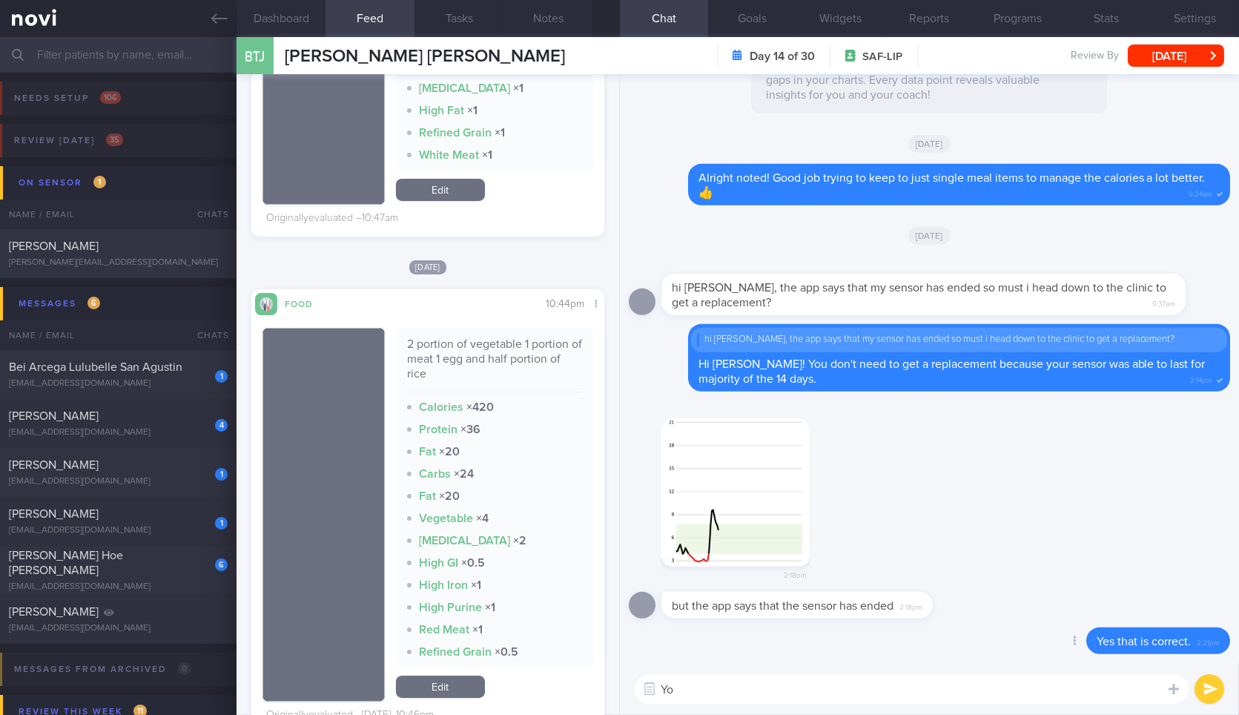
type textarea "Y"
type textarea "The sensor may sometimes experience some fault, causing it to end earlier than …"
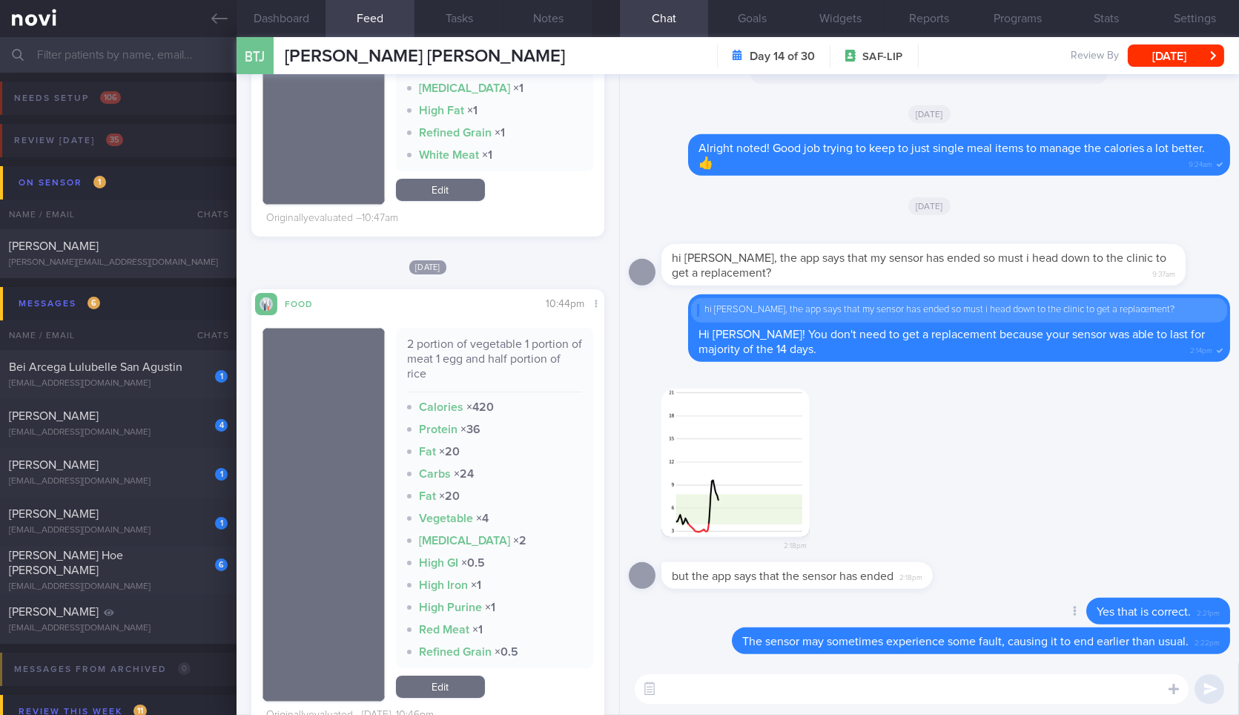
type textarea "I"
type textarea "But if it ends too near the 14-day mark, it will be tough to ask for another re…"
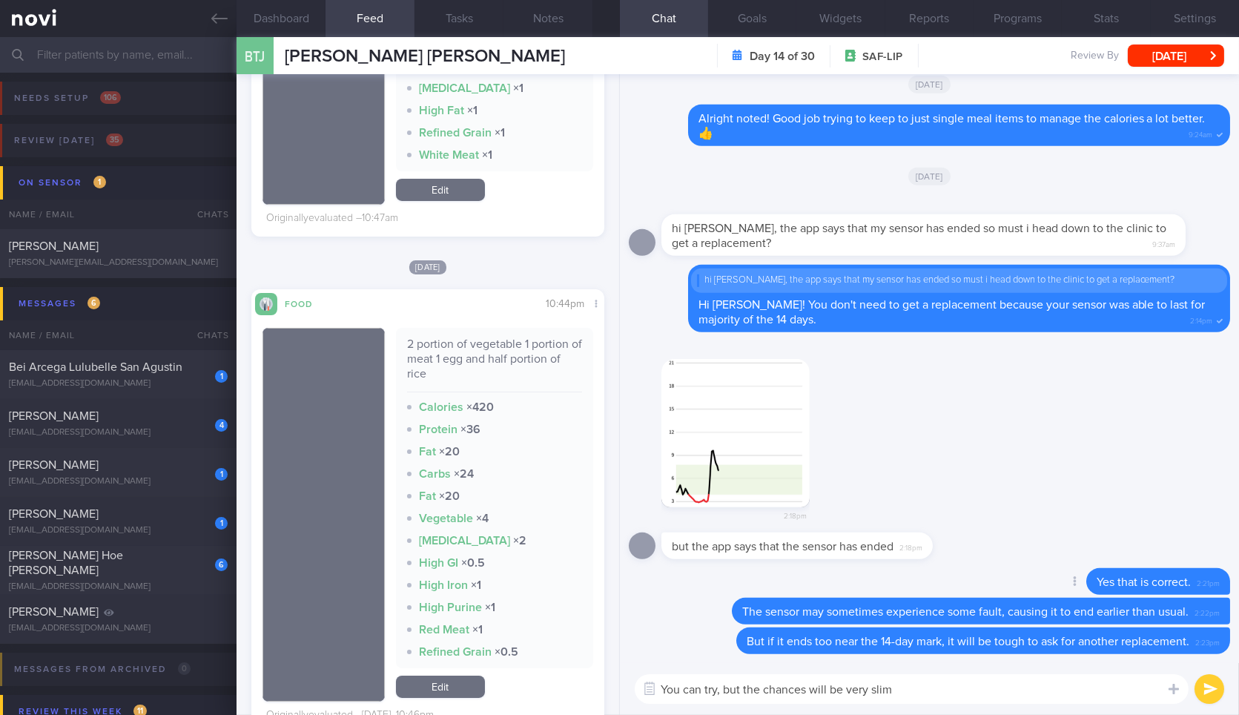
type textarea "You can try, but the chances will be very slim."
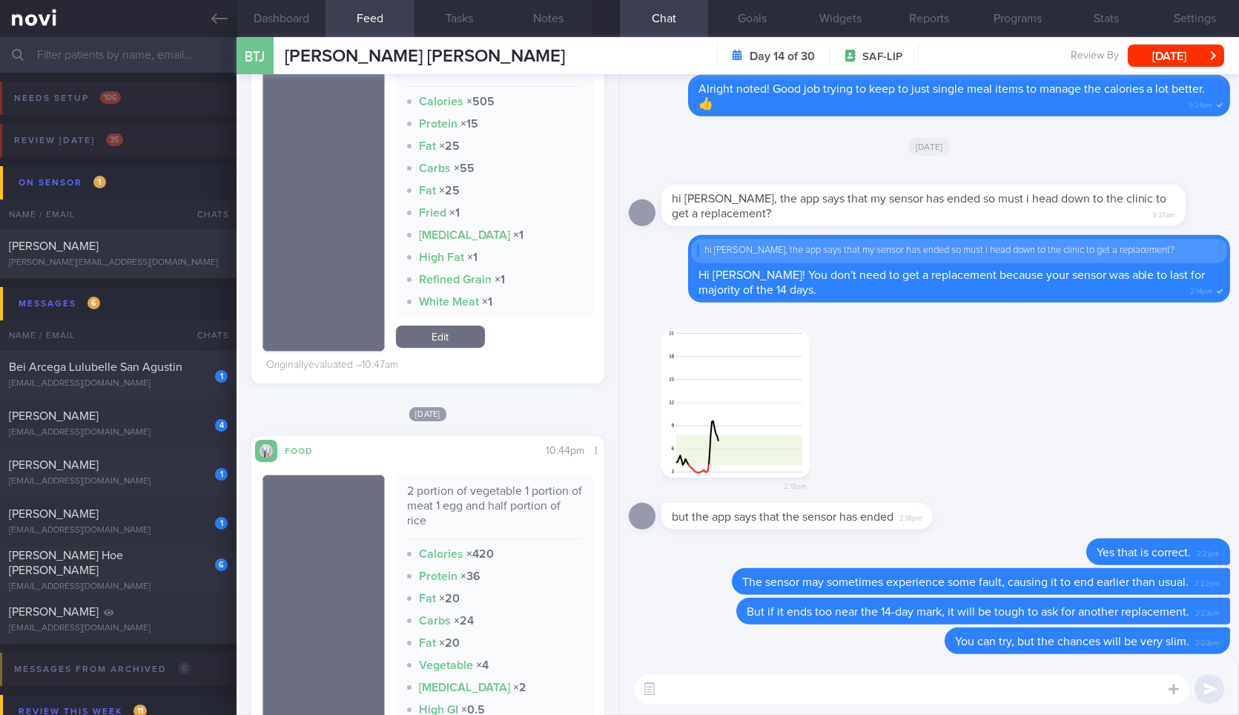
scroll to position [295, 0]
click at [705, 696] on textarea "G" at bounding box center [912, 689] width 554 height 30
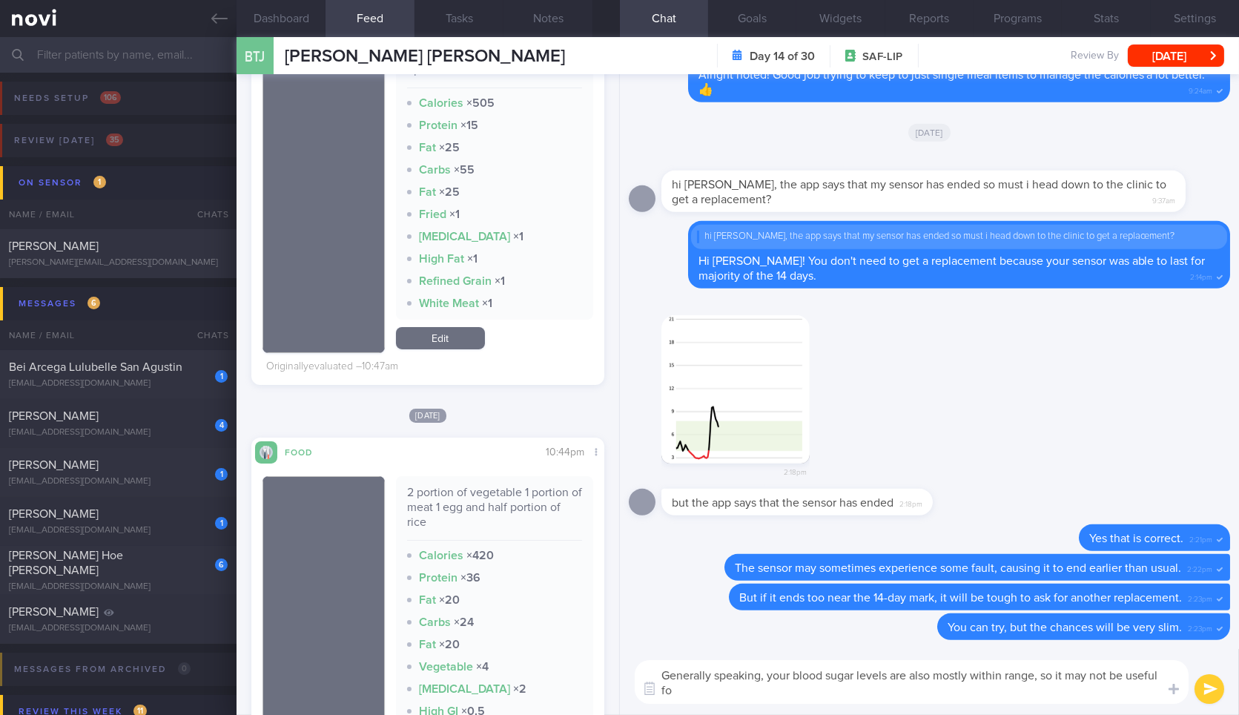
scroll to position [0, 0]
type textarea "Generally speaking, your blood sugar levels are also mostly within range, so it…"
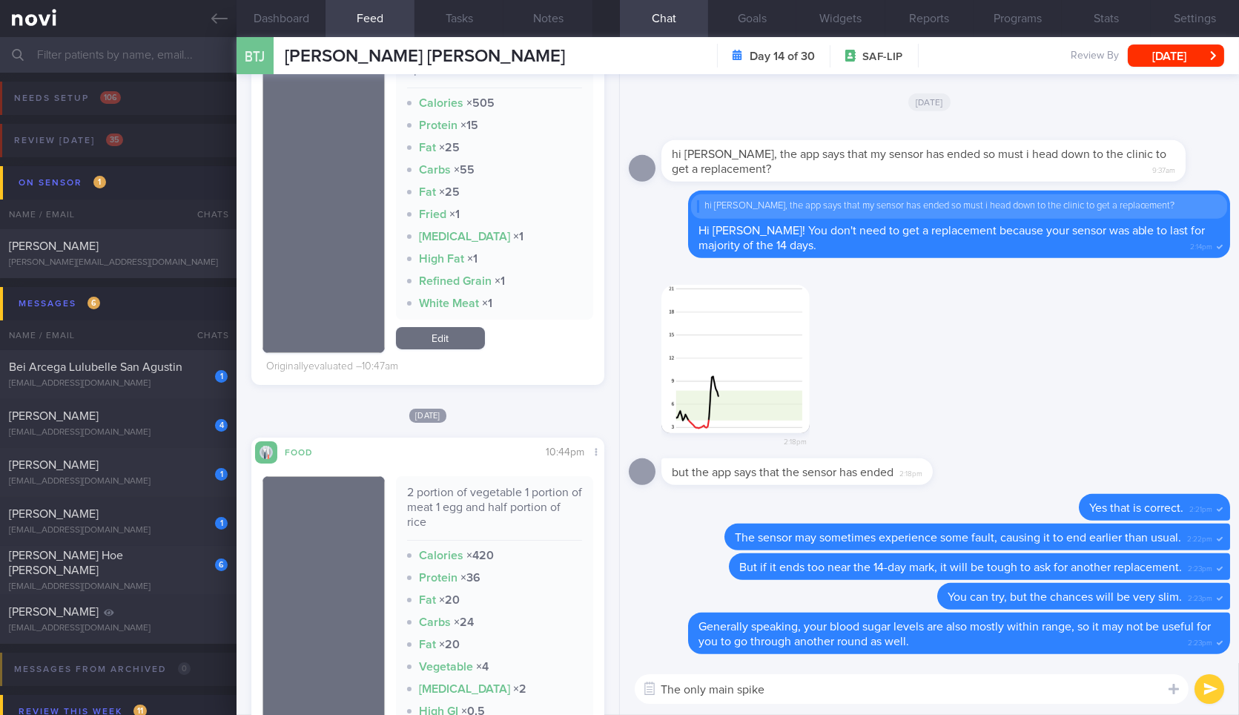
type textarea "The only main spike"
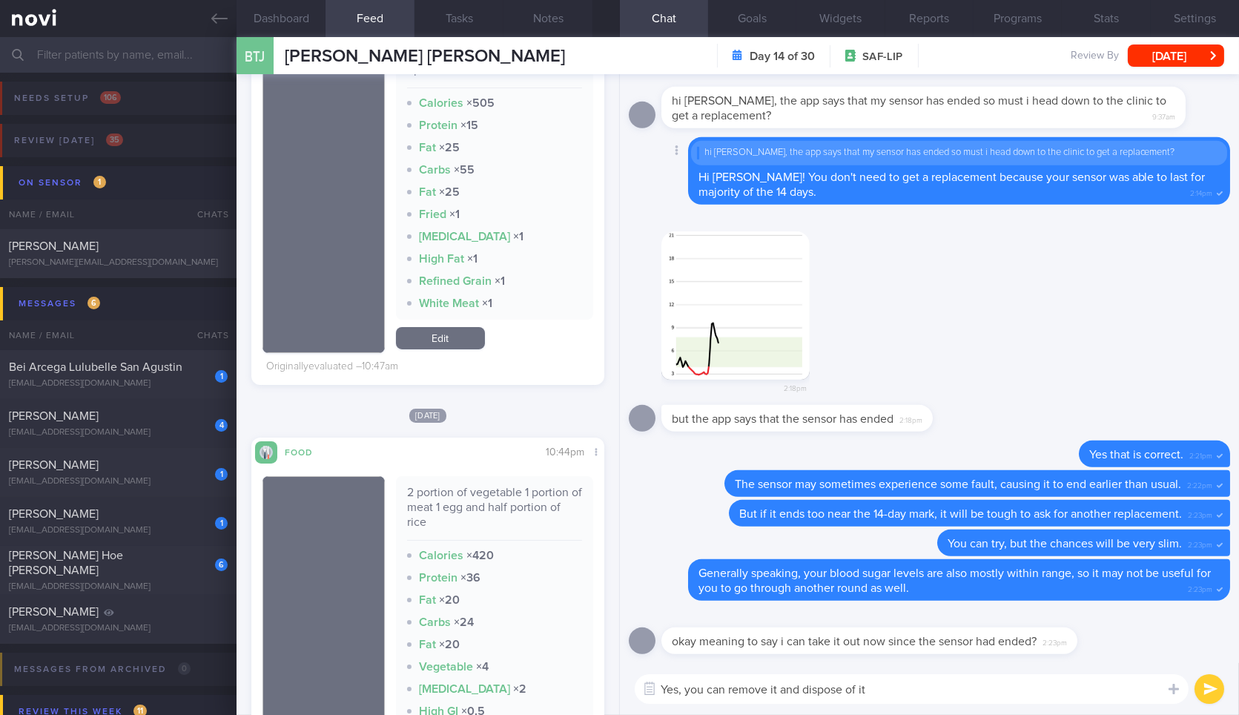
type textarea "Yes, you can remove it and dispose of it."
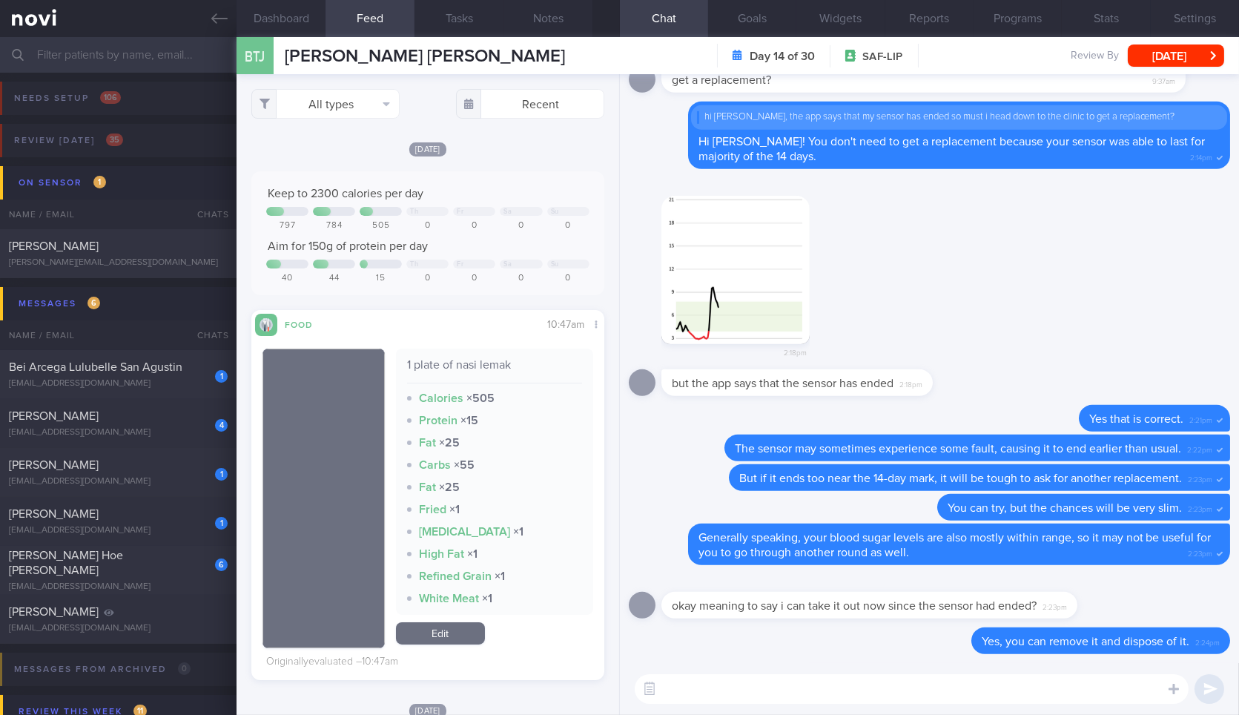
click at [724, 700] on textarea at bounding box center [912, 689] width 554 height 30
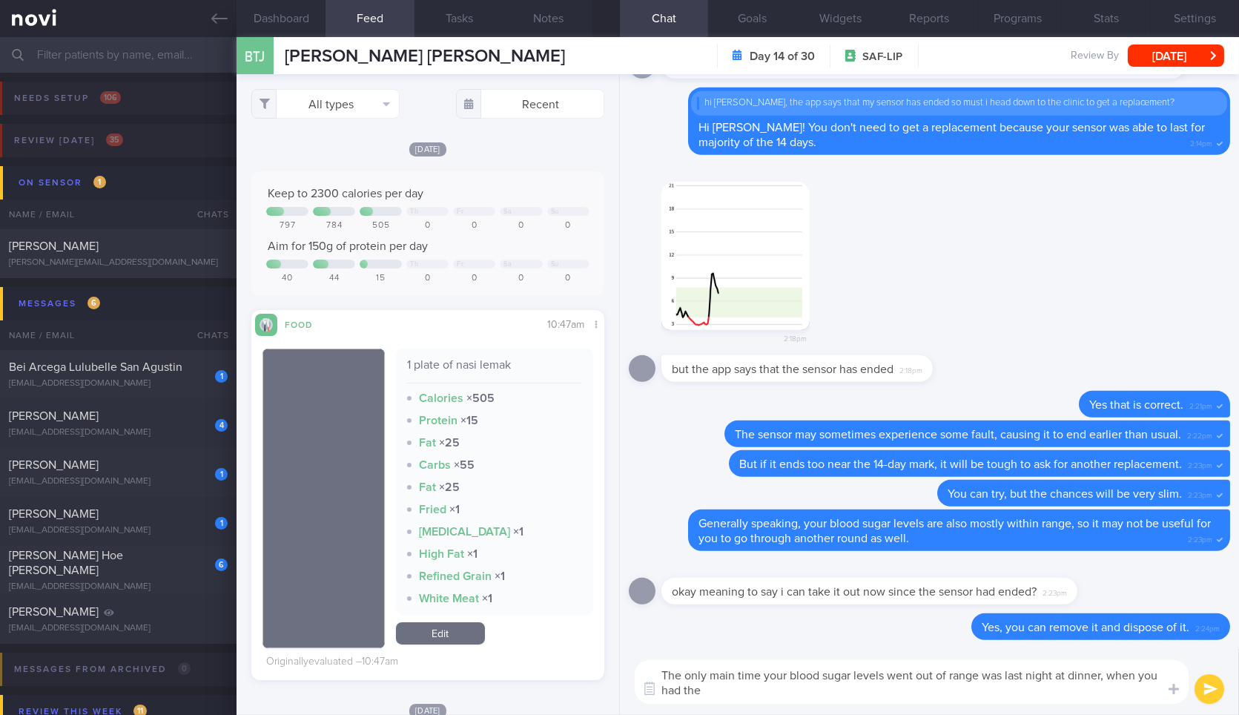
scroll to position [494, 0]
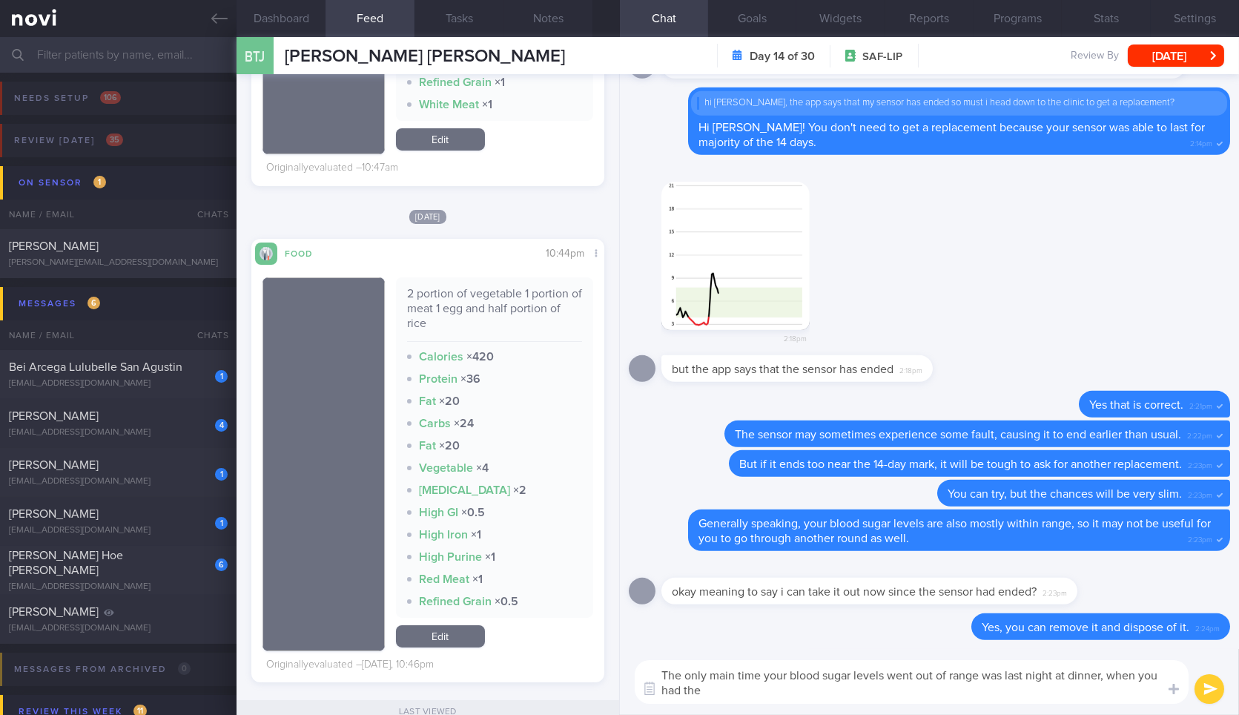
click at [490, 302] on div "2 portion of vegetable 1 portion of meat 1 egg and half portion of rice" at bounding box center [494, 314] width 175 height 56
copy div "2 portion of vegetable 1 portion of meat 1 egg and half portion of rice"
click at [758, 692] on textarea "The only main time your blood sugar levels went out of range was last night at …" at bounding box center [912, 682] width 554 height 44
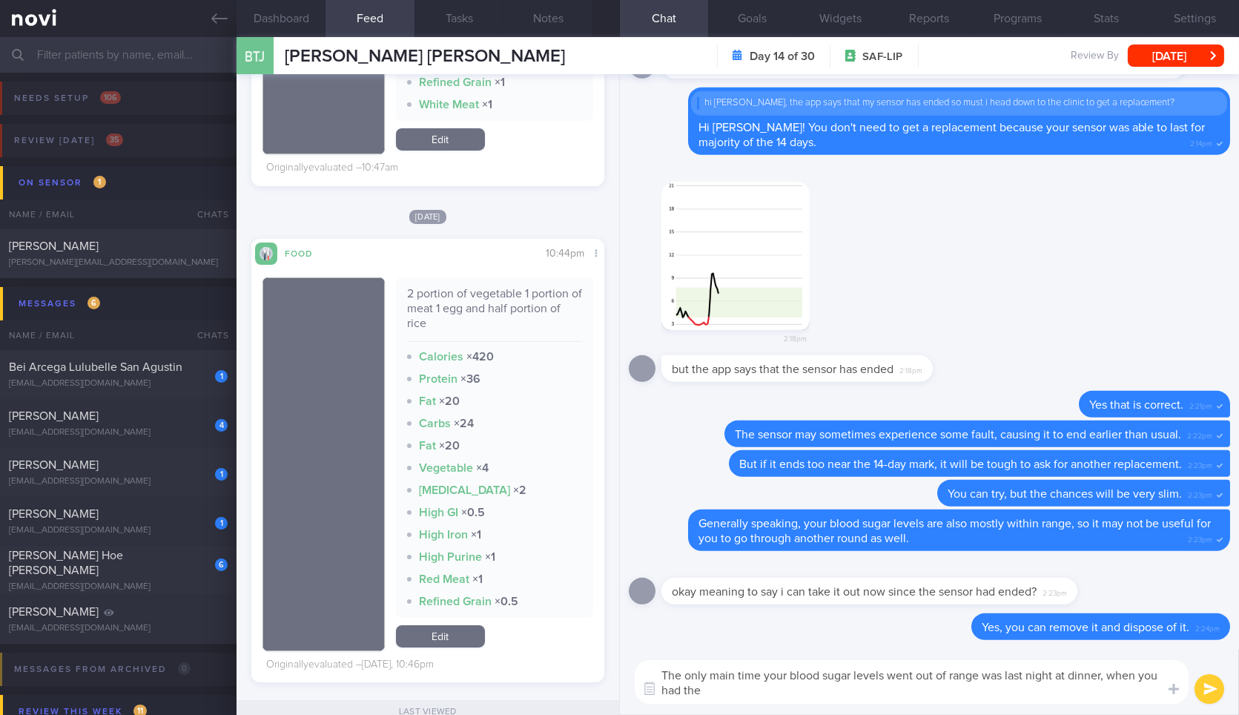
paste textarea "2 portion of vegetable 1 portion of meat 1 egg and half portion of rice"
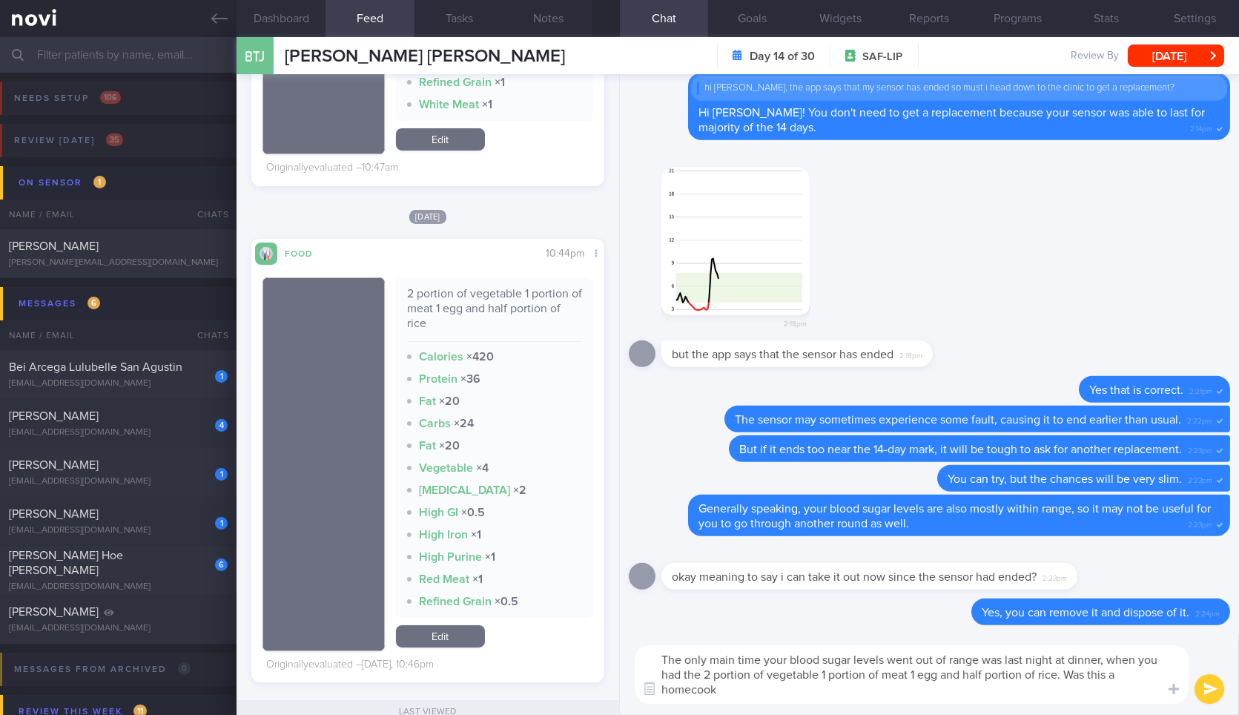
scroll to position [0, 0]
type textarea "The only main time your blood sugar levels went out of range was last night at …"
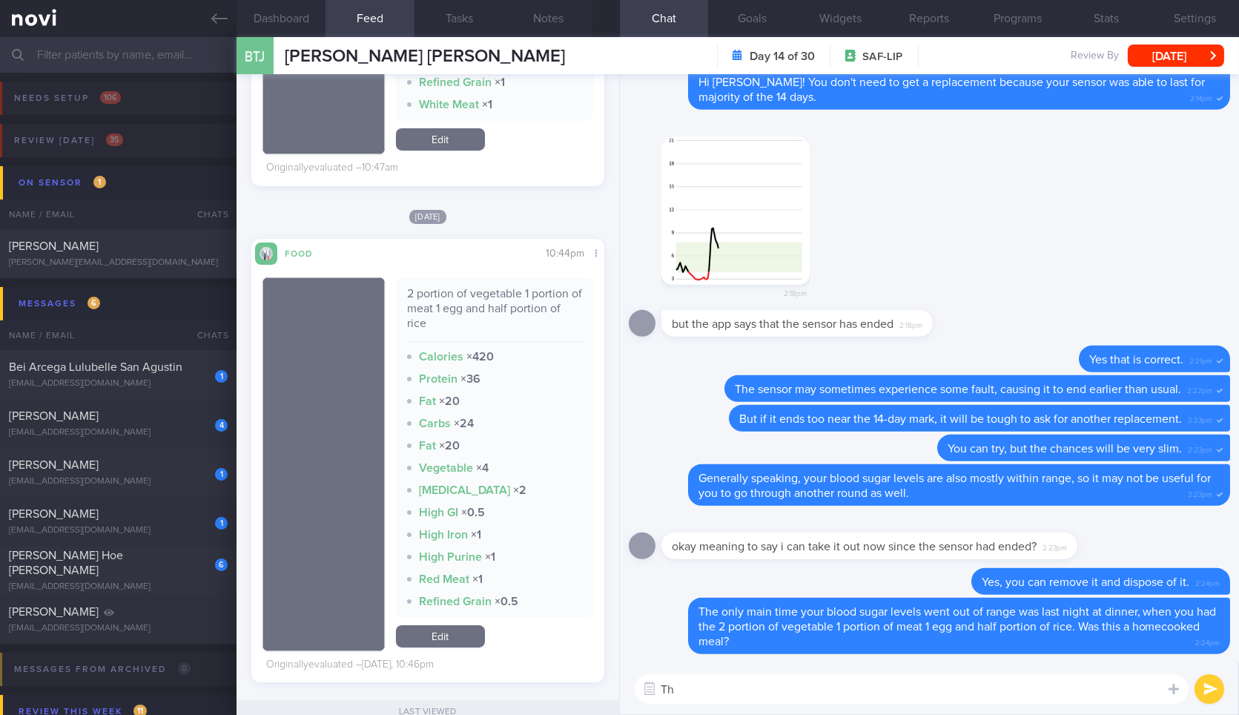
type textarea "T"
type textarea "And was there any sauce/ gravy?"
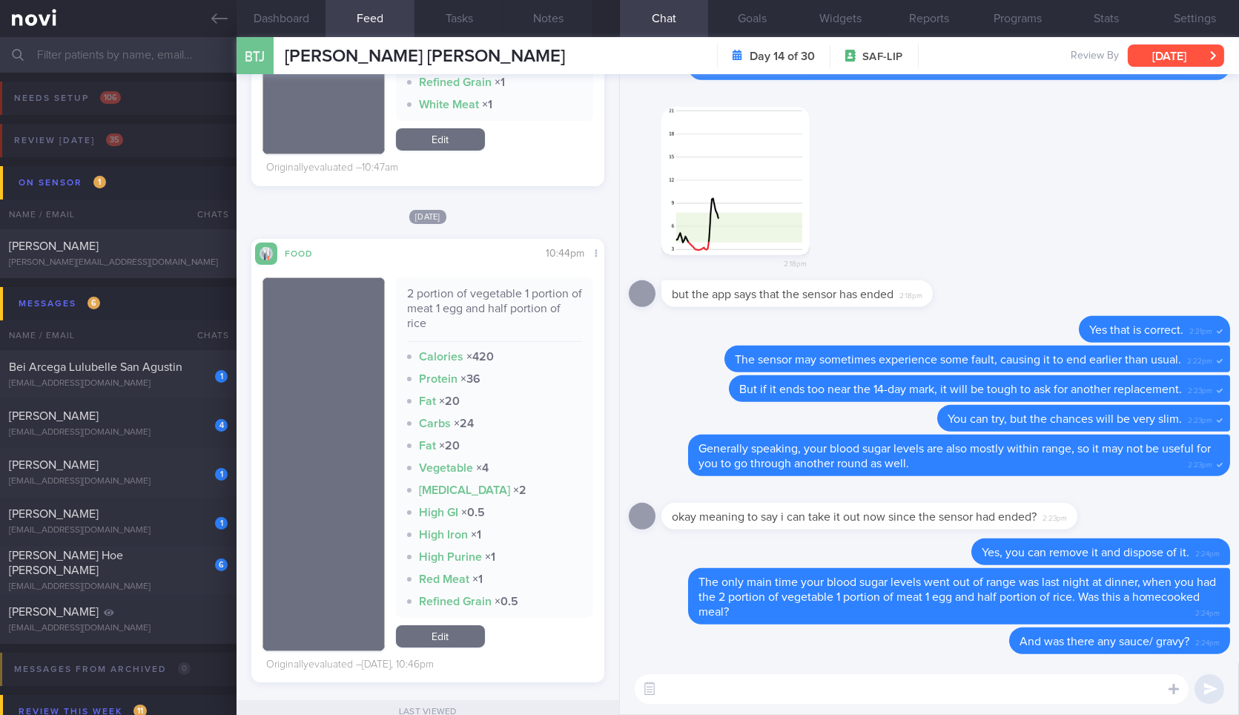
click at [1179, 53] on button "[DATE]" at bounding box center [1175, 55] width 96 height 22
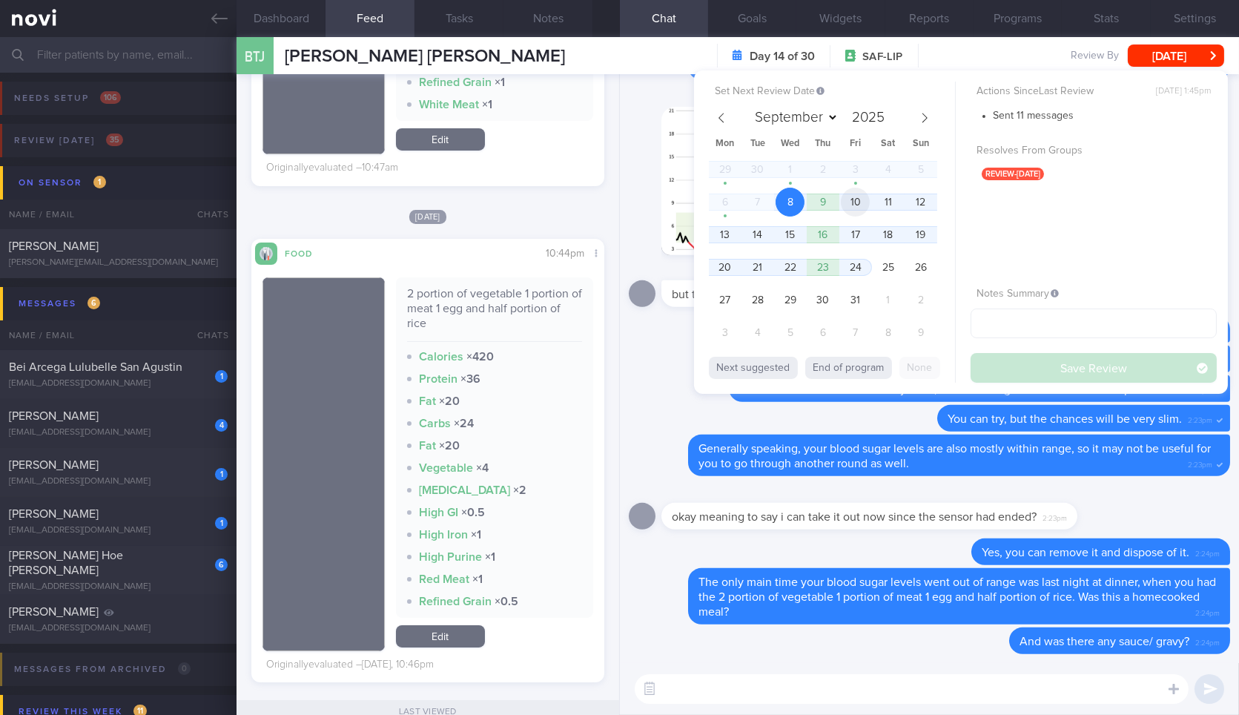
click at [858, 203] on span "10" at bounding box center [855, 202] width 29 height 29
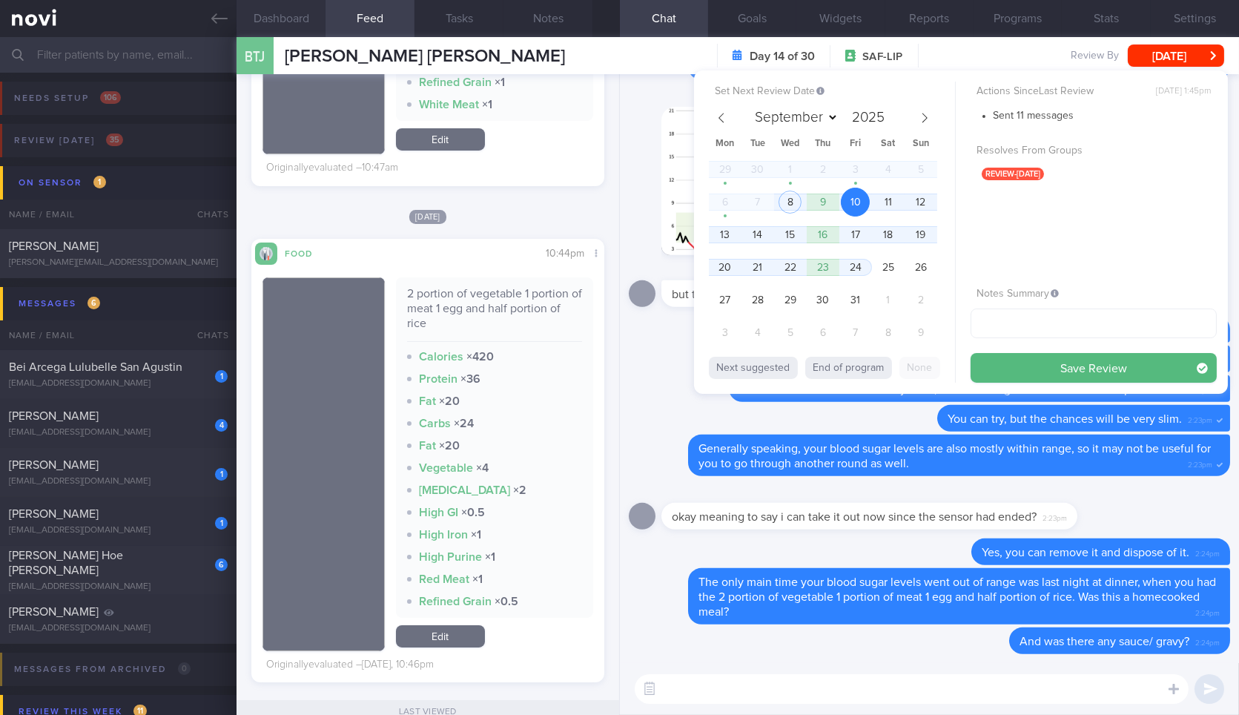
click at [1071, 360] on button "Save Review" at bounding box center [1093, 368] width 246 height 30
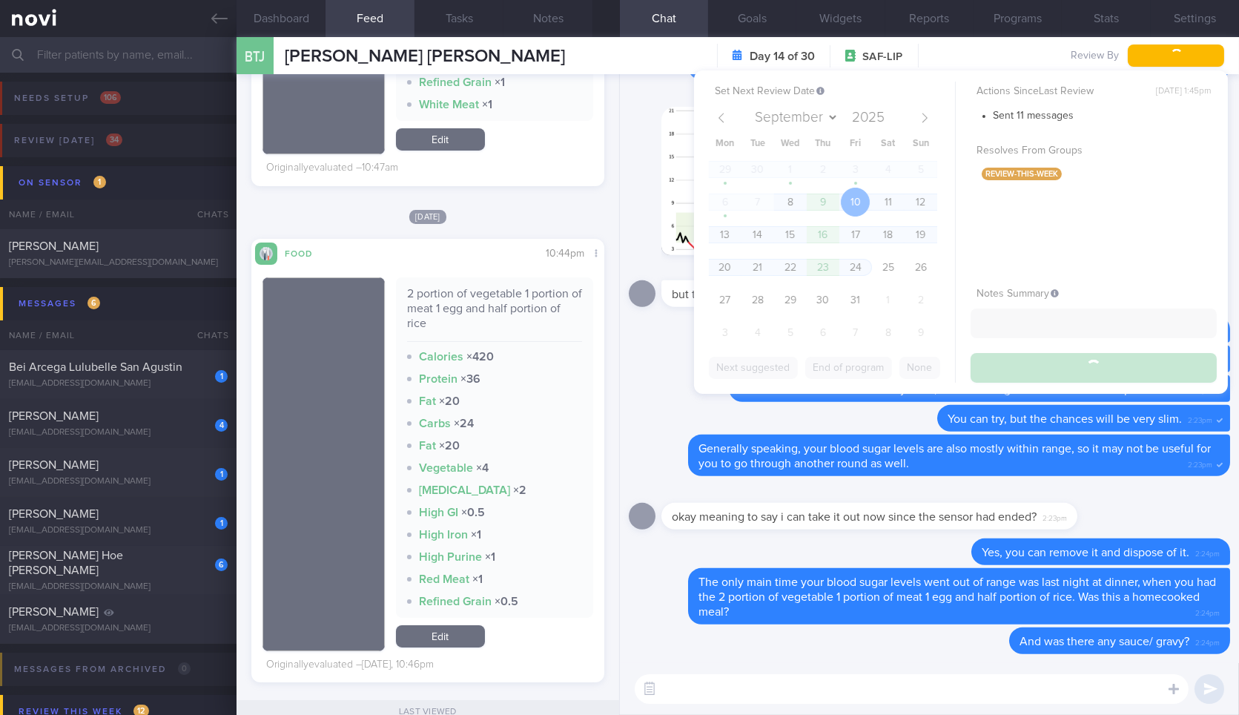
drag, startPoint x: 213, startPoint y: 19, endPoint x: 213, endPoint y: 60, distance: 40.8
click at [213, 19] on icon at bounding box center [219, 18] width 16 height 10
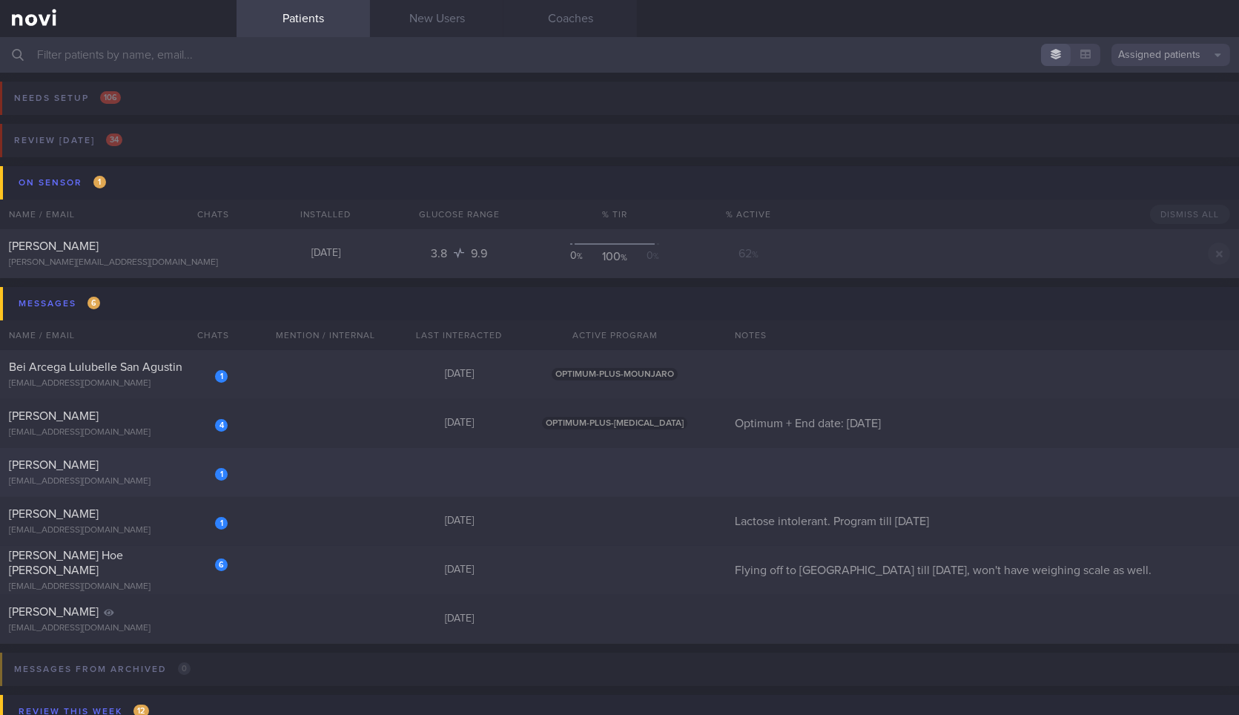
click at [157, 477] on div "1 Tempest Jody tempestjody@googlemail.com" at bounding box center [118, 472] width 236 height 30
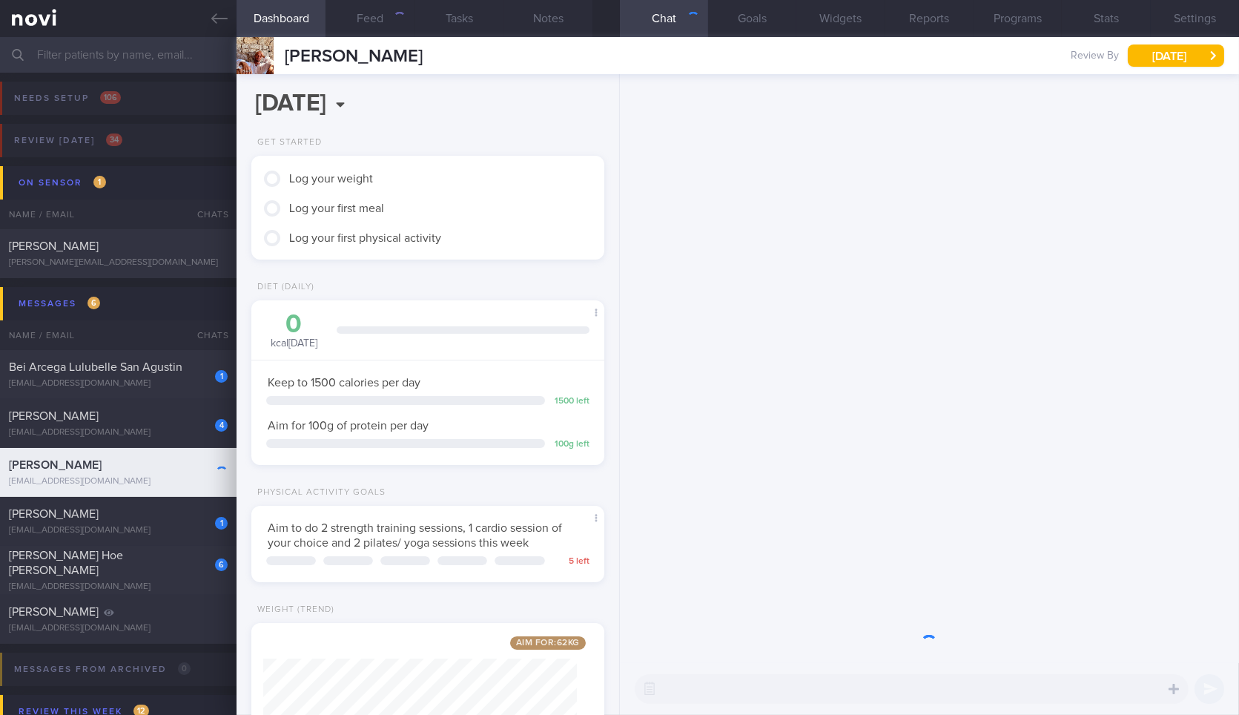
scroll to position [178, 313]
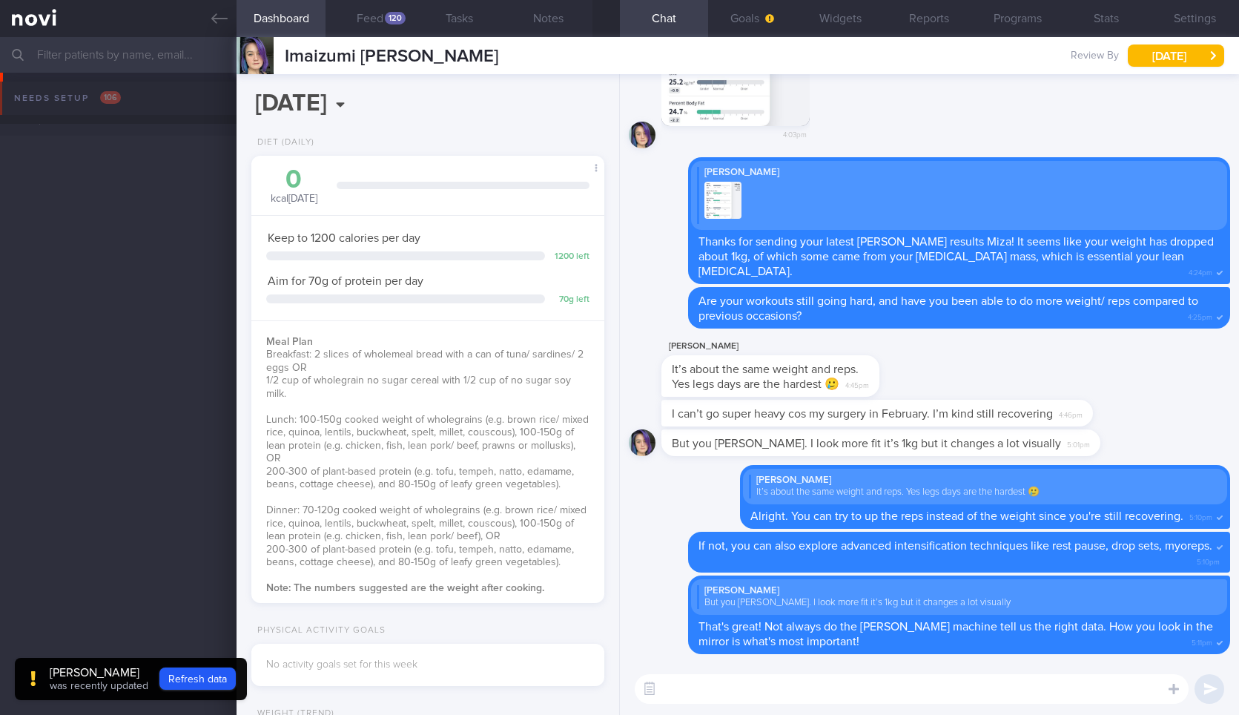
select select "9"
